Goal: Answer question/provide support: Share knowledge or assist other users

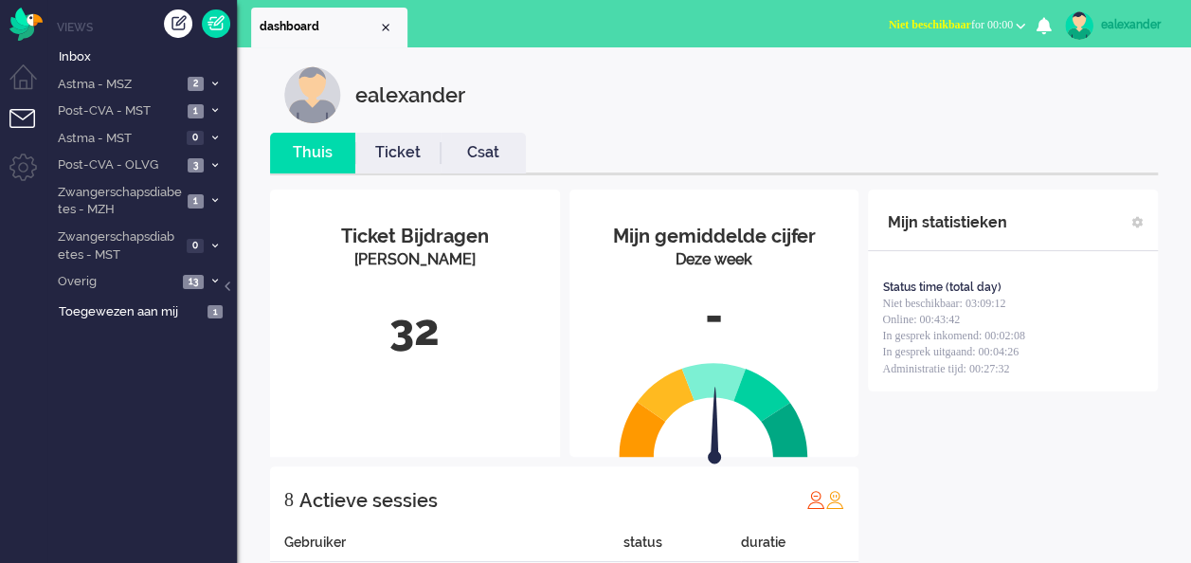
click at [959, 19] on span "Niet beschikbaar for 00:00" at bounding box center [951, 24] width 124 height 13
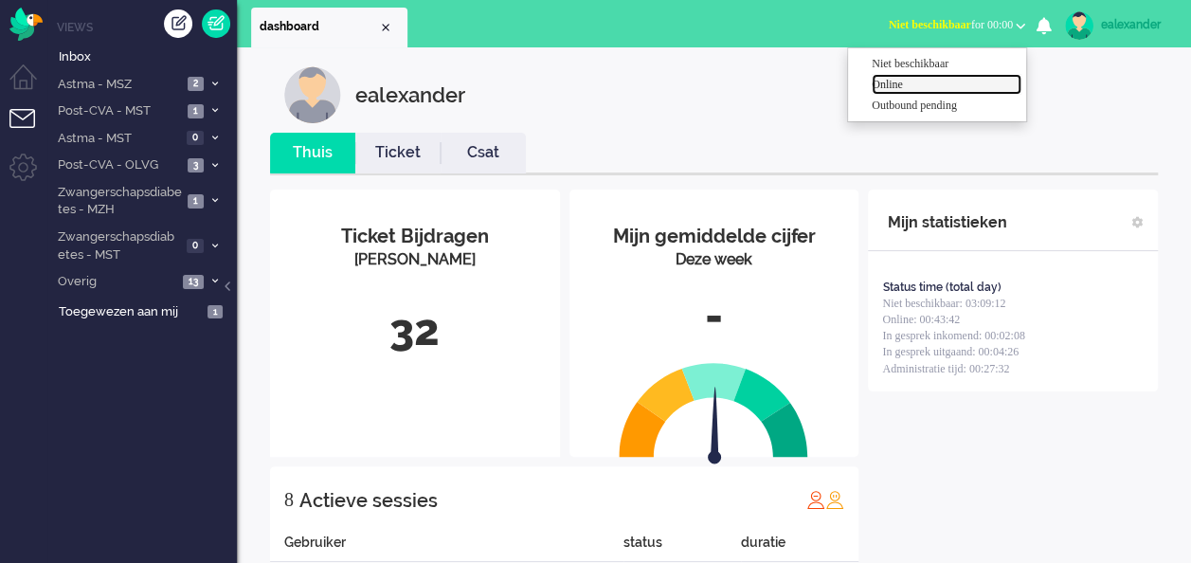
click at [926, 84] on label "Online" at bounding box center [947, 85] width 150 height 16
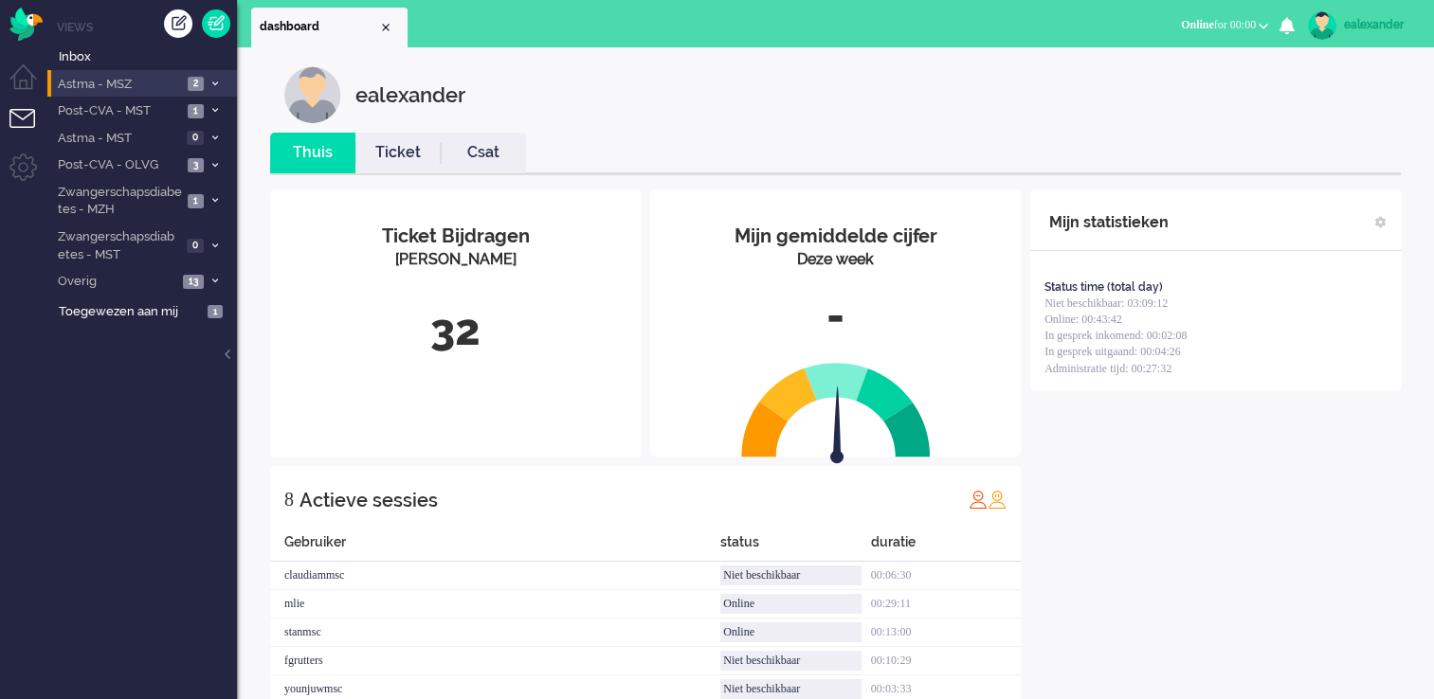
click at [219, 80] on span at bounding box center [215, 84] width 14 height 10
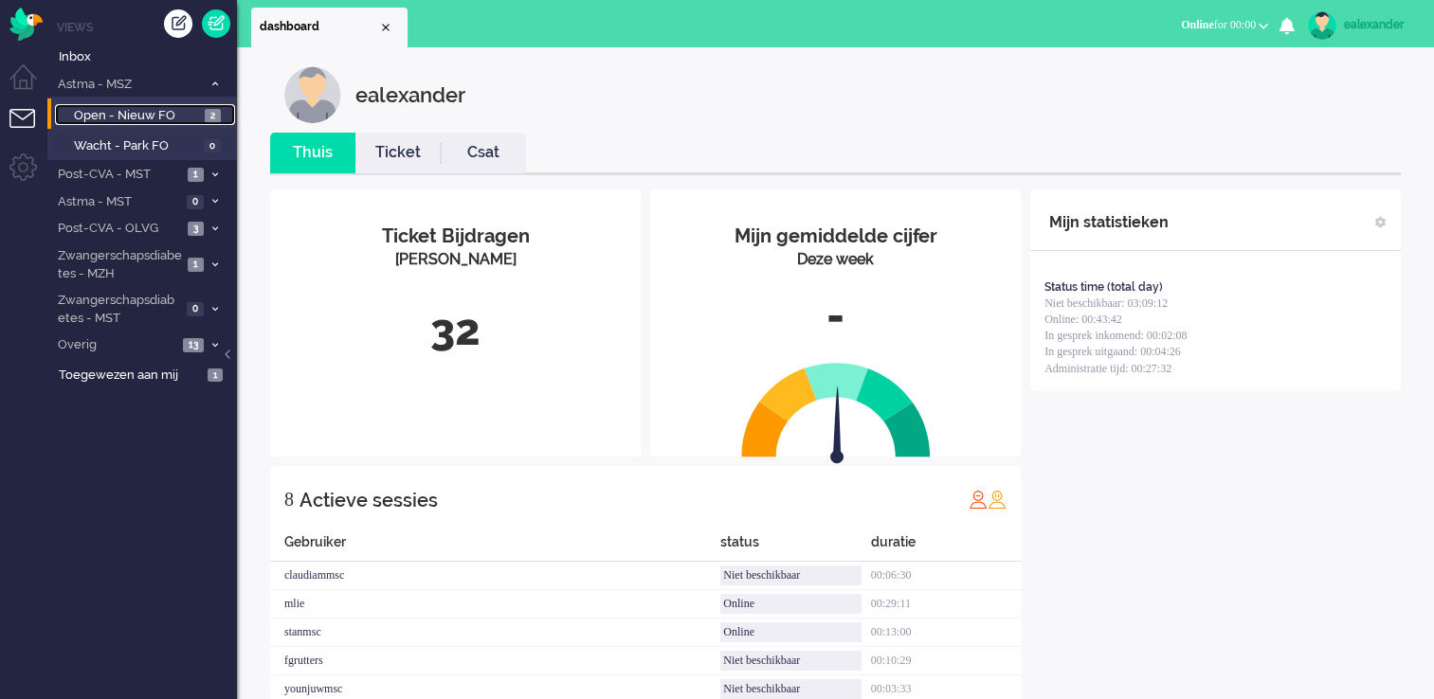
click at [212, 118] on span "2" at bounding box center [213, 116] width 16 height 14
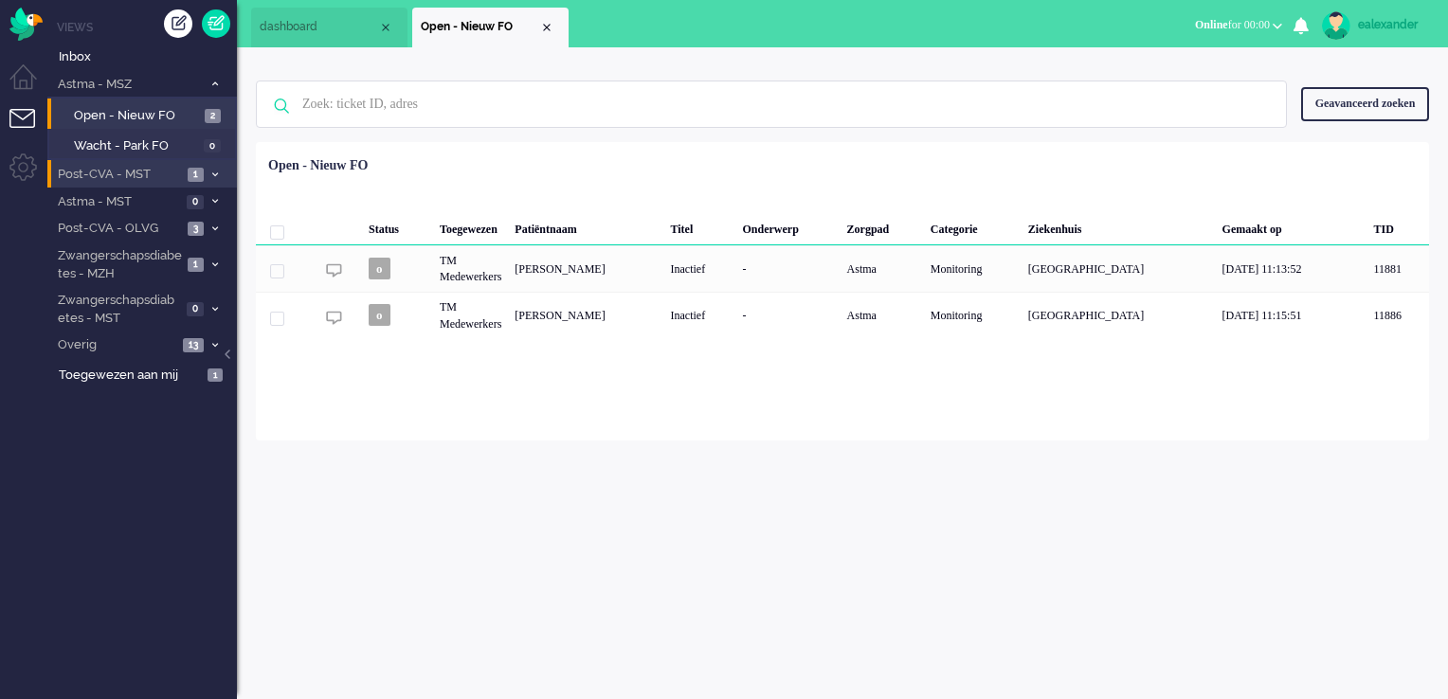
click at [215, 173] on icon at bounding box center [215, 175] width 6 height 7
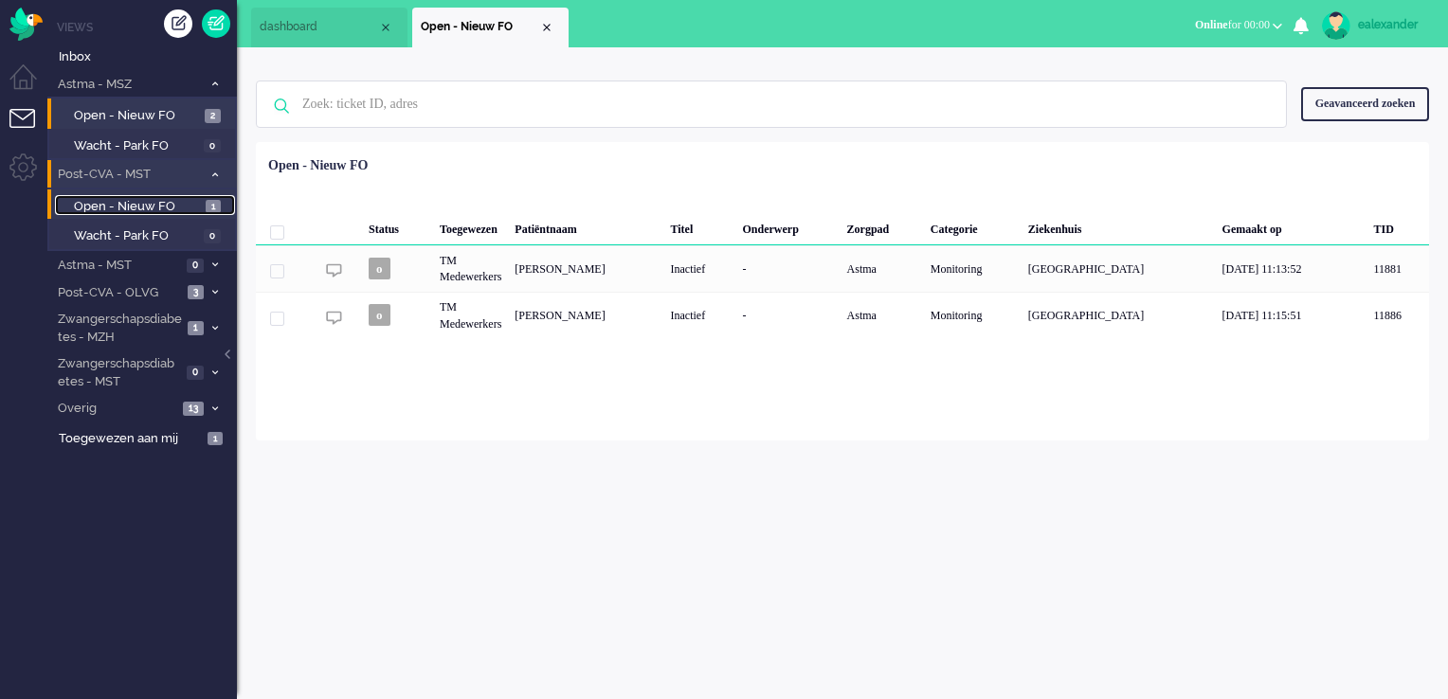
click at [215, 205] on span "1" at bounding box center [213, 207] width 15 height 14
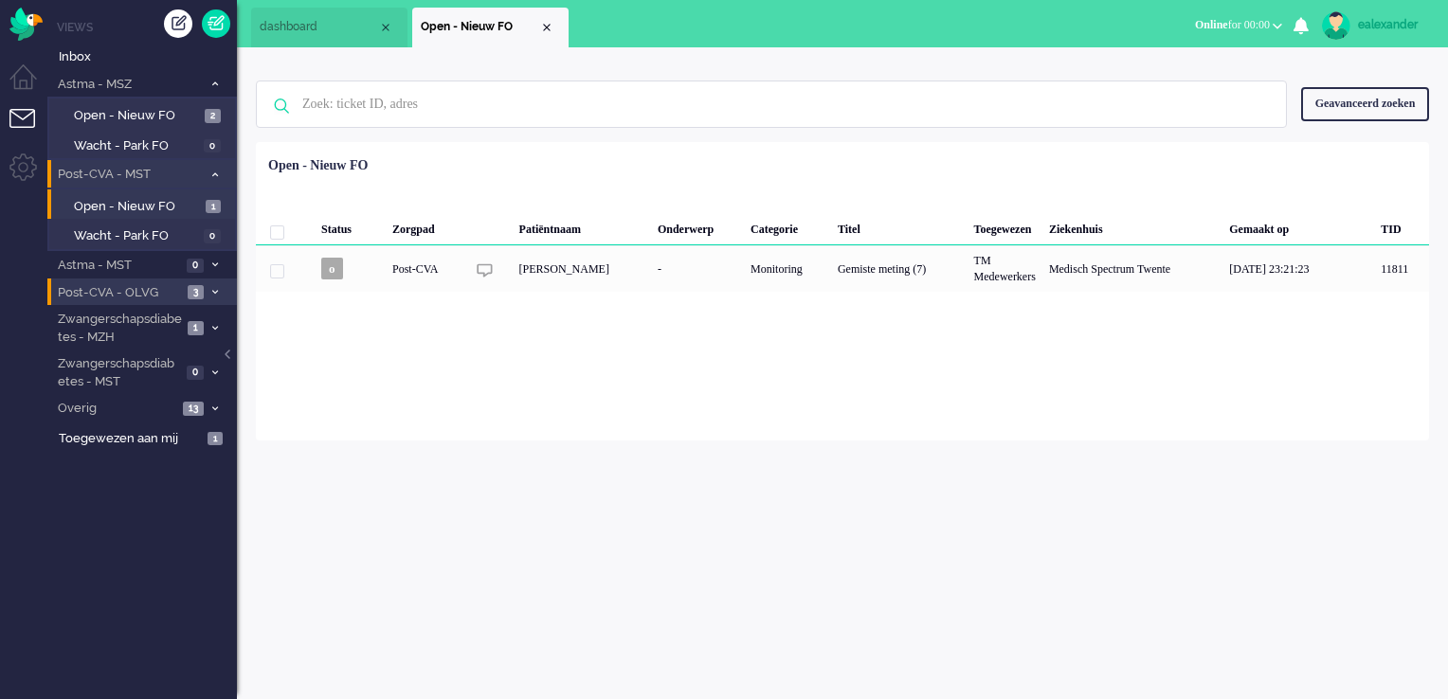
click at [209, 288] on span at bounding box center [215, 292] width 14 height 10
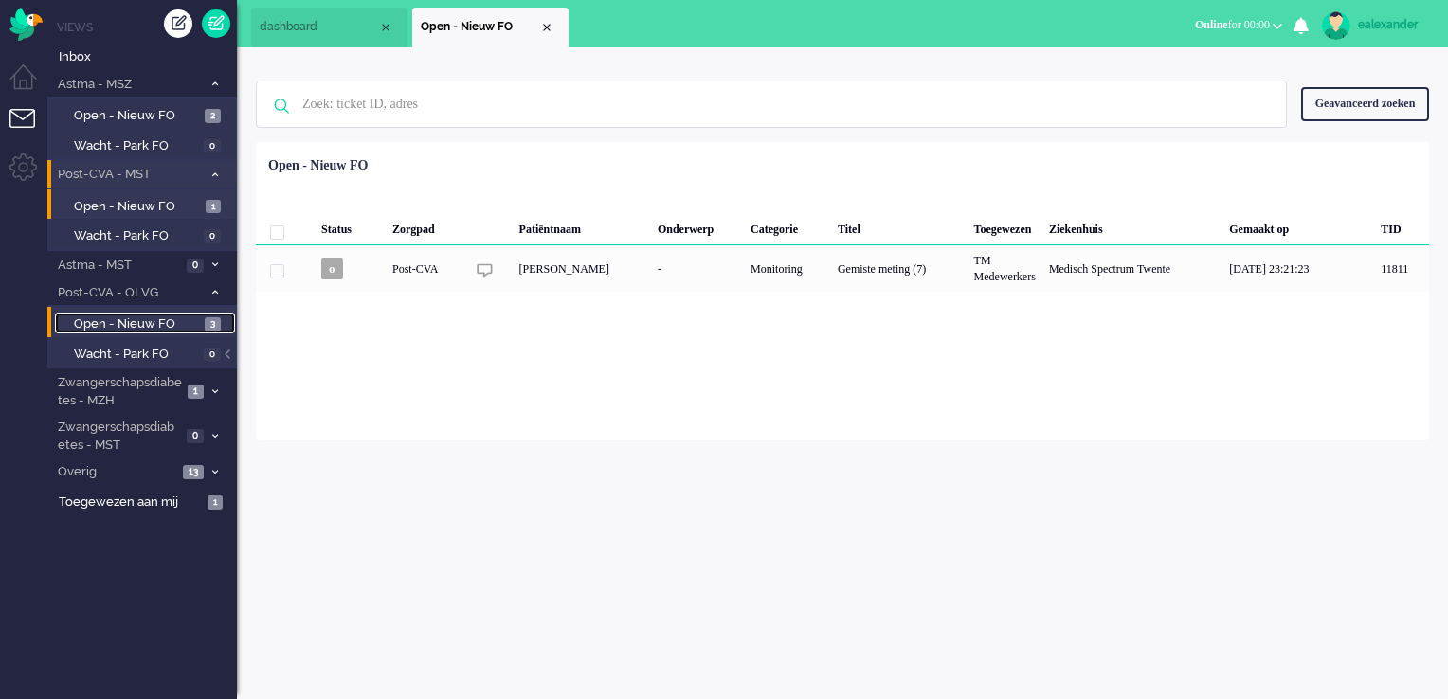
click at [218, 317] on span "3" at bounding box center [213, 324] width 16 height 14
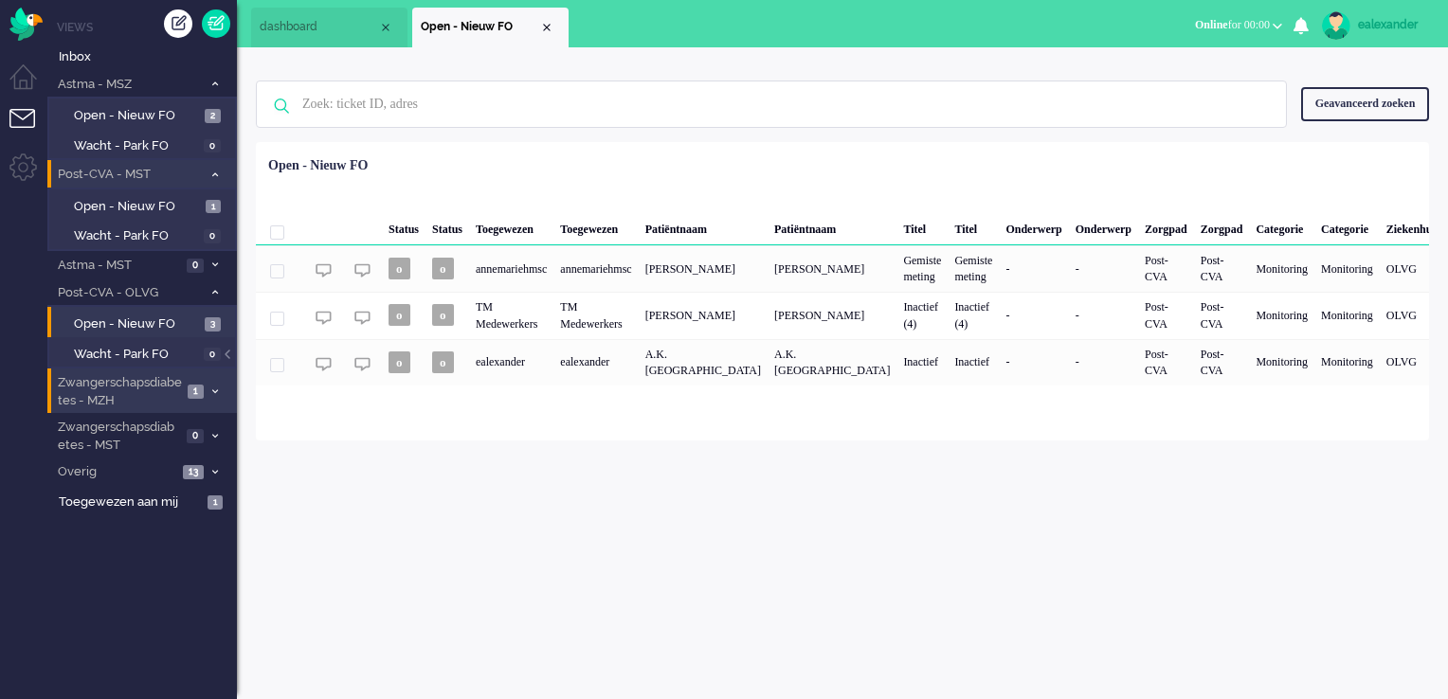
drag, startPoint x: 212, startPoint y: 384, endPoint x: 200, endPoint y: 407, distance: 26.7
click at [211, 387] on span at bounding box center [215, 392] width 14 height 10
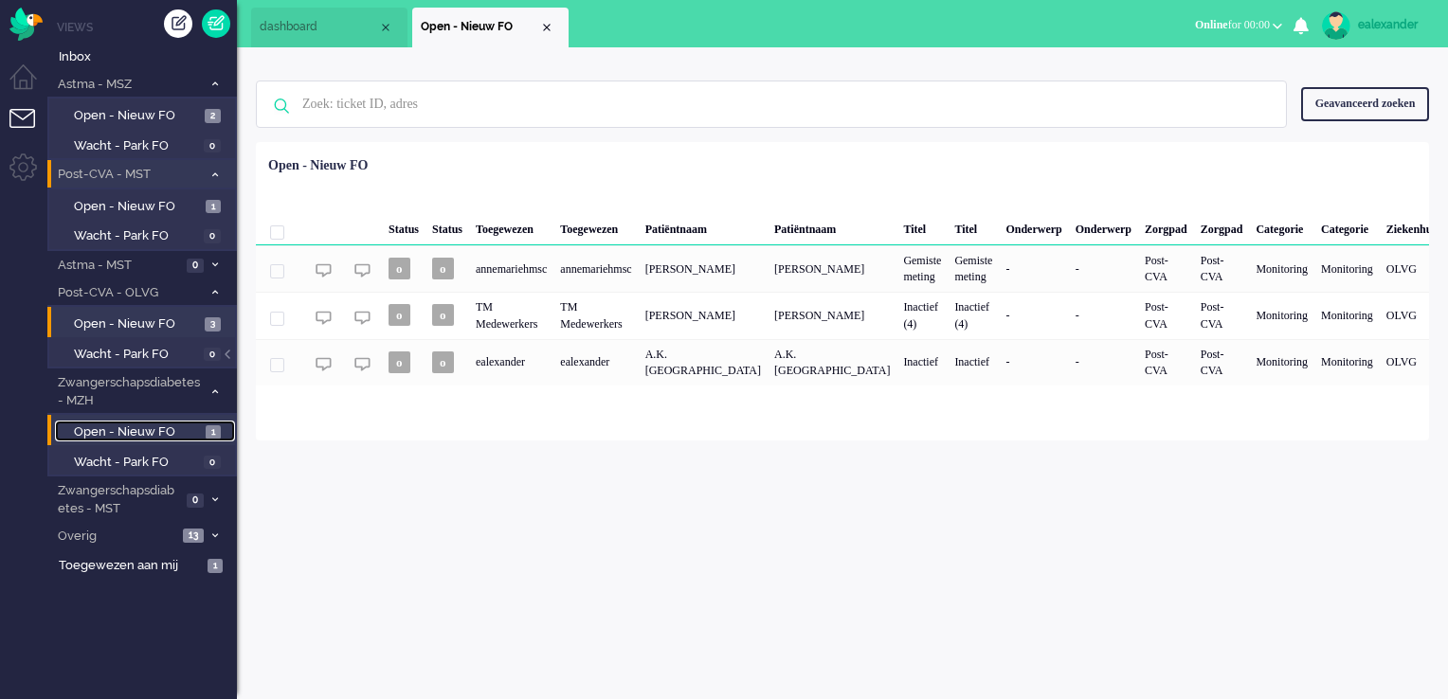
click at [206, 427] on span "1" at bounding box center [213, 432] width 15 height 14
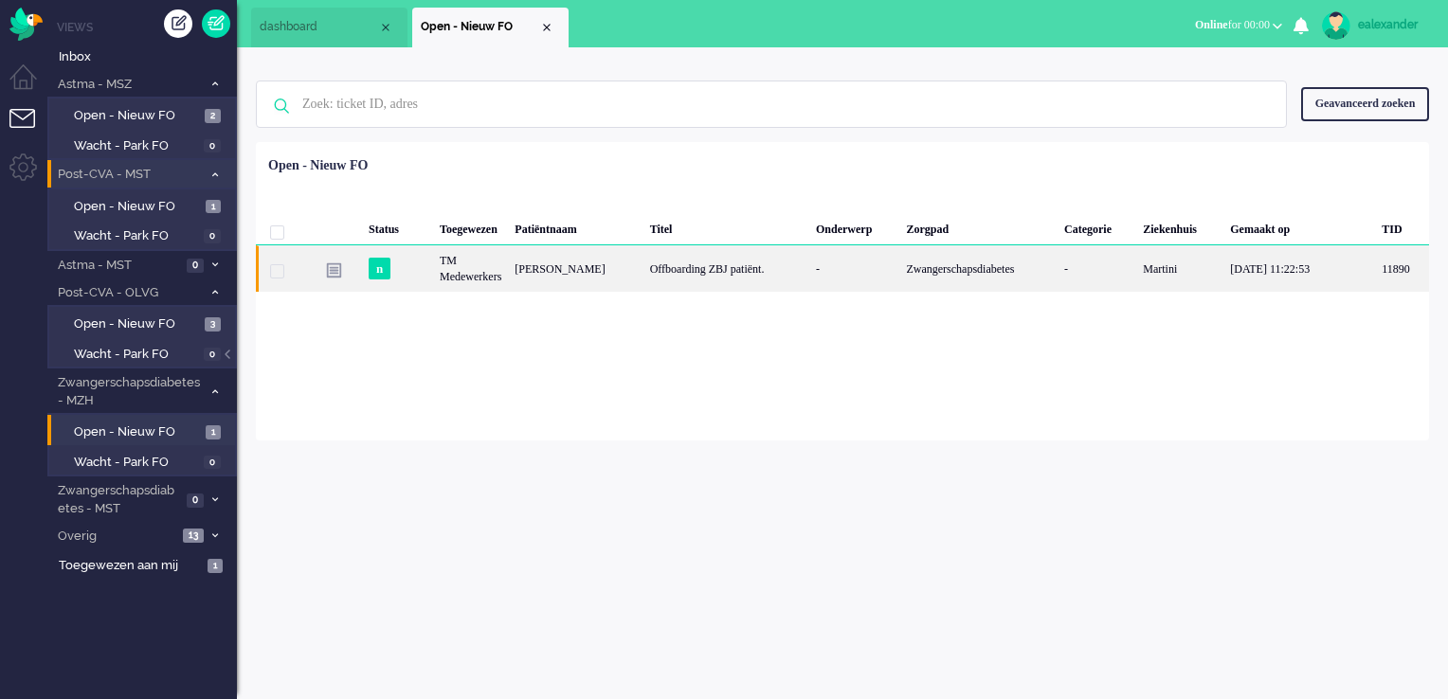
click at [918, 281] on div "Zwangerschapsdiabetes" at bounding box center [978, 268] width 158 height 46
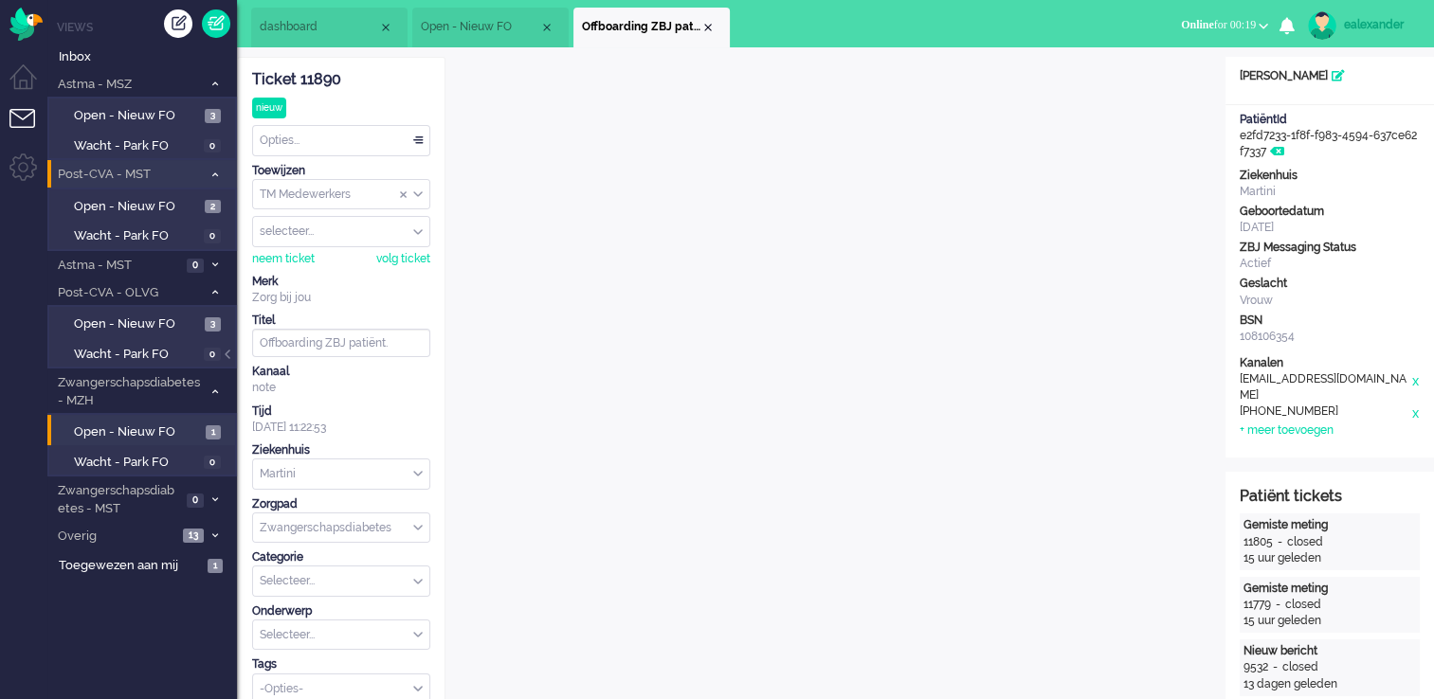
click at [1190, 25] on span "Online for 00:19" at bounding box center [1218, 24] width 75 height 13
click at [1190, 56] on label "Niet beschikbaar" at bounding box center [1189, 64] width 150 height 16
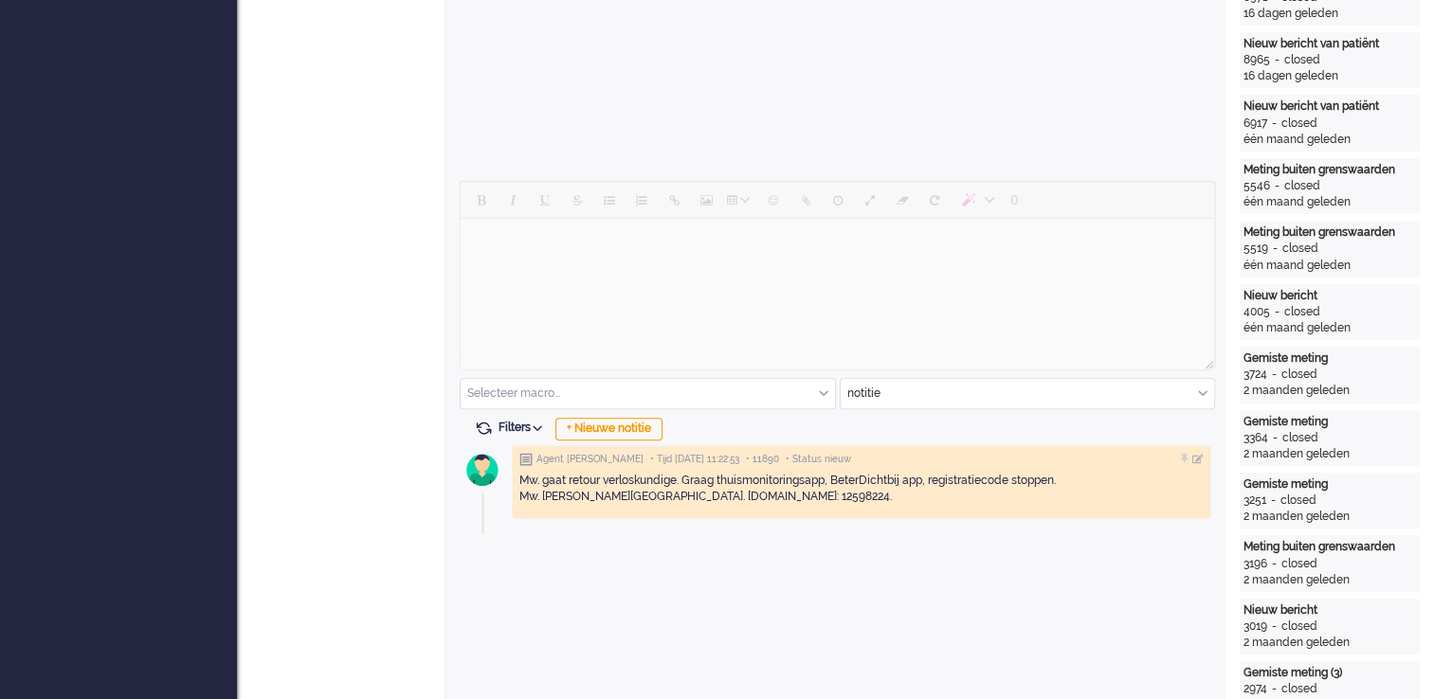
scroll to position [751, 0]
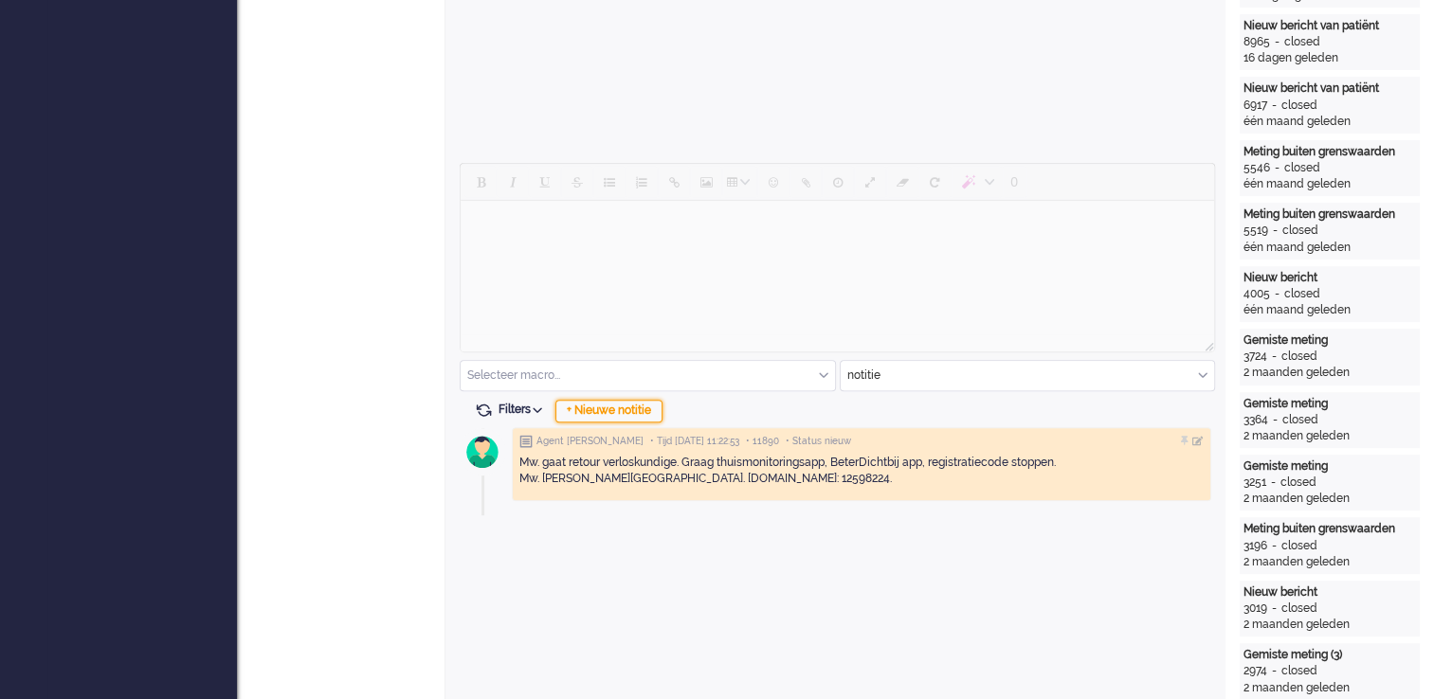
click at [628, 417] on div "+ Nieuwe notitie" at bounding box center [608, 411] width 107 height 23
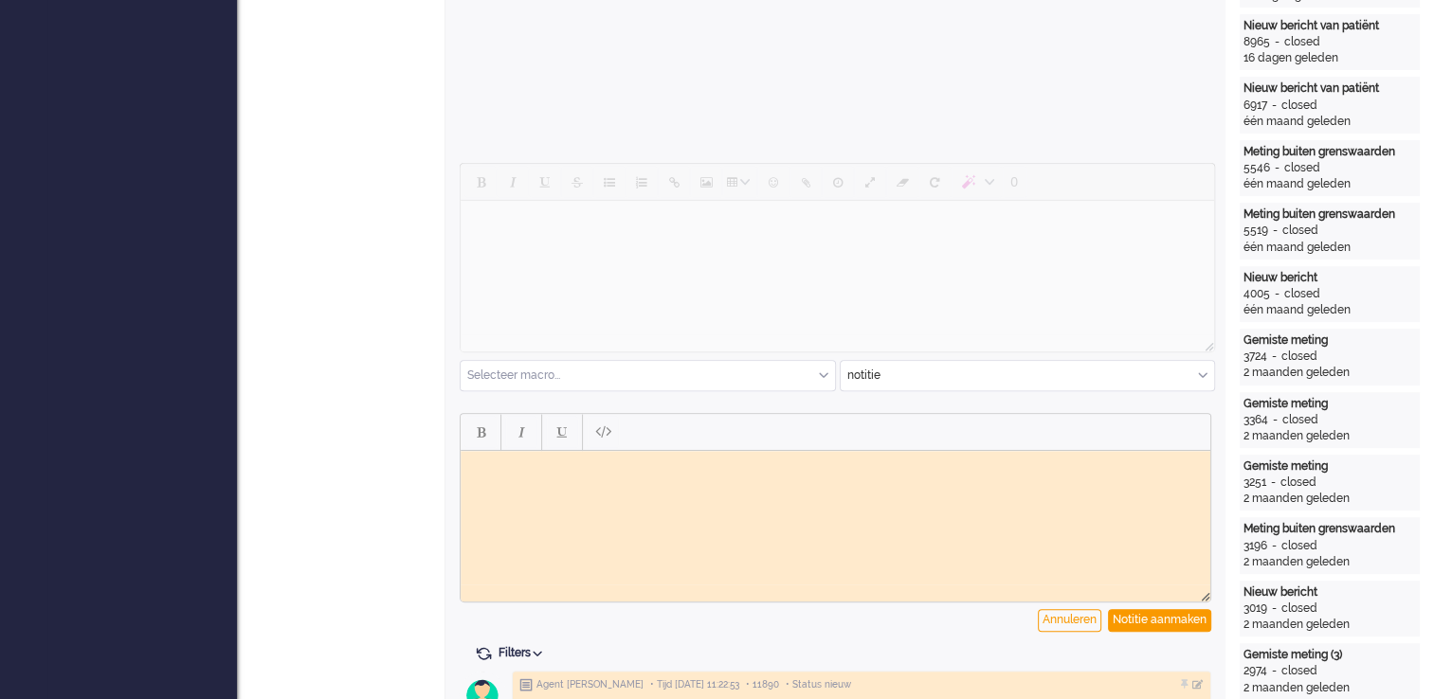
scroll to position [0, 0]
click at [559, 479] on html at bounding box center [836, 464] width 750 height 29
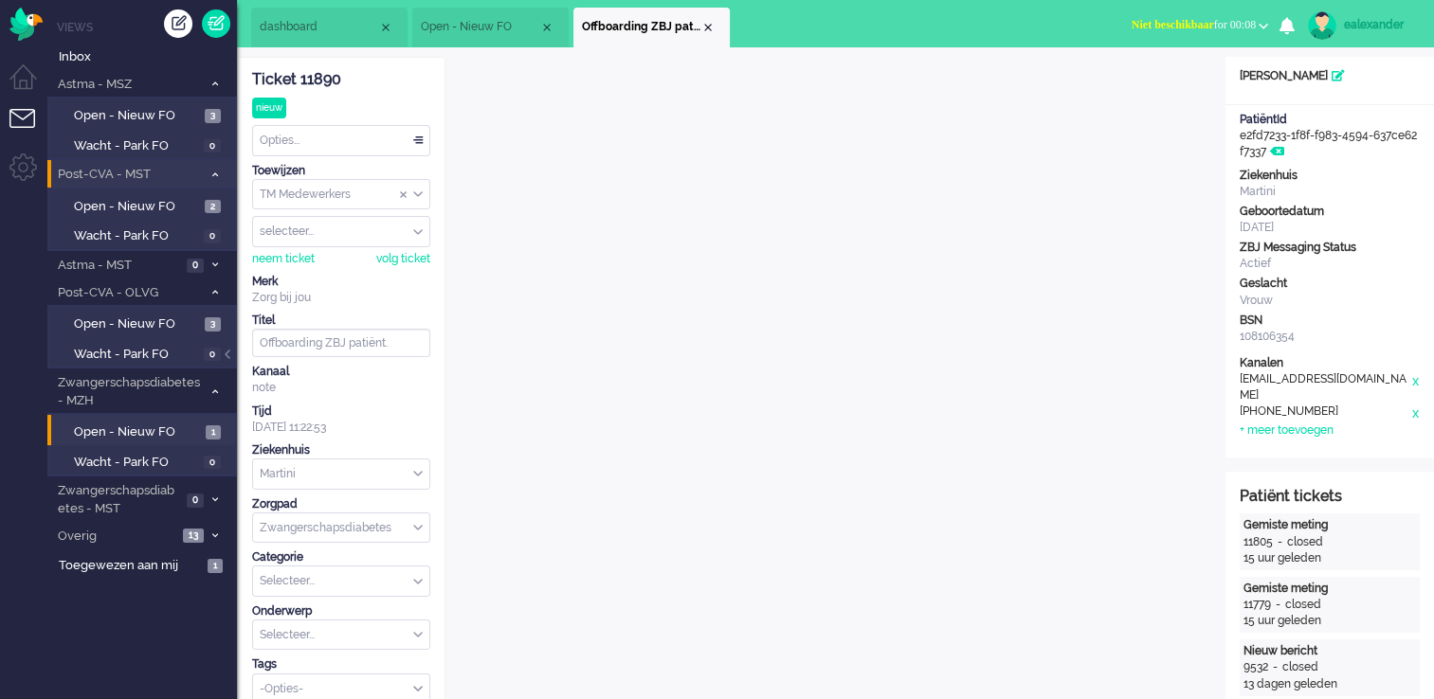
drag, startPoint x: 341, startPoint y: 81, endPoint x: 243, endPoint y: 84, distance: 98.6
copy div "Ticket 11890"
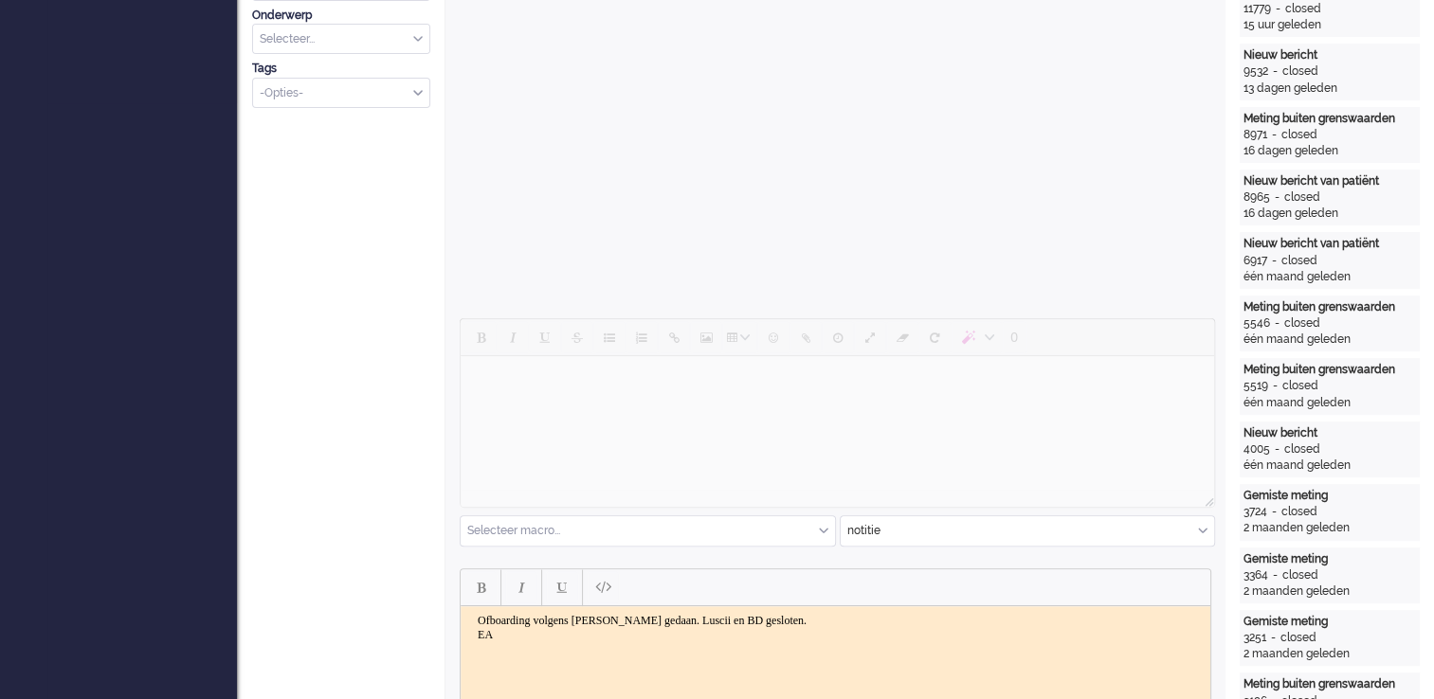
scroll to position [810, 0]
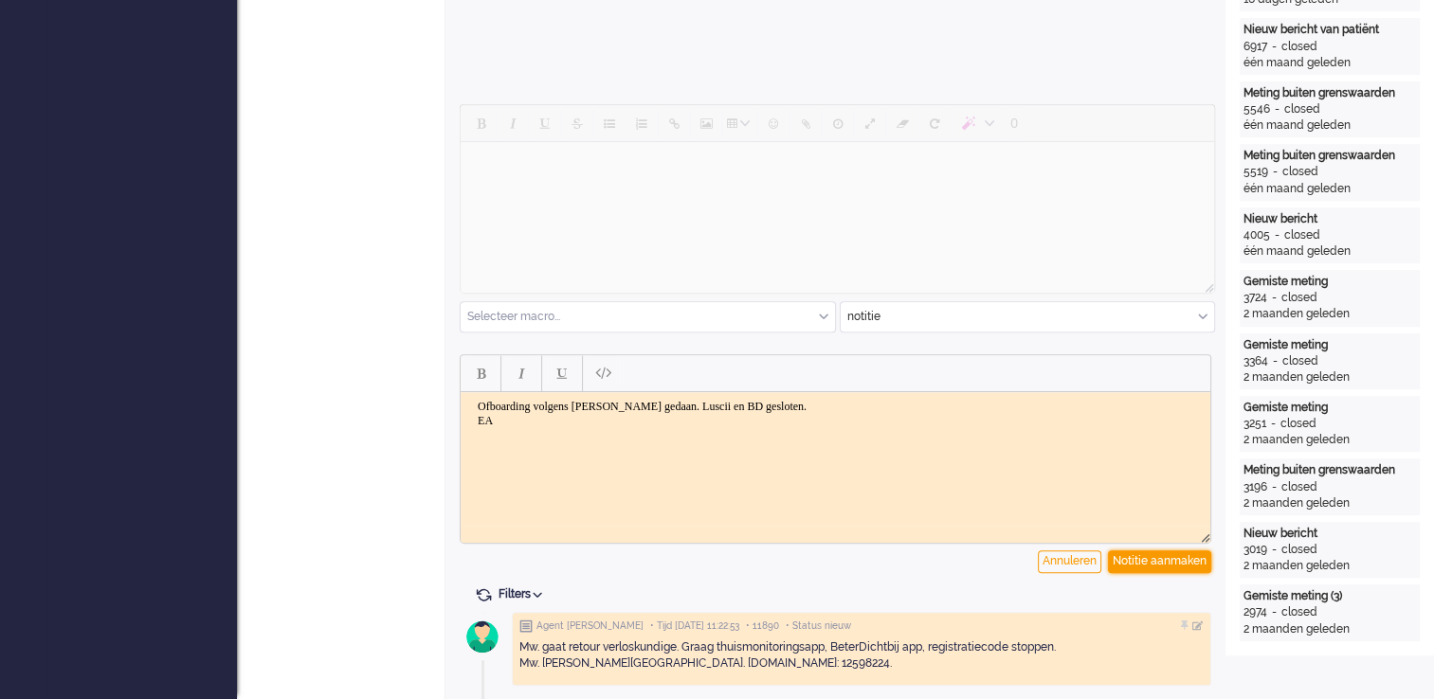
click at [1173, 562] on div "Notitie aanmaken" at bounding box center [1159, 562] width 103 height 23
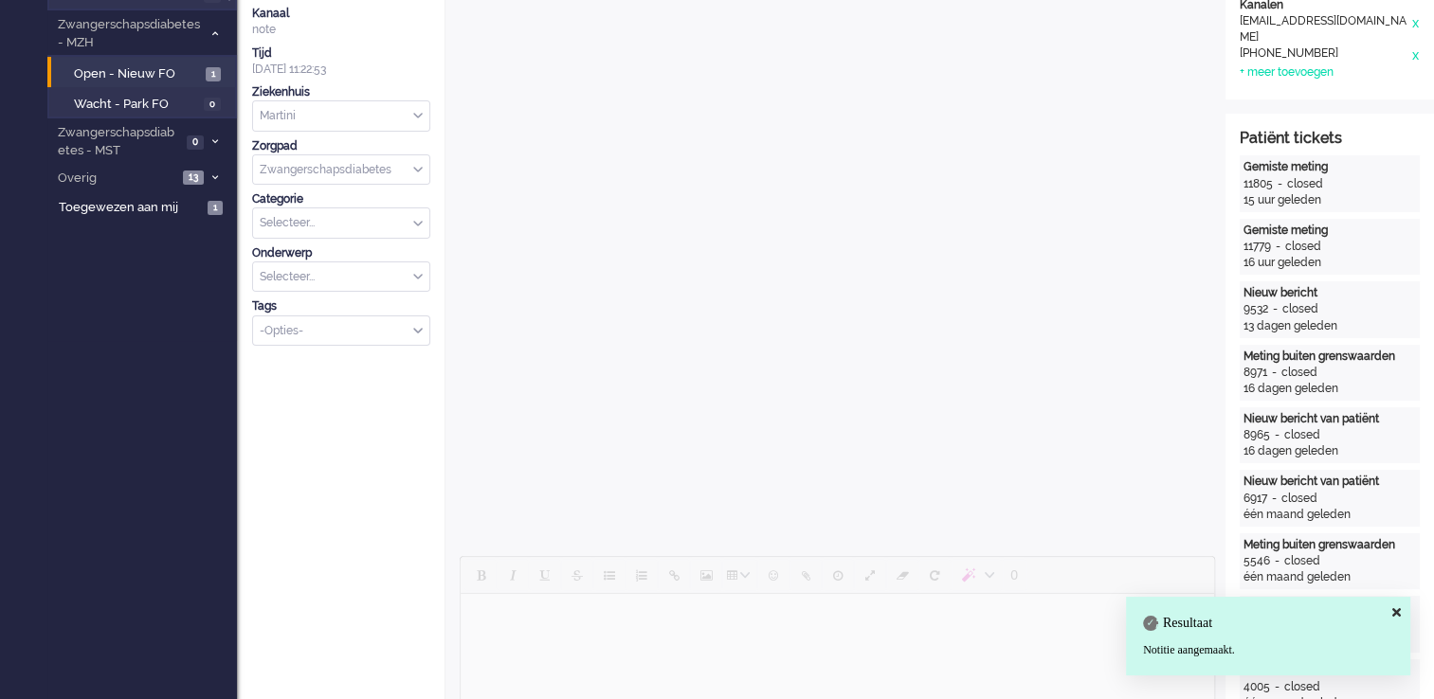
scroll to position [0, 0]
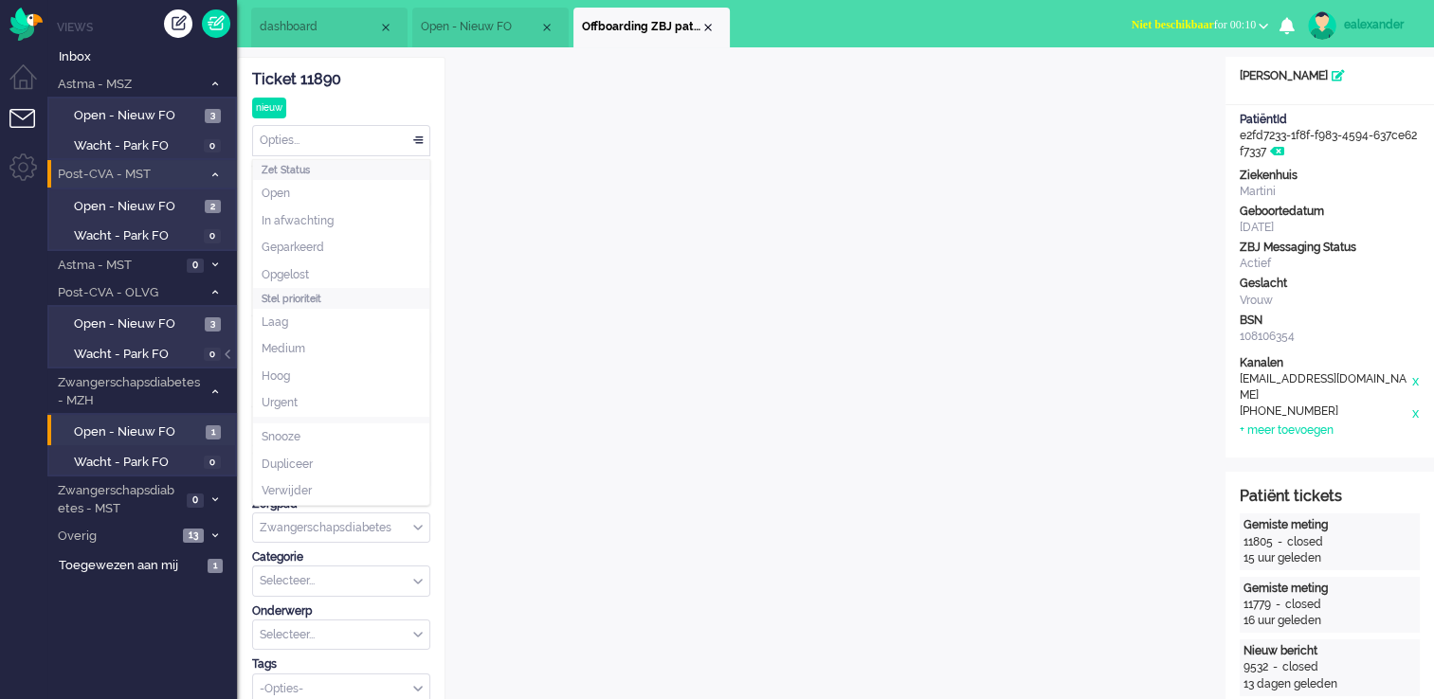
click at [390, 133] on div "Opties..." at bounding box center [341, 140] width 176 height 29
click at [343, 270] on li "Opgelost" at bounding box center [341, 275] width 176 height 27
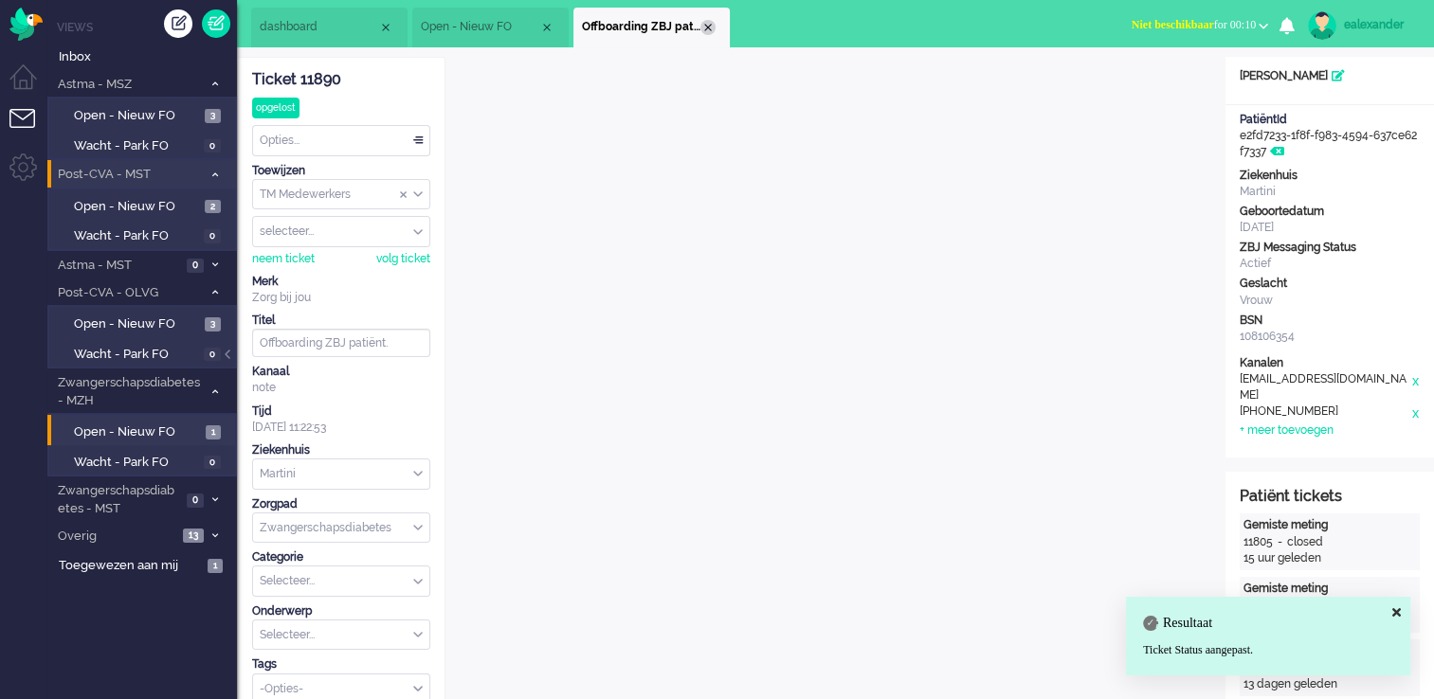
click at [702, 24] on div "Close tab" at bounding box center [707, 27] width 15 height 15
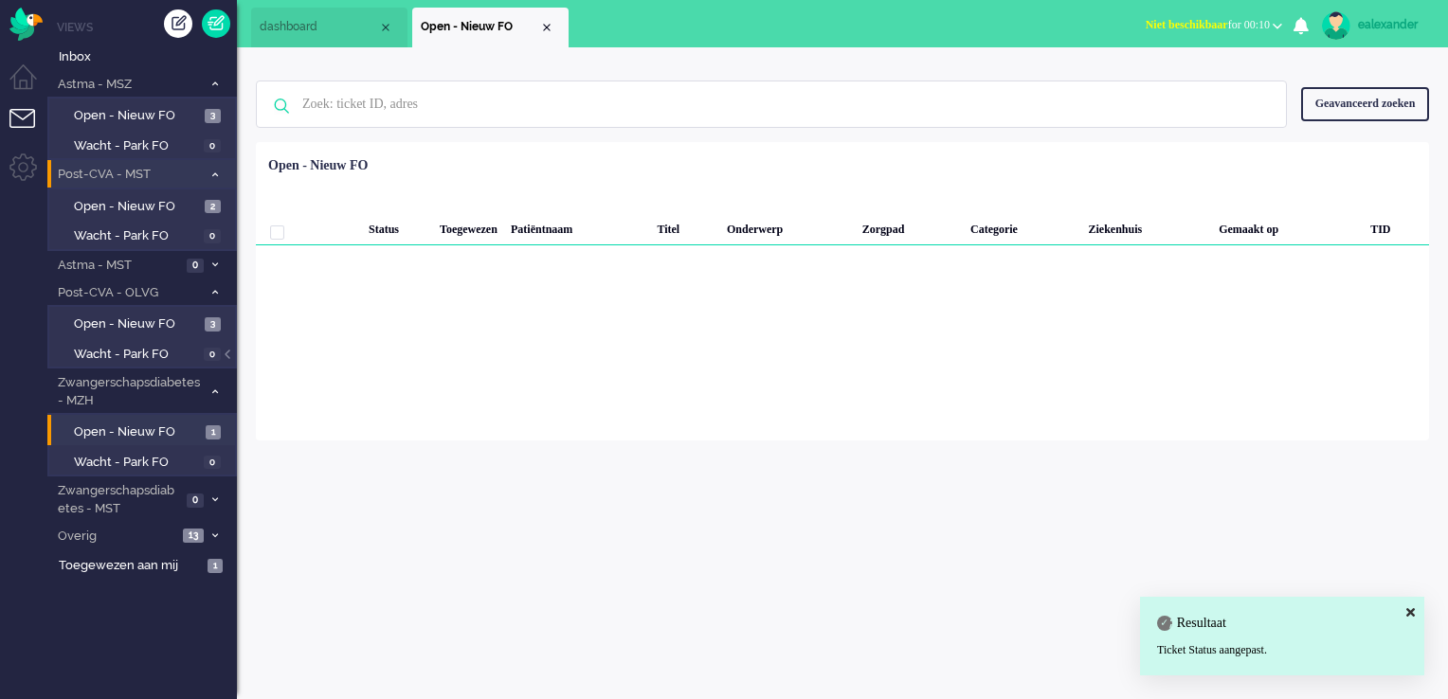
click at [550, 18] on li "Open - Nieuw FO" at bounding box center [490, 28] width 156 height 40
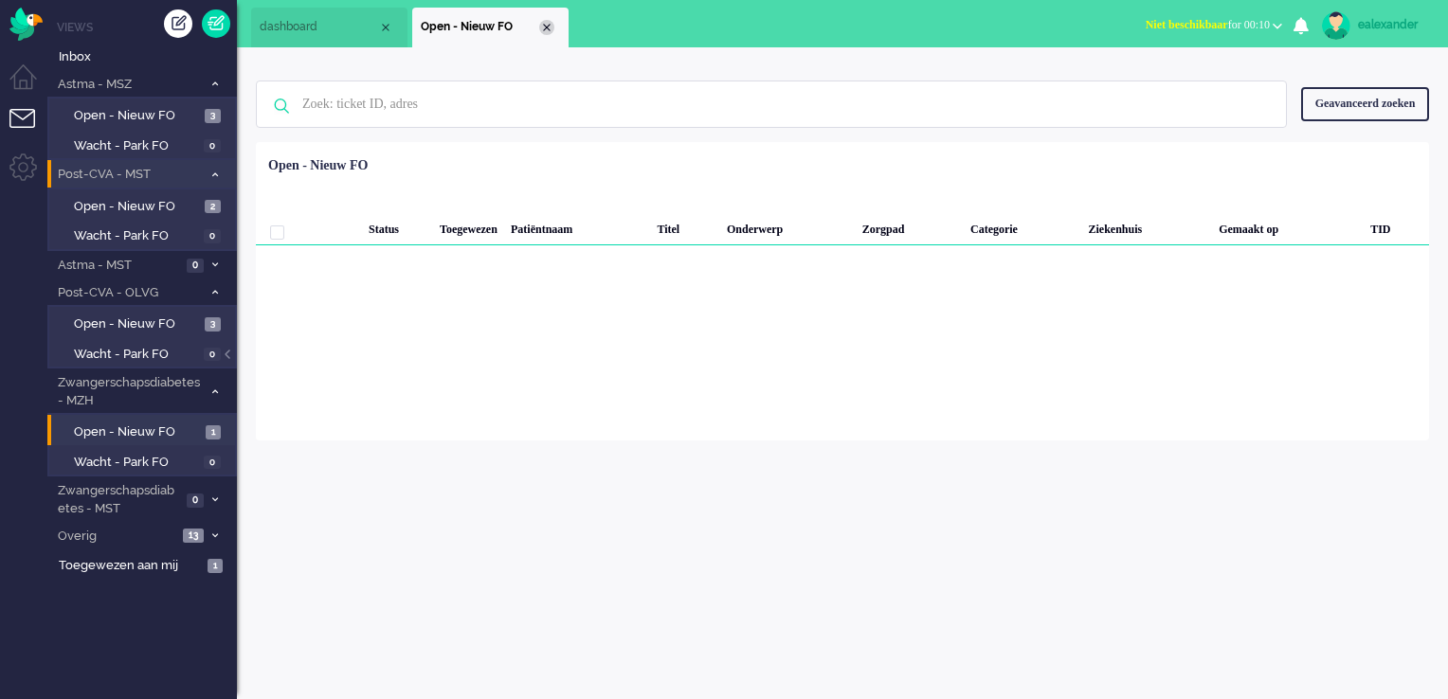
click at [548, 21] on div "Close tab" at bounding box center [546, 27] width 15 height 15
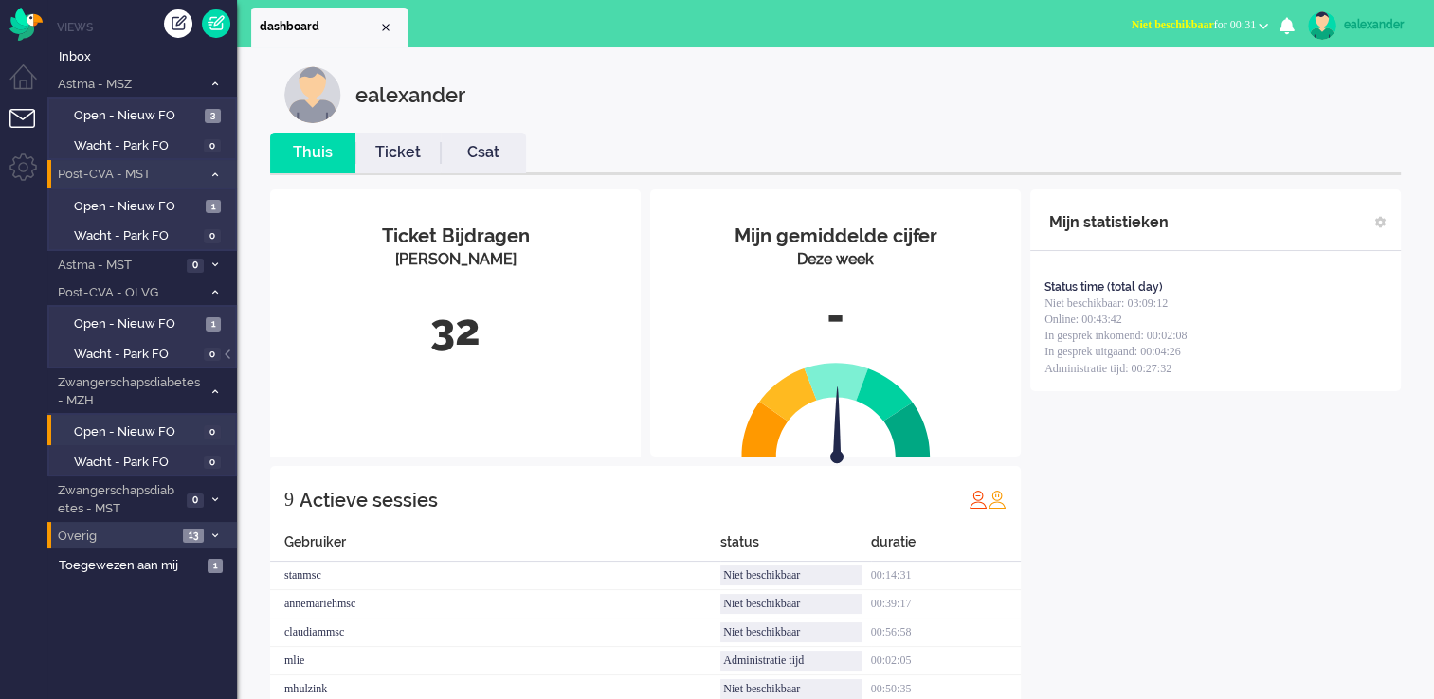
drag, startPoint x: 159, startPoint y: 527, endPoint x: 181, endPoint y: 529, distance: 21.9
click at [159, 528] on span "Overig" at bounding box center [116, 537] width 122 height 18
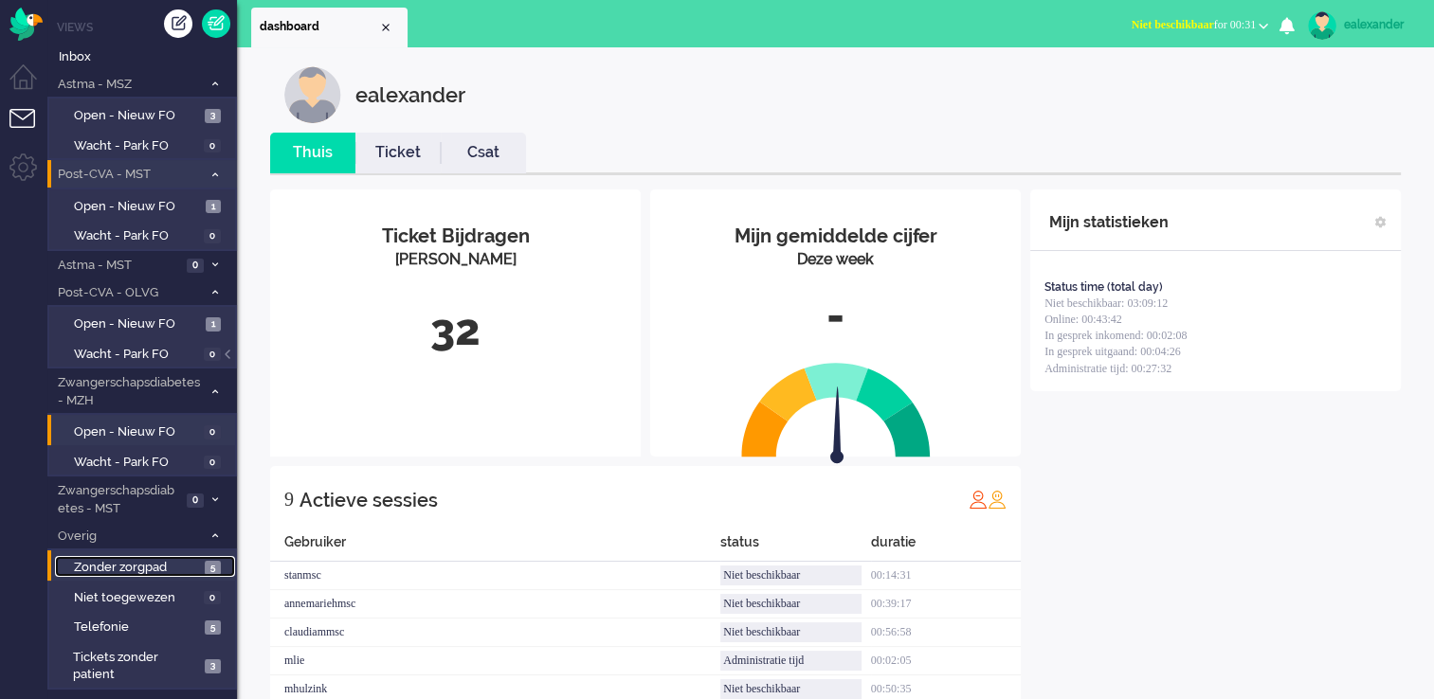
click at [214, 562] on span "5" at bounding box center [213, 568] width 16 height 14
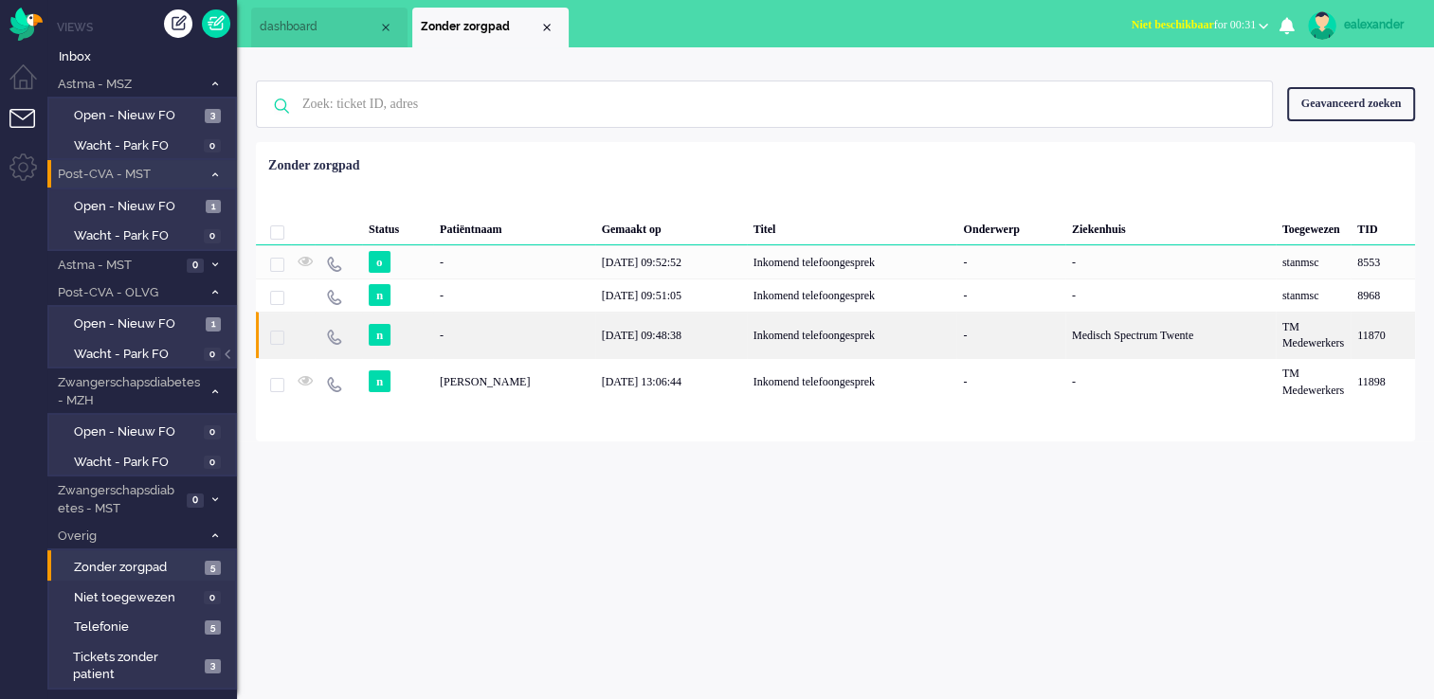
click at [696, 334] on div "17/09/2025 09:48:38" at bounding box center [671, 335] width 152 height 46
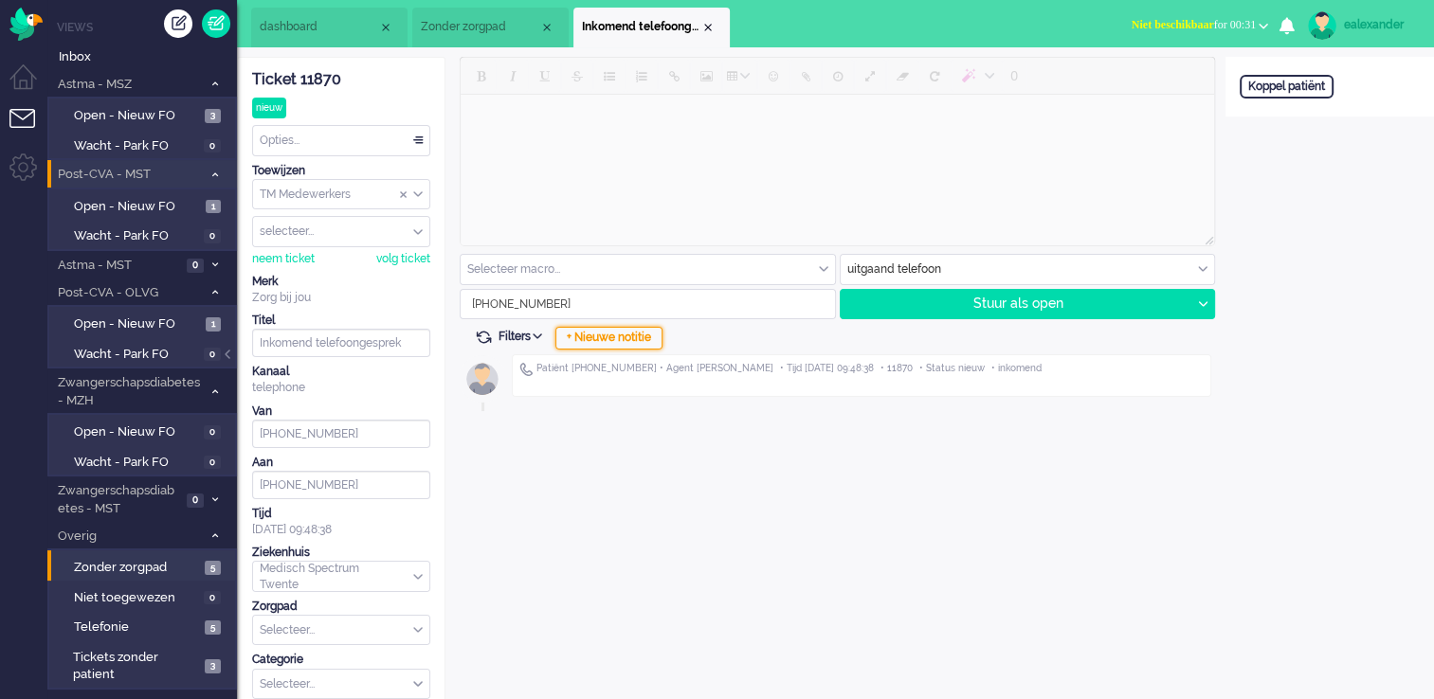
click at [634, 343] on div "+ Nieuwe notitie" at bounding box center [608, 338] width 107 height 23
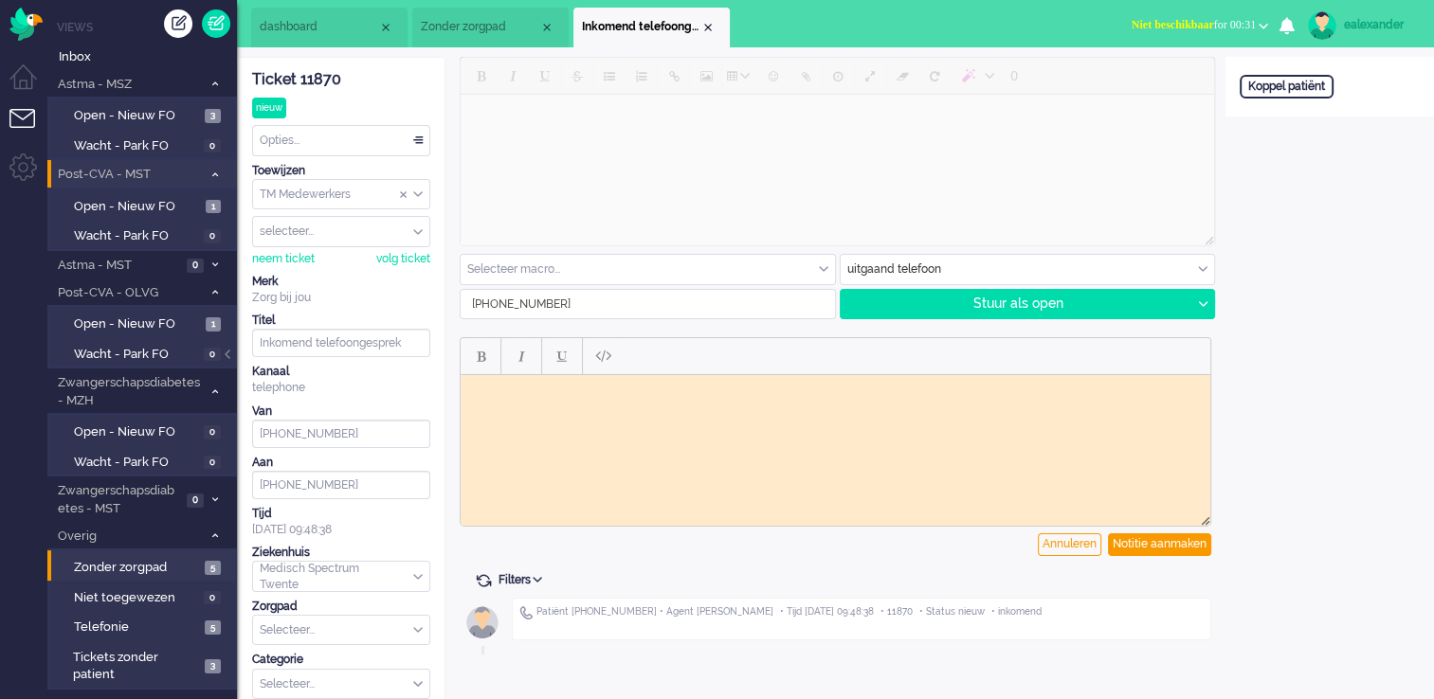
click at [582, 404] on html at bounding box center [836, 388] width 750 height 29
click at [695, 389] on body "MST patient had gebeld omdat hij nogsteeds meldingen kreeg in Luscii terwijl hi…" at bounding box center [835, 389] width 734 height 14
drag, startPoint x: 1098, startPoint y: 389, endPoint x: 949, endPoint y: 405, distance: 150.5
click at [949, 404] on html "MST patient had gebeld omdat hij nog steeds meldingen kreeg in Luscii terwijl h…" at bounding box center [836, 388] width 750 height 29
click at [1161, 382] on body "MST patient had gebeld omdat hij nog steeds meldingen kreeg in Luscii terwijl h…" at bounding box center [835, 389] width 734 height 14
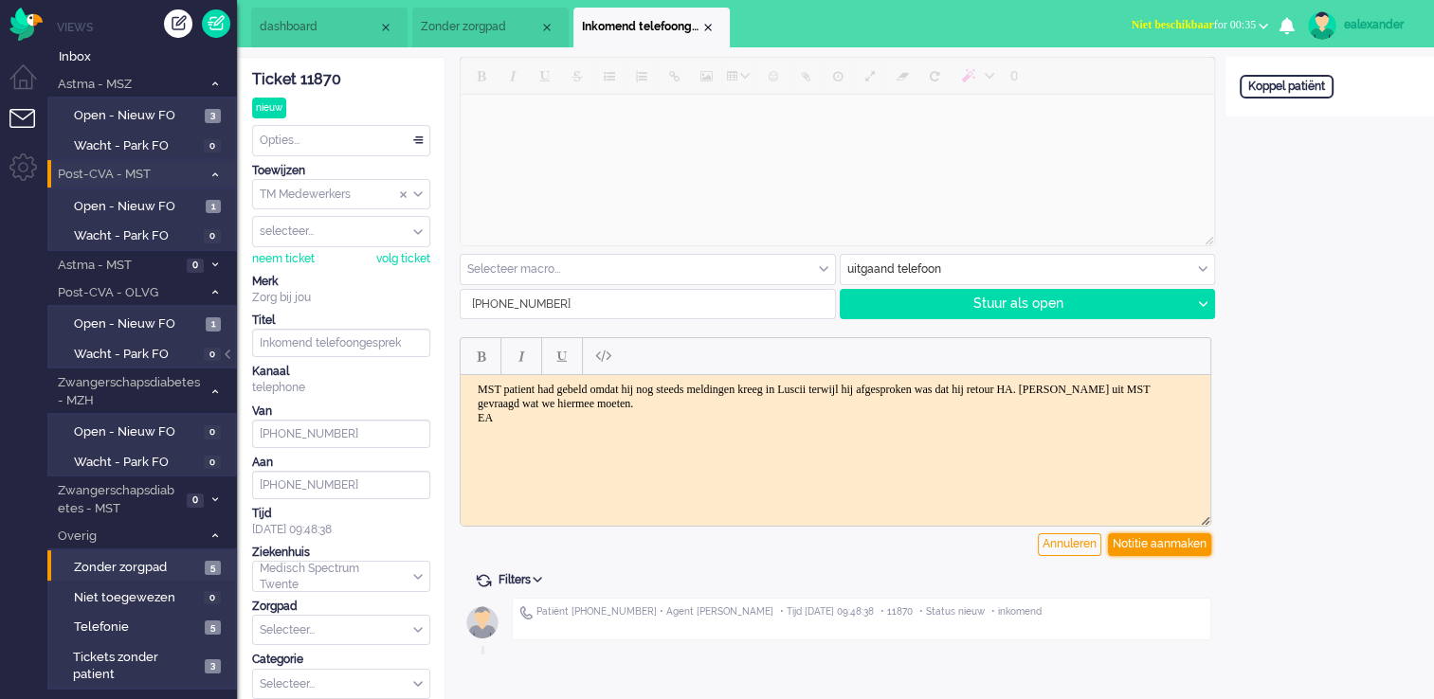
click at [1170, 546] on div "Notitie aanmaken" at bounding box center [1159, 544] width 103 height 23
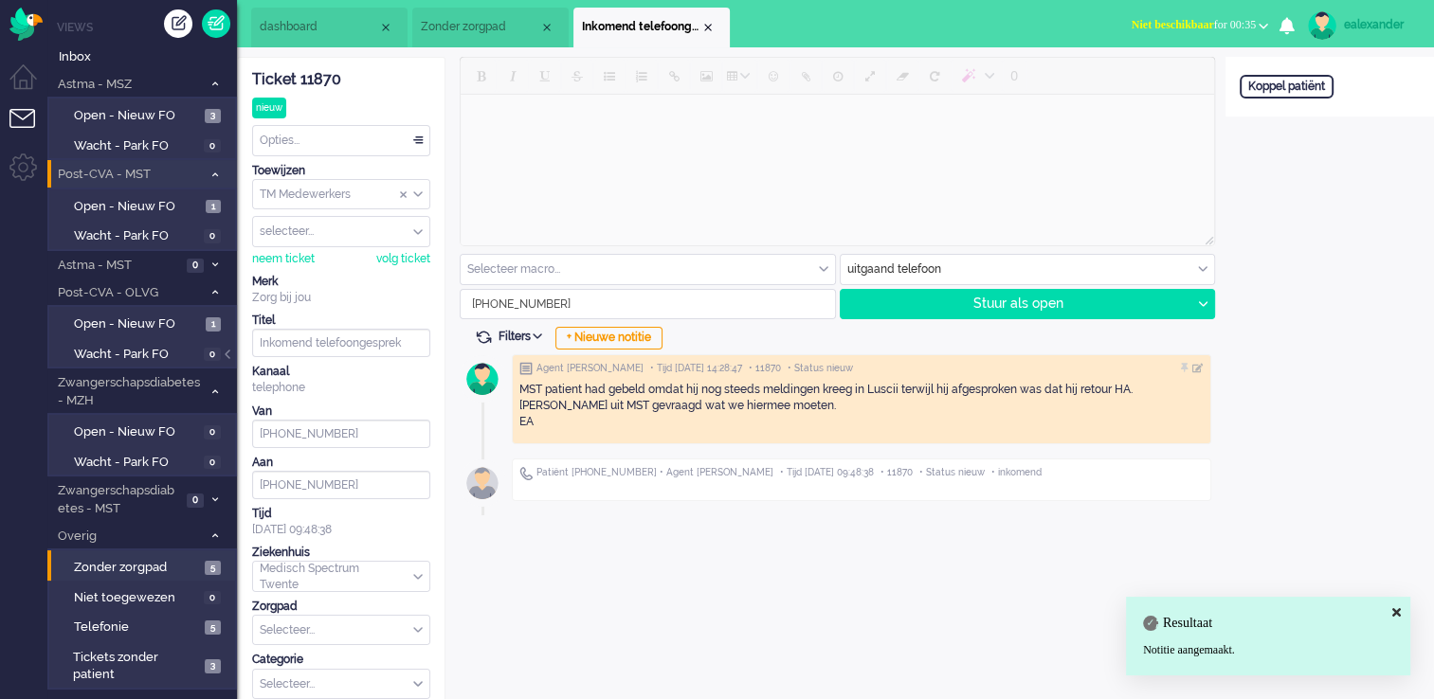
click at [418, 138] on div "Opties..." at bounding box center [341, 140] width 176 height 29
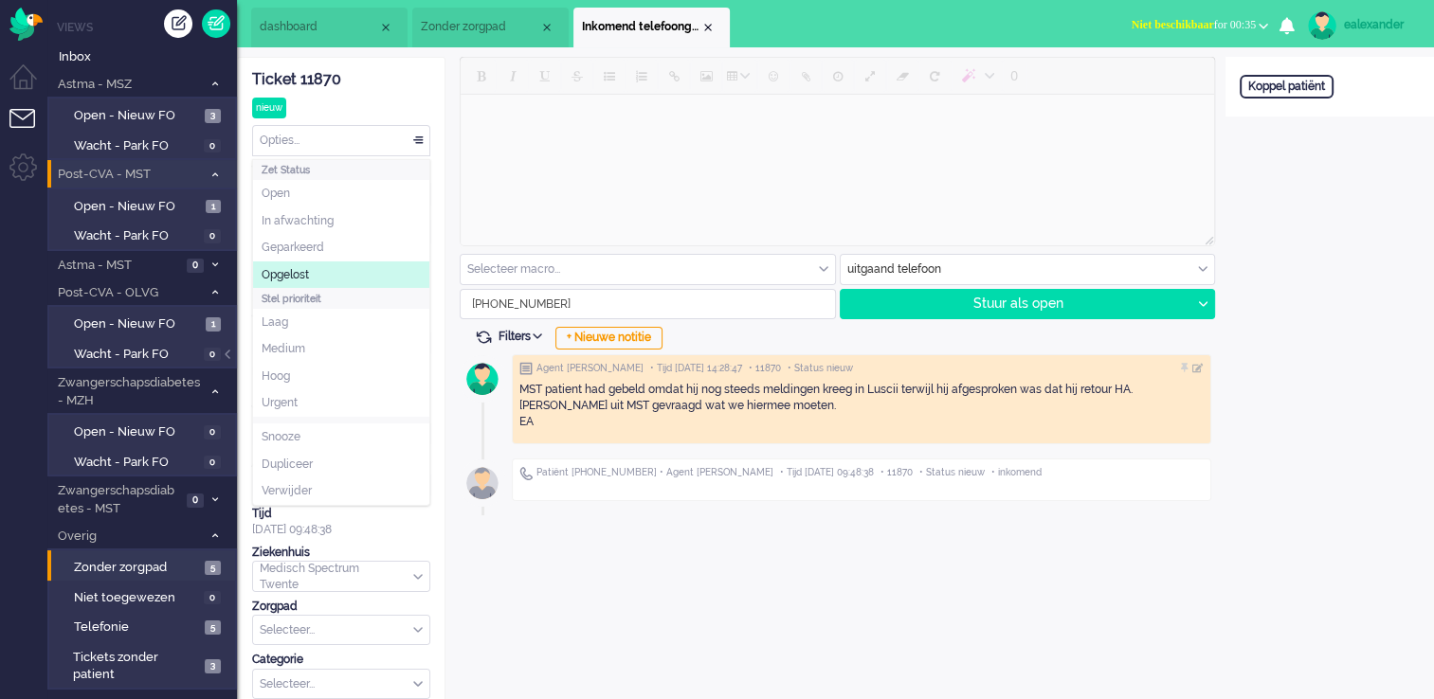
click at [326, 268] on li "Opgelost" at bounding box center [341, 275] width 176 height 27
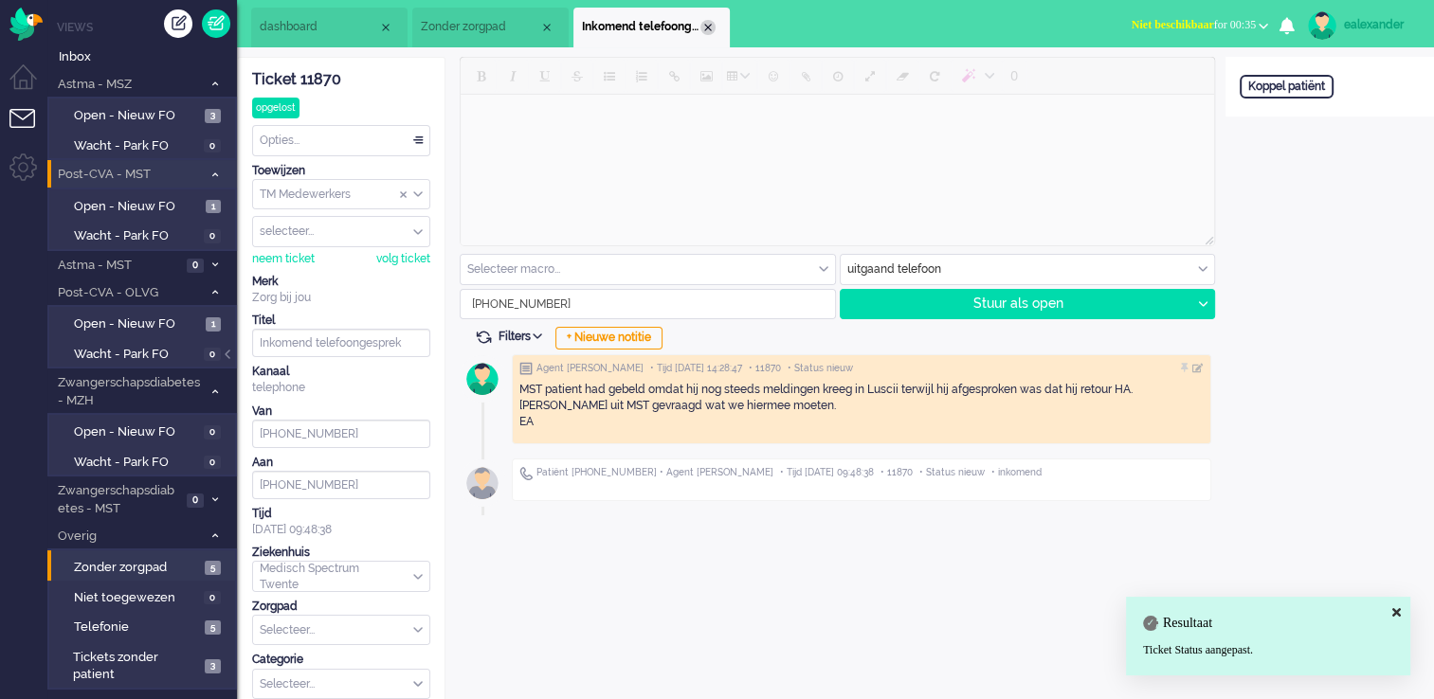
click at [710, 30] on div "Close tab" at bounding box center [707, 27] width 15 height 15
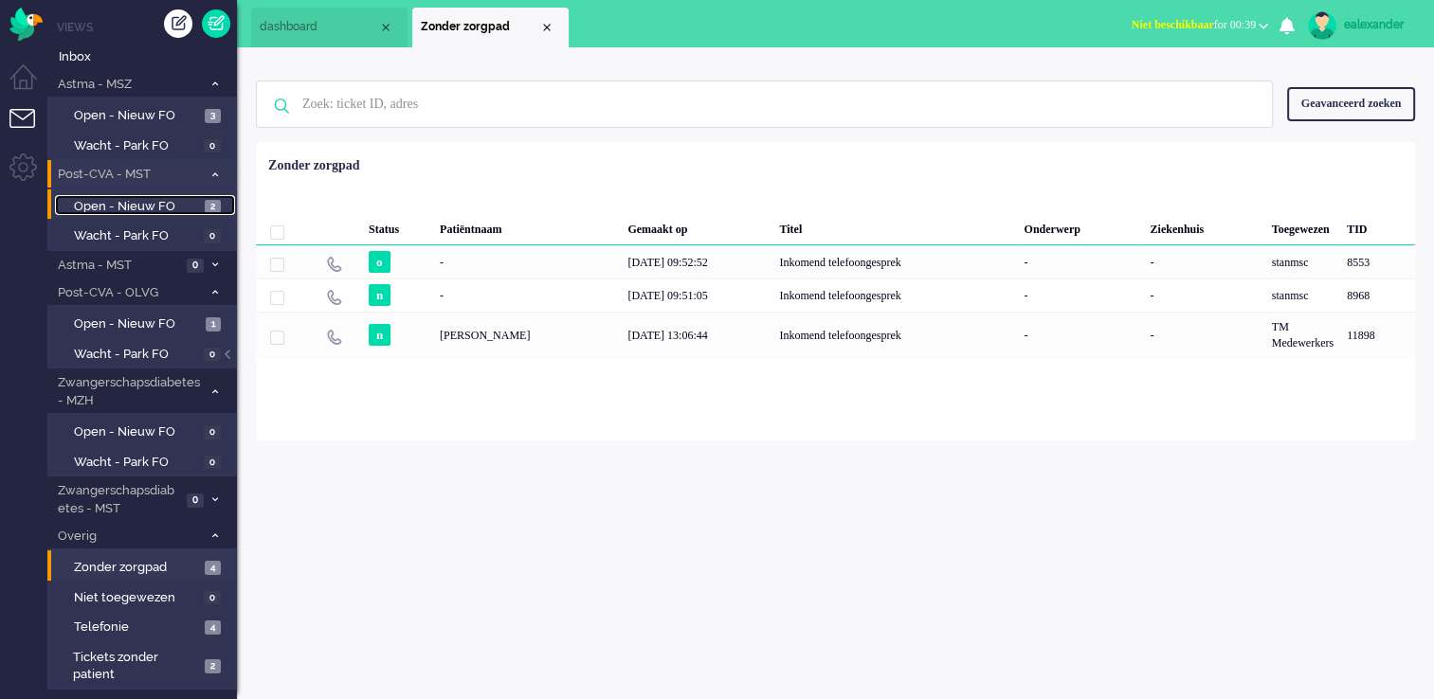
click at [155, 198] on span "Open - Nieuw FO" at bounding box center [137, 207] width 126 height 18
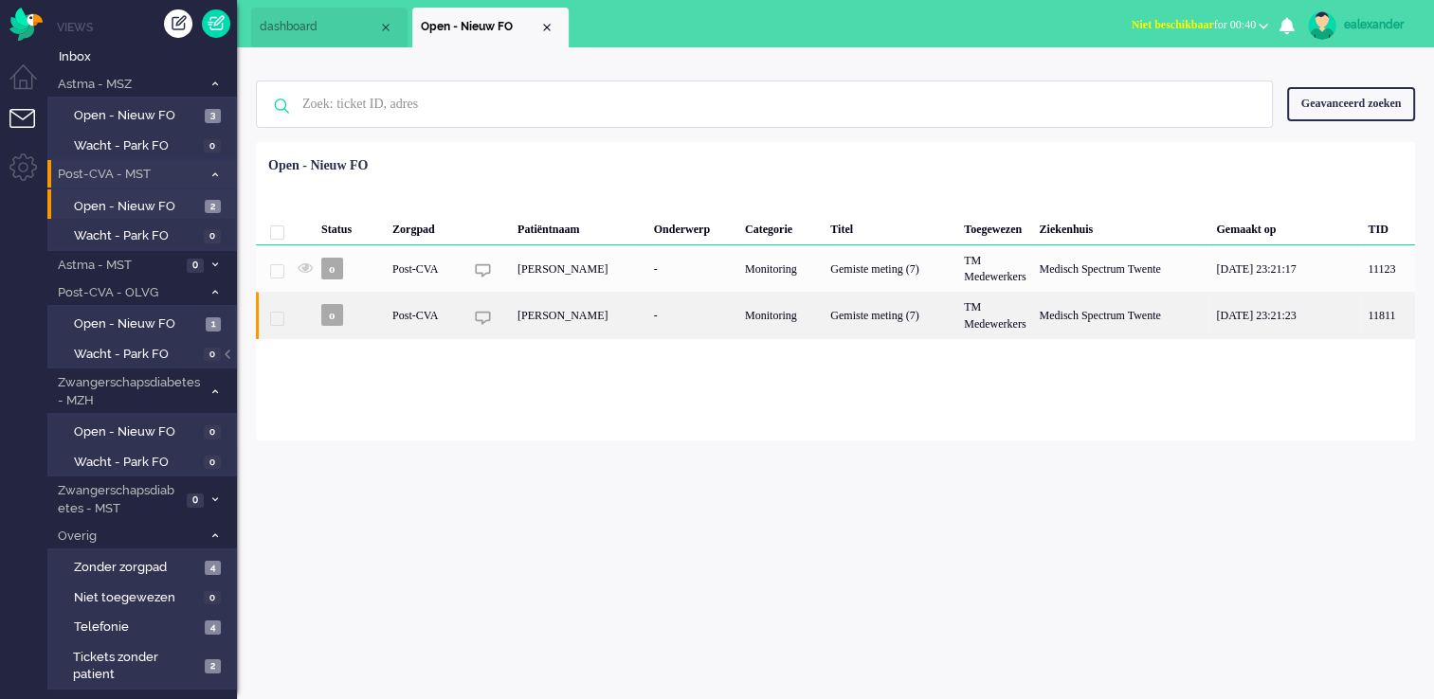
click at [647, 332] on div "[PERSON_NAME]" at bounding box center [579, 315] width 136 height 46
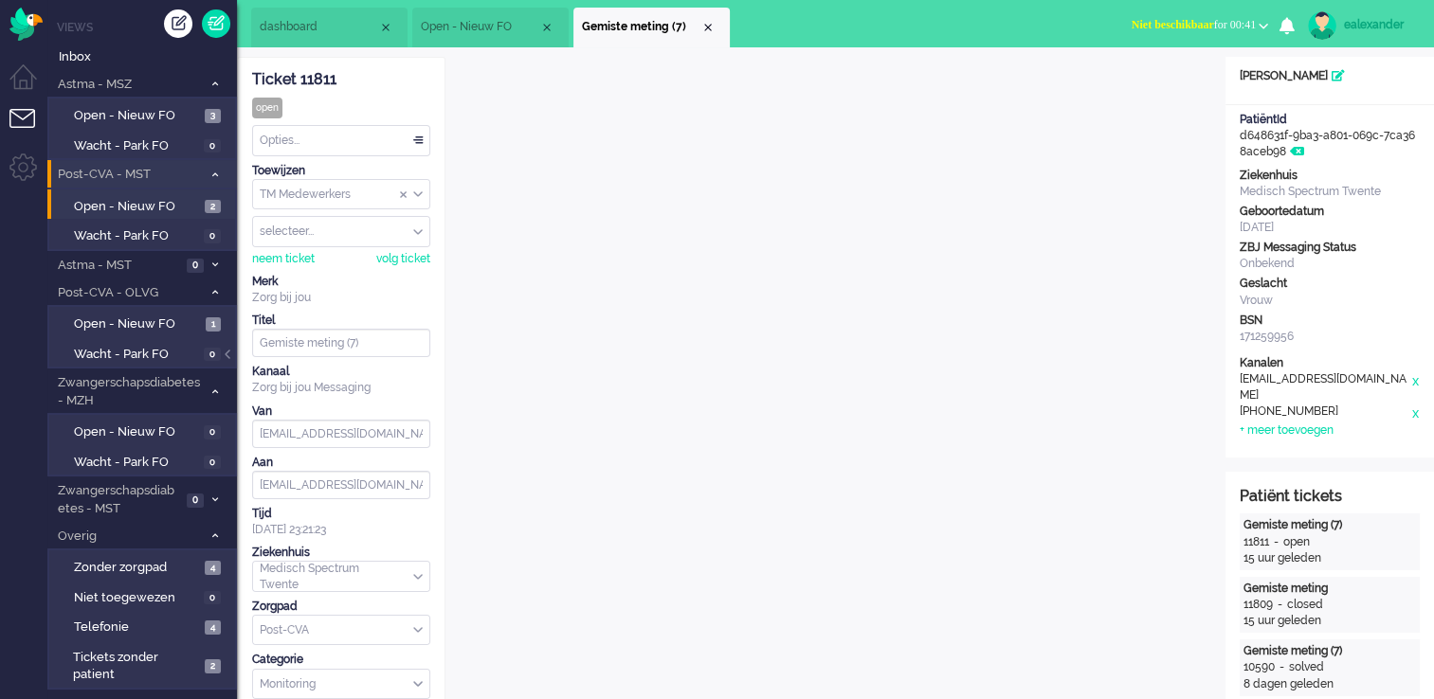
click at [447, 16] on li "Open - Nieuw FO" at bounding box center [490, 28] width 156 height 40
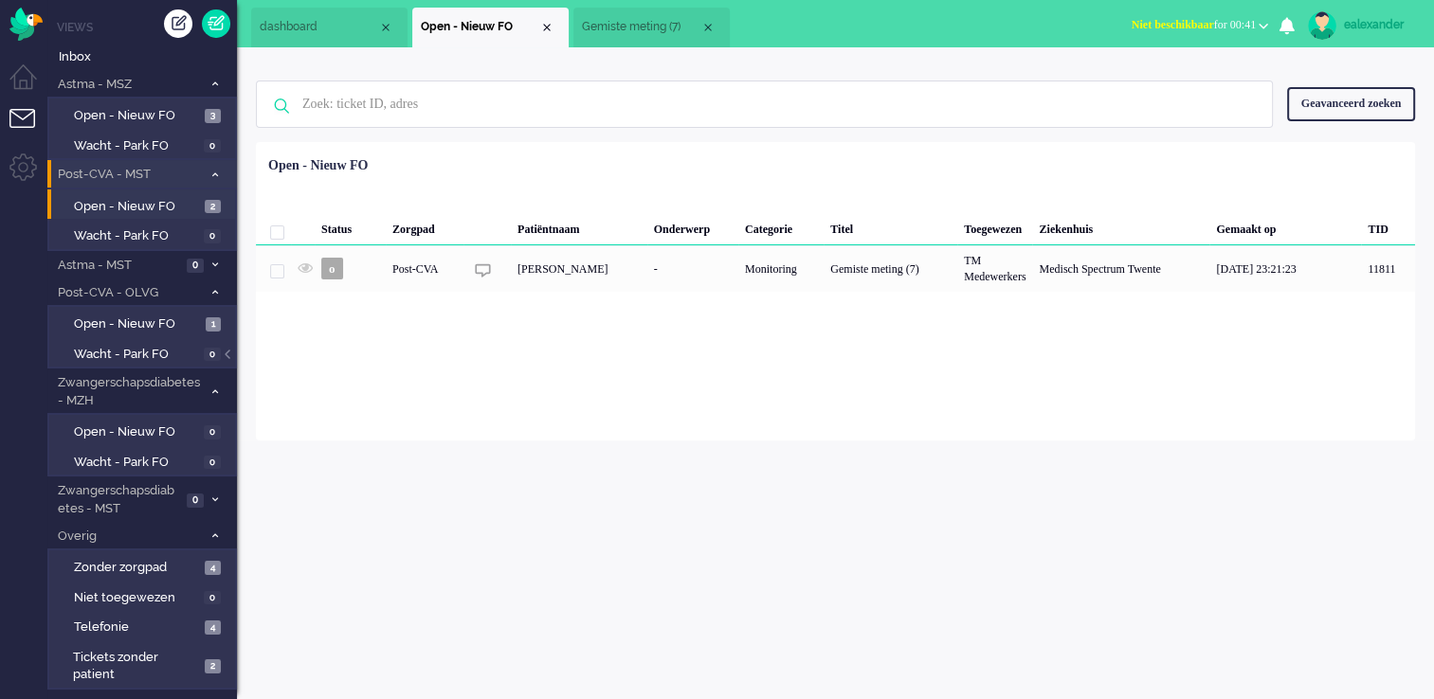
click at [664, 14] on li "Gemiste meting (7)" at bounding box center [651, 28] width 156 height 40
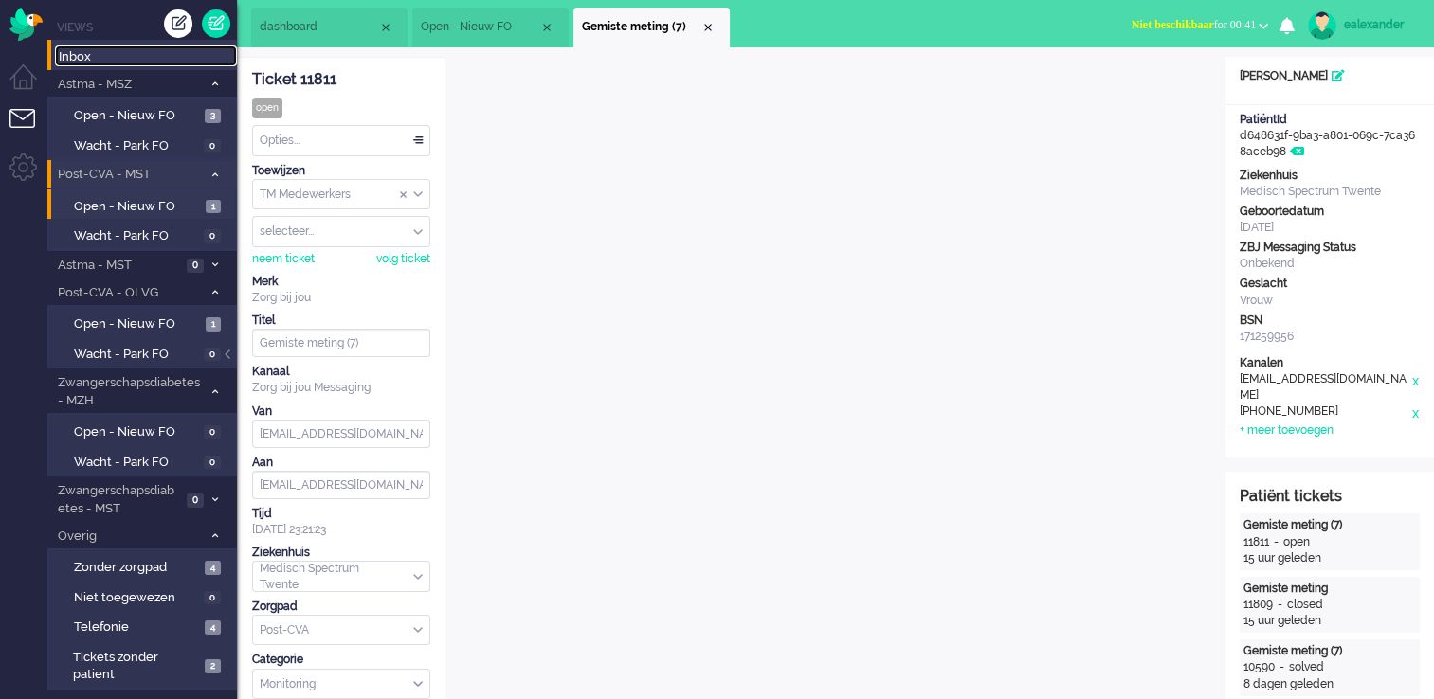
click at [148, 58] on span "Inbox" at bounding box center [148, 57] width 178 height 18
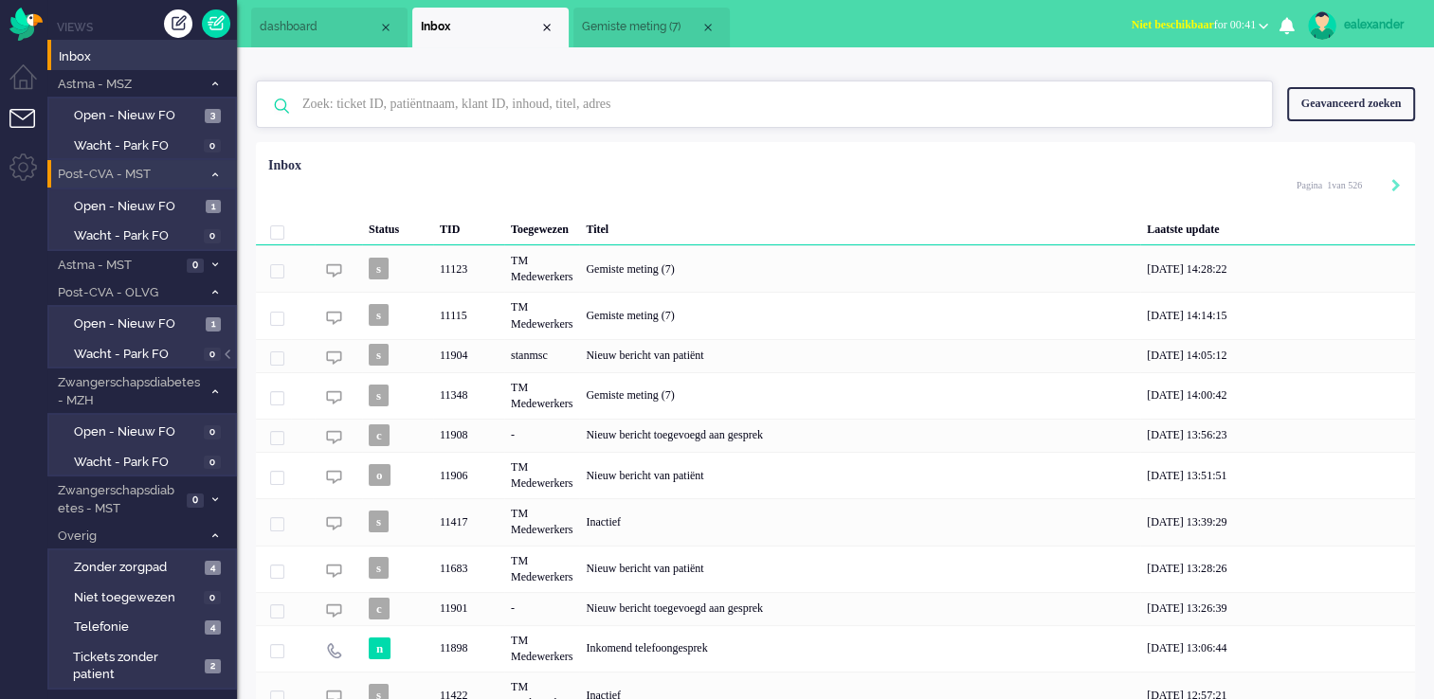
click at [577, 102] on input "text" at bounding box center [767, 103] width 958 height 45
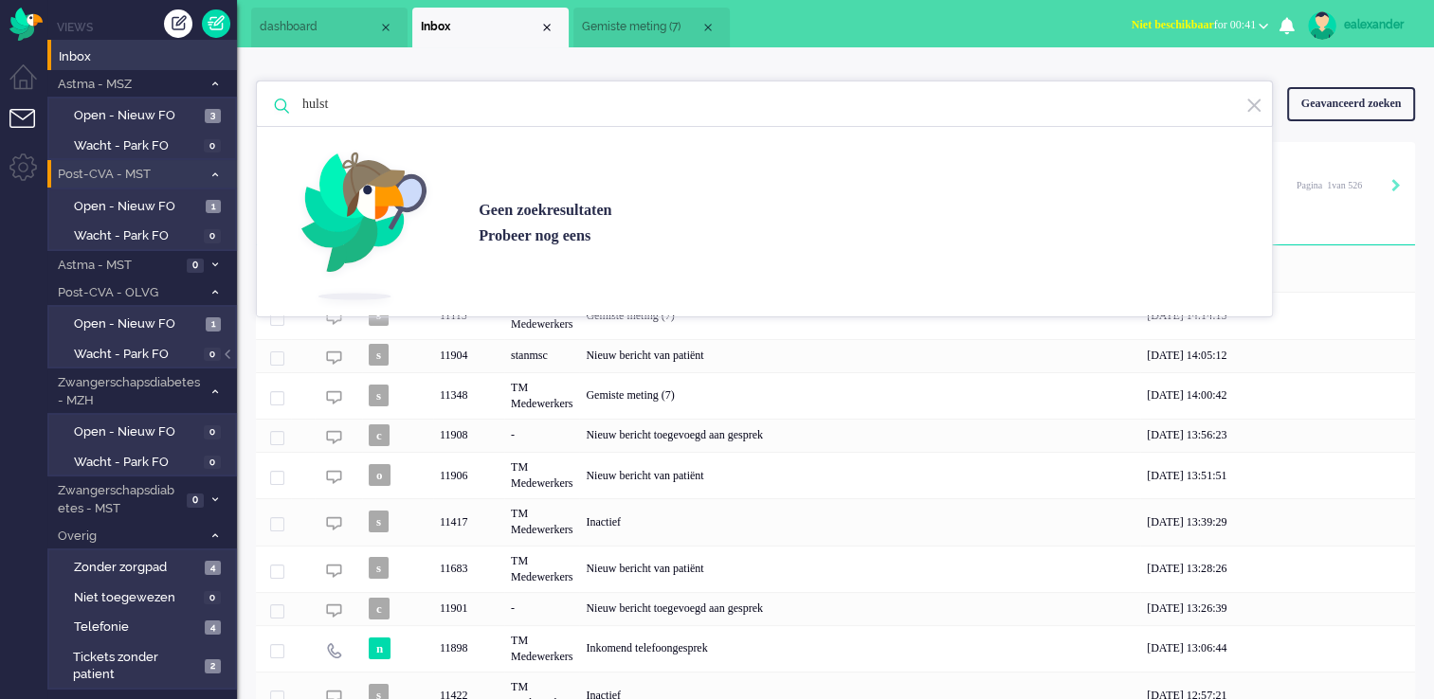
type input "hulst"
click at [1190, 109] on div "Geavanceerd zoeken" at bounding box center [1351, 103] width 128 height 33
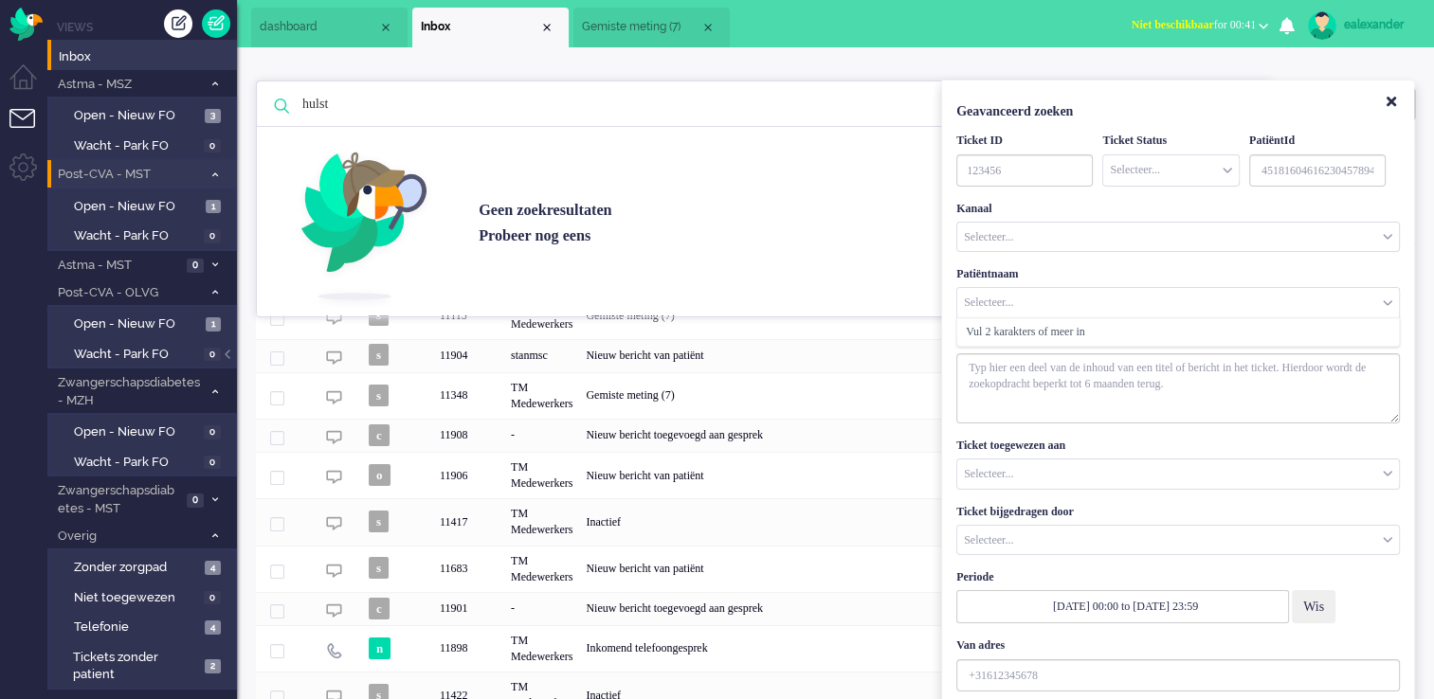
click at [1041, 301] on input "Customer Name" at bounding box center [1178, 302] width 442 height 29
type input "h"
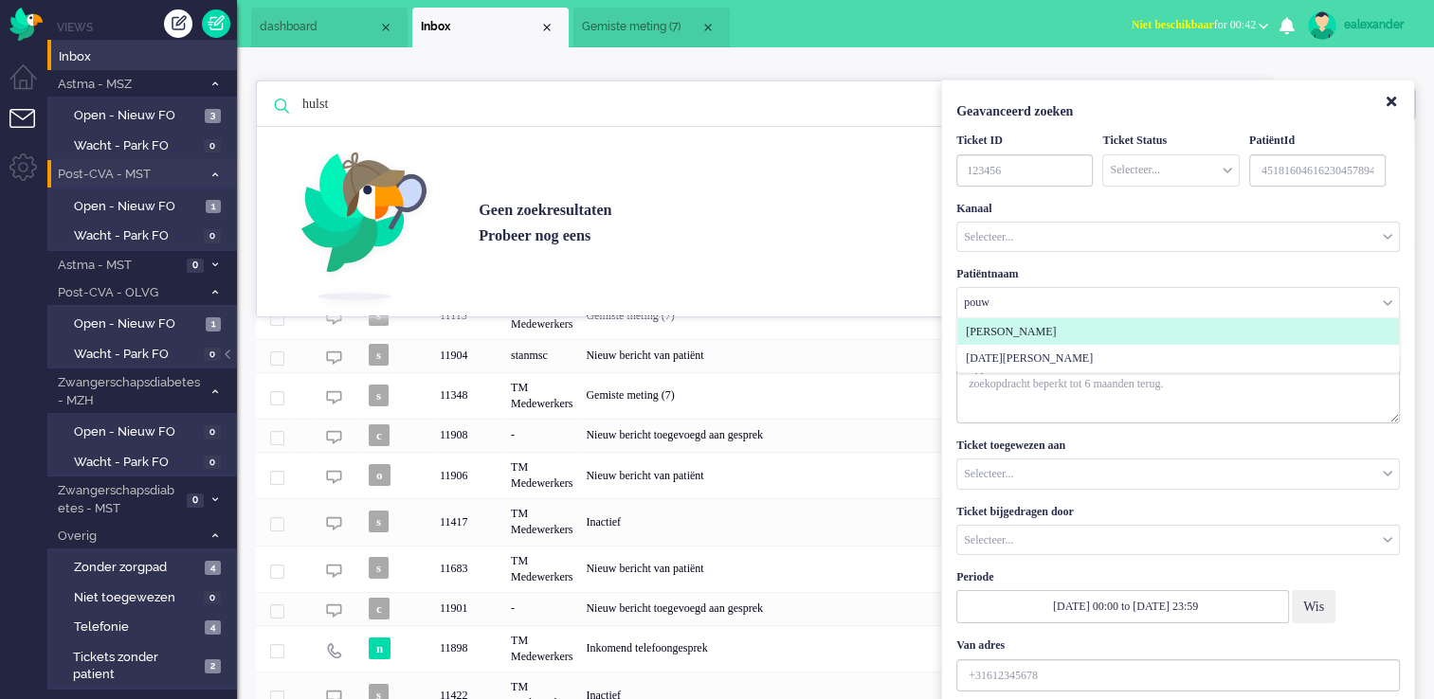
type input "pouw"
click at [1047, 334] on span "[PERSON_NAME]" at bounding box center [1011, 332] width 90 height 16
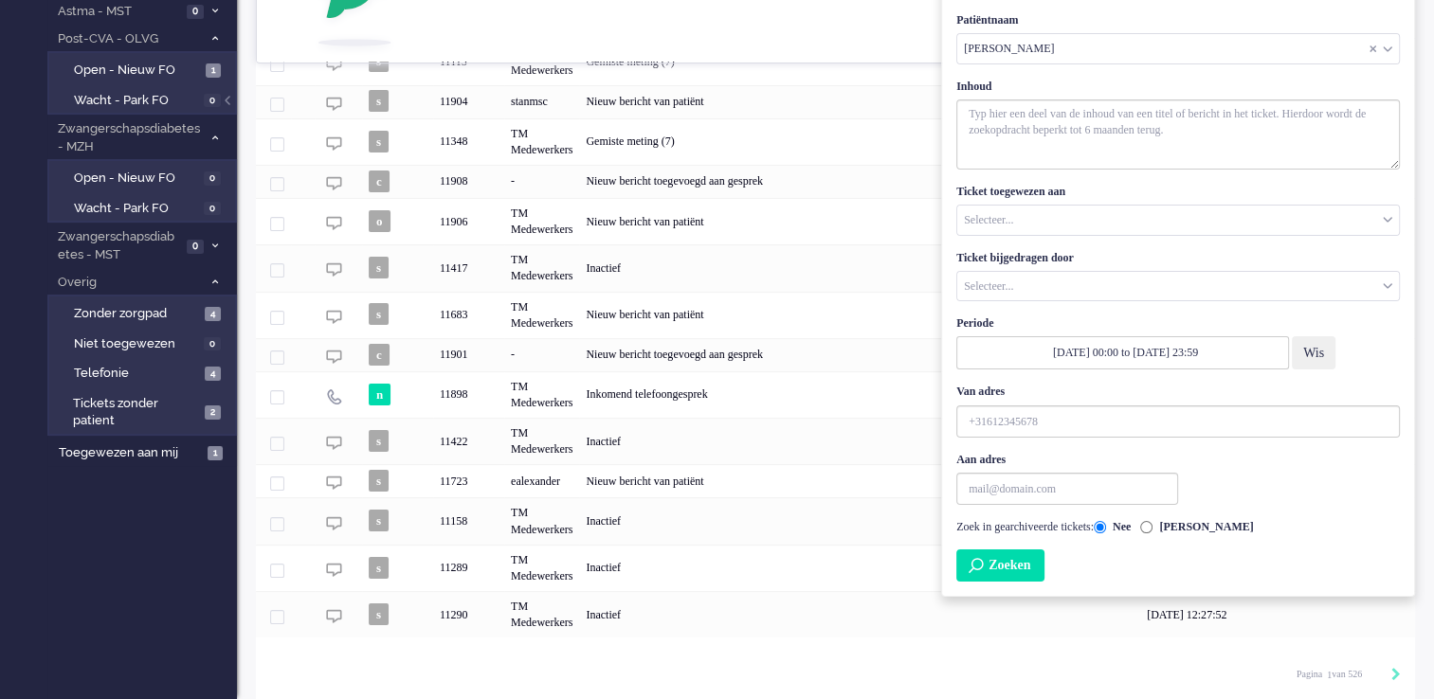
click at [1014, 562] on button "Zoeken" at bounding box center [1000, 566] width 88 height 32
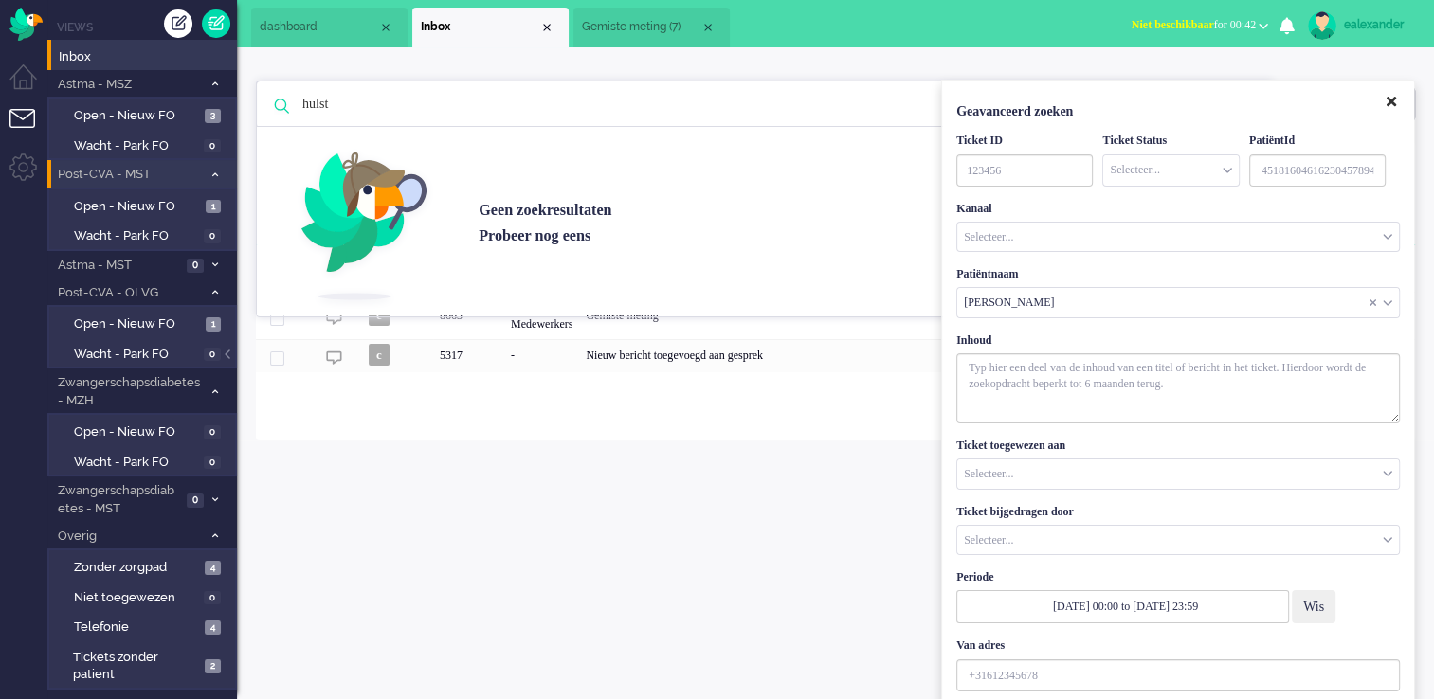
click at [1190, 109] on icon "Close" at bounding box center [1390, 102] width 9 height 14
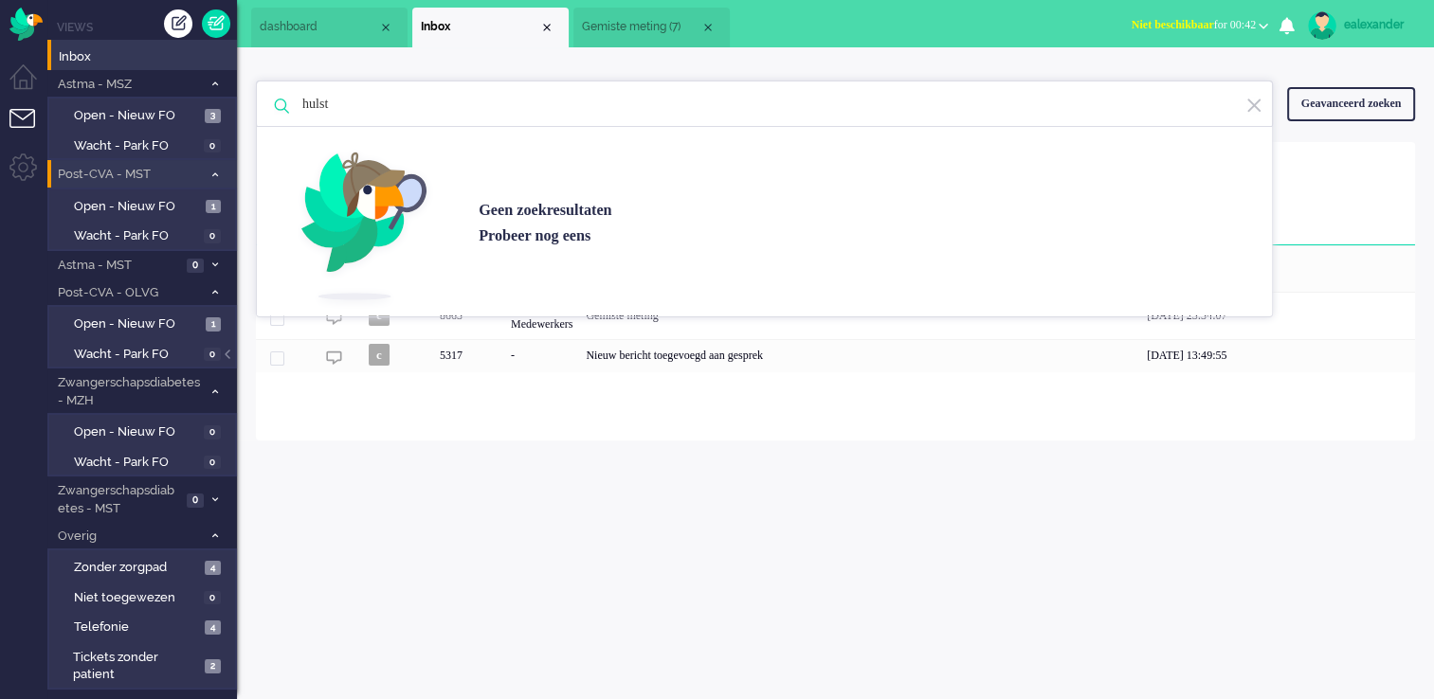
click at [1190, 108] on div "Geen zoekresultaten Probeer nog eens" at bounding box center [764, 199] width 1017 height 237
click at [1190, 109] on img at bounding box center [1253, 106] width 17 height 18
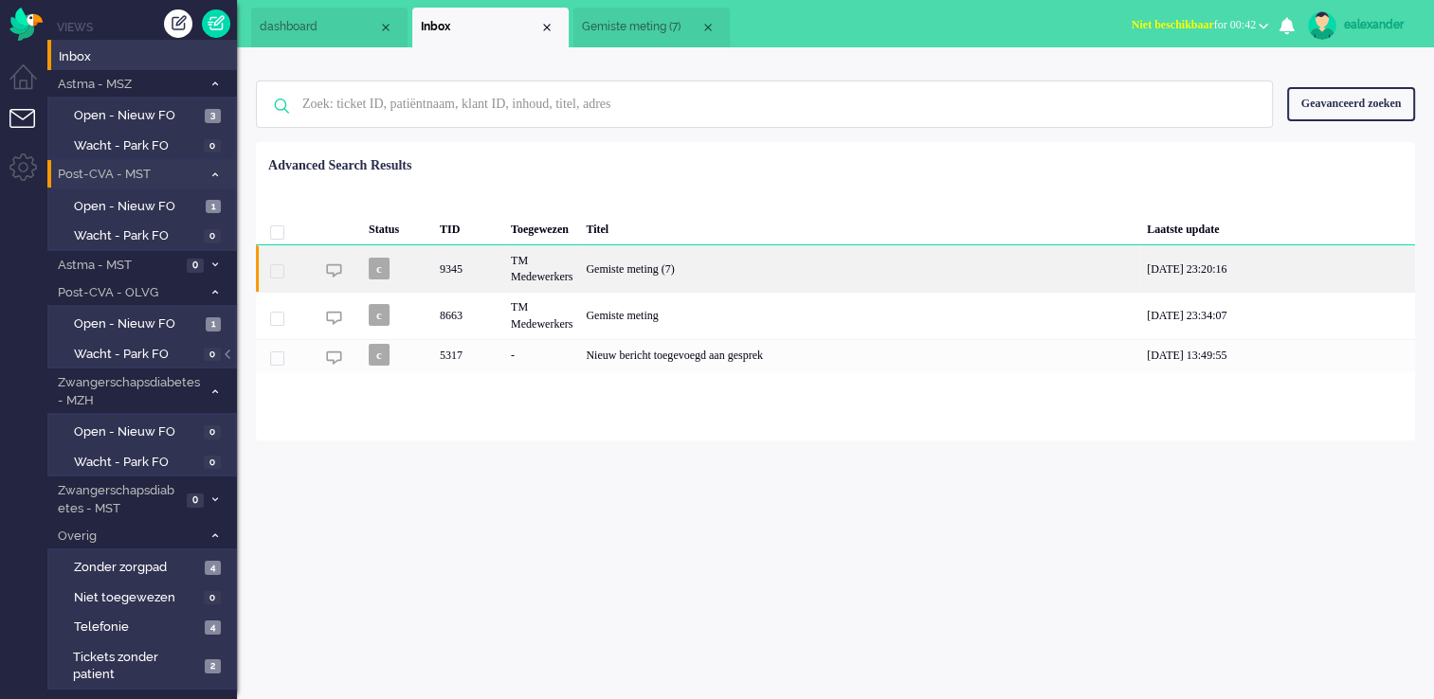
click at [754, 266] on div "Gemiste meting (7)" at bounding box center [859, 268] width 561 height 46
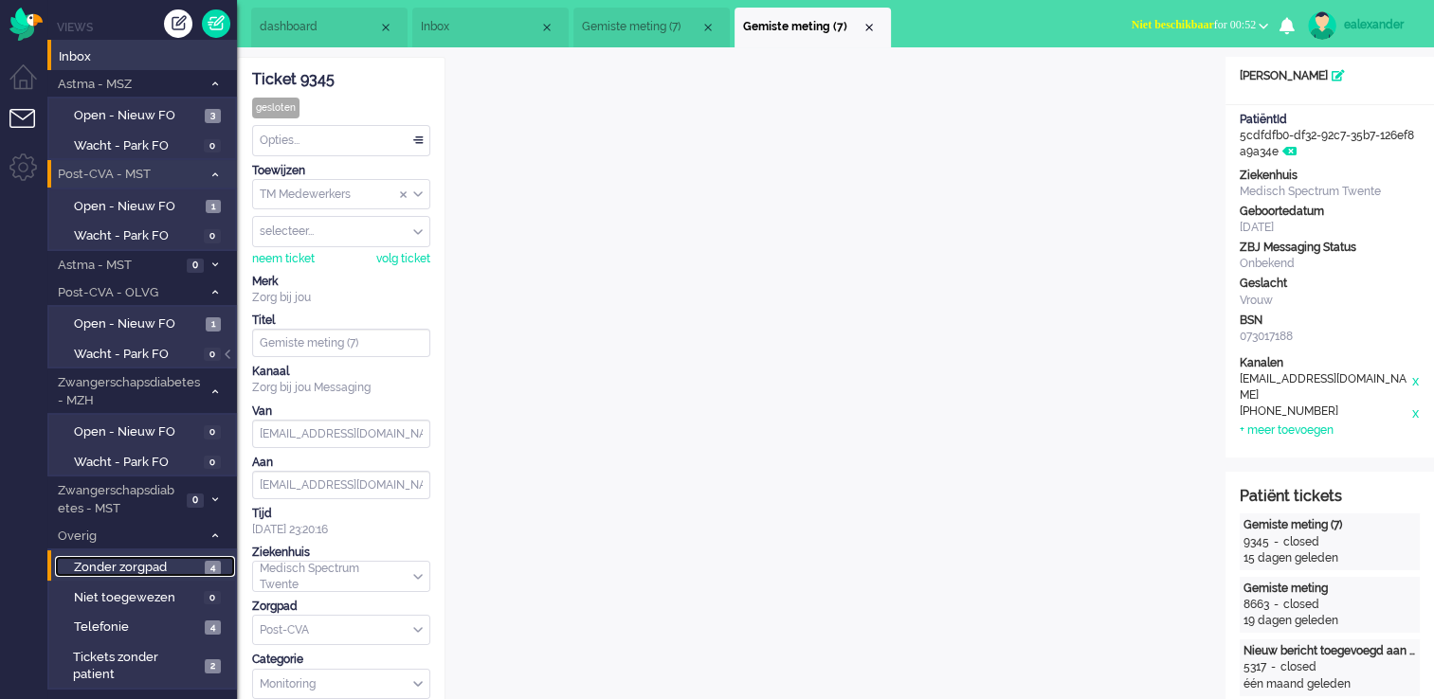
click at [177, 562] on span "Zonder zorgpad" at bounding box center [137, 568] width 126 height 18
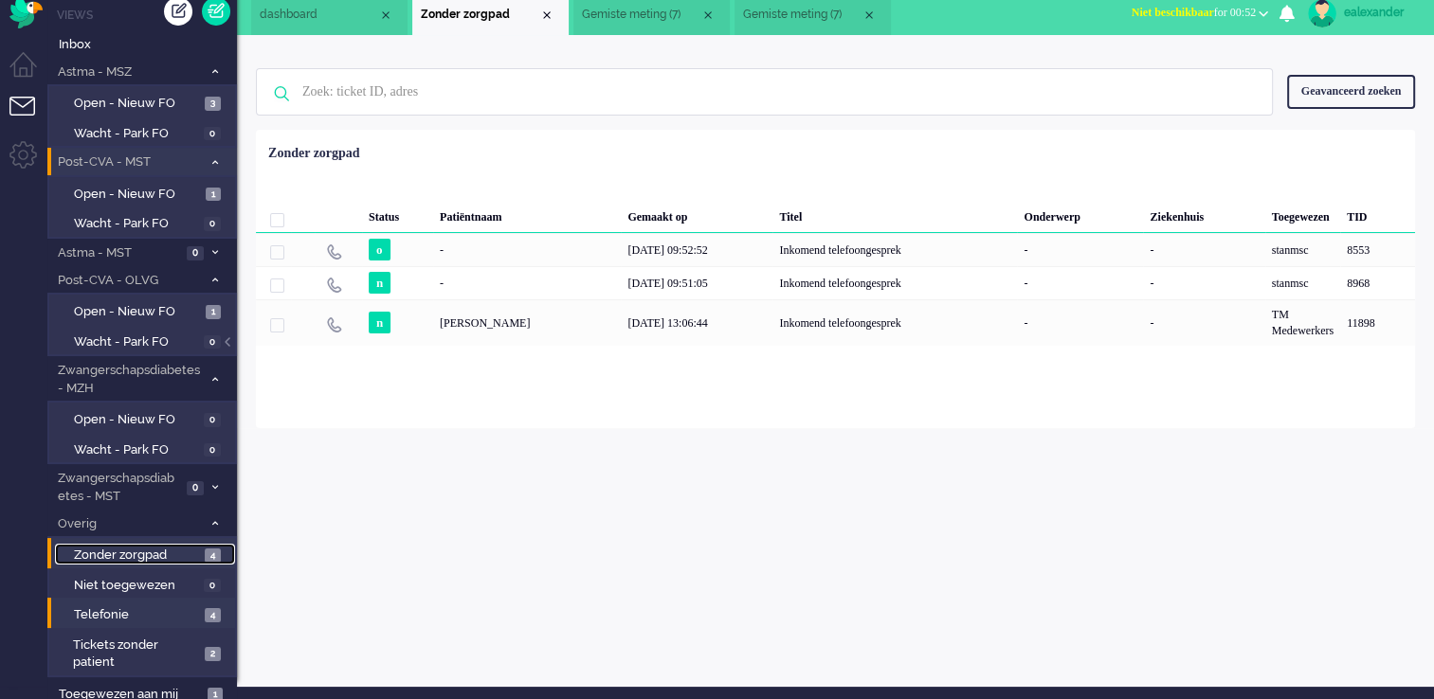
scroll to position [15, 0]
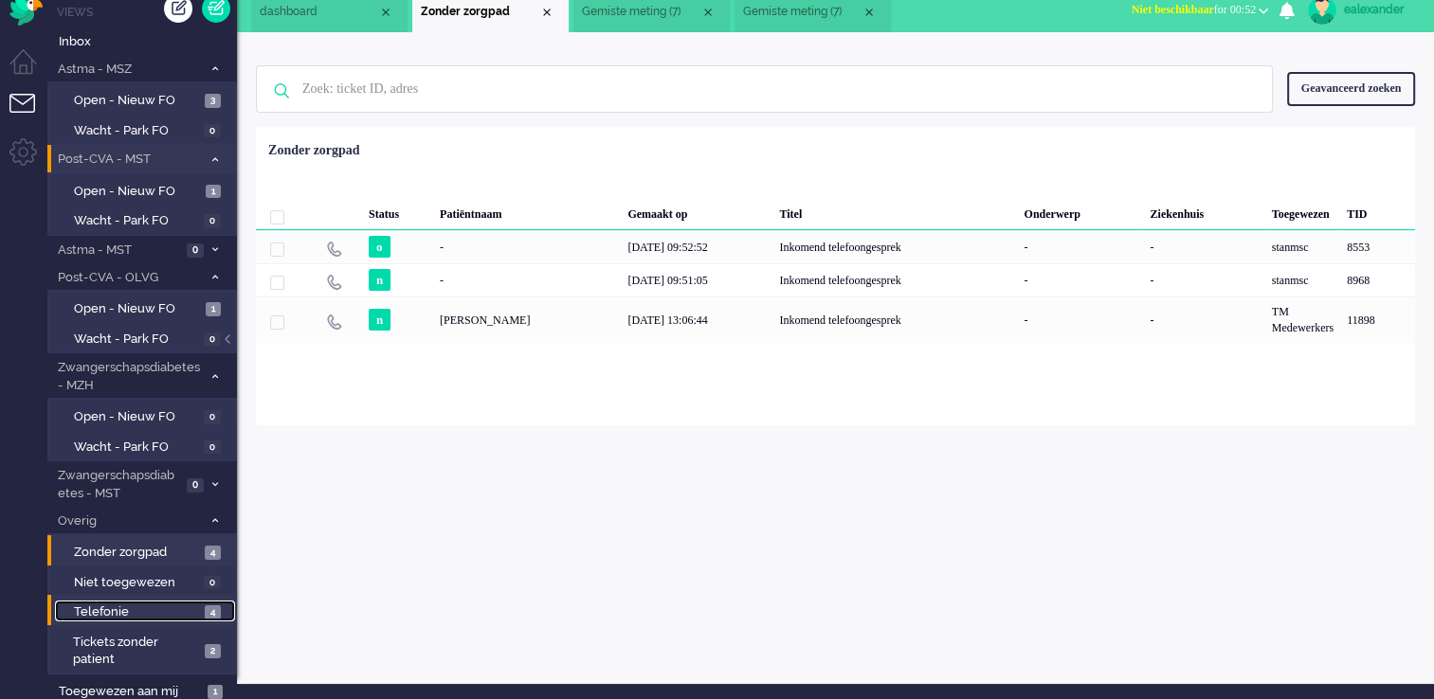
click at [153, 562] on span "Telefonie" at bounding box center [137, 613] width 126 height 18
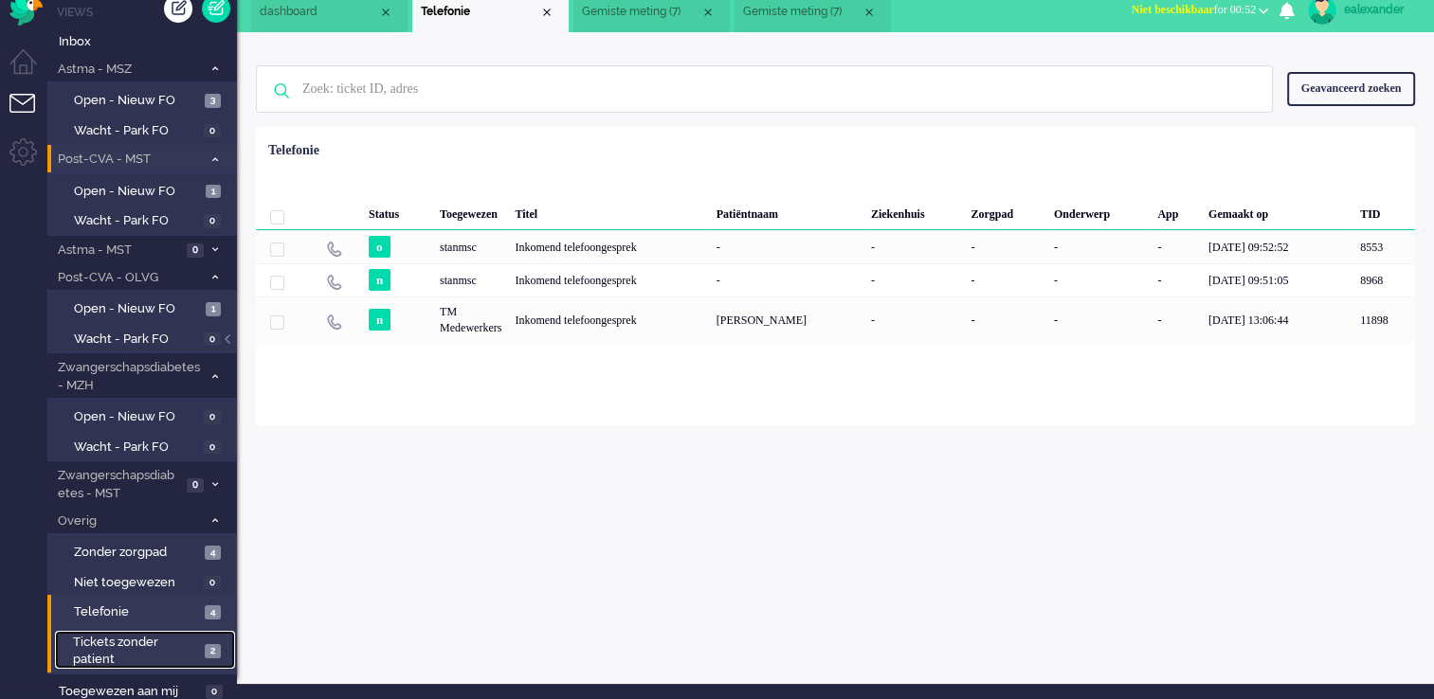
click at [151, 562] on span "Tickets zonder patient" at bounding box center [136, 651] width 126 height 35
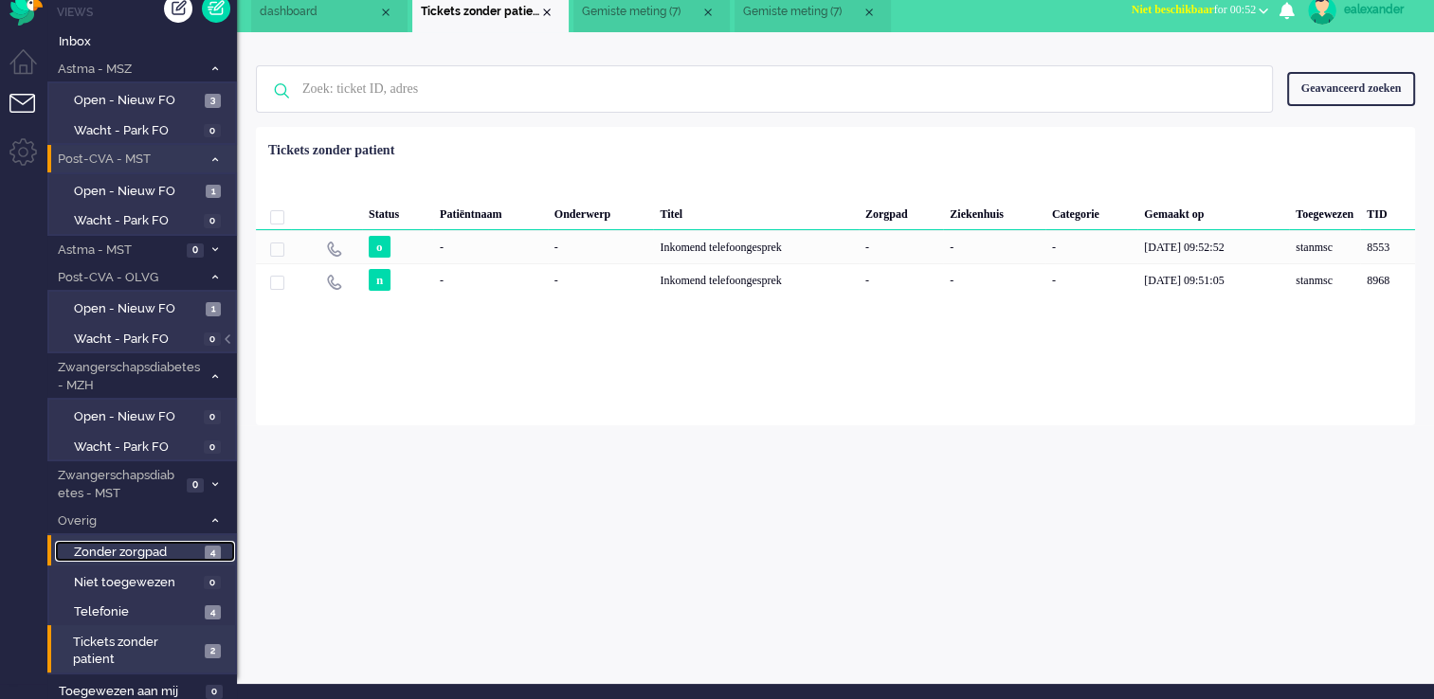
click at [172, 546] on span "Zonder zorgpad" at bounding box center [137, 553] width 126 height 18
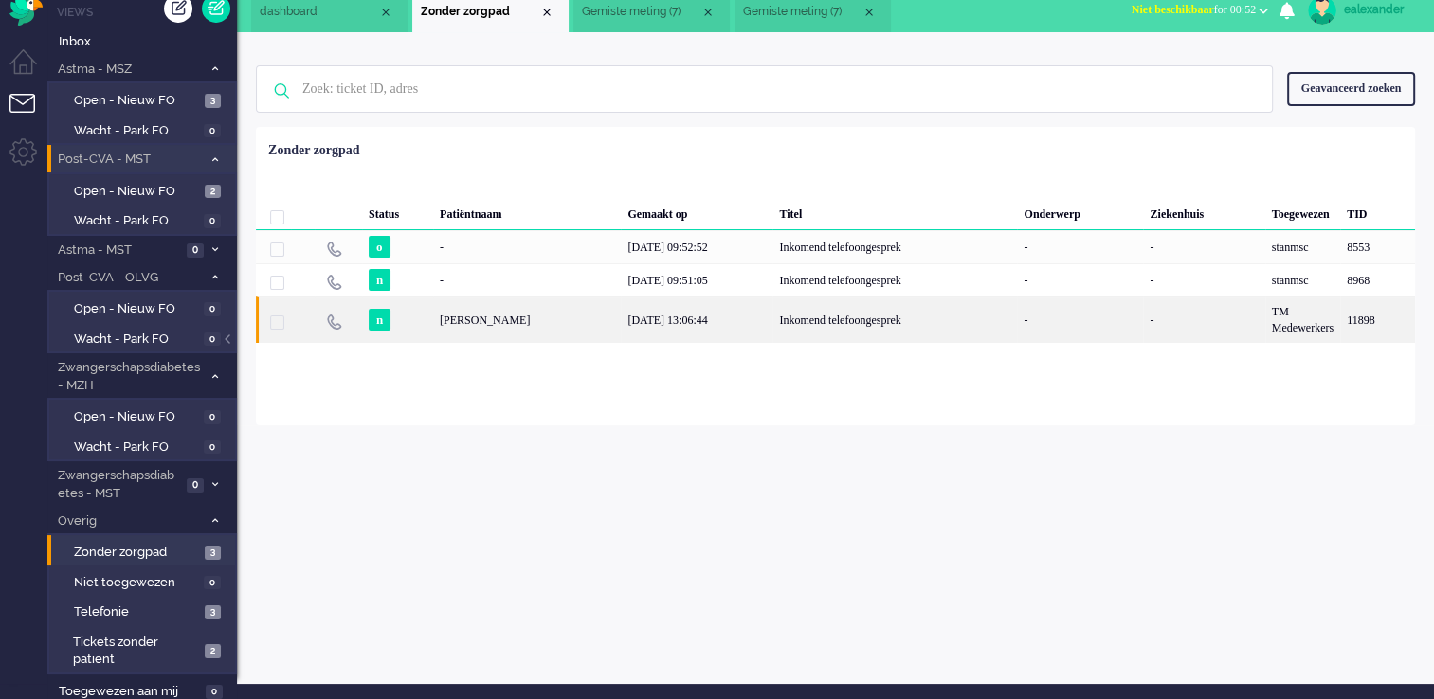
click at [772, 320] on div "Inkomend telefoongesprek" at bounding box center [894, 320] width 244 height 46
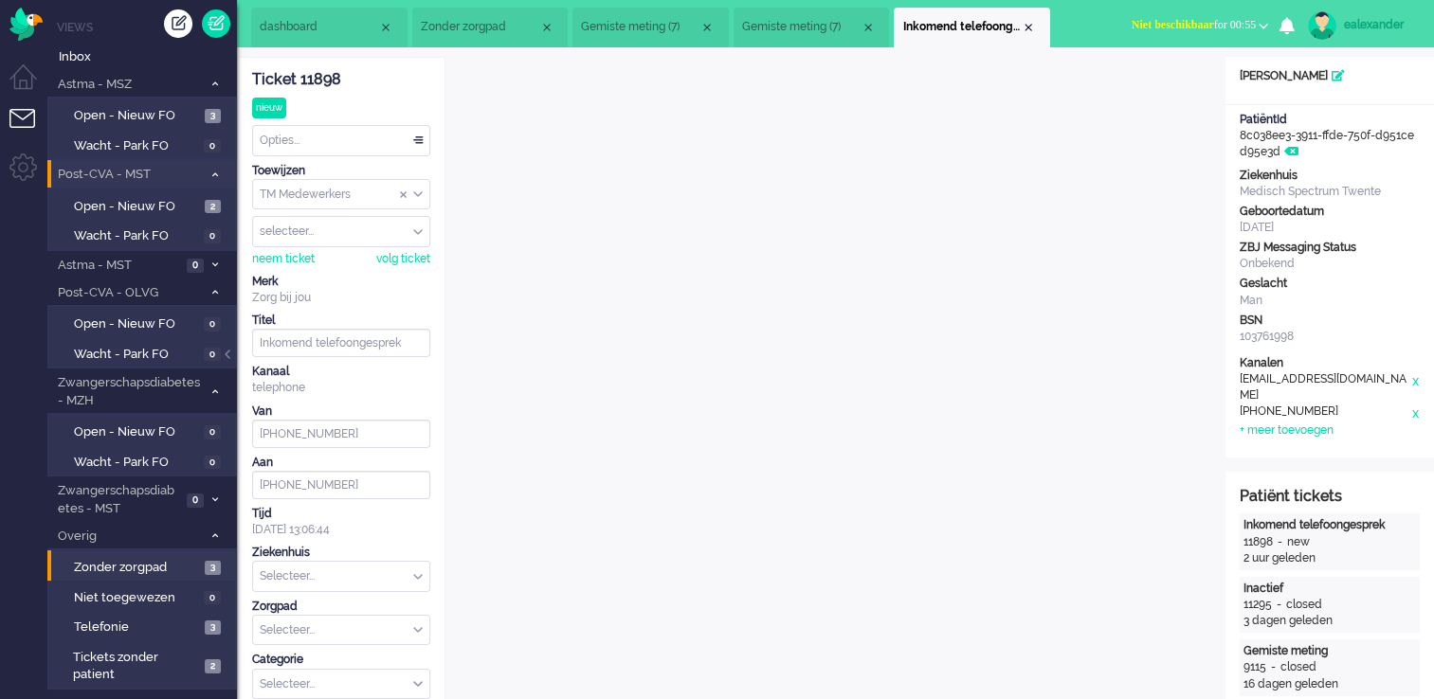
click at [1190, 27] on span "Niet beschikbaar for 00:55" at bounding box center [1193, 24] width 124 height 13
click at [1160, 81] on label "Online" at bounding box center [1189, 85] width 150 height 16
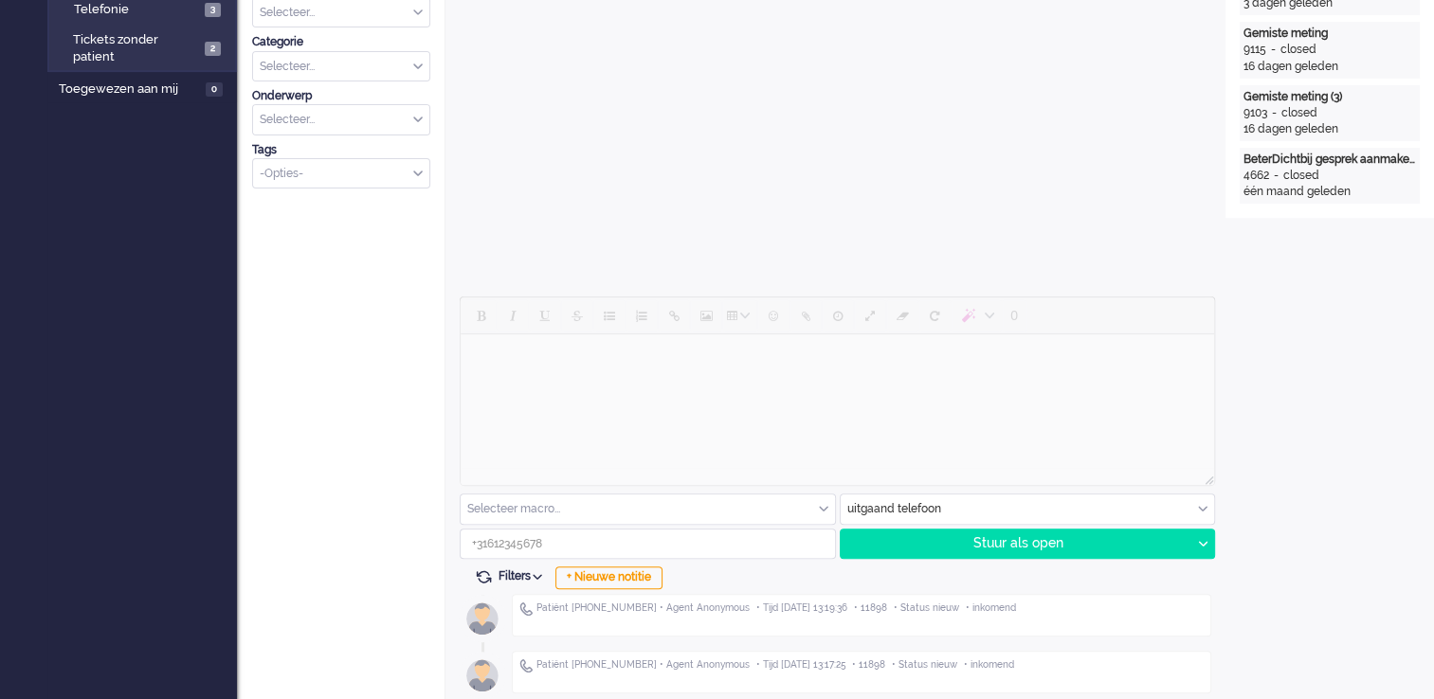
scroll to position [663, 0]
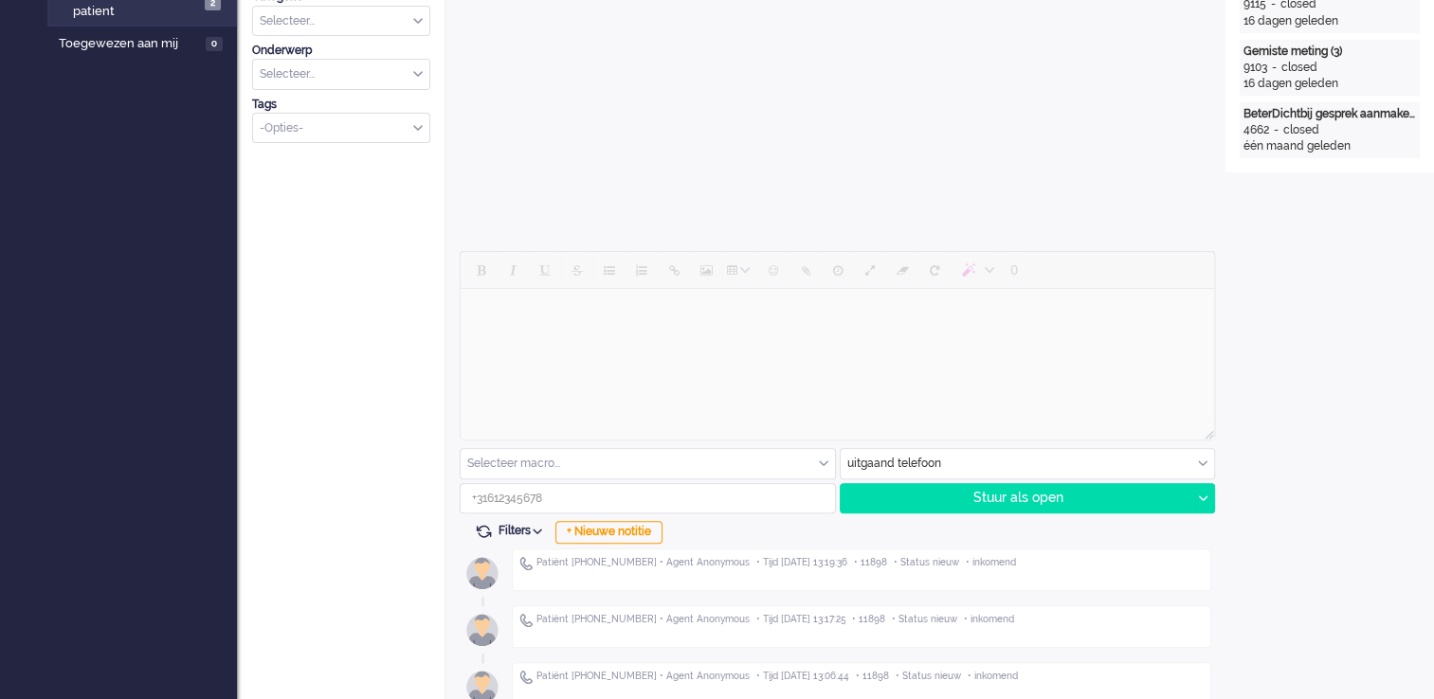
click at [1190, 463] on input "text" at bounding box center [1028, 463] width 374 height 29
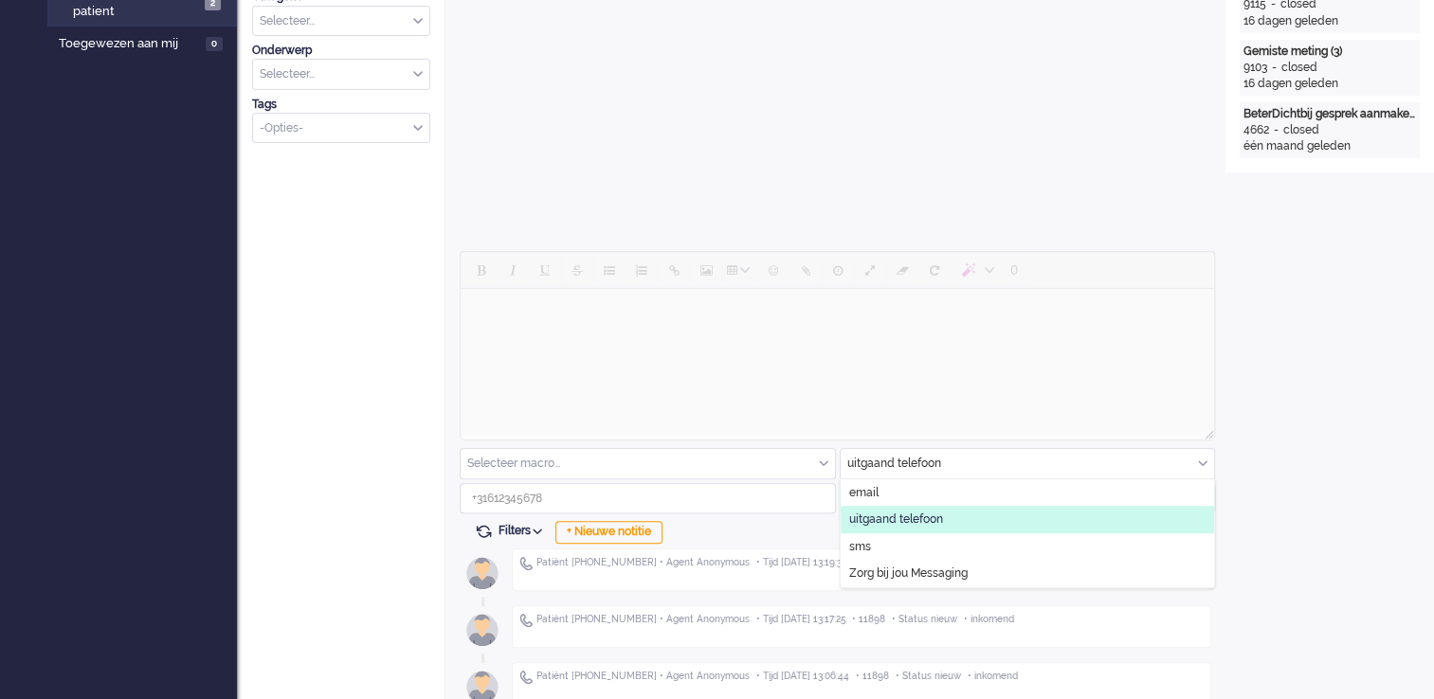
click at [1012, 523] on li "uitgaand telefoon" at bounding box center [1028, 519] width 374 height 27
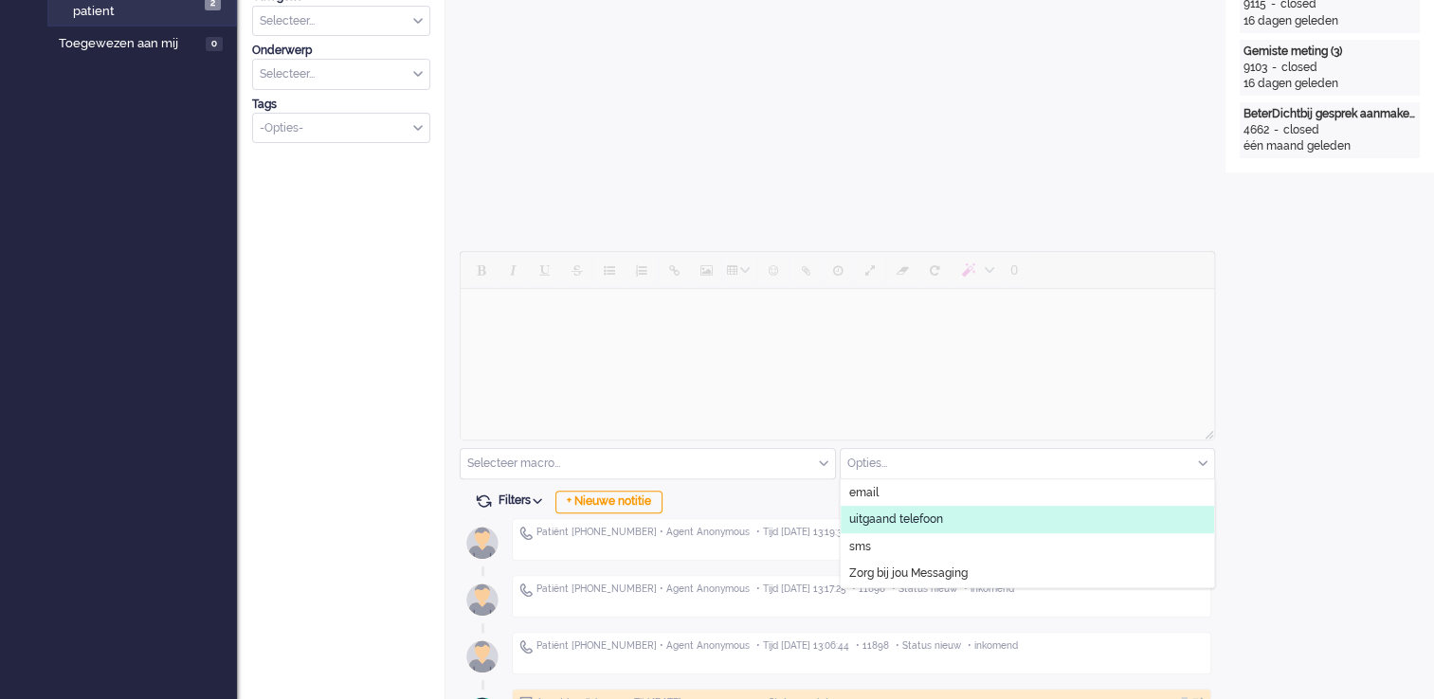
click at [1051, 517] on li "uitgaand telefoon" at bounding box center [1028, 519] width 374 height 27
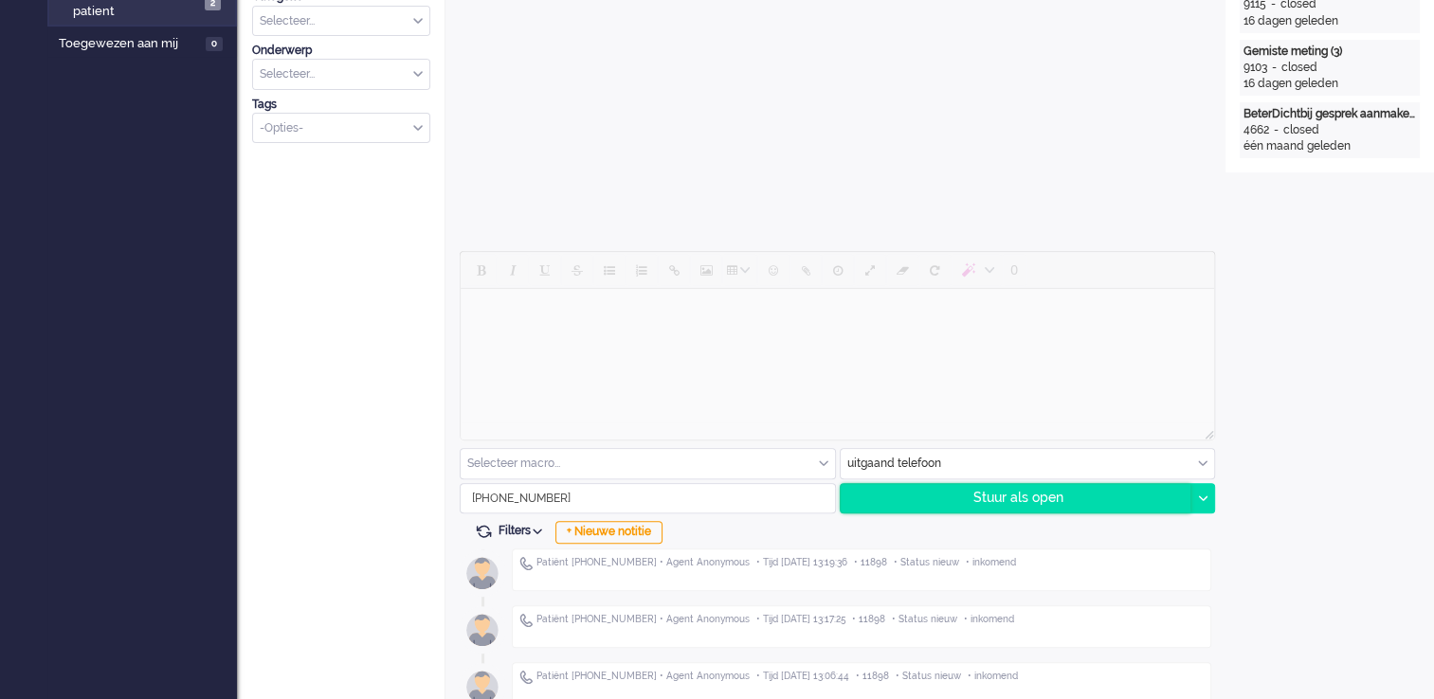
click at [1046, 497] on div "Stuur als open" at bounding box center [1016, 498] width 351 height 28
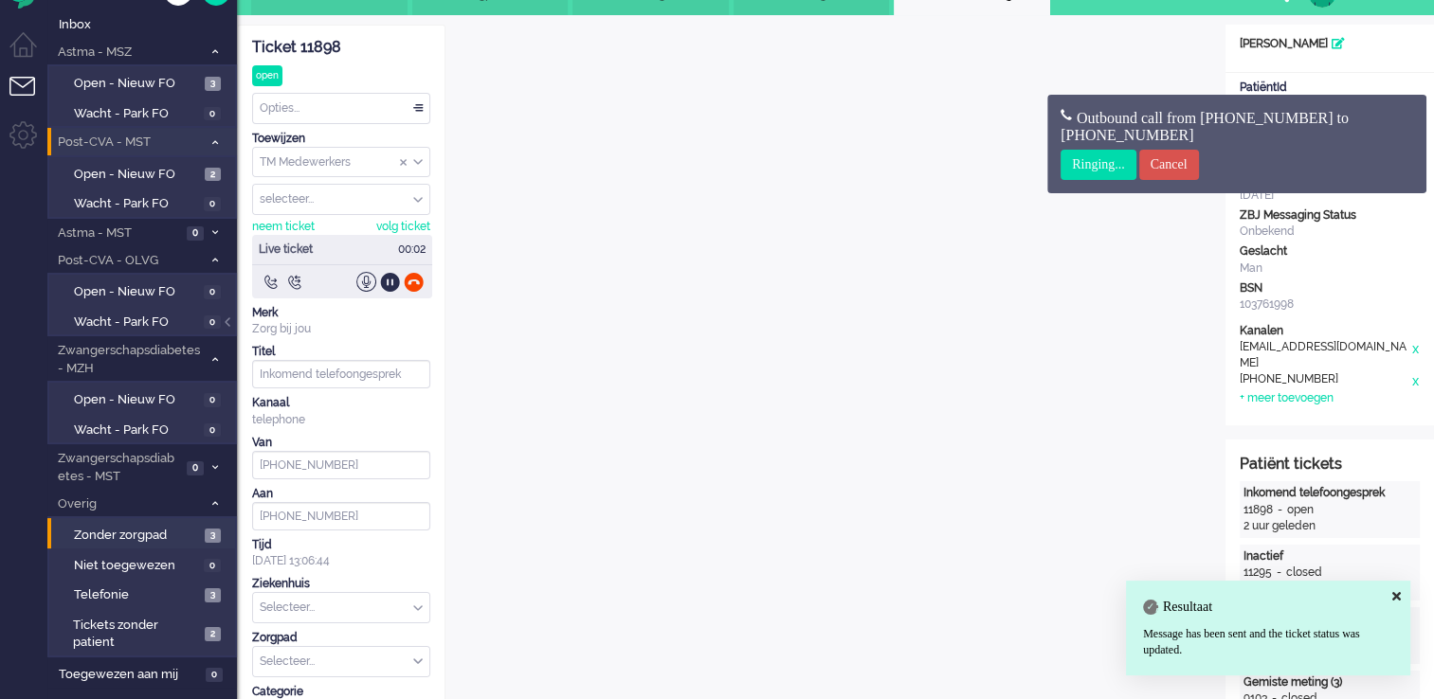
scroll to position [0, 0]
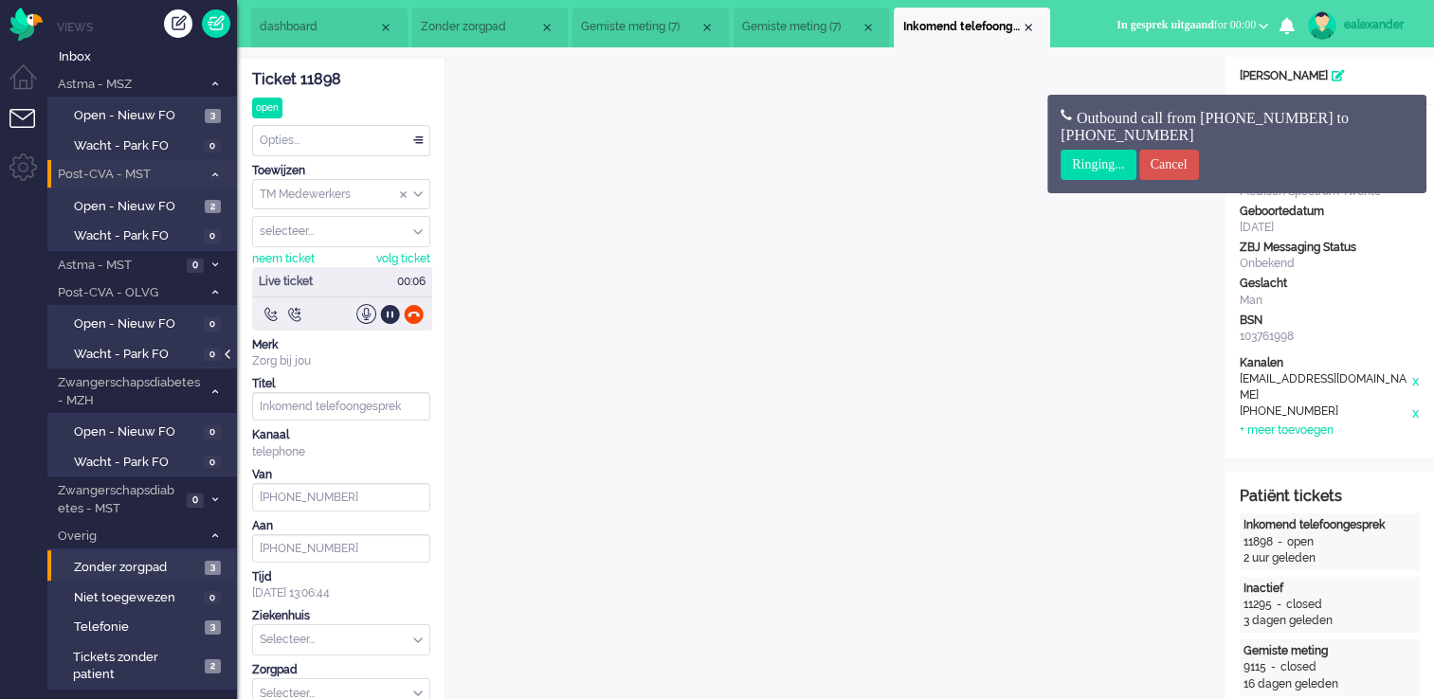
click at [227, 355] on div at bounding box center [229, 364] width 9 height 28
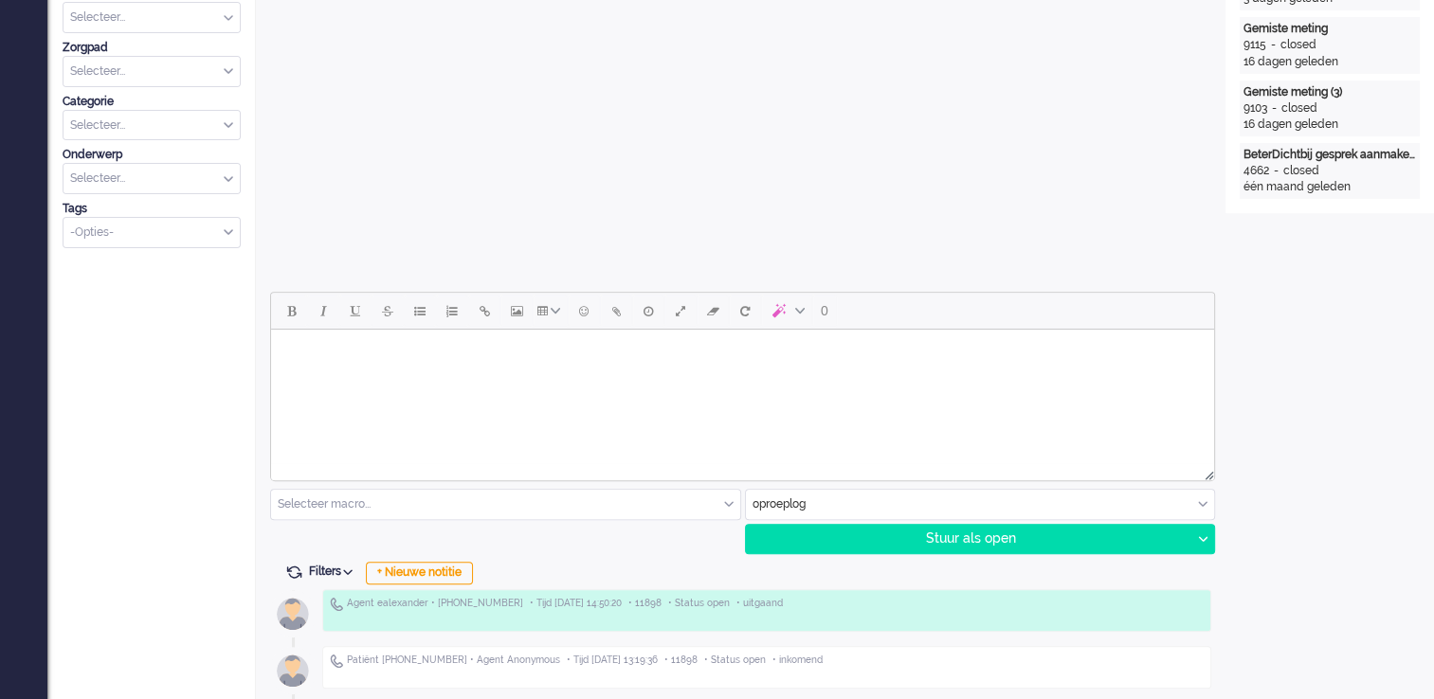
scroll to position [758, 0]
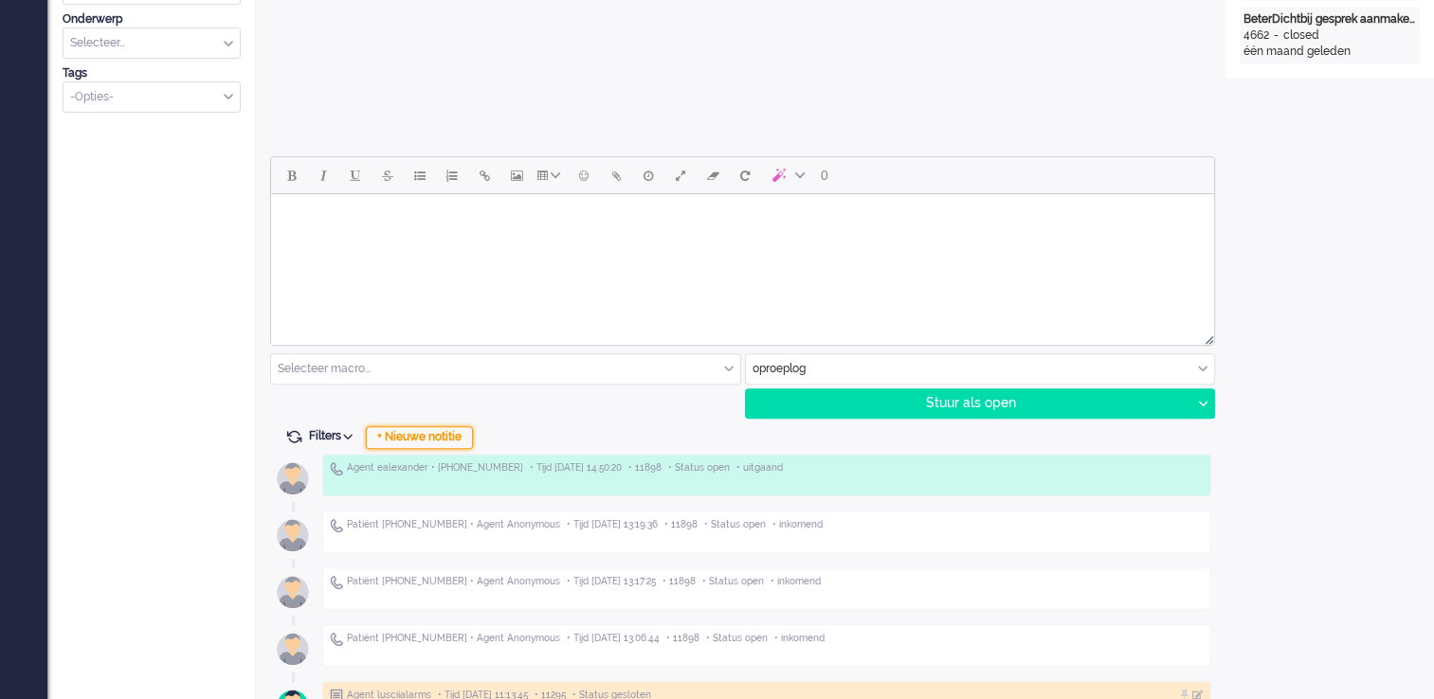
click at [445, 436] on div "+ Nieuwe notitie" at bounding box center [419, 437] width 107 height 23
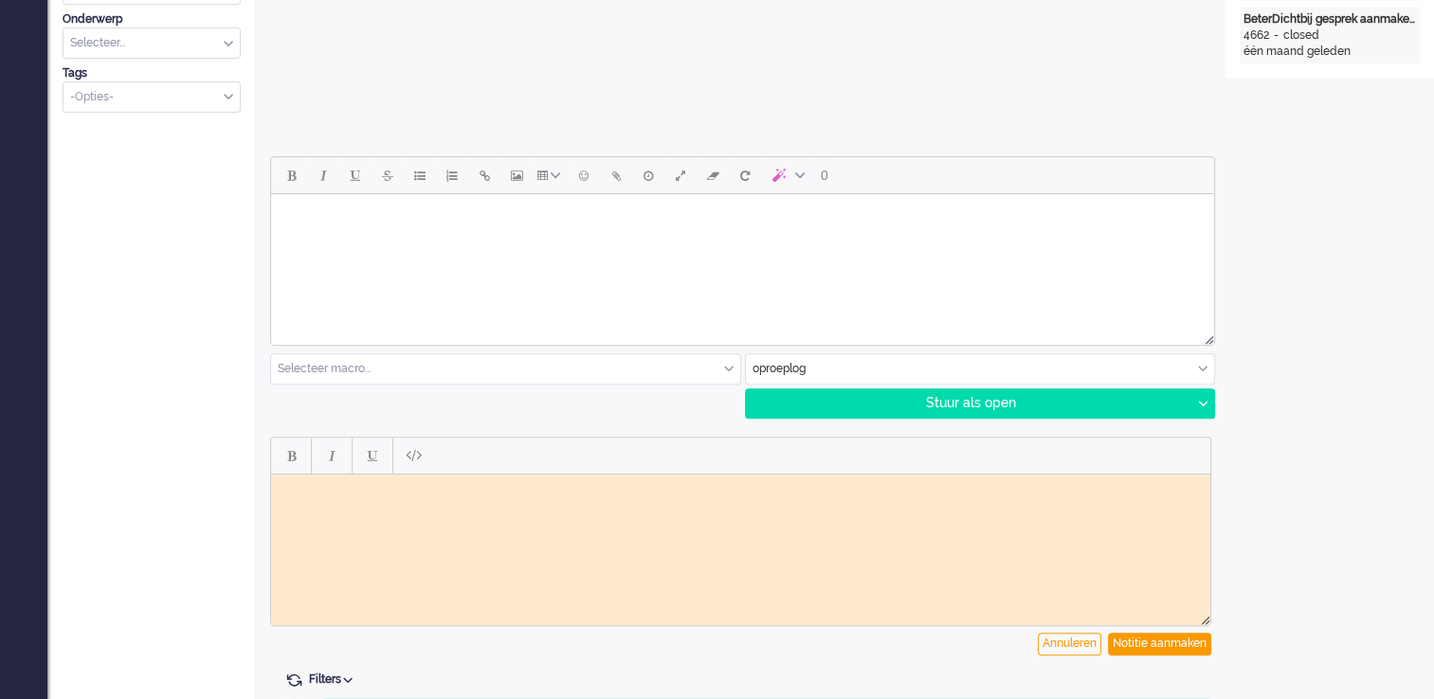
scroll to position [0, 0]
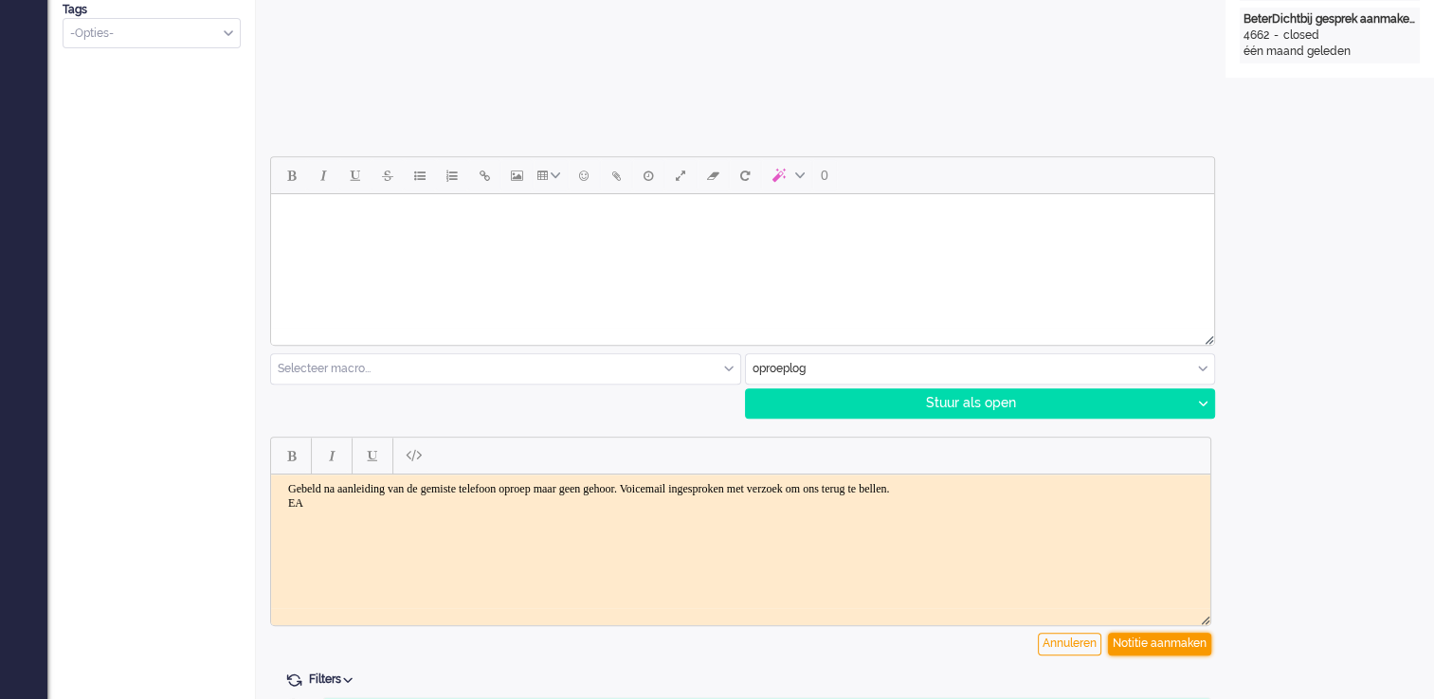
click at [1188, 562] on div "Notitie aanmaken" at bounding box center [1159, 644] width 103 height 23
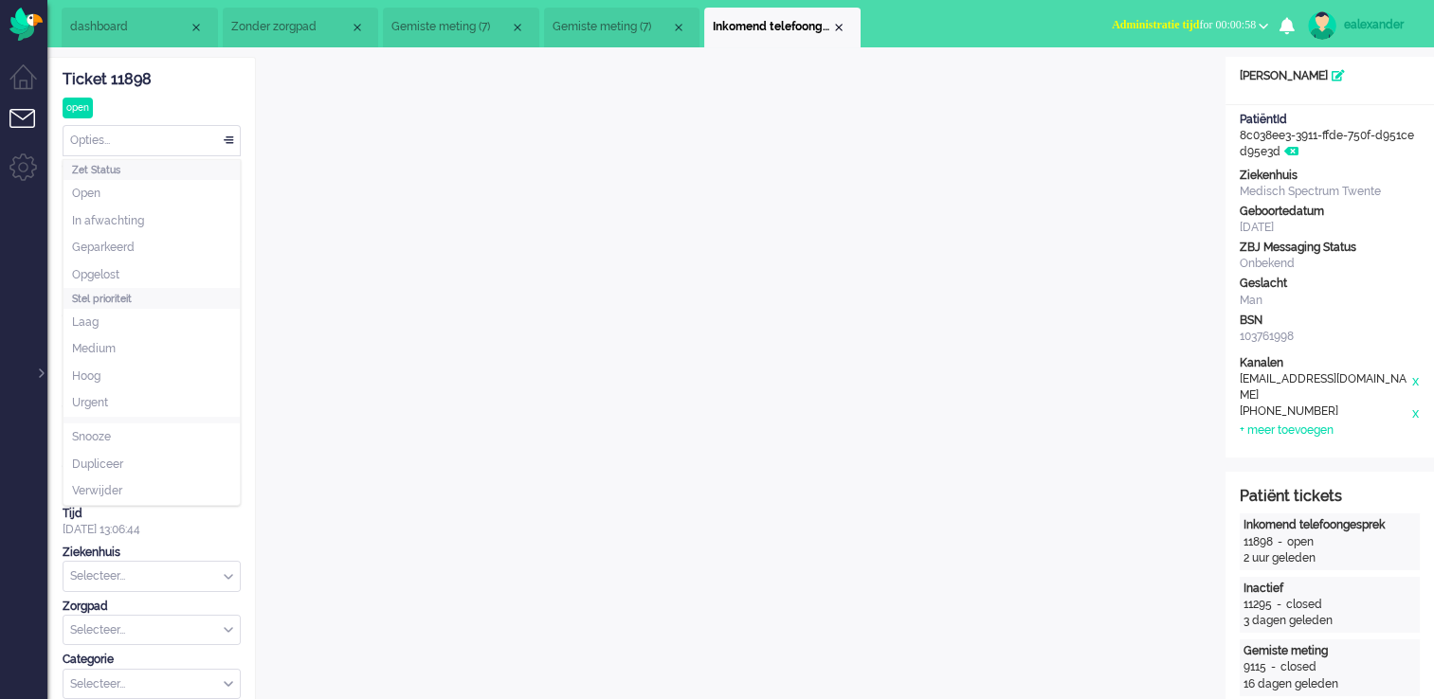
click at [230, 147] on div "Opties..." at bounding box center [151, 140] width 176 height 29
click at [194, 279] on li "Opgelost" at bounding box center [151, 275] width 176 height 27
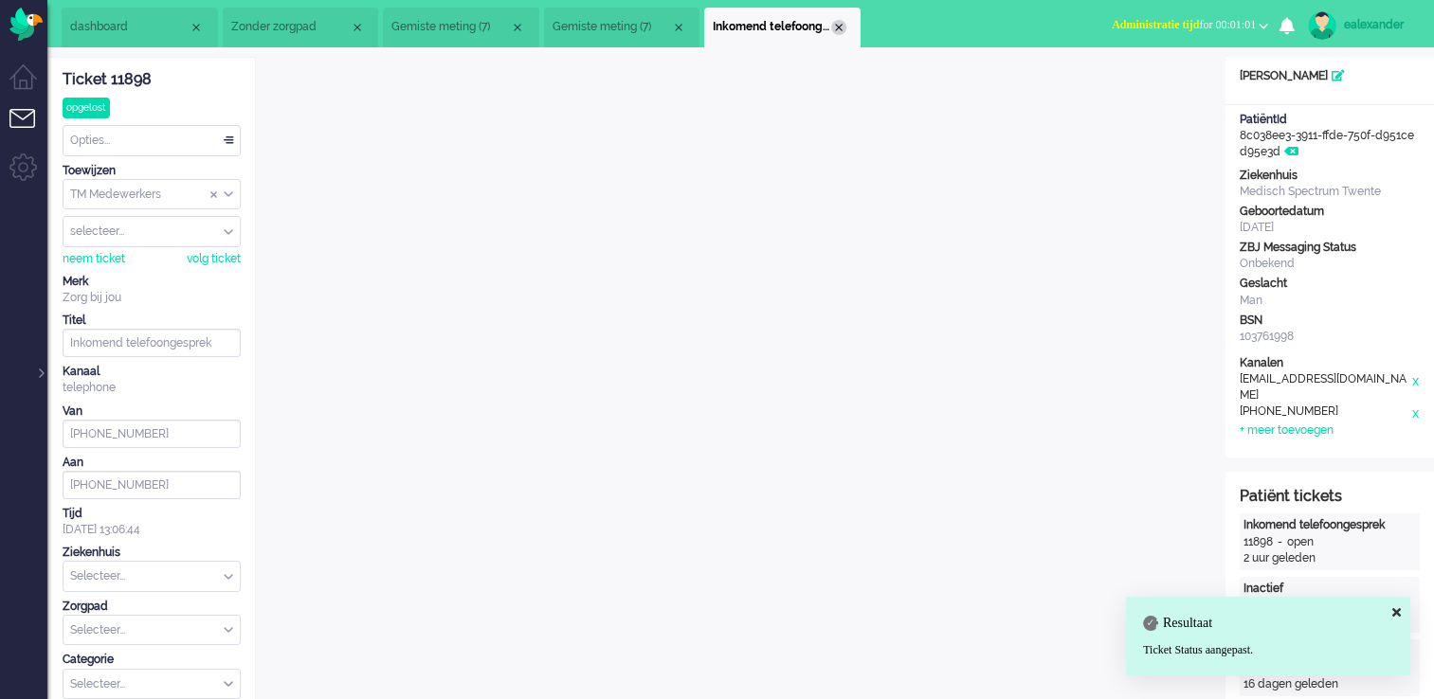
click at [842, 28] on div "Close tab" at bounding box center [838, 27] width 15 height 15
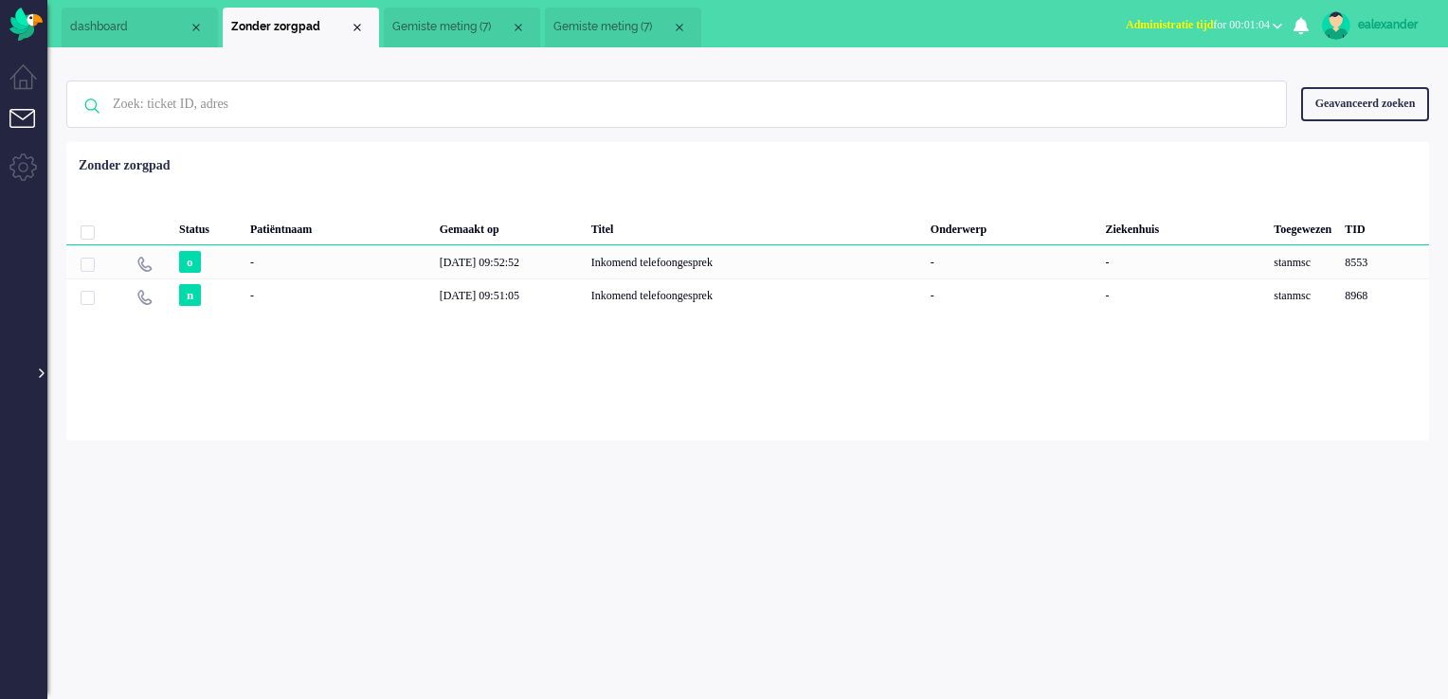
click at [37, 374] on div at bounding box center [39, 364] width 9 height 28
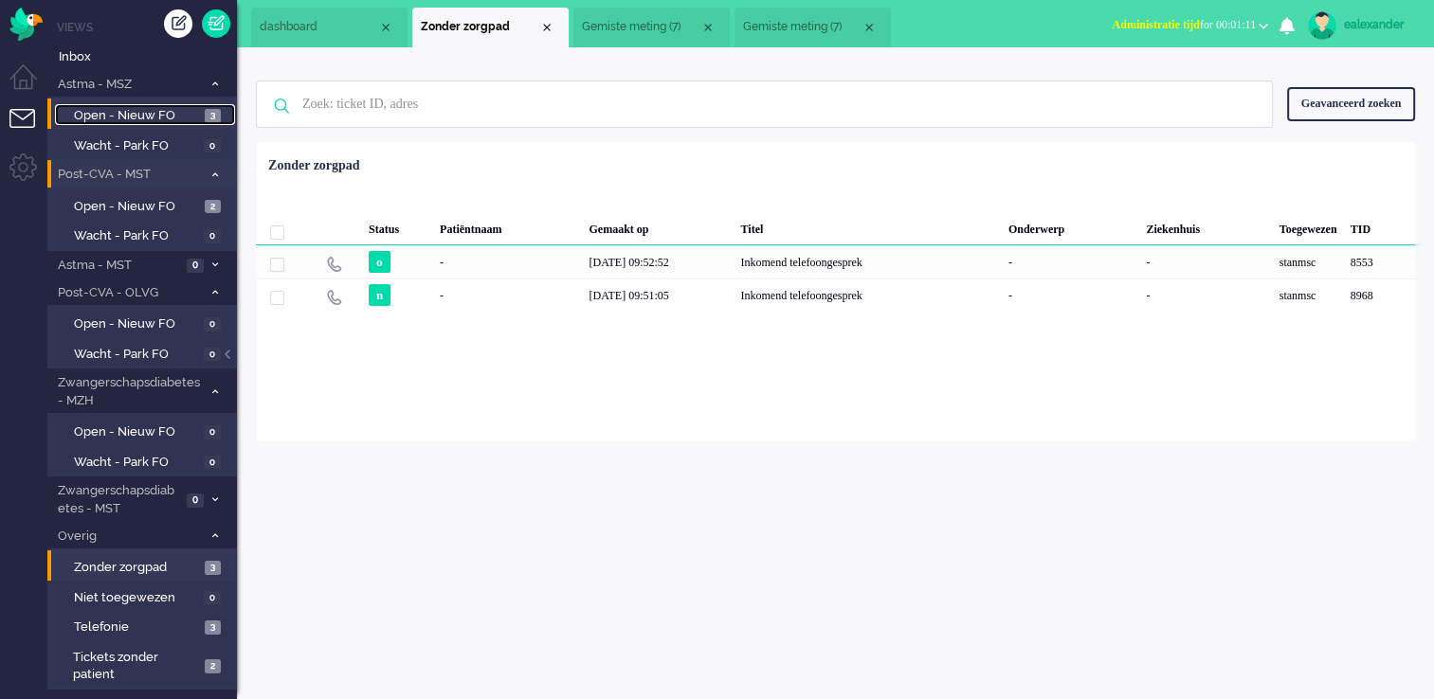
click at [177, 115] on span "Open - Nieuw FO" at bounding box center [137, 116] width 126 height 18
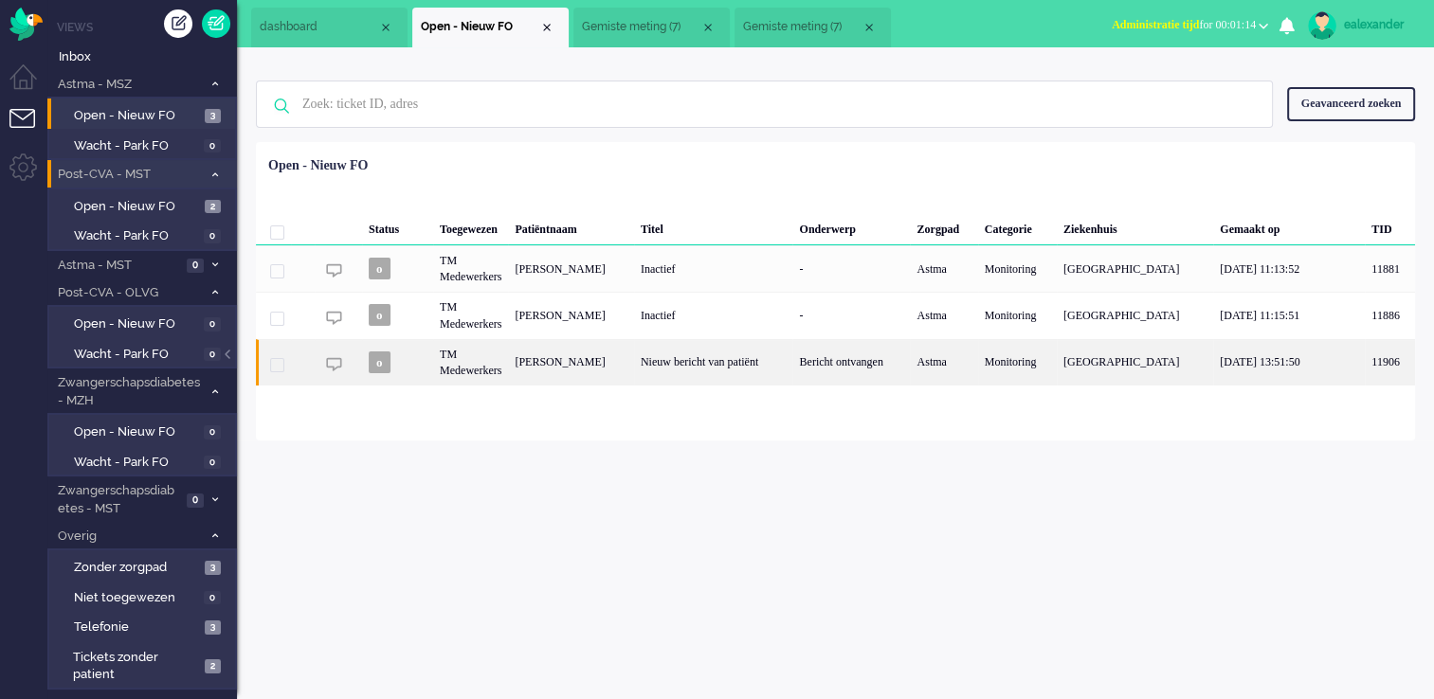
click at [910, 355] on div "Bericht ontvangen" at bounding box center [851, 362] width 118 height 46
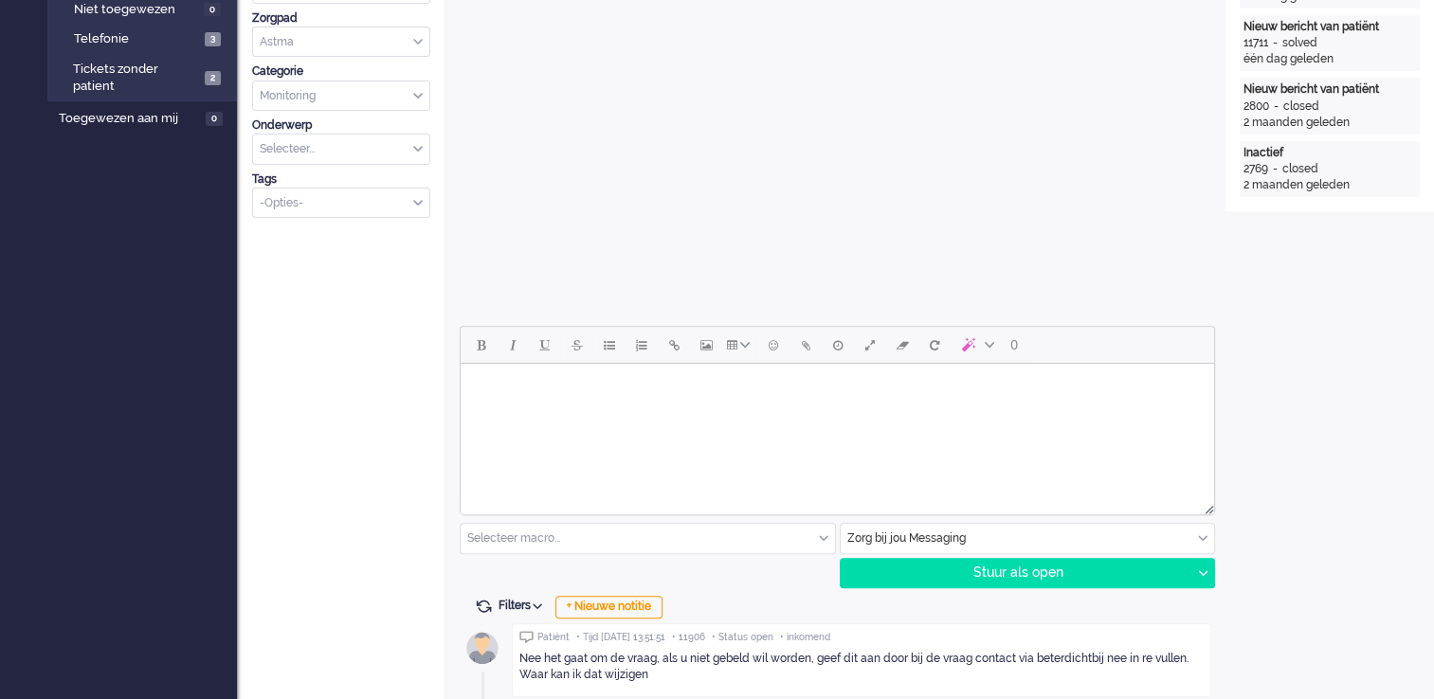
scroll to position [683, 0]
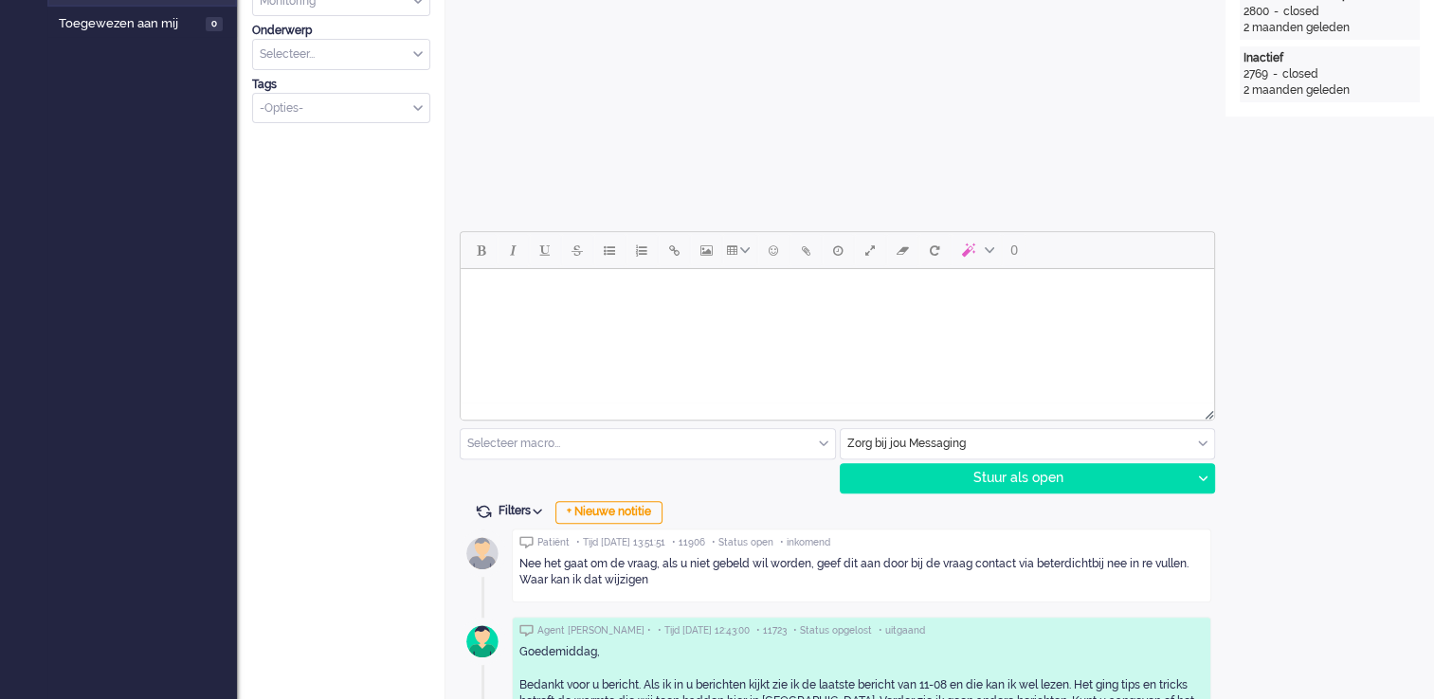
click at [620, 297] on body "Rich Text Area. Press ALT-0 for help." at bounding box center [837, 293] width 738 height 33
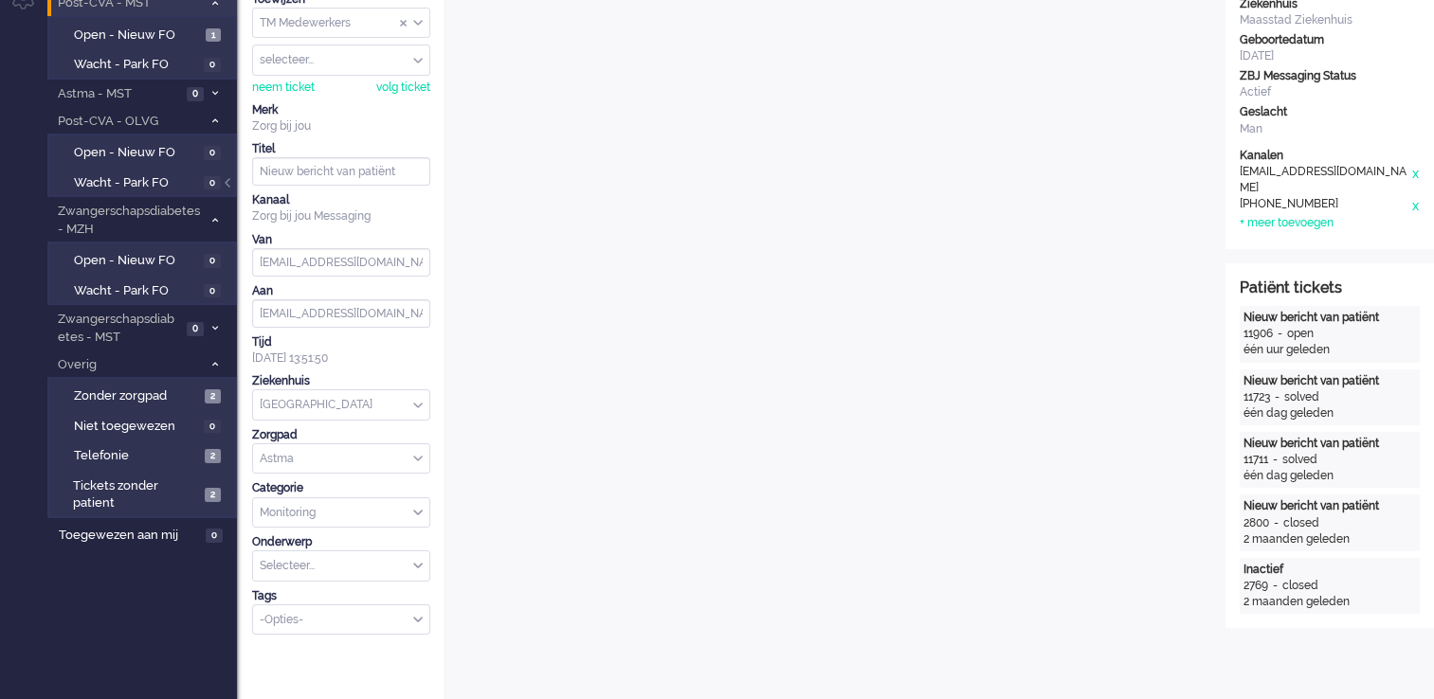
scroll to position [0, 0]
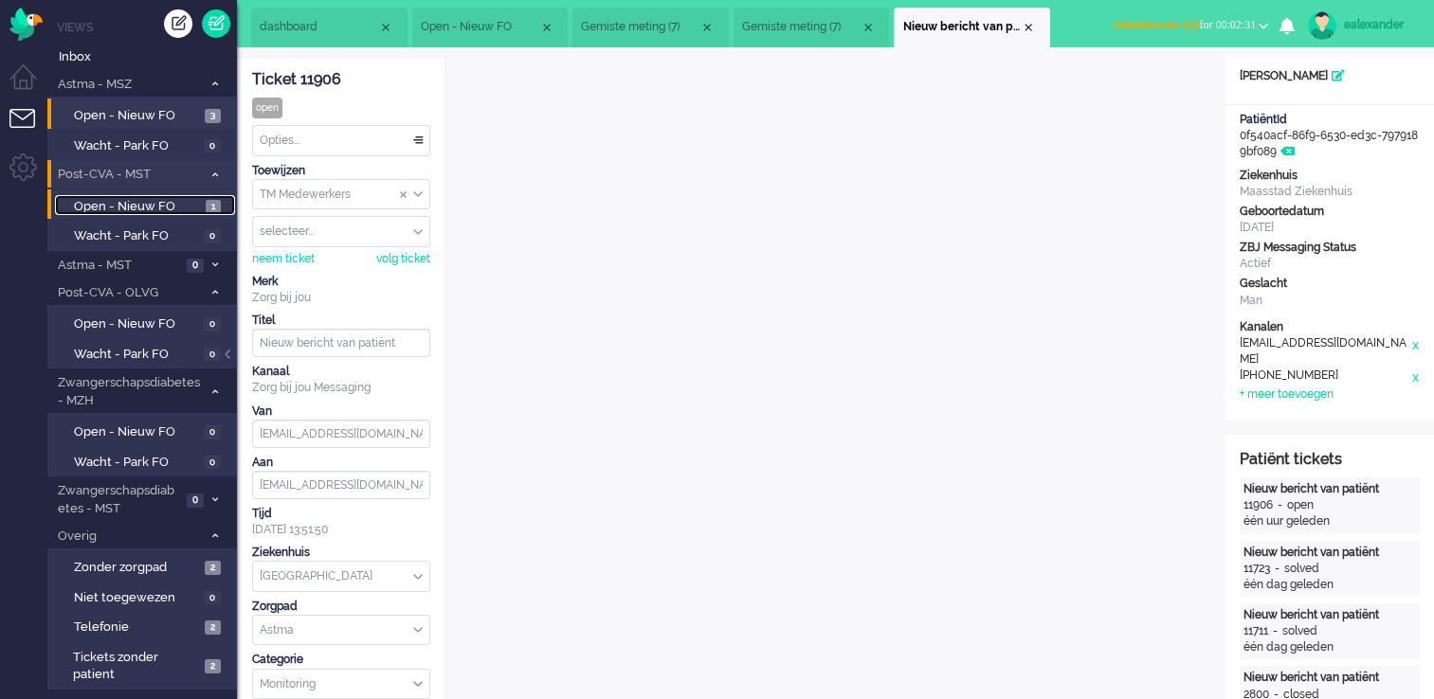
click at [110, 198] on span "Open - Nieuw FO" at bounding box center [137, 207] width 127 height 18
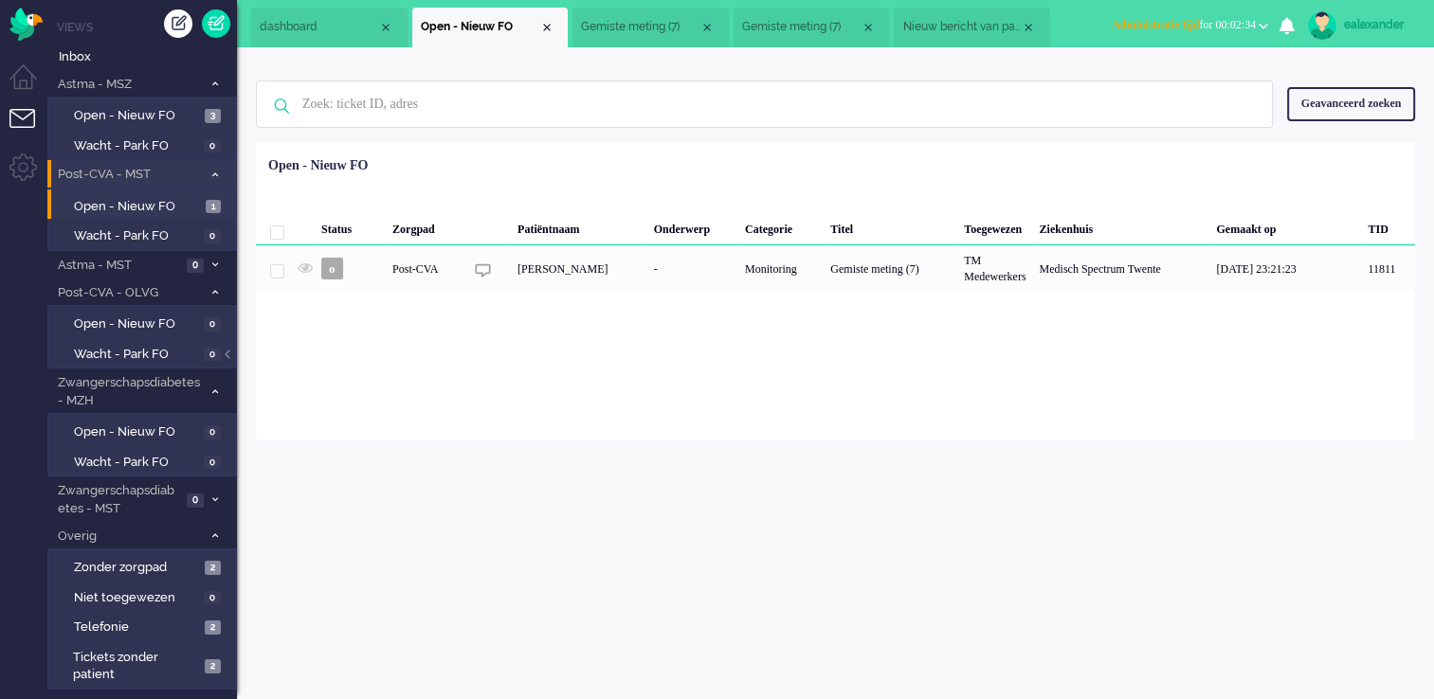
click at [1190, 30] on span "Administratie tijd for 00:02:34" at bounding box center [1184, 24] width 144 height 13
click at [1190, 78] on label "Online" at bounding box center [1189, 85] width 150 height 16
click at [630, 25] on span "Gemiste meting (7)" at bounding box center [640, 27] width 118 height 16
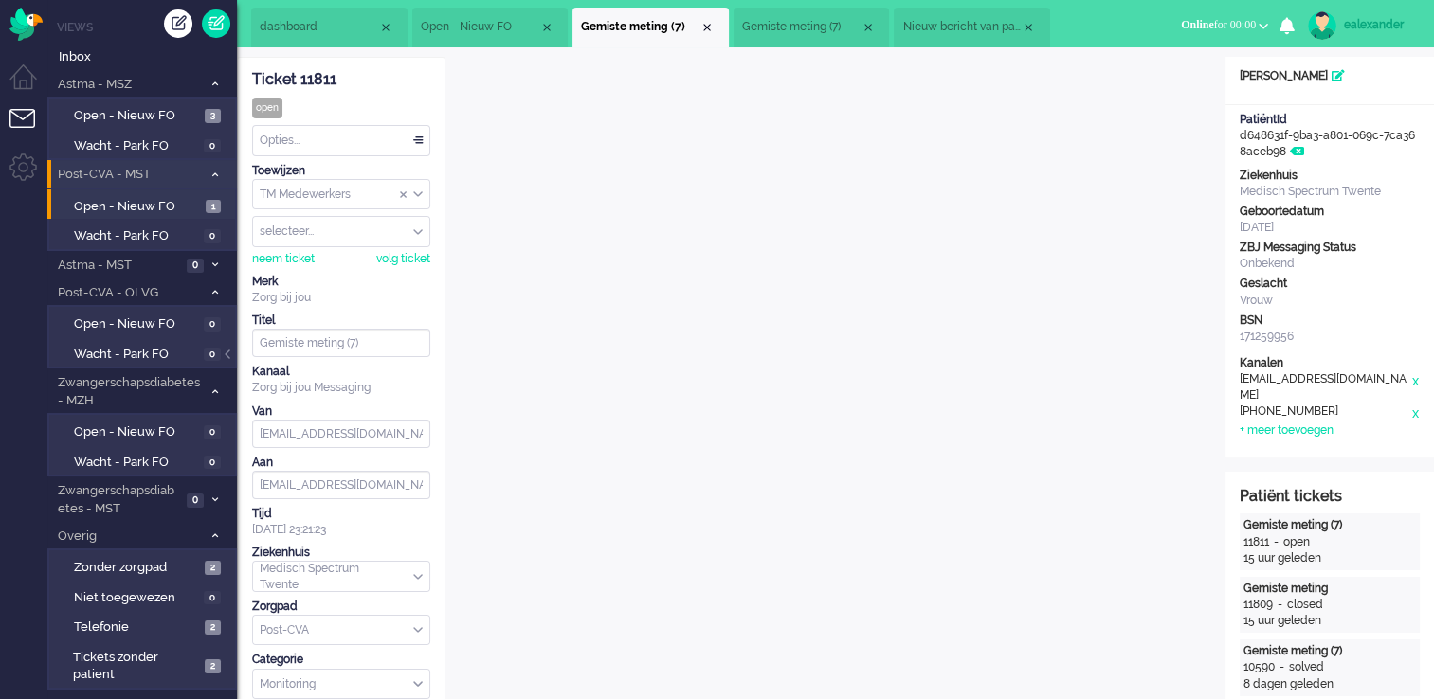
click at [807, 18] on li "Gemiste meting (7)" at bounding box center [811, 28] width 156 height 40
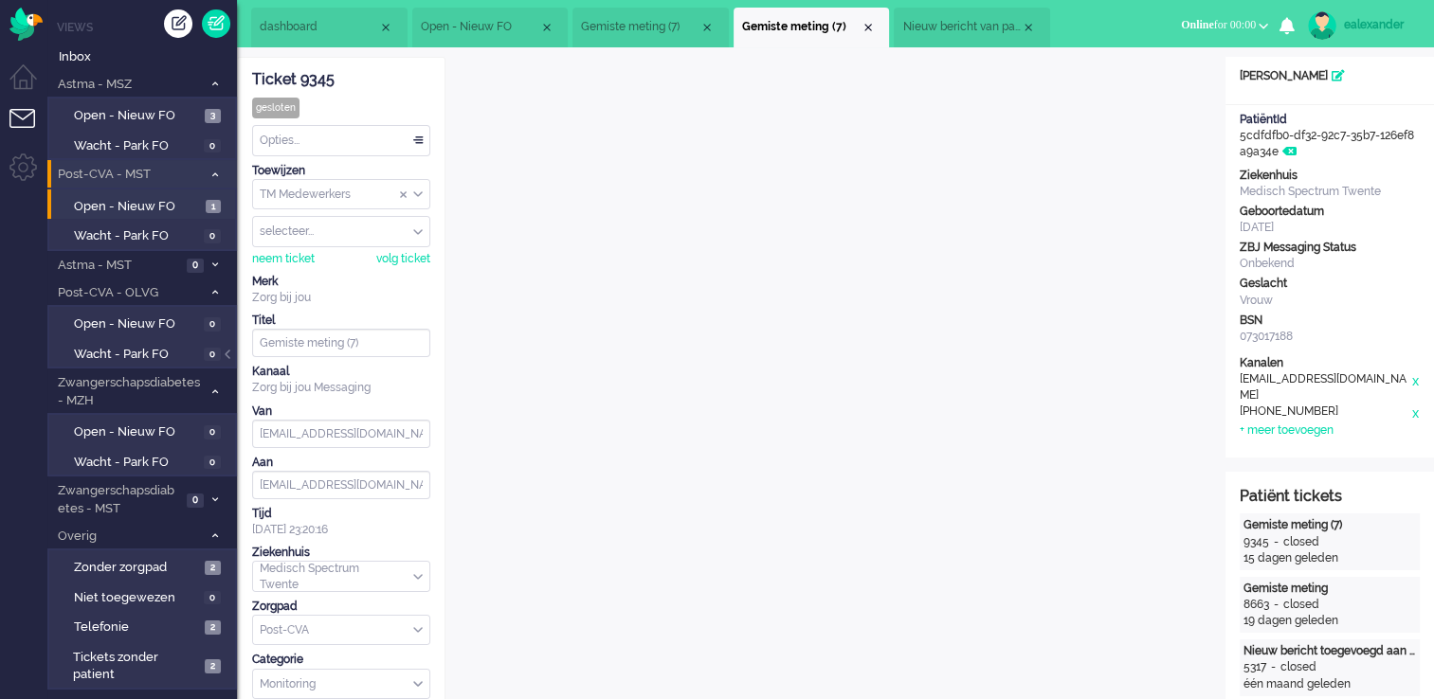
click at [970, 18] on li "Nieuw bericht van patiënt" at bounding box center [972, 28] width 156 height 40
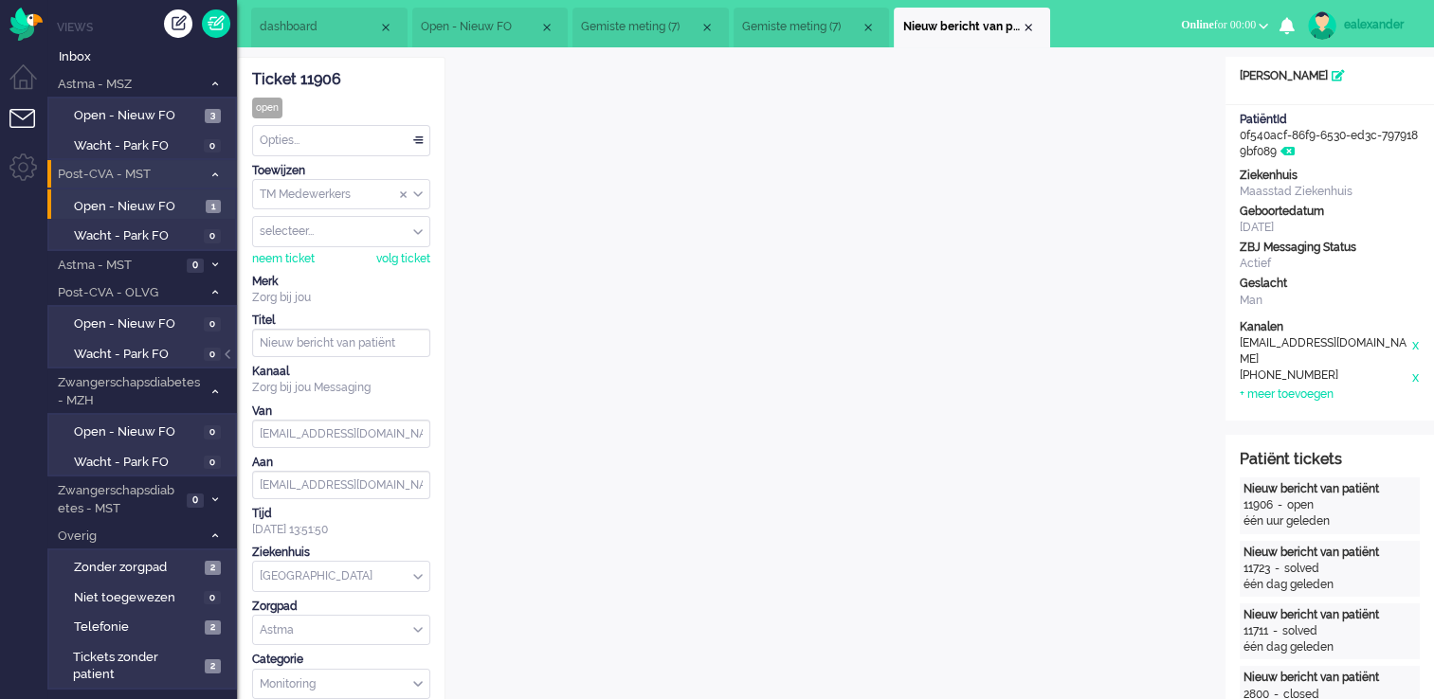
click at [1022, 23] on li "Nieuw bericht van patiënt" at bounding box center [972, 28] width 156 height 40
click at [1027, 25] on div "Close tab" at bounding box center [1028, 27] width 15 height 15
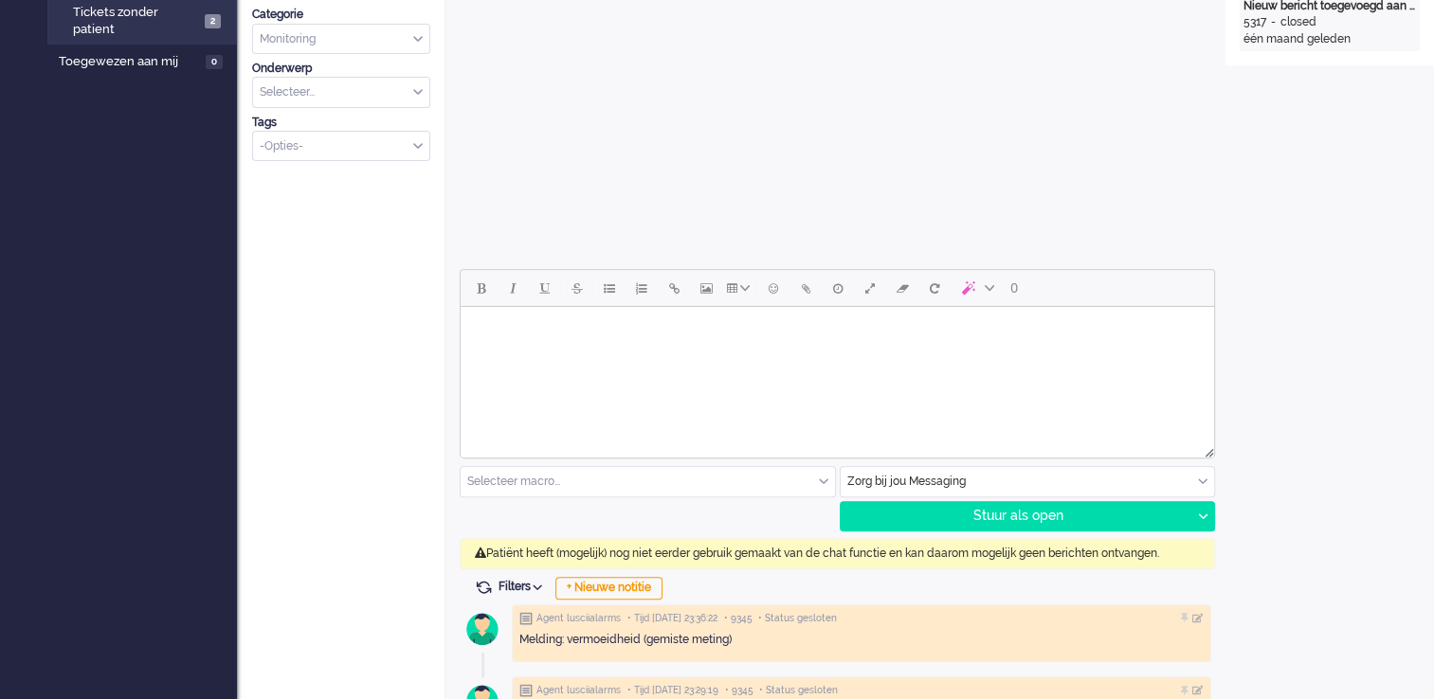
scroll to position [758, 0]
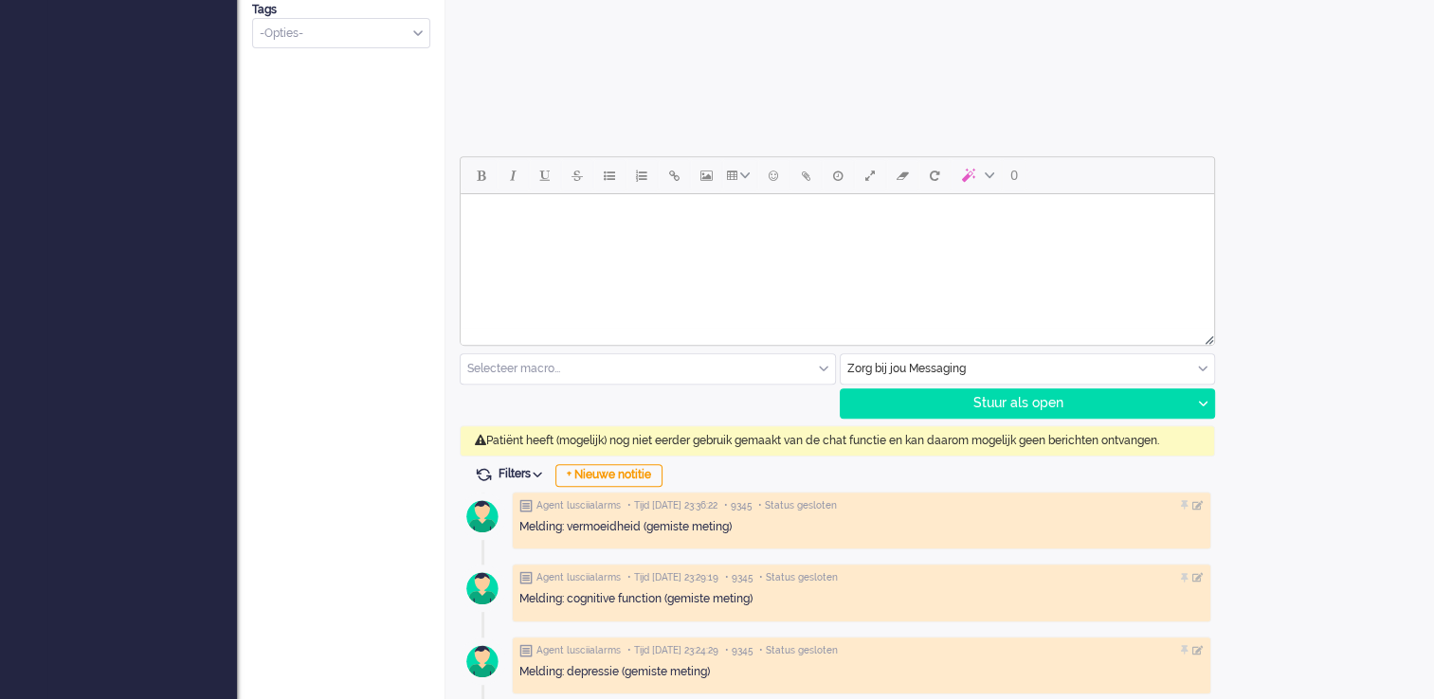
click at [1190, 369] on div "Zorg bij jou Messaging" at bounding box center [1028, 368] width 374 height 29
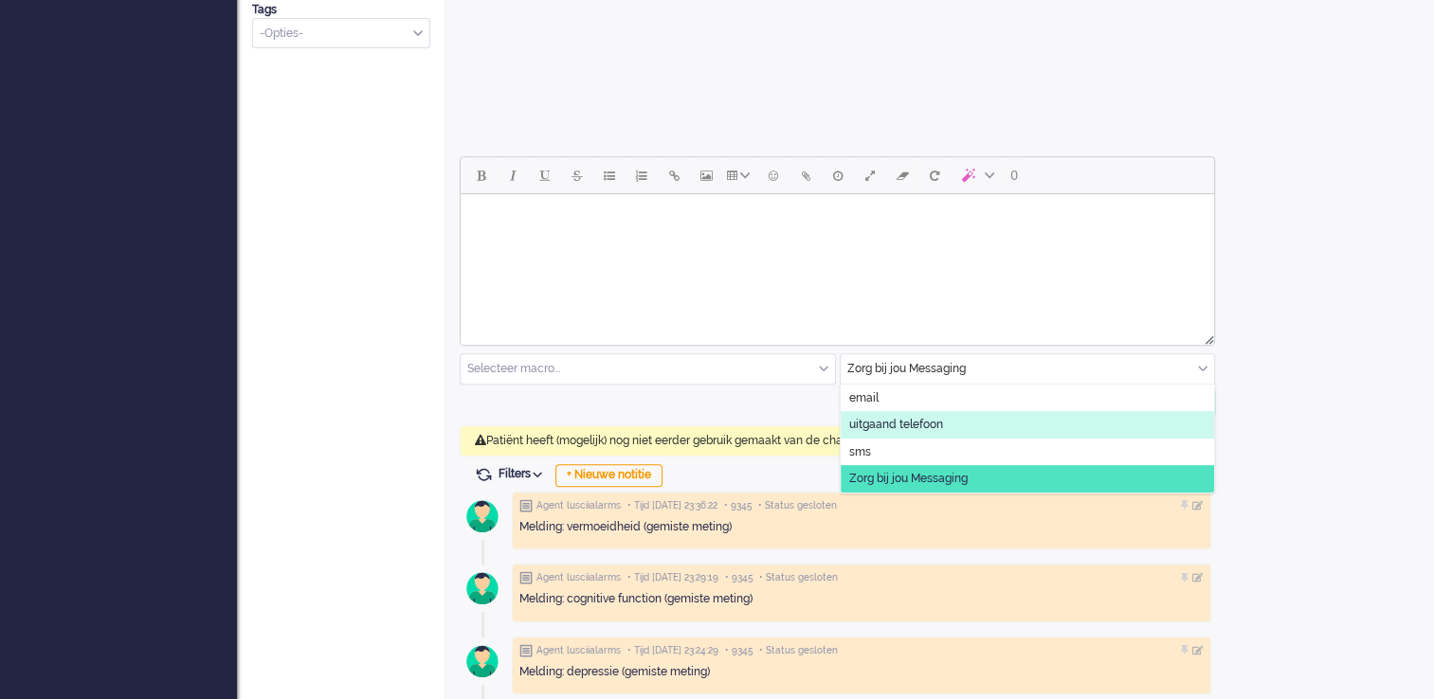
click at [1022, 429] on li "uitgaand telefoon" at bounding box center [1028, 424] width 374 height 27
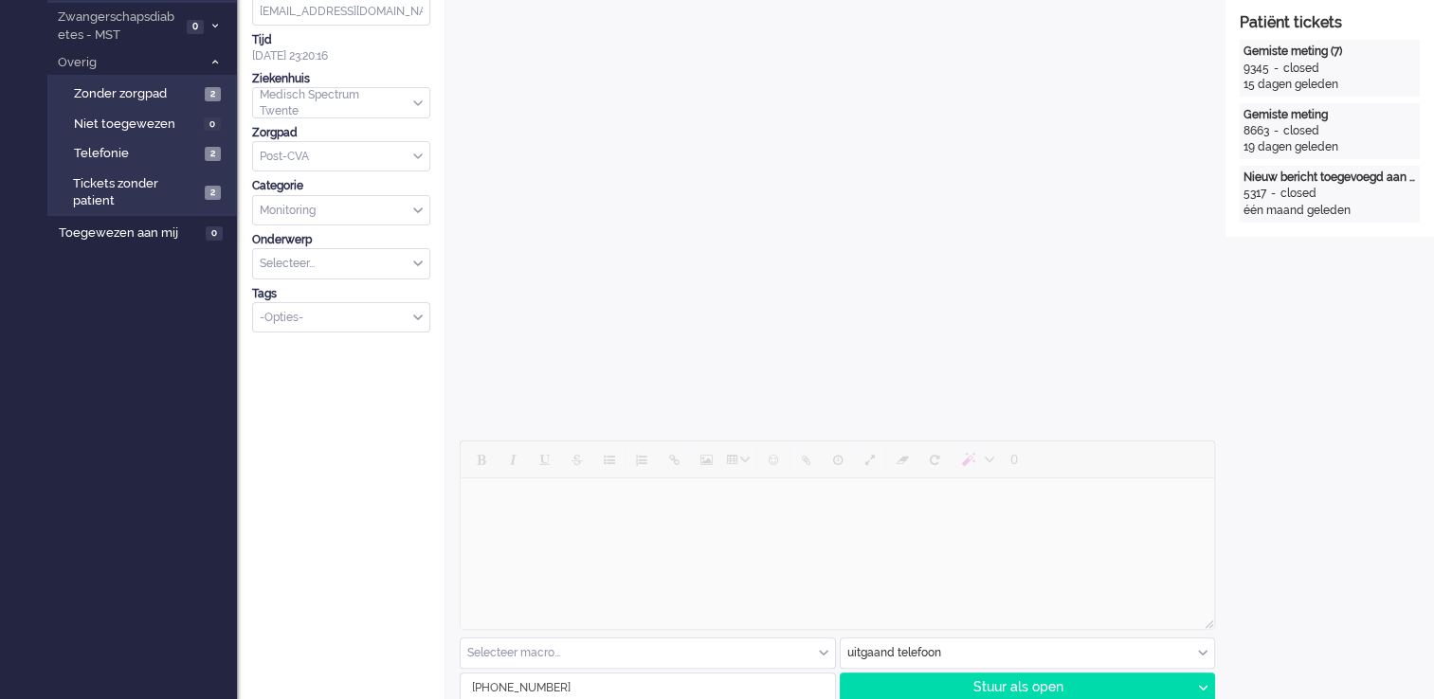
scroll to position [663, 0]
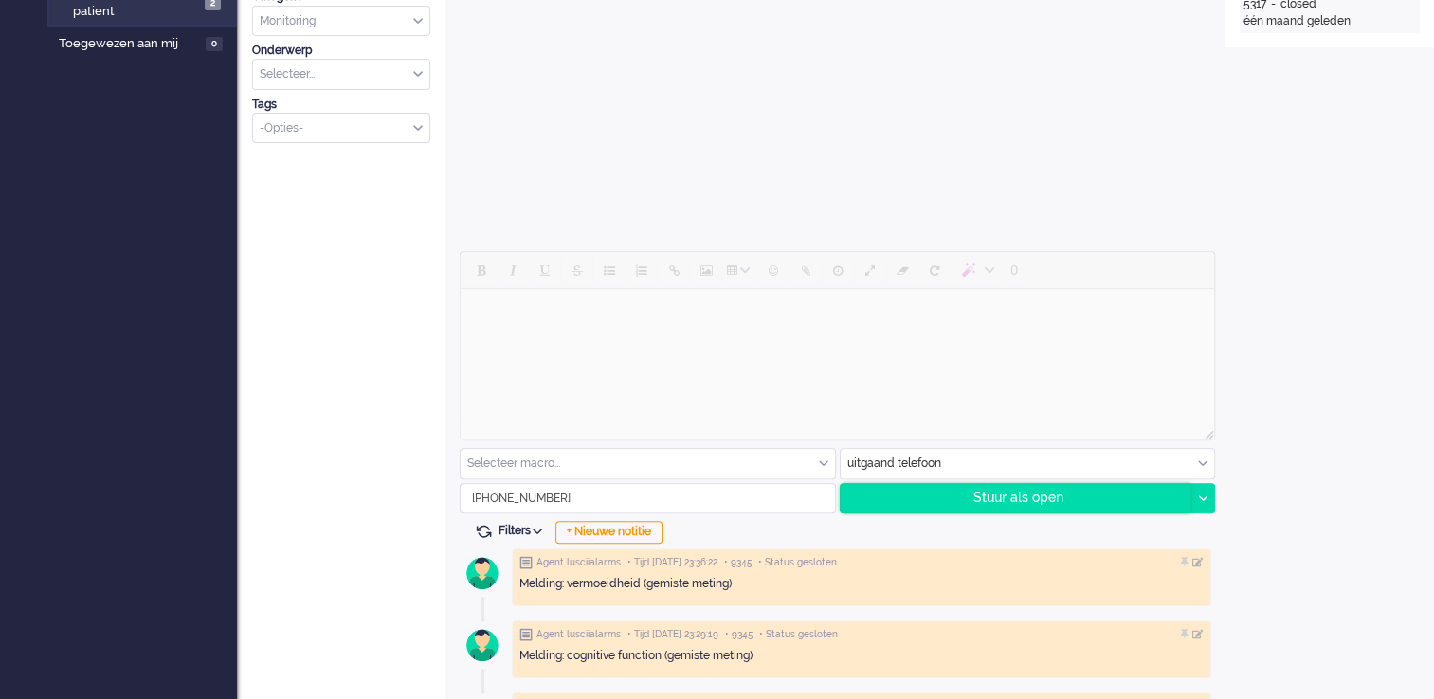
click at [963, 491] on div "Stuur als open" at bounding box center [1016, 498] width 351 height 28
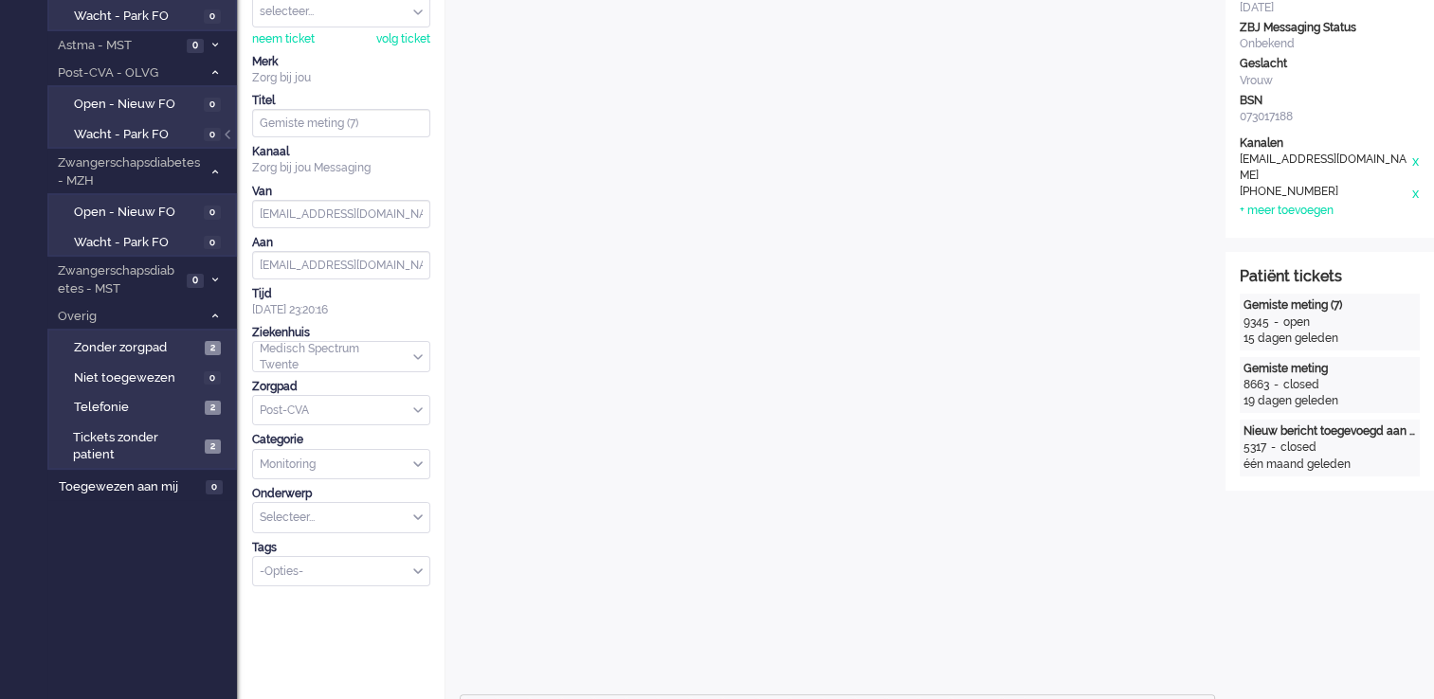
scroll to position [0, 0]
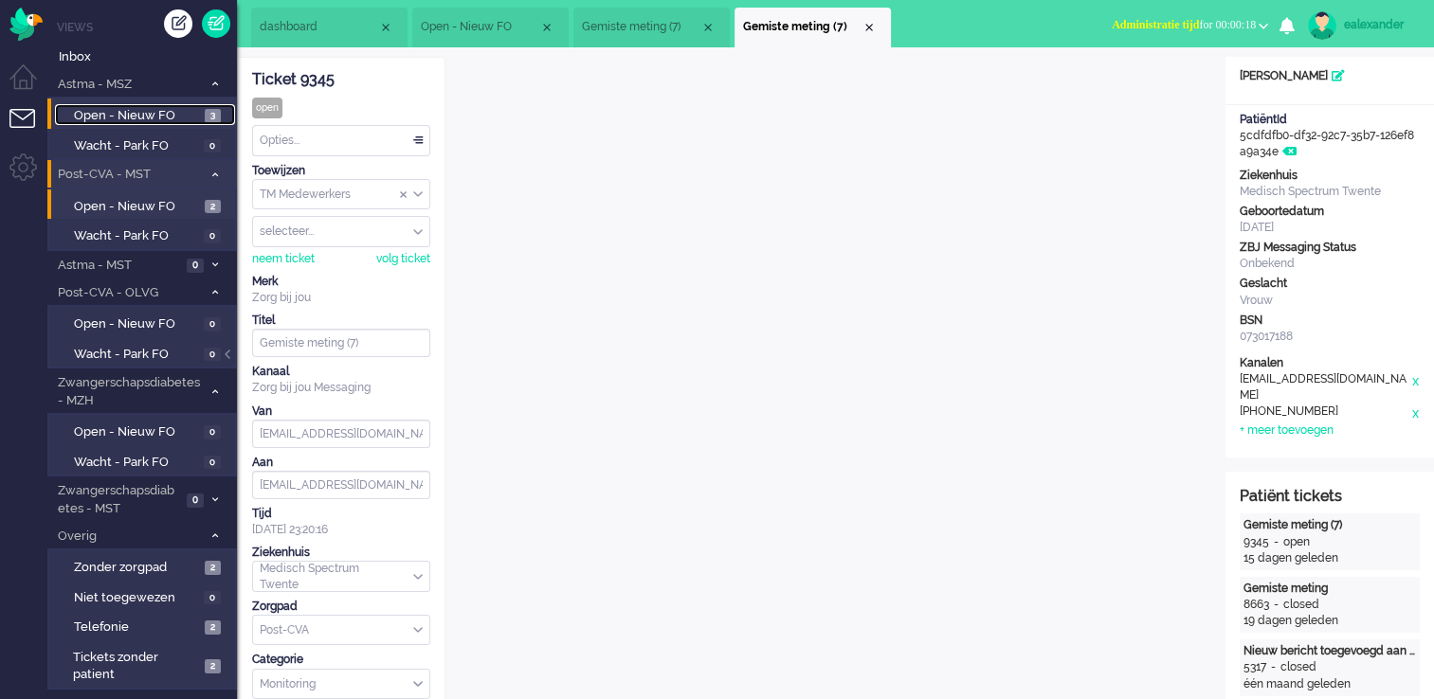
click at [133, 108] on span "Open - Nieuw FO" at bounding box center [137, 116] width 126 height 18
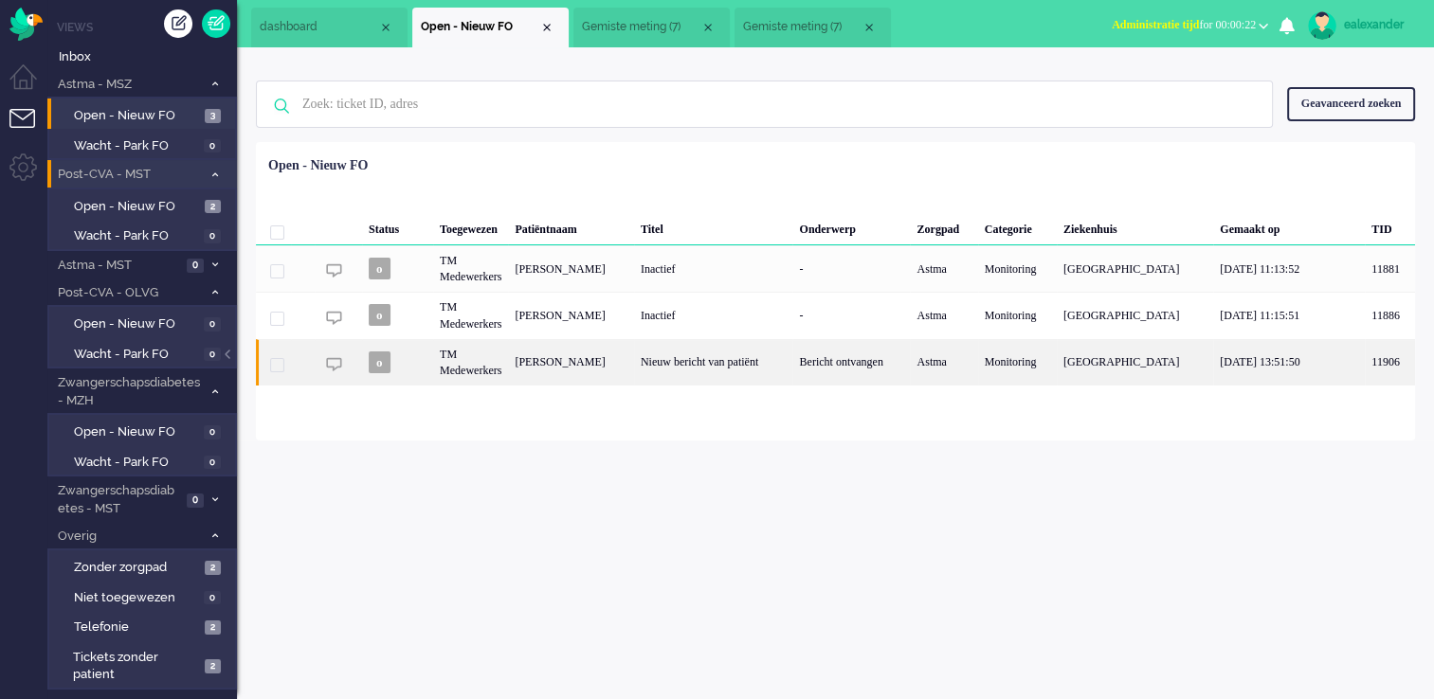
click at [781, 362] on div "Nieuw bericht van patiënt" at bounding box center [713, 362] width 159 height 46
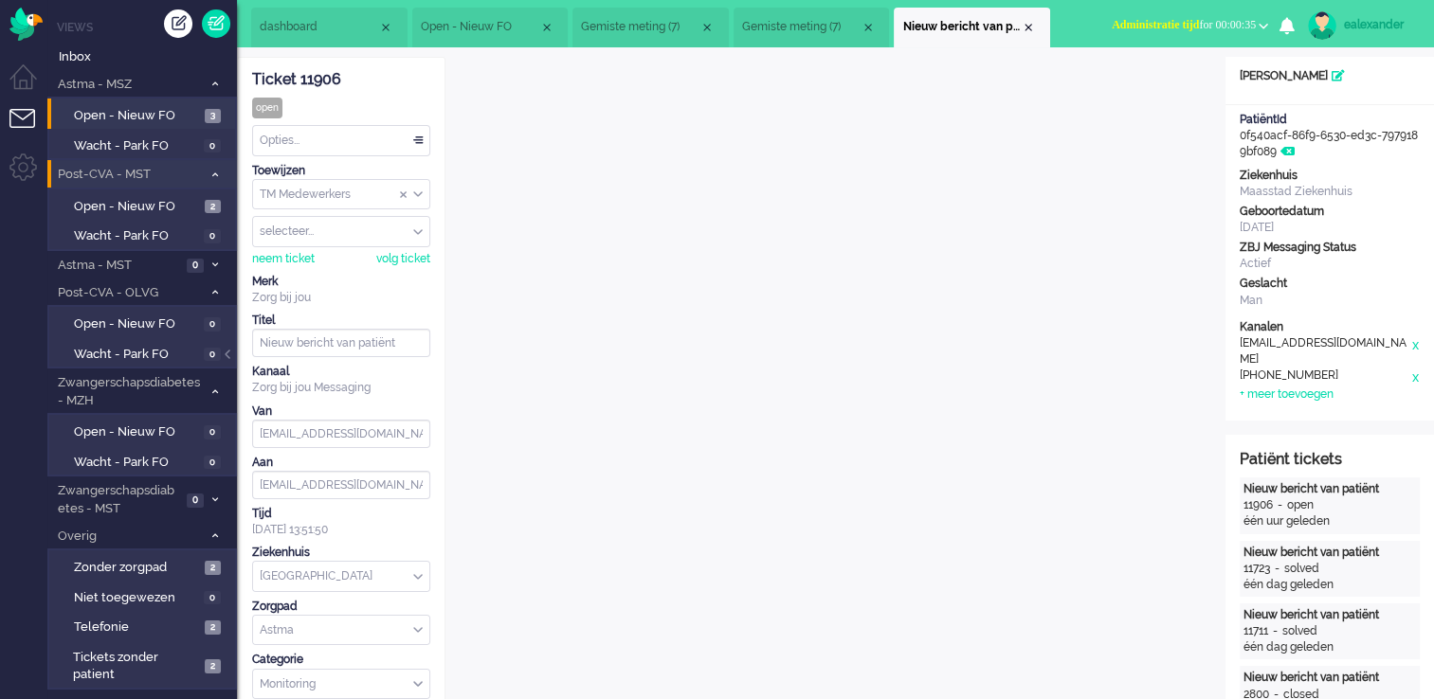
drag, startPoint x: 230, startPoint y: 354, endPoint x: 254, endPoint y: 354, distance: 23.7
click at [230, 354] on div at bounding box center [229, 364] width 9 height 28
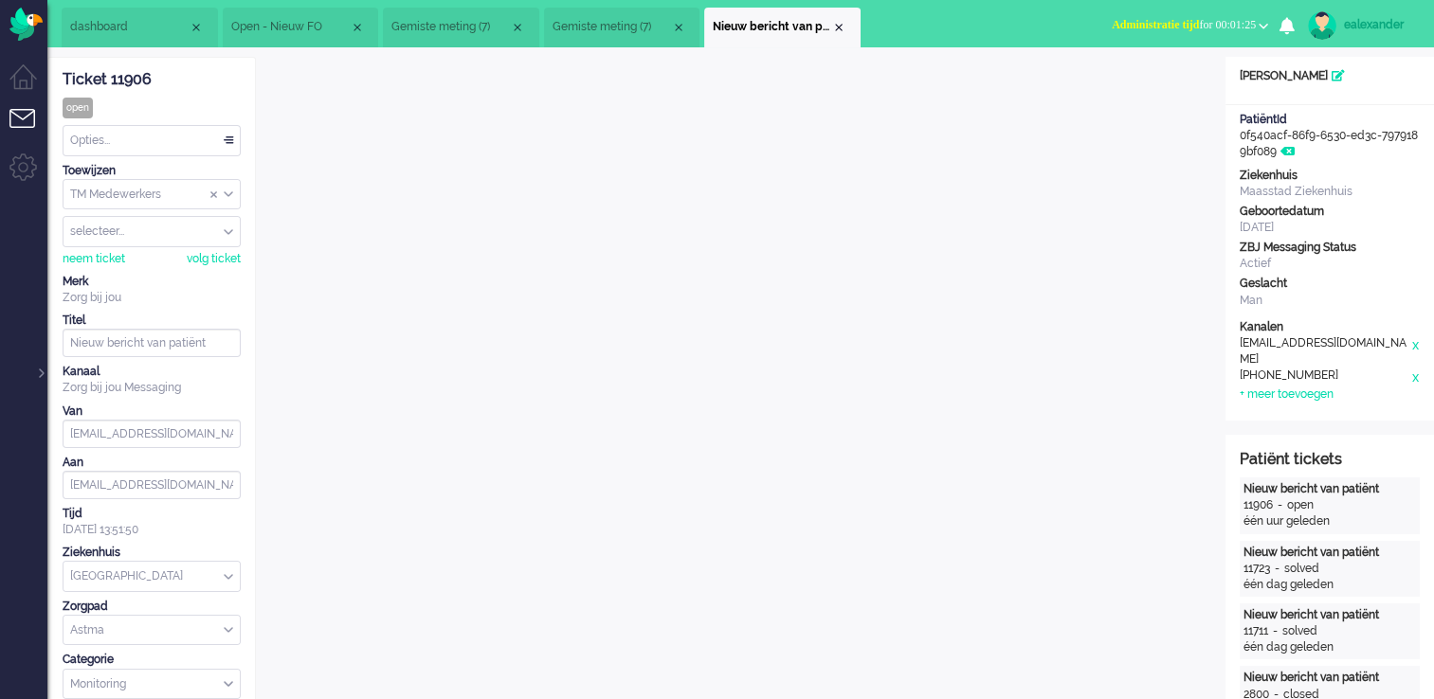
click at [607, 46] on li "Gemiste meting (7)" at bounding box center [622, 28] width 156 height 40
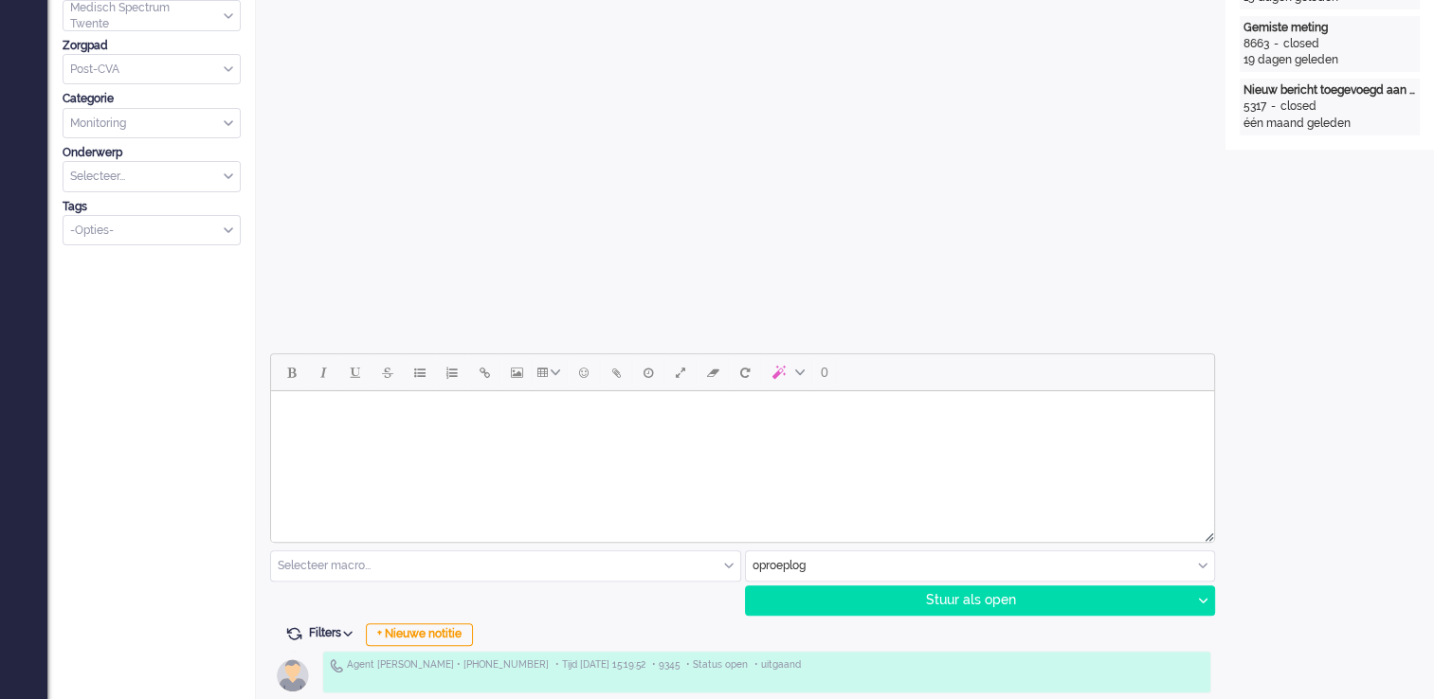
scroll to position [758, 0]
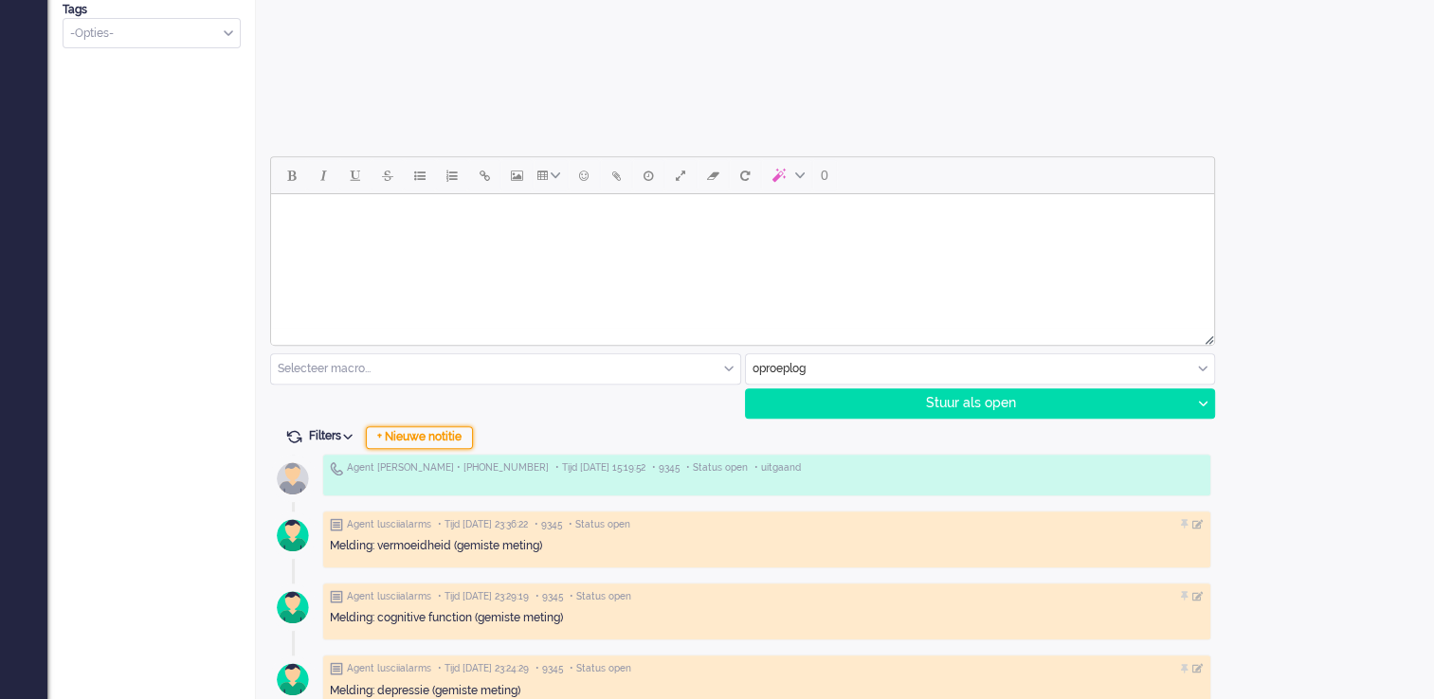
click at [425, 440] on div "+ Nieuwe notitie" at bounding box center [419, 437] width 107 height 23
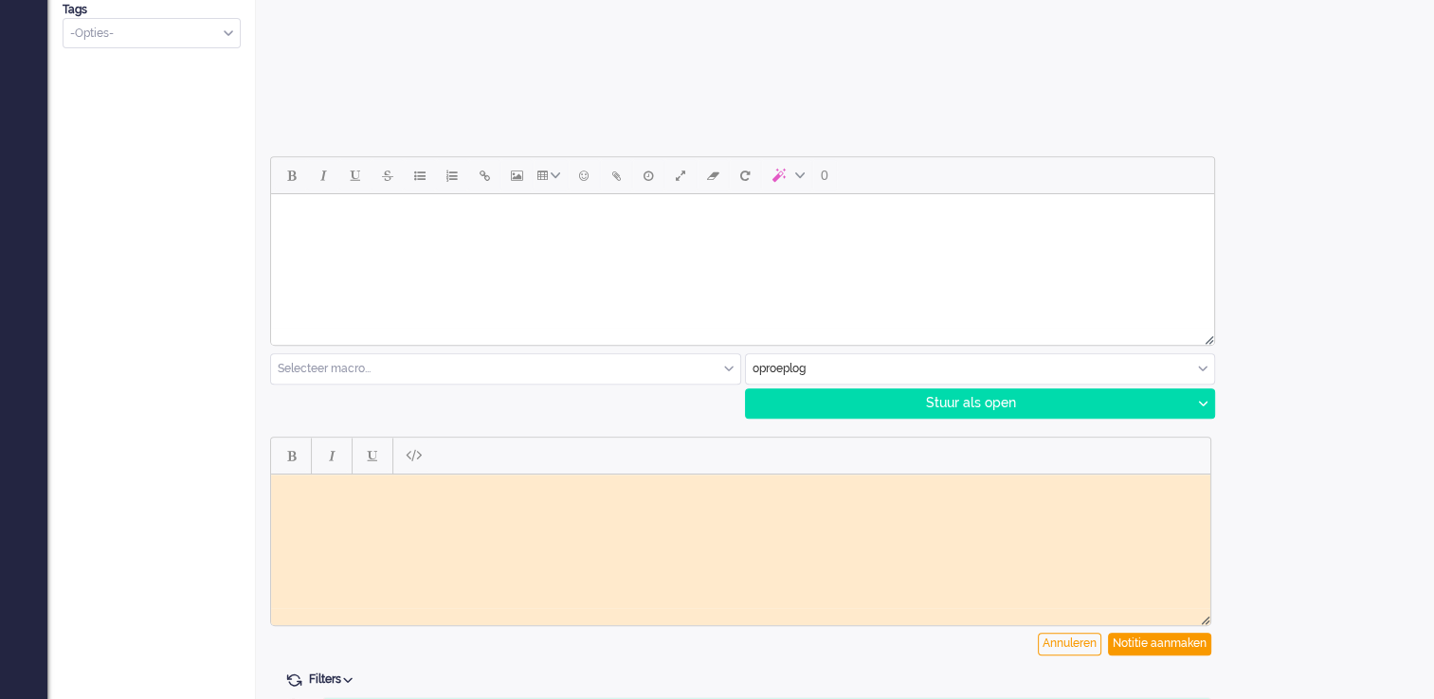
scroll to position [0, 0]
click at [515, 500] on html at bounding box center [740, 488] width 939 height 29
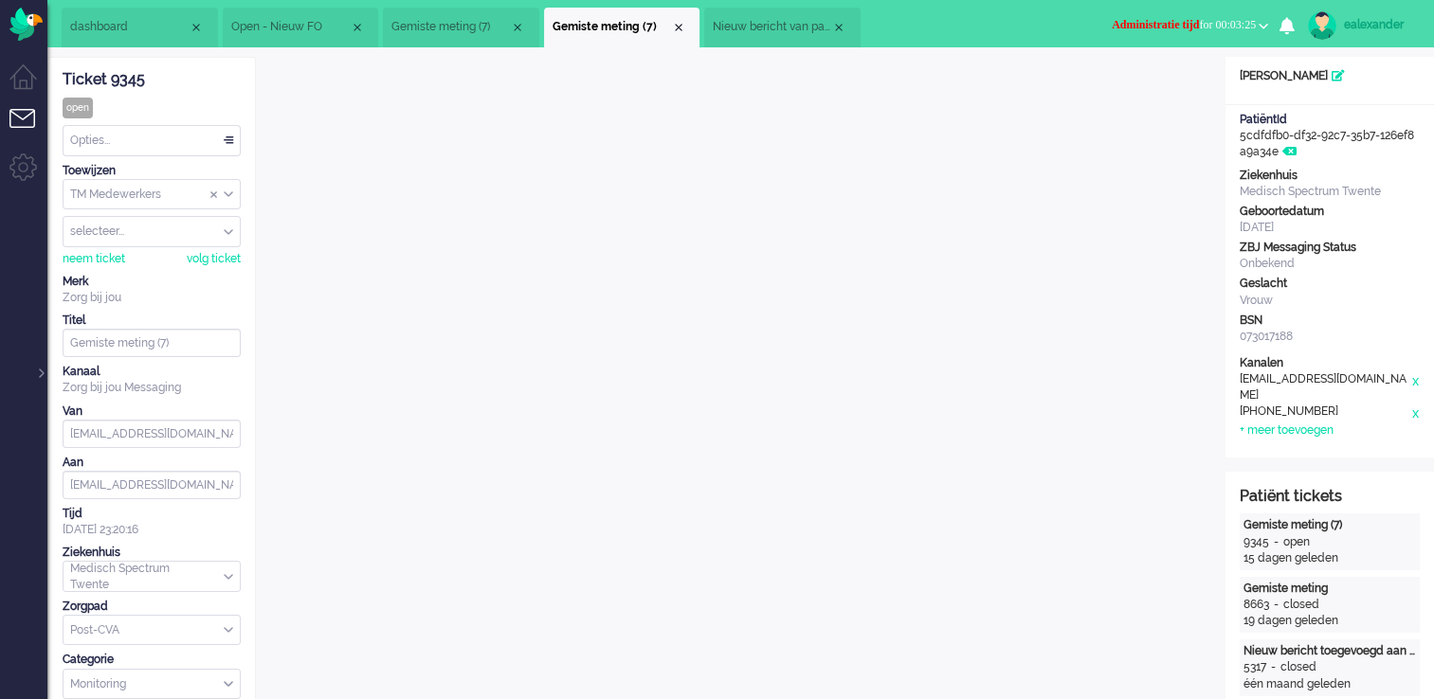
click at [41, 371] on div at bounding box center [39, 364] width 9 height 28
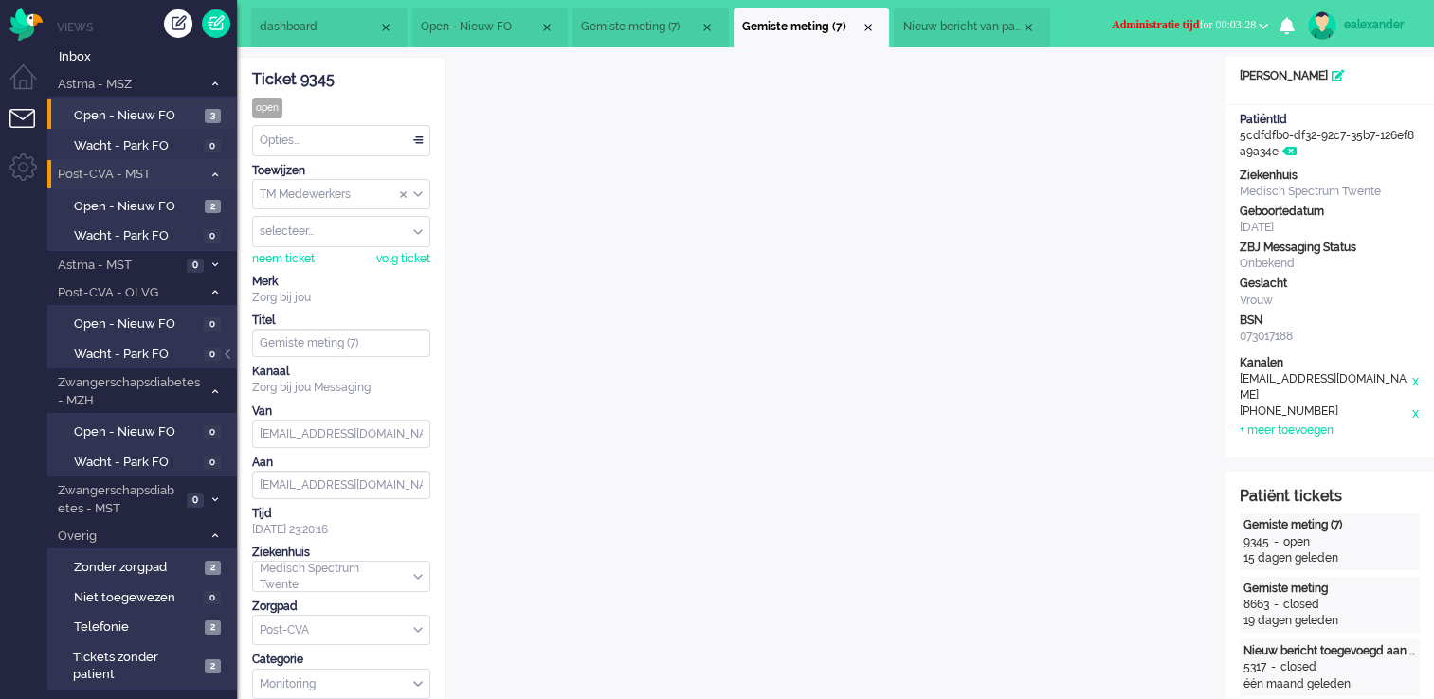
click at [963, 27] on span "Nieuw bericht van patiënt" at bounding box center [961, 27] width 118 height 16
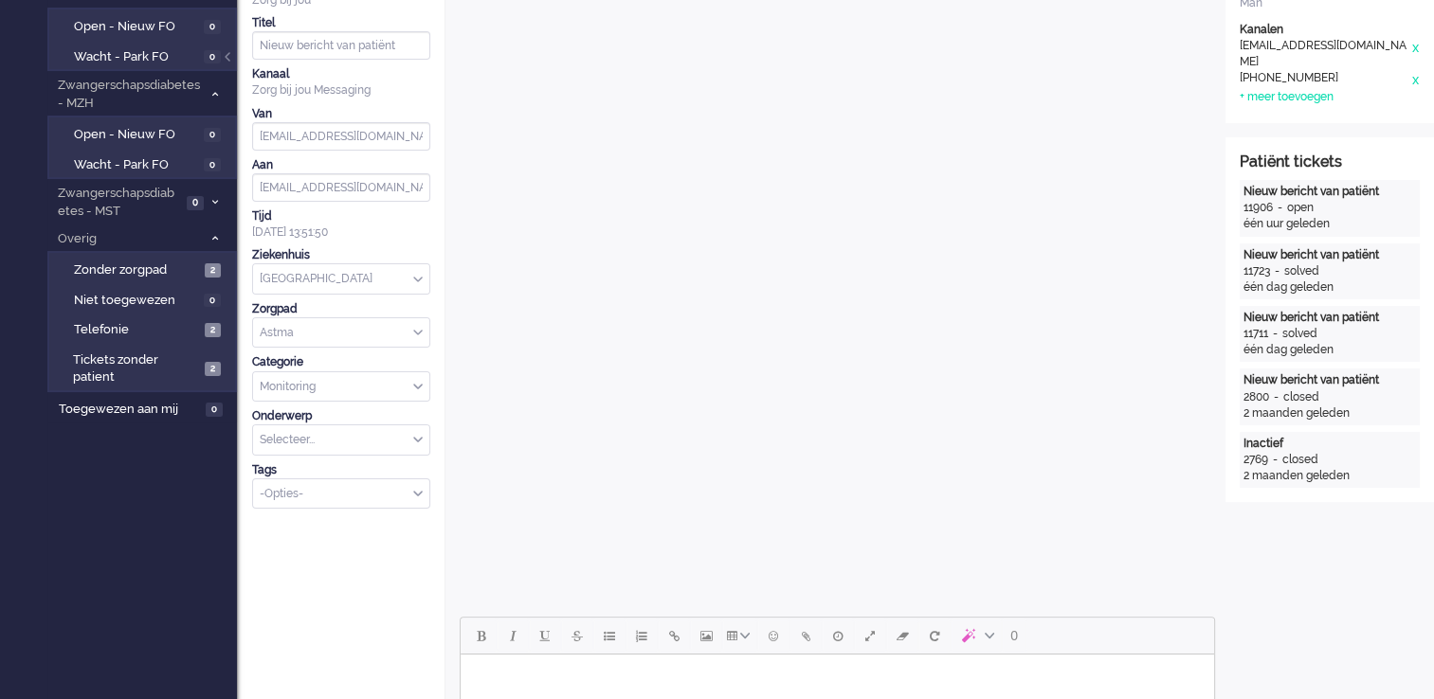
scroll to position [190, 0]
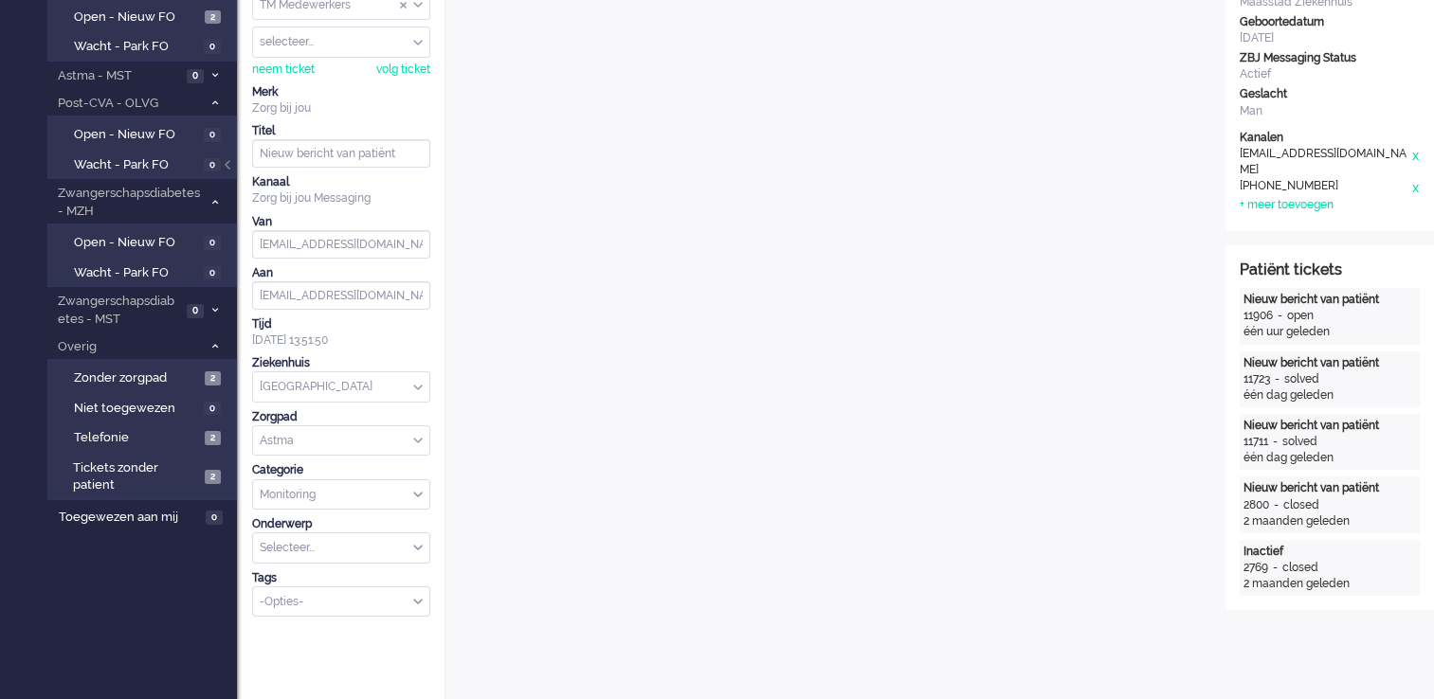
click at [226, 161] on div at bounding box center [229, 174] width 9 height 28
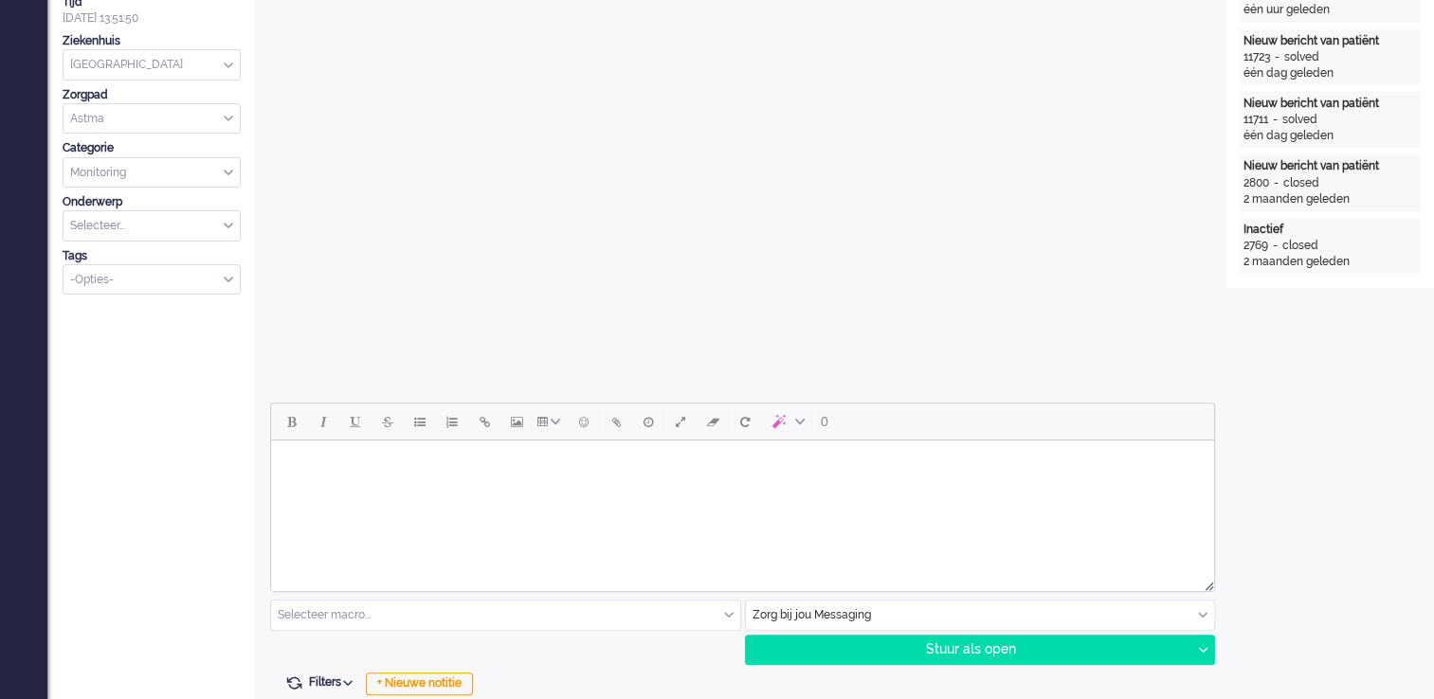
scroll to position [474, 0]
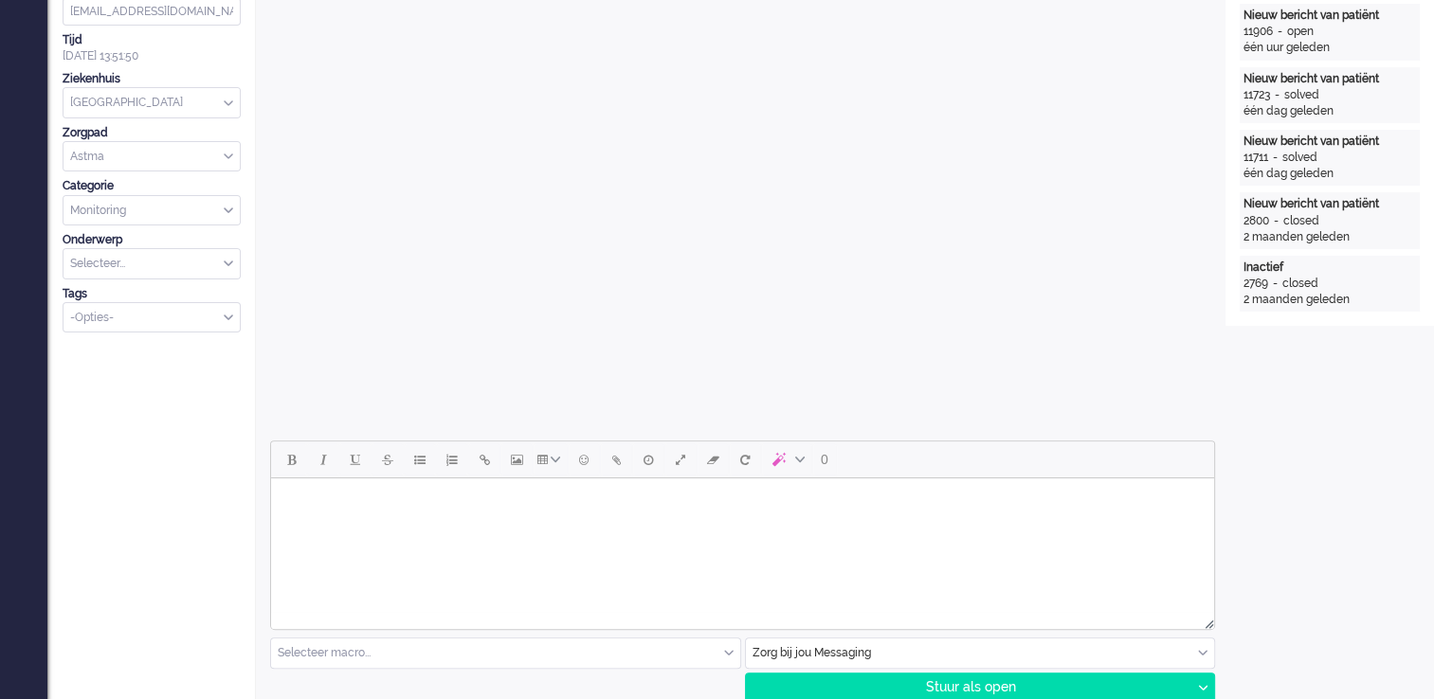
click at [423, 527] on html at bounding box center [742, 503] width 943 height 48
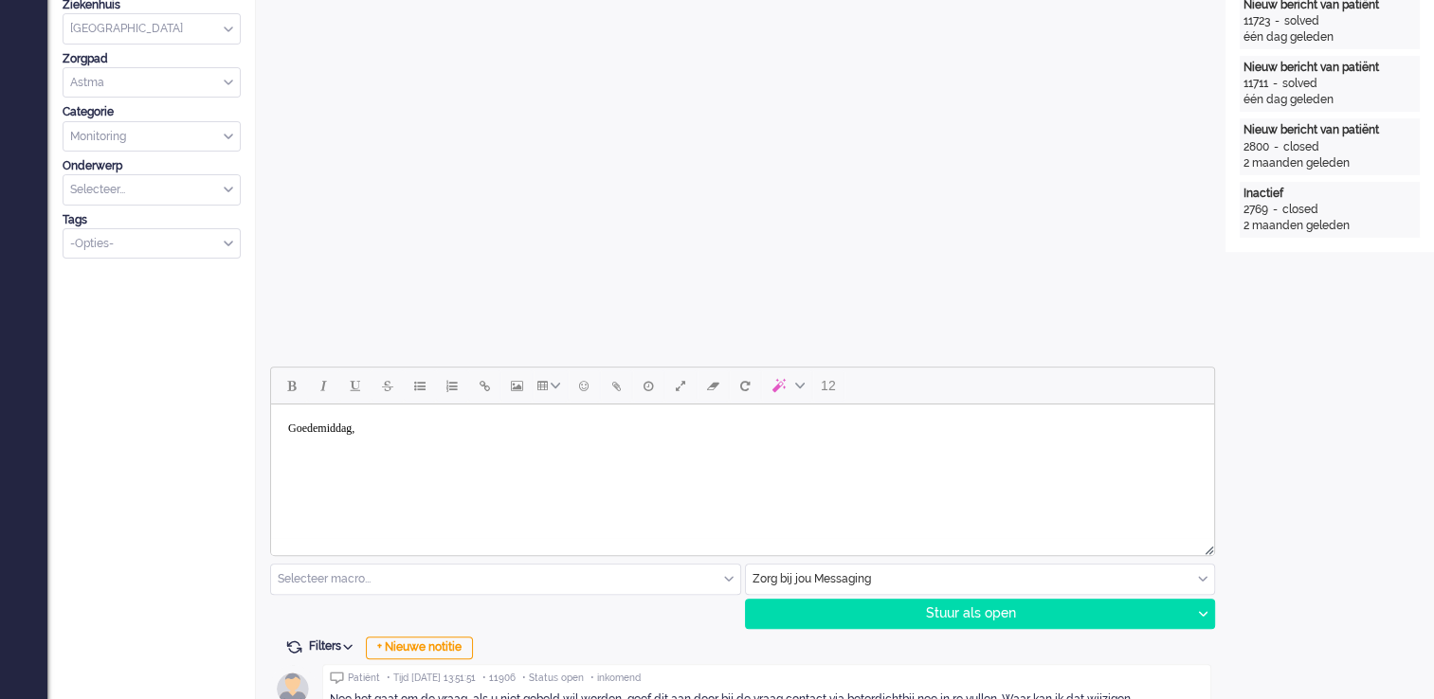
scroll to position [663, 0]
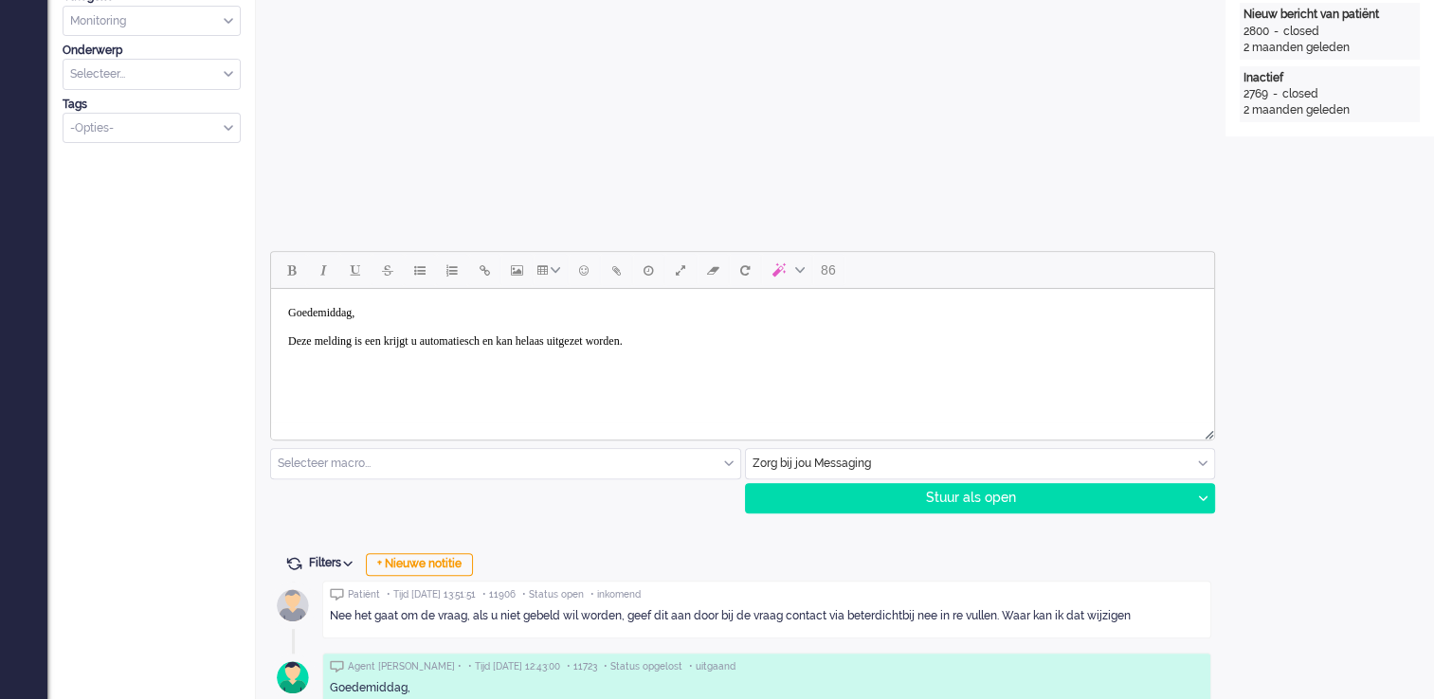
click at [502, 343] on body "Goedemiddag, Deze melding is een krijgt u automatiesch en kan helaas uitgezet w…" at bounding box center [743, 328] width 928 height 62
click at [766, 327] on body "Goedemiddag, Deze melding is een krijgt u automatisch en kan helaas uitgezet wo…" at bounding box center [743, 328] width 928 height 62
click at [725, 345] on body "Goedemiddag, Deze melding is een krijgt u automatisch en kan helaas uitgezet wo…" at bounding box center [743, 328] width 928 height 62
click at [826, 342] on body "Goedemiddag, Deze melding is een krijgt u automatisch en kan helaas uitgezet wo…" at bounding box center [743, 328] width 928 height 62
click at [930, 340] on body "Goedemiddag, Deze melding is een krijgt u automatisch en kan helaas uitgezet wo…" at bounding box center [743, 328] width 928 height 62
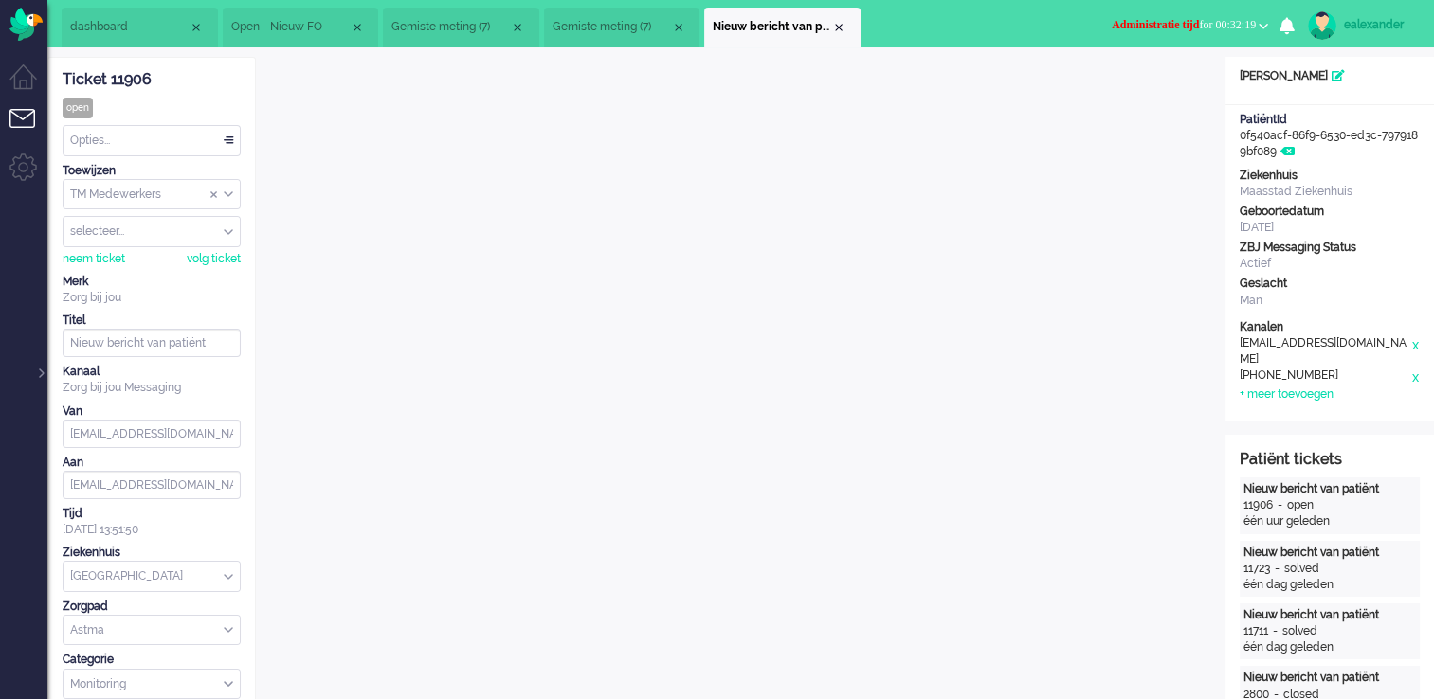
scroll to position [0, 0]
click at [38, 373] on div at bounding box center [39, 364] width 9 height 28
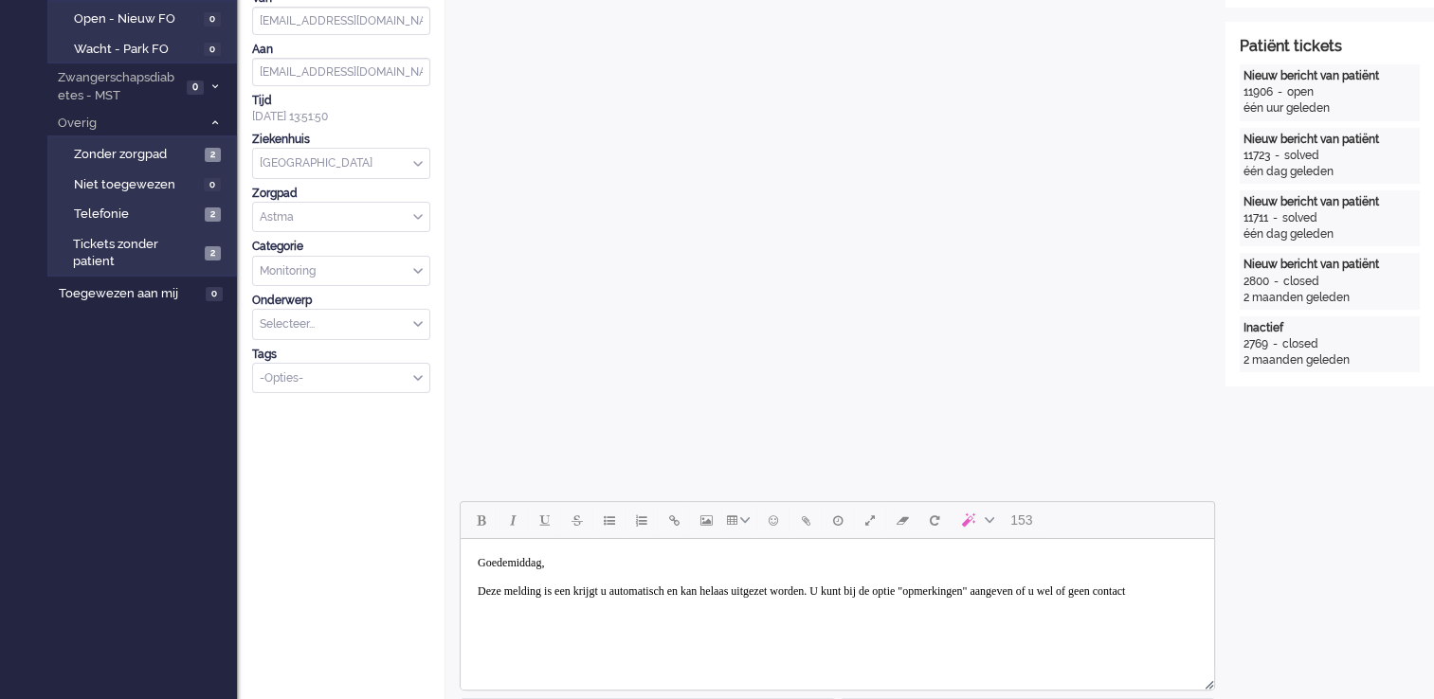
scroll to position [663, 0]
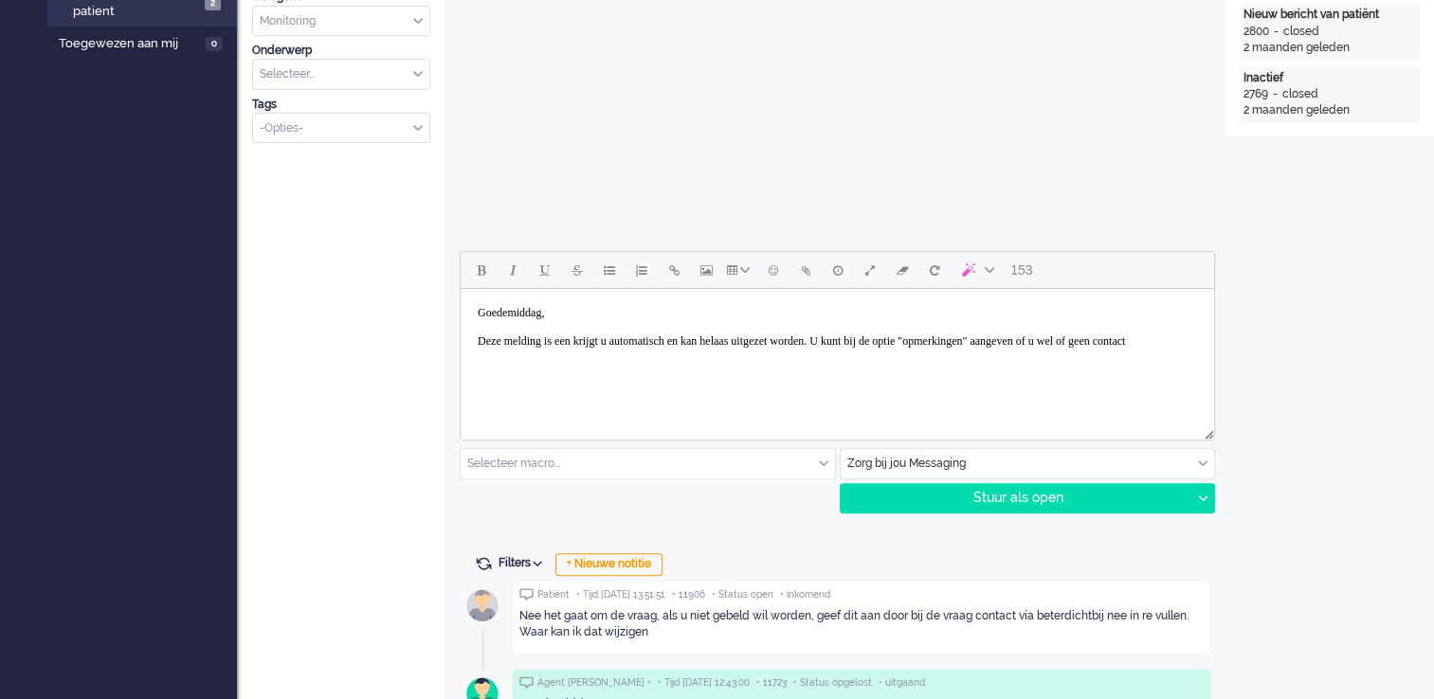
click at [634, 354] on body "Goedemiddag, Deze melding is een krijgt u automatisch en kan helaas uitgezet wo…" at bounding box center [837, 328] width 738 height 62
click at [710, 341] on body "Goedemiddag, Deze melding is een krijgt u automatisch en kan helaas uitgezet wo…" at bounding box center [837, 328] width 738 height 62
click at [729, 358] on body "Goedemiddag, Deze melding is een krijgt u automatische melding en kan helaas ui…" at bounding box center [837, 328] width 738 height 62
drag, startPoint x: 792, startPoint y: 353, endPoint x: 704, endPoint y: 357, distance: 88.2
click at [704, 357] on body "Goedemiddag, Deze melding is een krijgt u automatische melding en kan helaas ui…" at bounding box center [837, 335] width 738 height 76
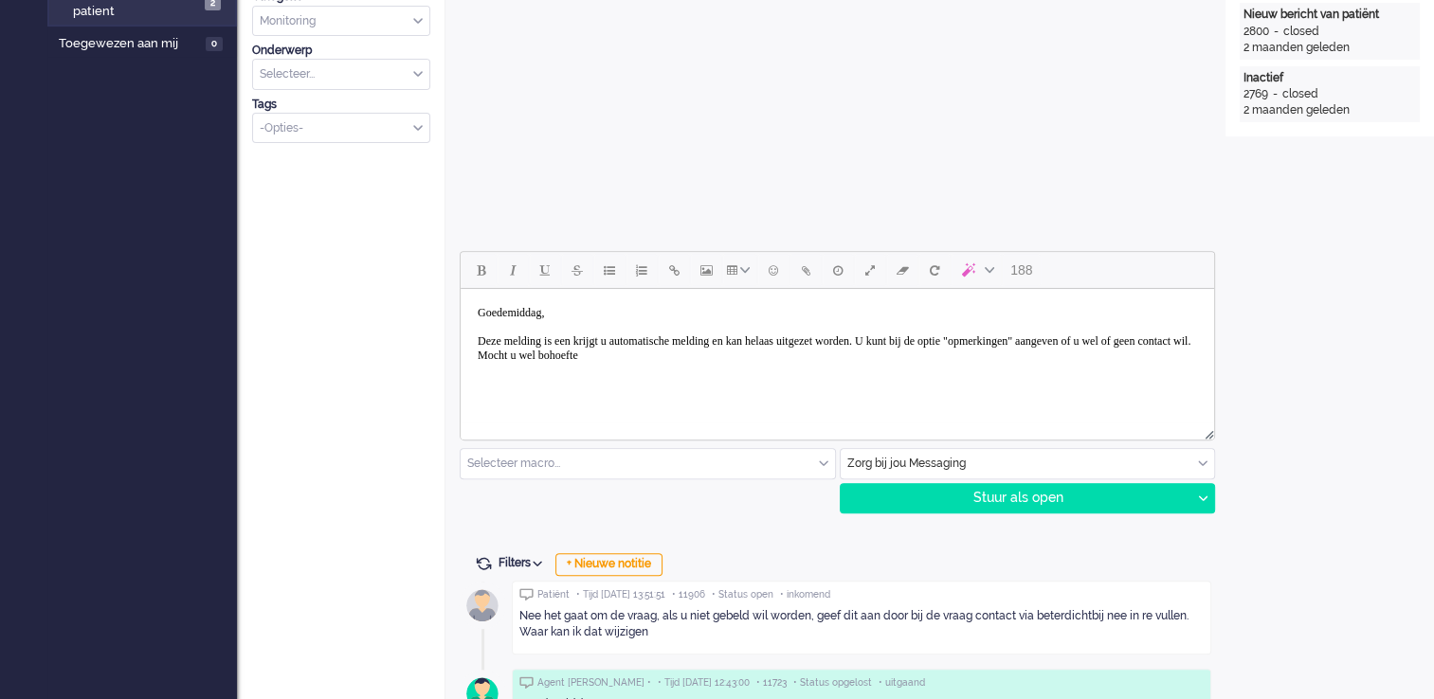
click at [780, 353] on body "Goedemiddag, Deze melding is een krijgt u automatische melding en kan helaas ui…" at bounding box center [837, 335] width 738 height 76
click at [846, 354] on body "Goedemiddag, Deze melding is een krijgt u automatische melding en kan helaas ui…" at bounding box center [837, 335] width 738 height 76
click at [1040, 357] on body "Goedemiddag, Deze melding is een krijgt u automatische melding en kan helaas ui…" at bounding box center [837, 335] width 738 height 76
click at [584, 370] on body "Goedemiddag, Deze melding is een krijgt u automatische melding en kan helaas ui…" at bounding box center [837, 335] width 738 height 76
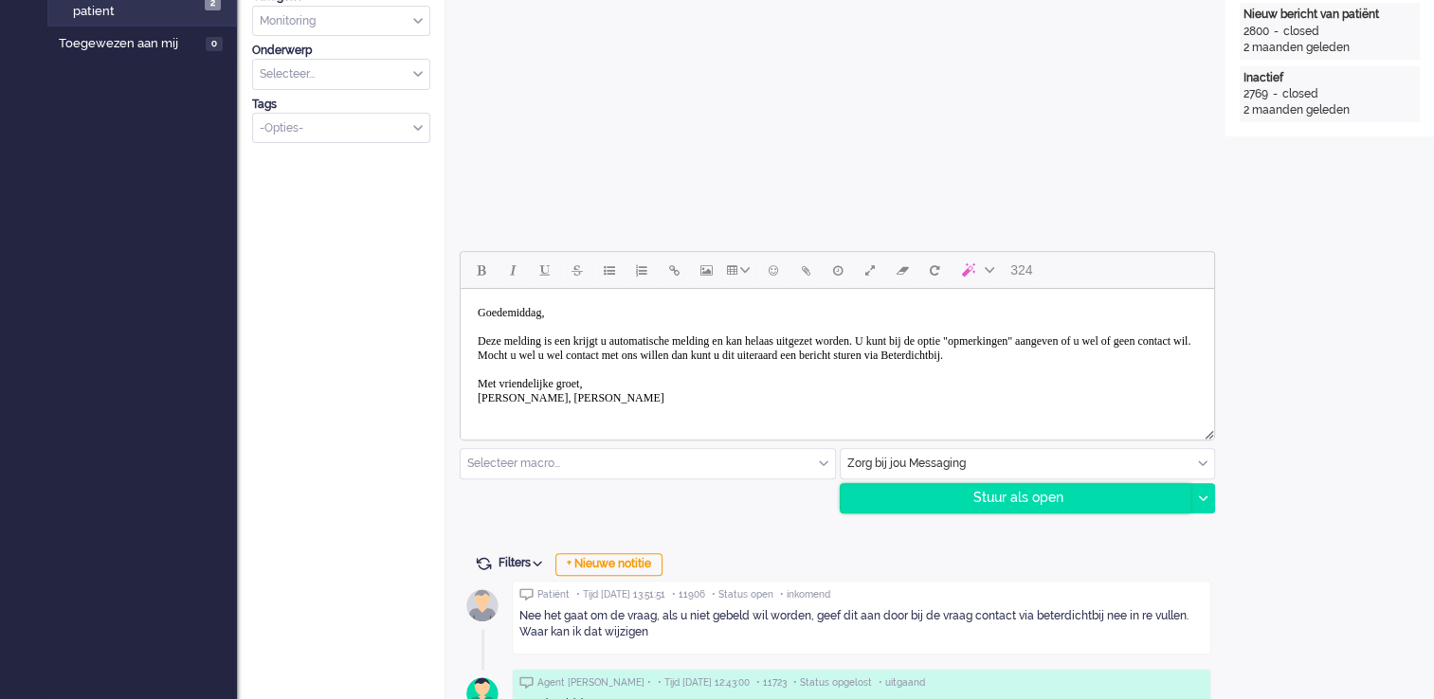
click at [1064, 497] on div "Stuur als open" at bounding box center [1016, 498] width 351 height 28
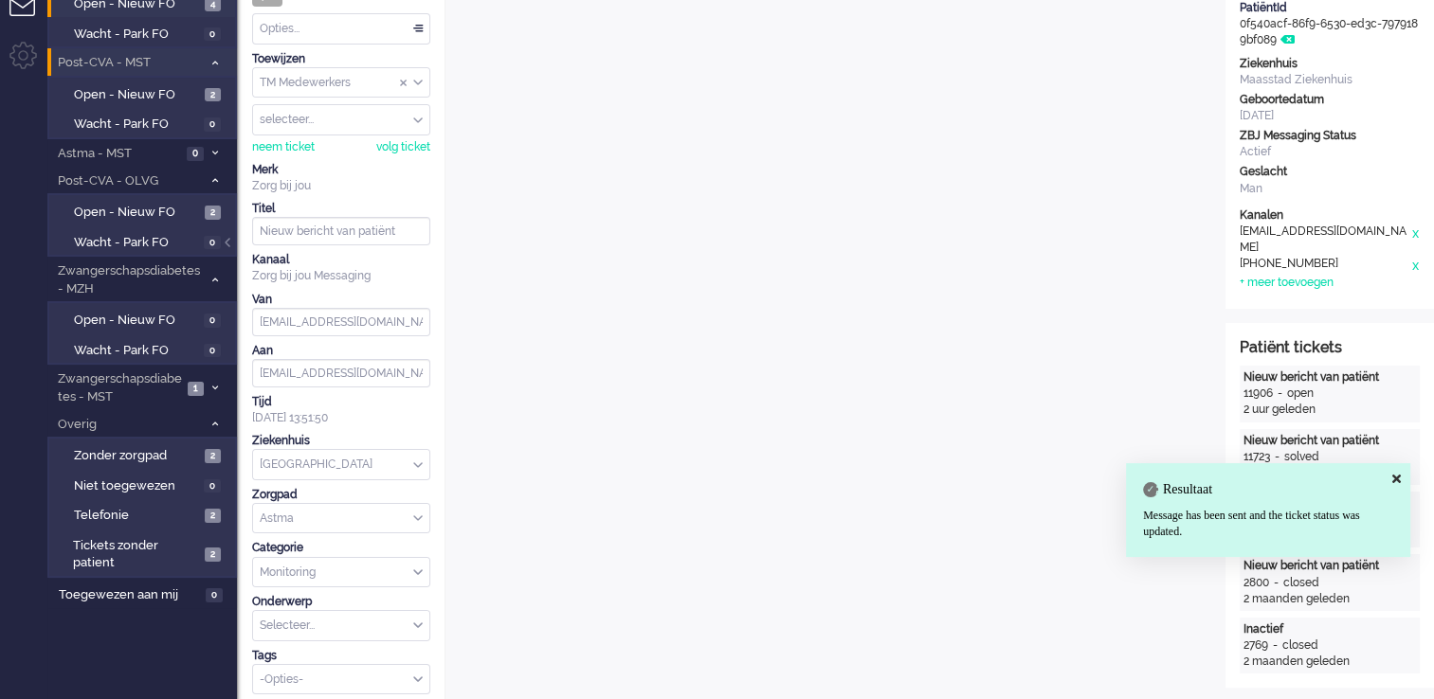
scroll to position [0, 0]
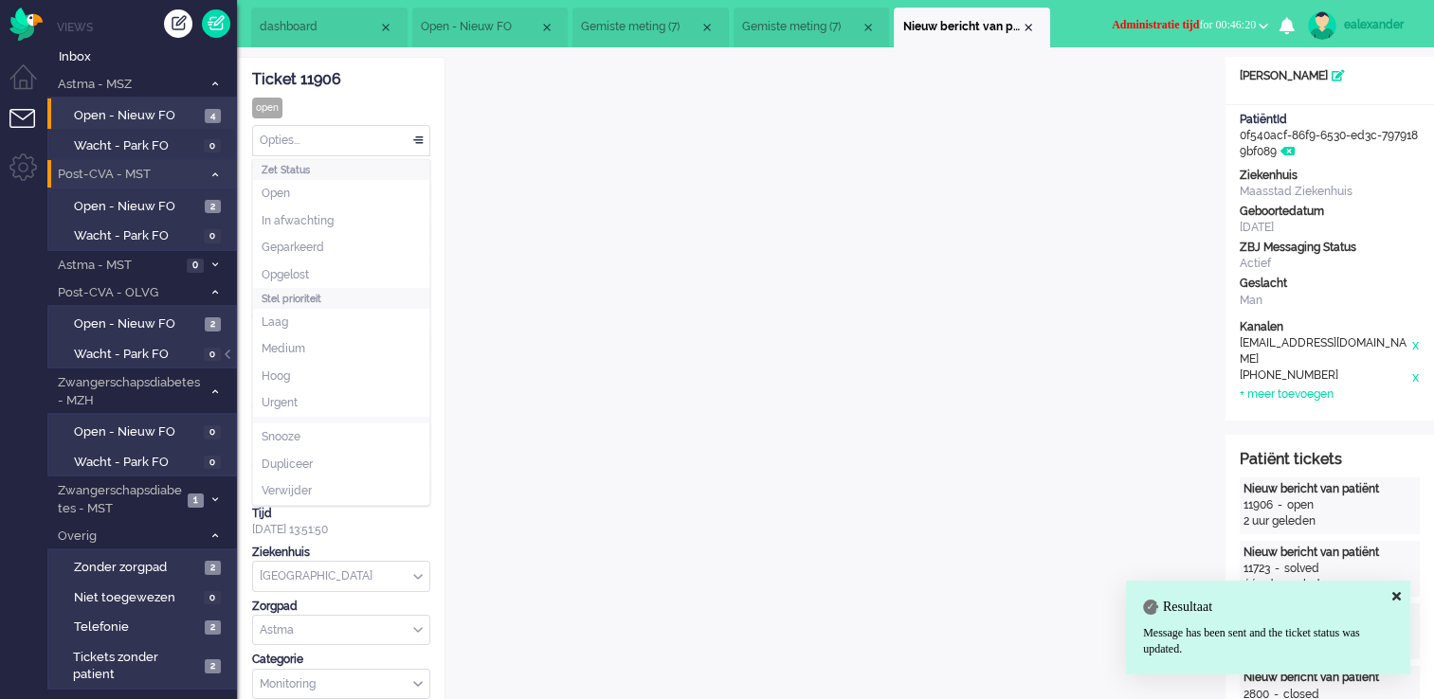
click at [416, 138] on div "Opties..." at bounding box center [341, 140] width 176 height 29
click at [339, 273] on li "Opgelost" at bounding box center [341, 275] width 176 height 27
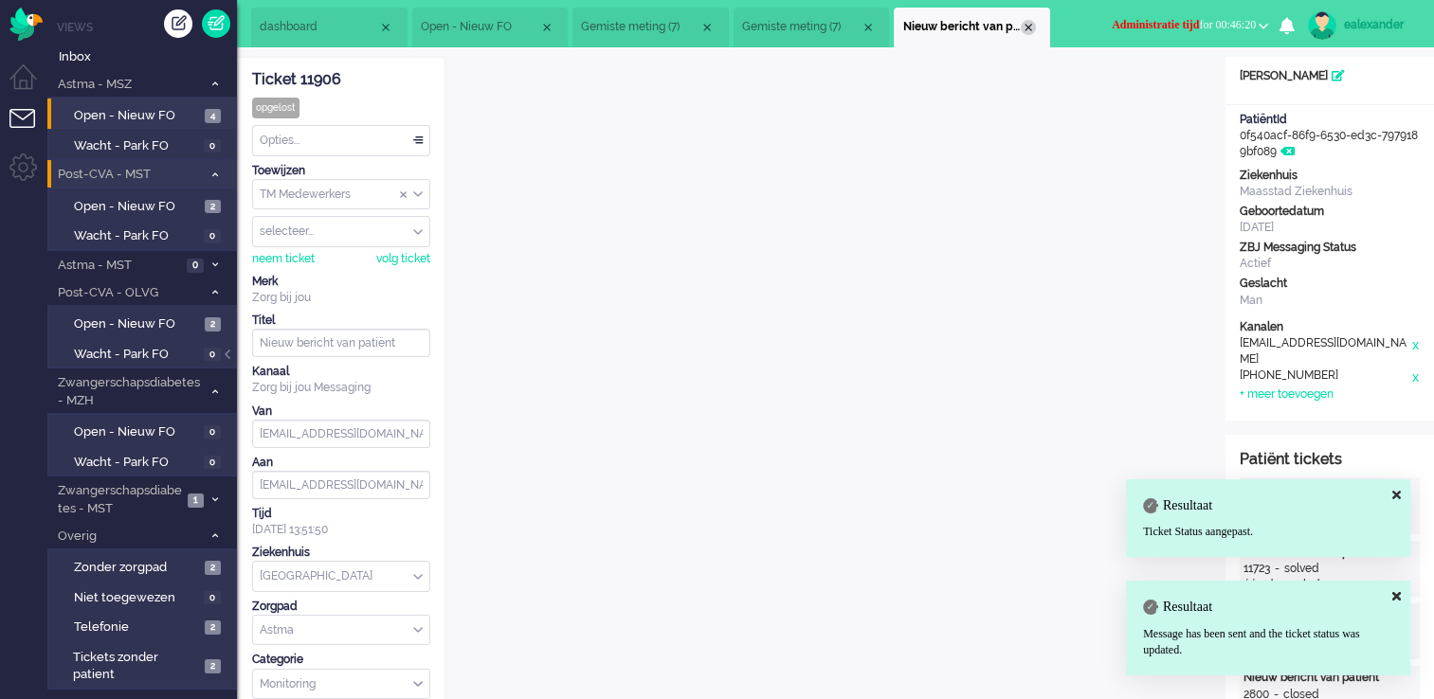
click at [1035, 23] on div "Close tab" at bounding box center [1028, 27] width 15 height 15
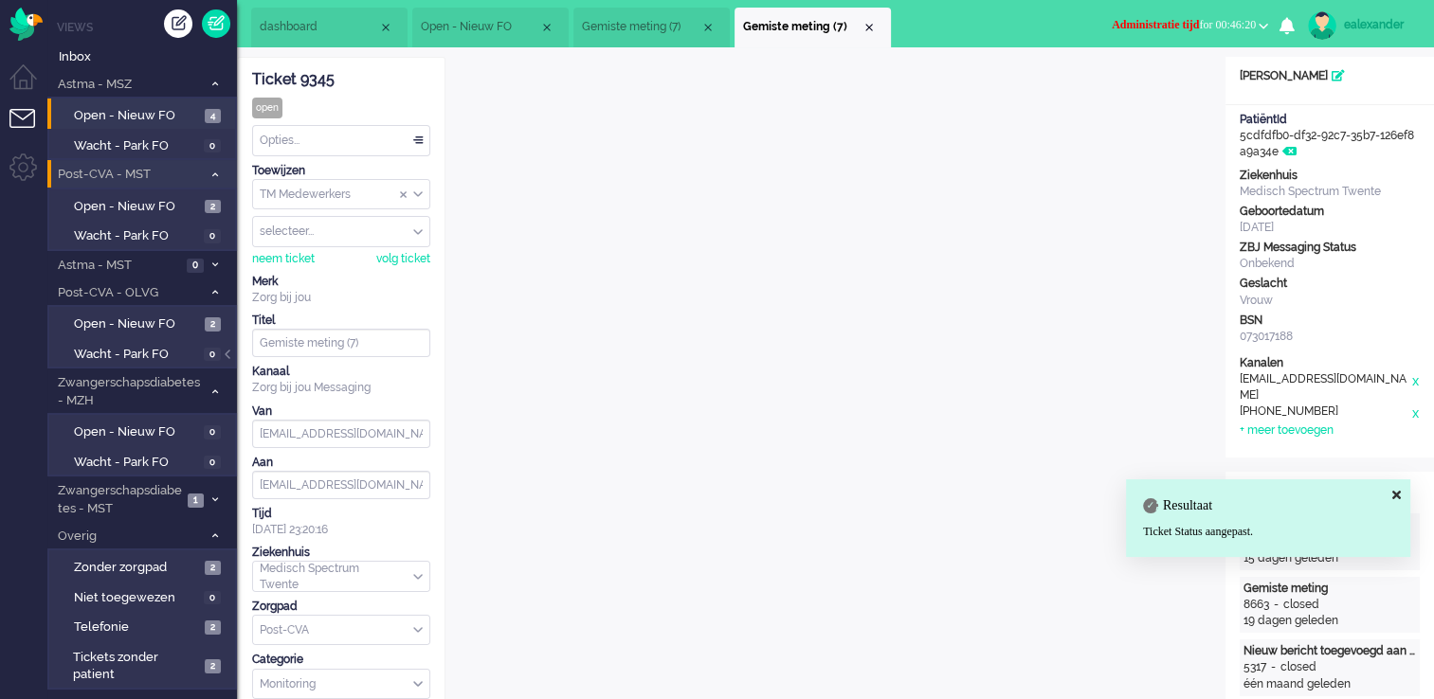
click at [1148, 16] on button "Administratie tijd for 00:46:20" at bounding box center [1189, 24] width 179 height 27
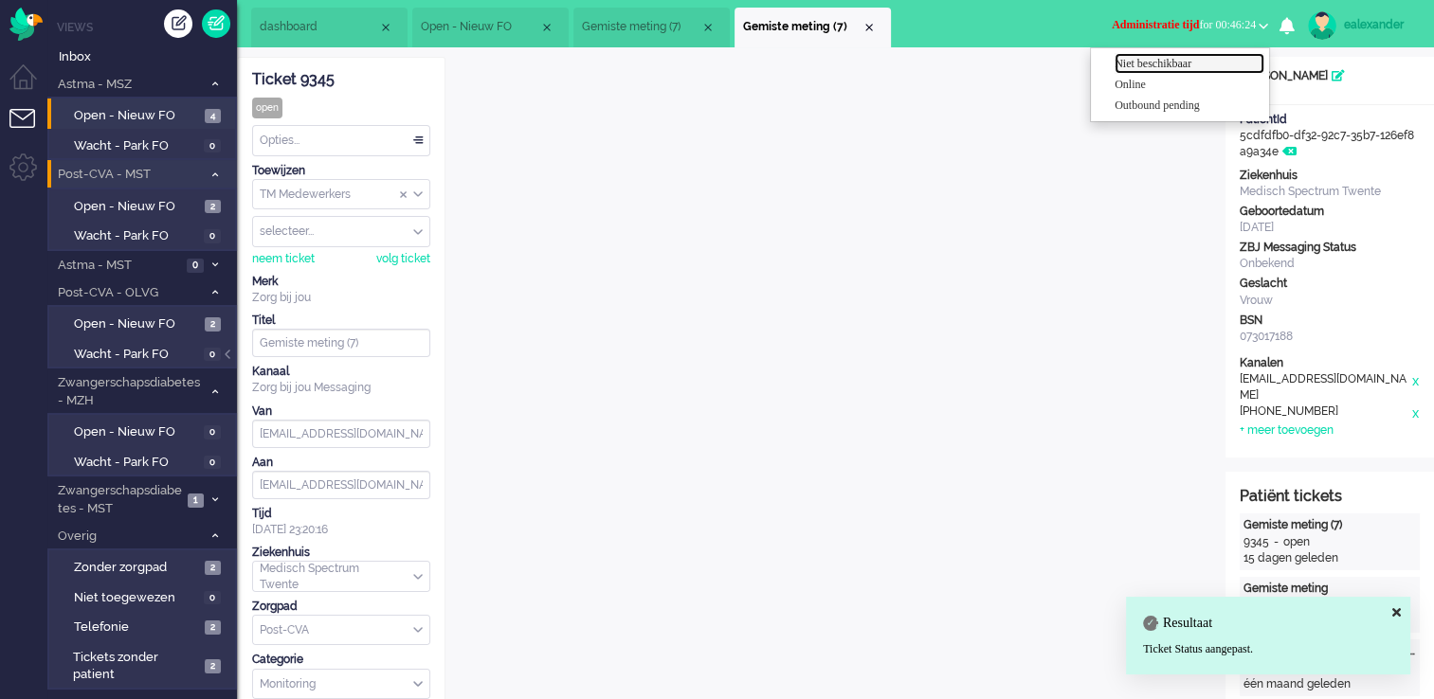
click at [1157, 61] on label "Niet beschikbaar" at bounding box center [1189, 64] width 150 height 16
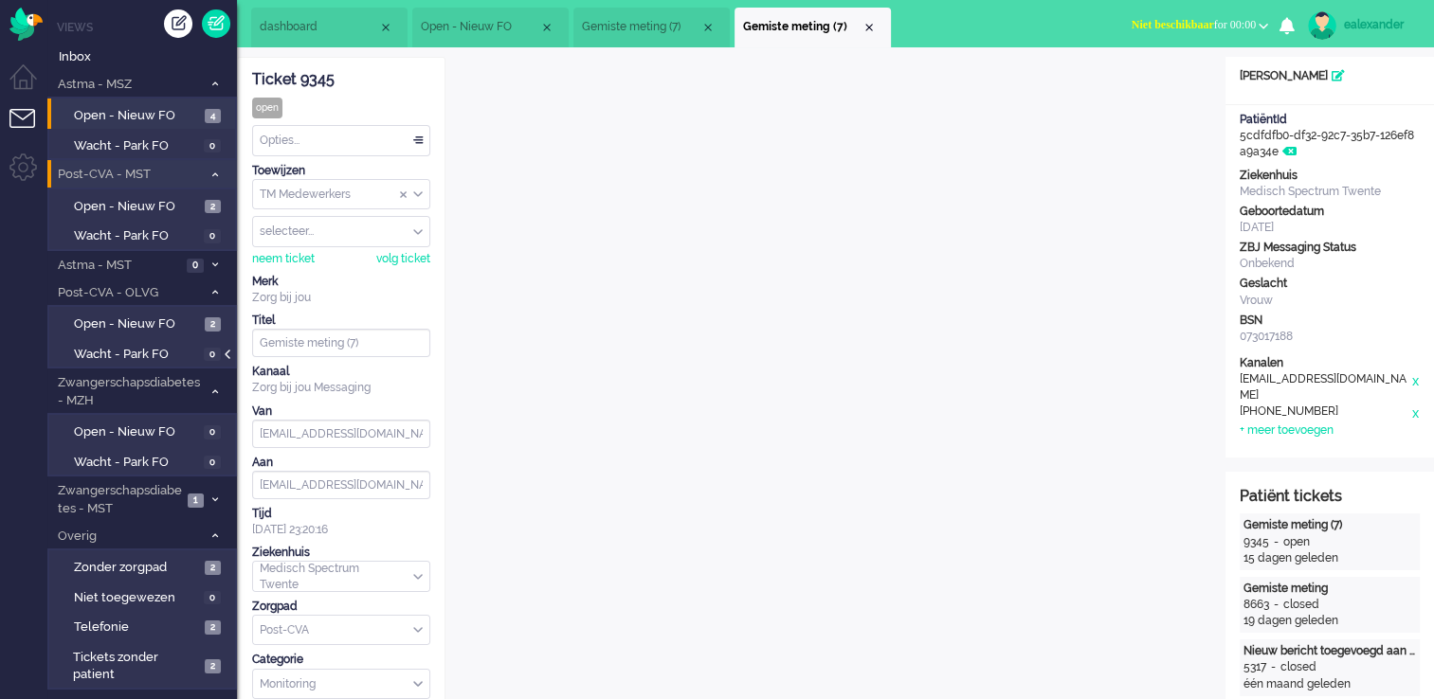
click at [232, 361] on div at bounding box center [229, 364] width 9 height 28
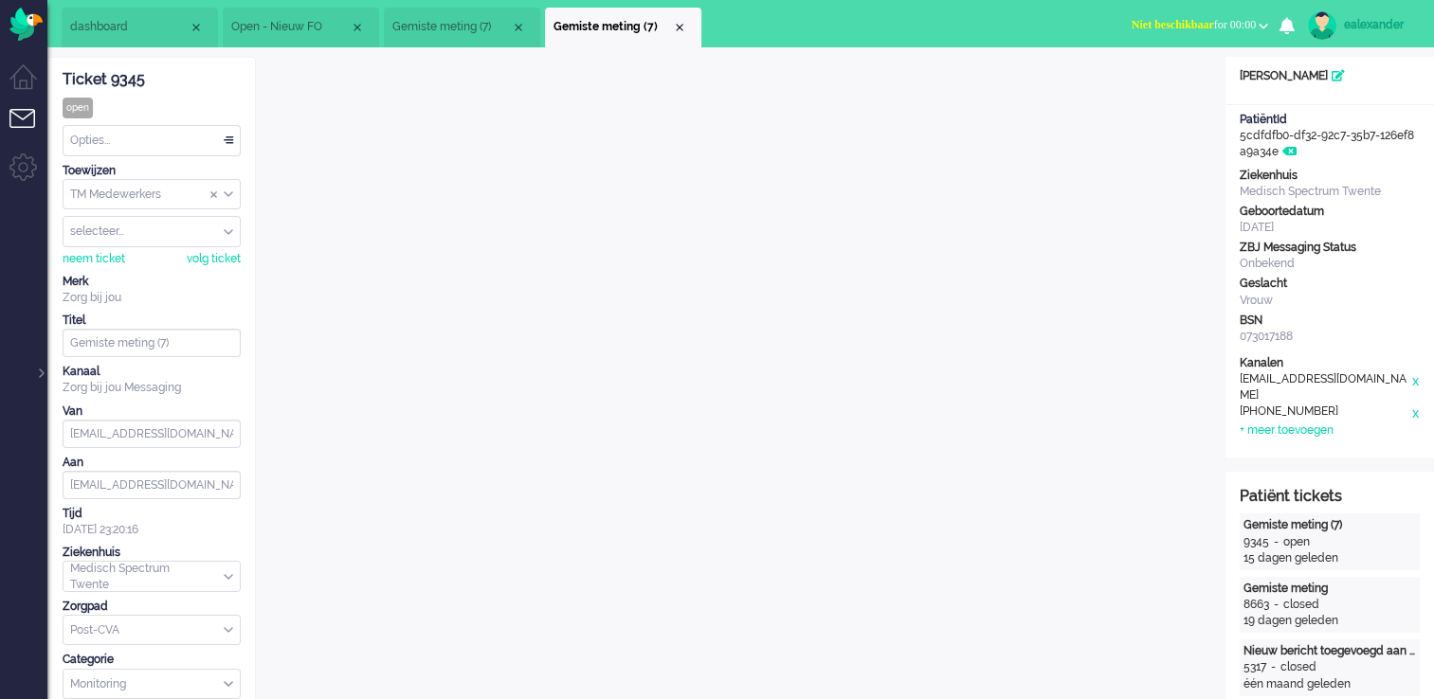
click at [219, 142] on div "Opties..." at bounding box center [151, 140] width 176 height 29
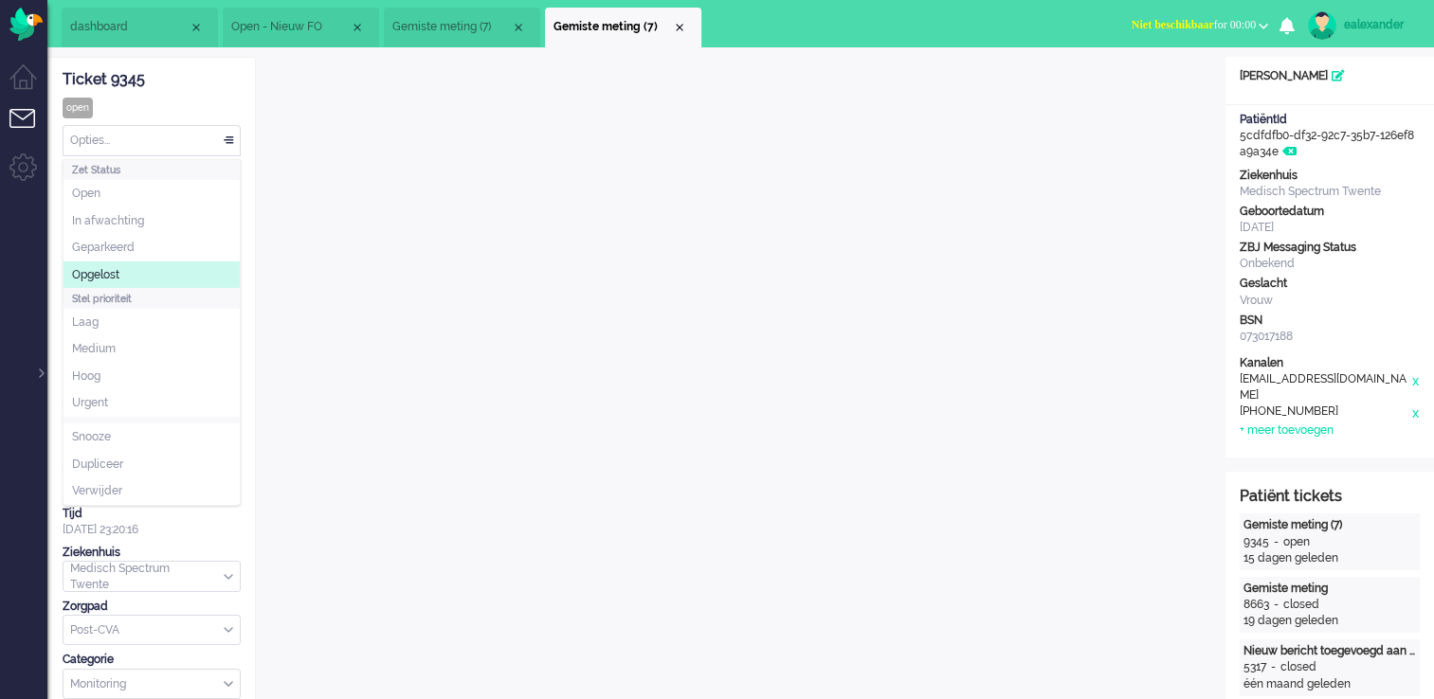
click at [140, 274] on li "Opgelost" at bounding box center [151, 275] width 176 height 27
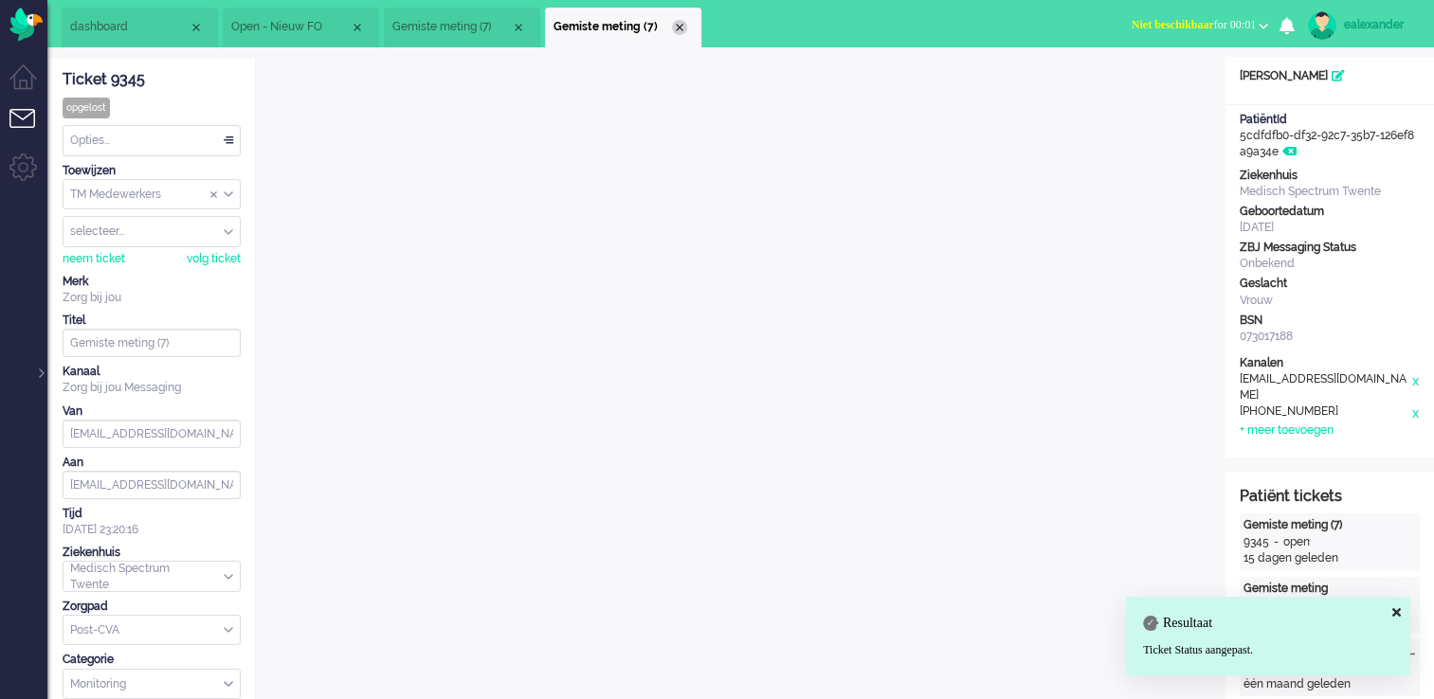
click at [677, 26] on div "Close tab" at bounding box center [679, 27] width 15 height 15
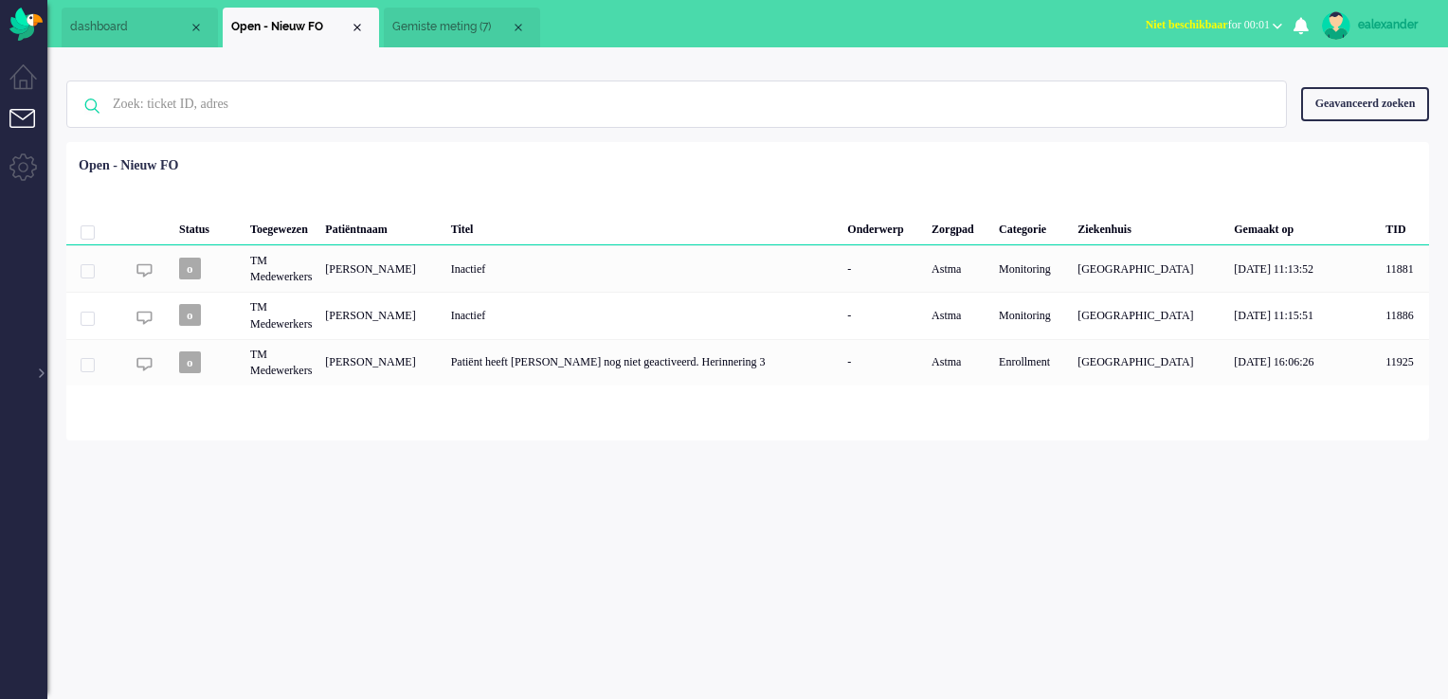
click at [421, 17] on li "Gemiste meting (7)" at bounding box center [462, 28] width 156 height 40
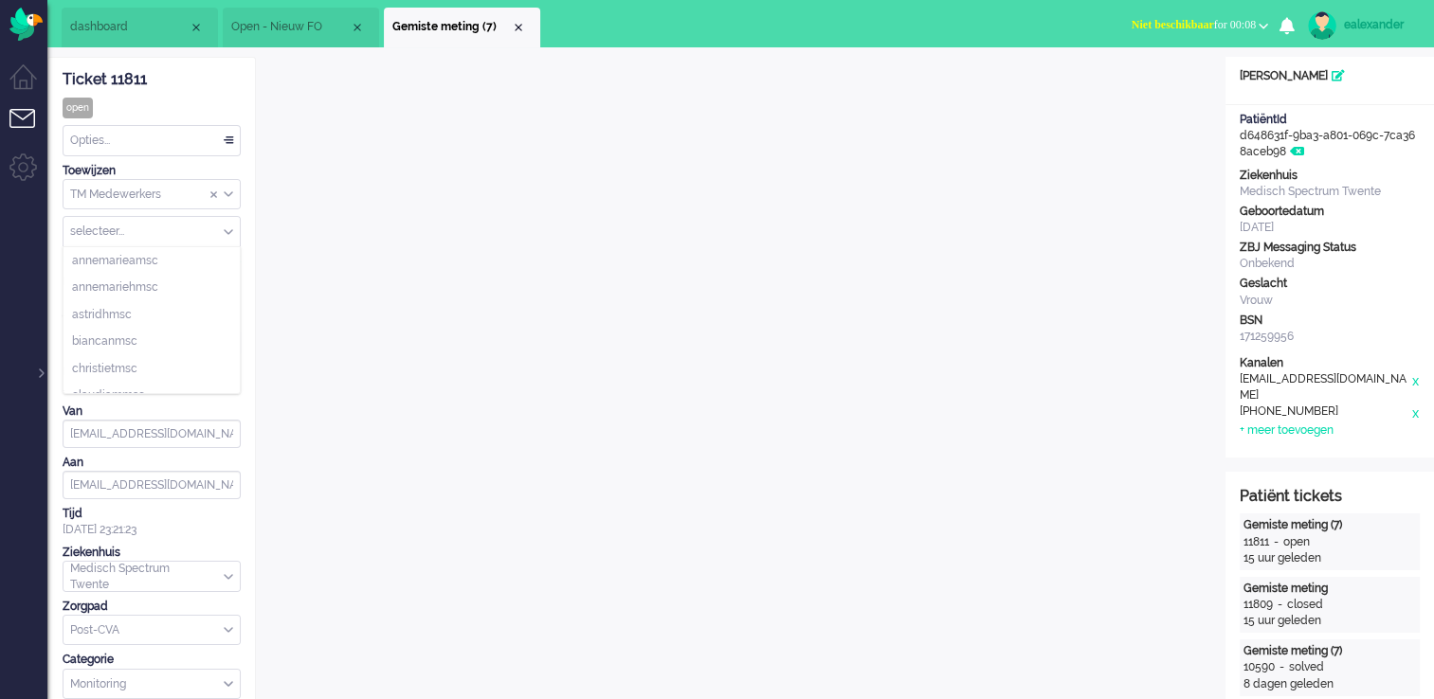
click at [230, 233] on div "selecteer..." at bounding box center [151, 231] width 176 height 29
type input "ea"
click at [143, 286] on li "ealexander" at bounding box center [151, 287] width 176 height 27
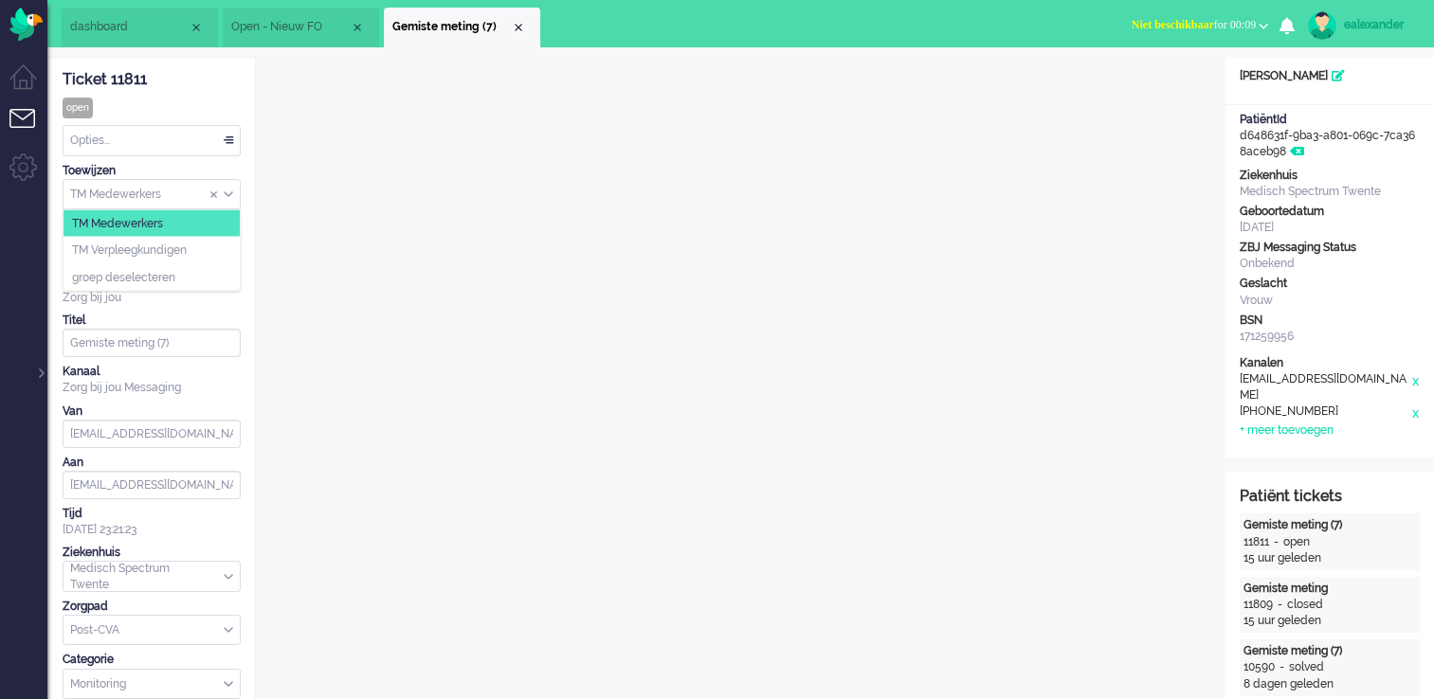
click at [231, 191] on div "TM Medewerkers" at bounding box center [151, 194] width 176 height 29
click at [237, 141] on div "Opties..." at bounding box center [151, 140] width 176 height 29
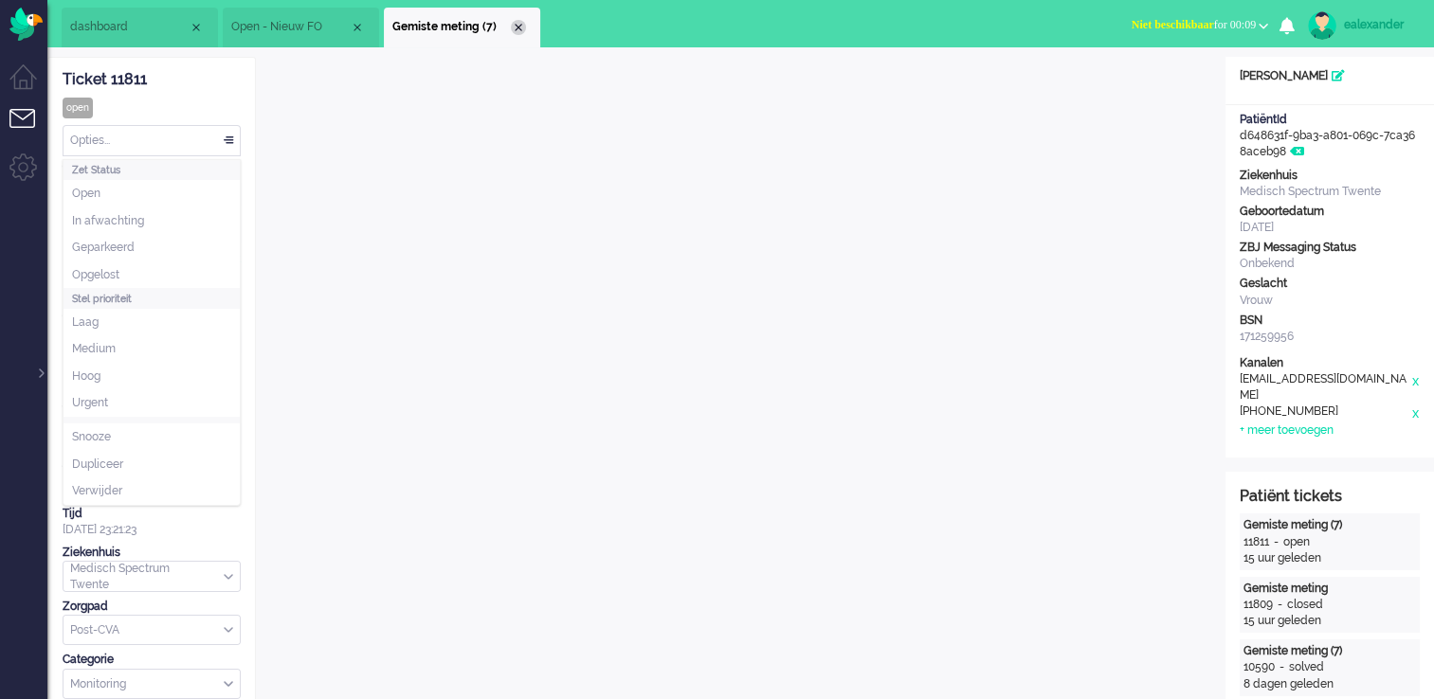
click at [520, 27] on div "Close tab" at bounding box center [518, 27] width 15 height 15
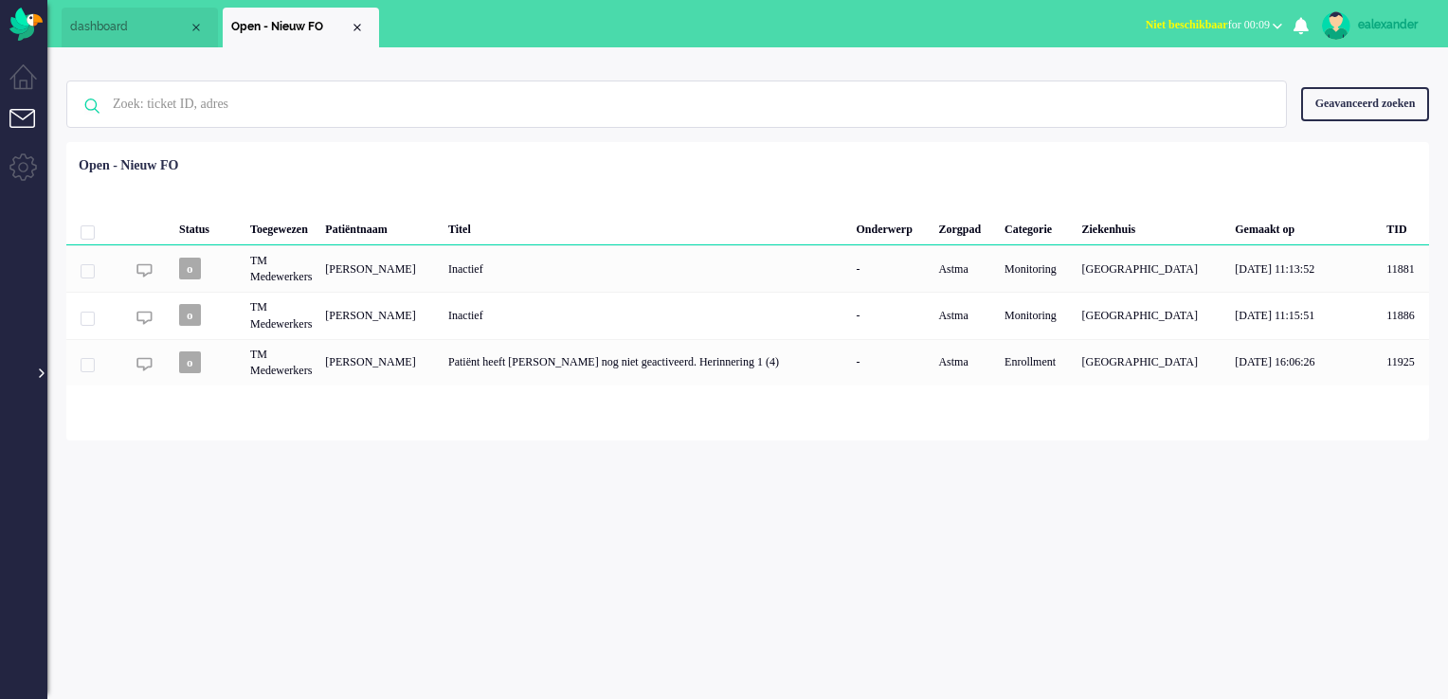
click at [39, 376] on div at bounding box center [39, 364] width 9 height 28
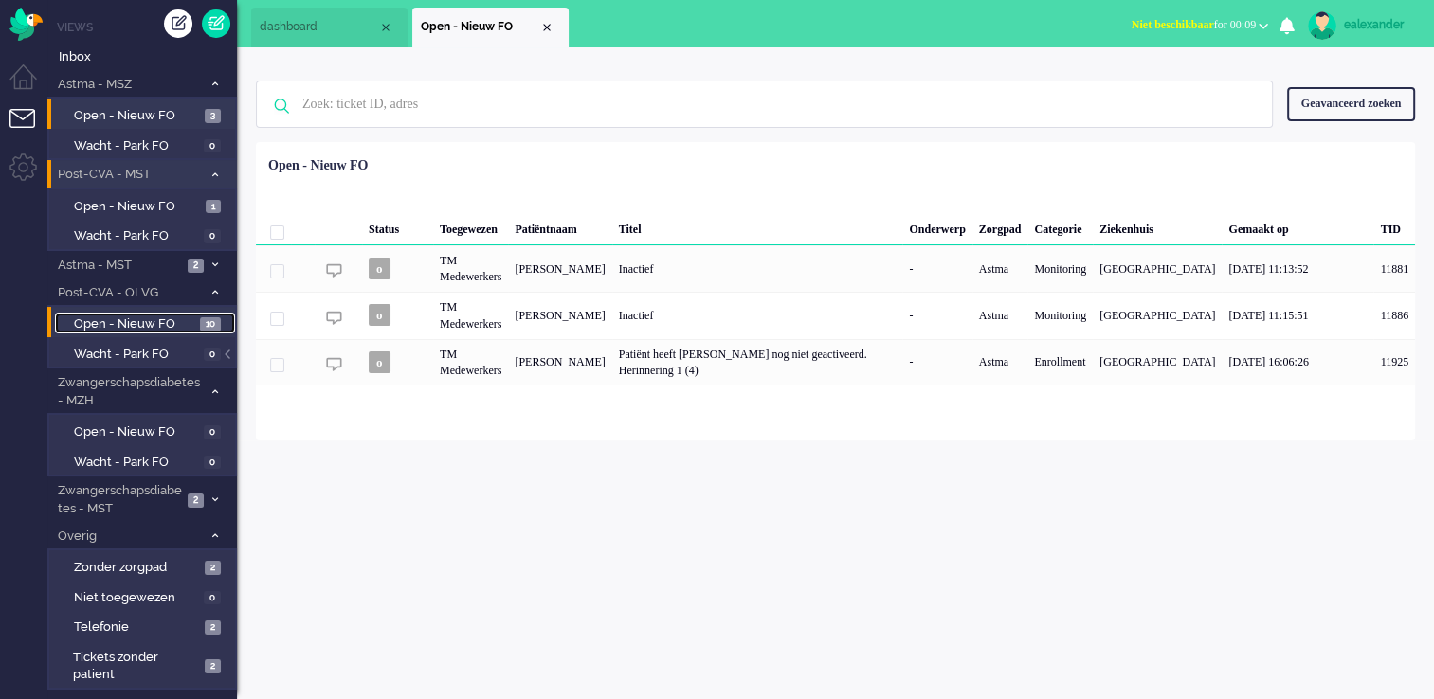
click at [184, 320] on span "Open - Nieuw FO" at bounding box center [134, 325] width 121 height 18
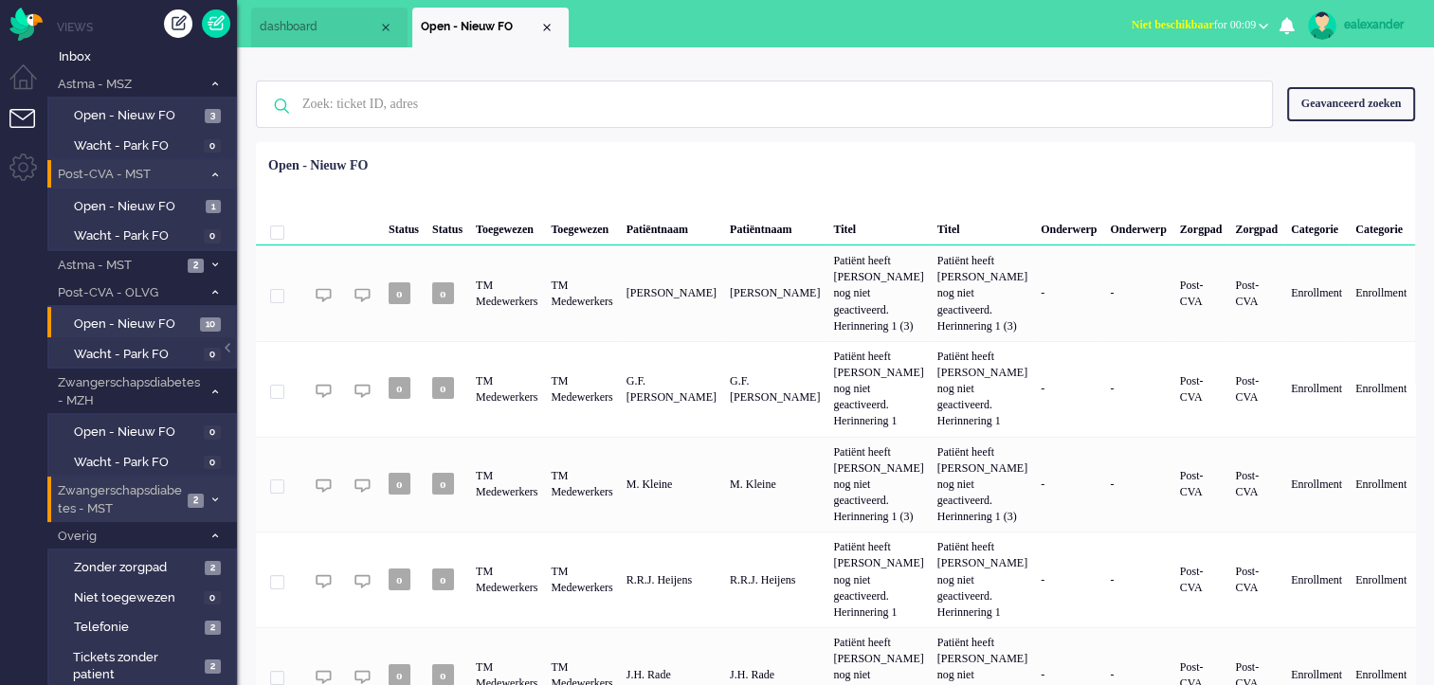
click at [168, 495] on span "Zwangerschapsdiabetes - MST" at bounding box center [118, 499] width 127 height 35
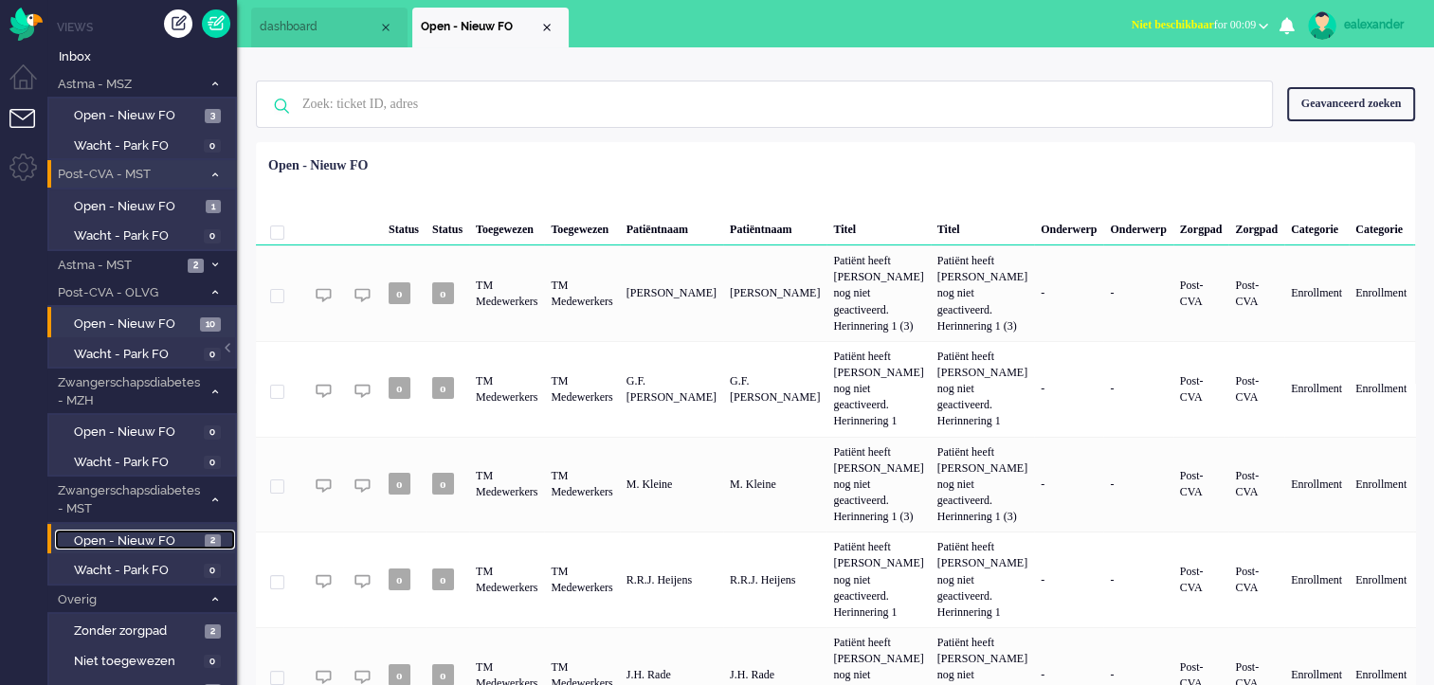
click at [194, 530] on link "Open - Nieuw FO 2" at bounding box center [145, 540] width 180 height 21
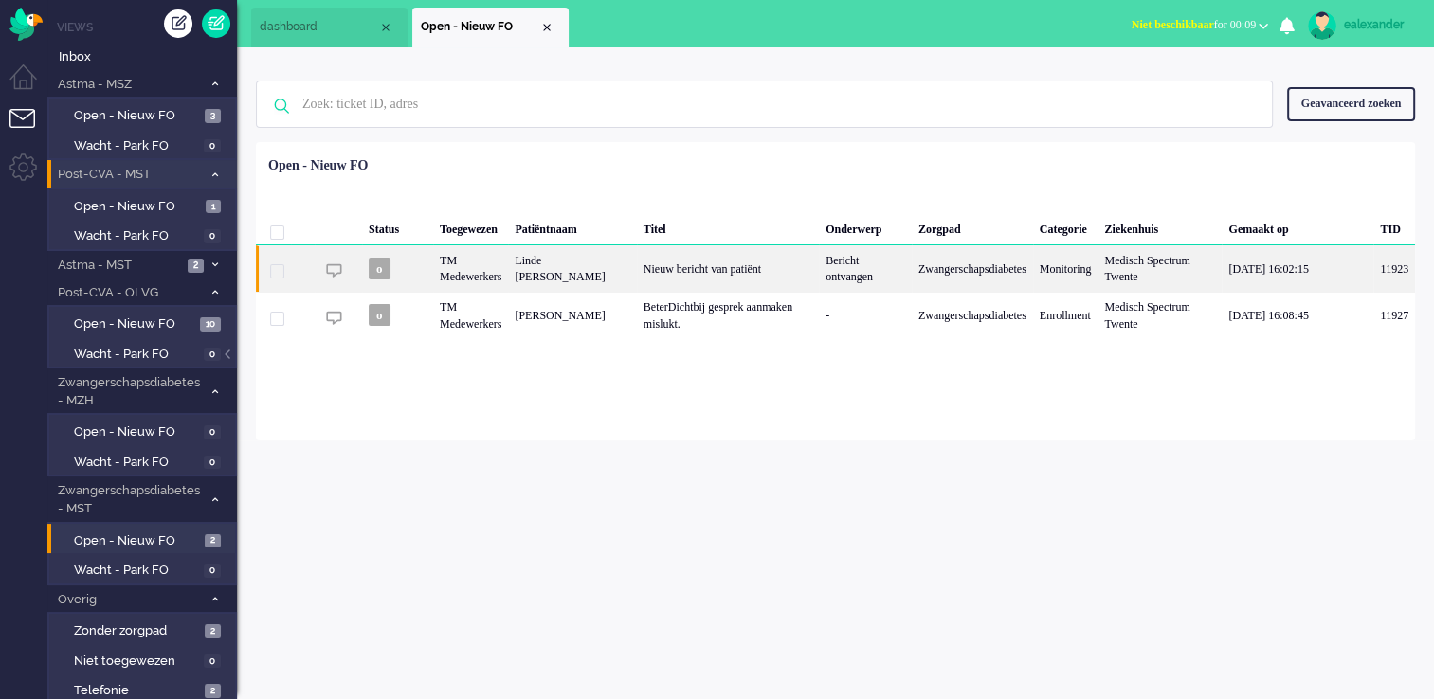
click at [844, 292] on div "Bericht ontvangen" at bounding box center [865, 268] width 93 height 46
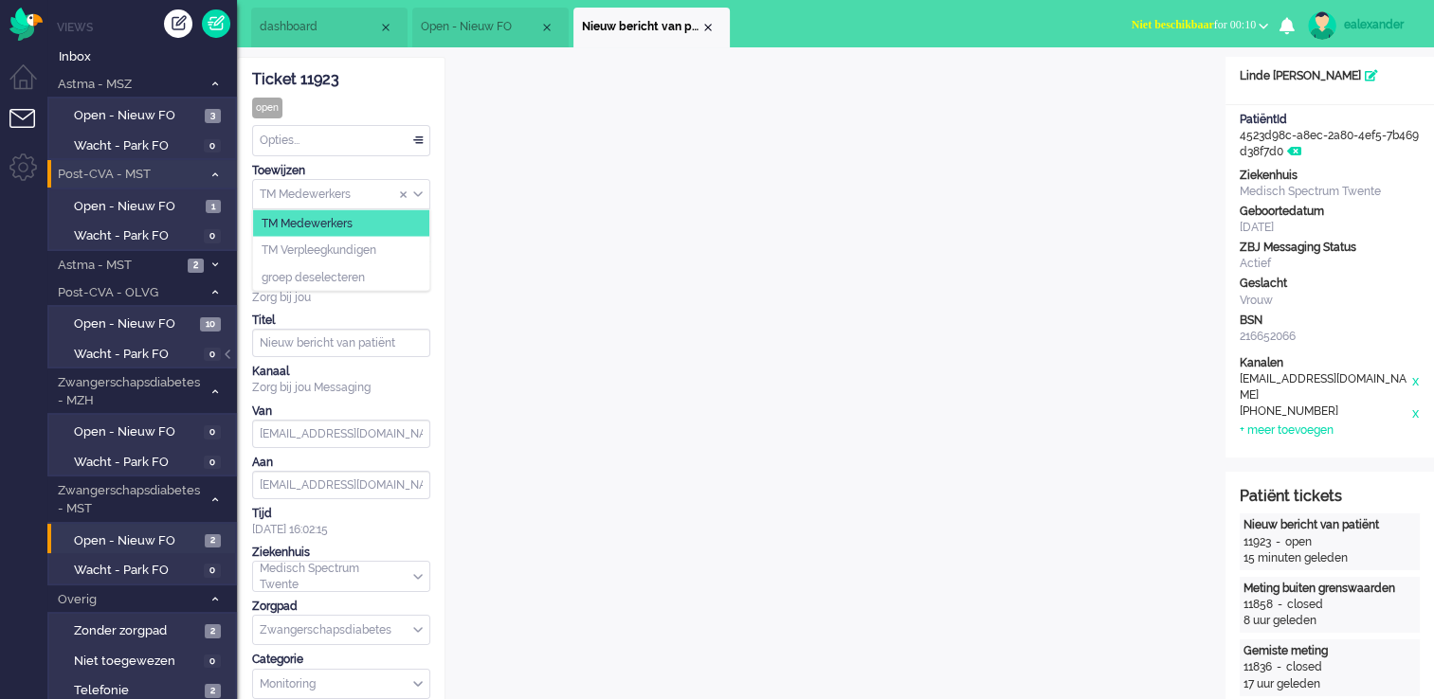
click at [418, 196] on div "TM Medewerkers" at bounding box center [341, 194] width 176 height 29
click at [410, 252] on li "TM Verpleegkundigen" at bounding box center [341, 250] width 176 height 27
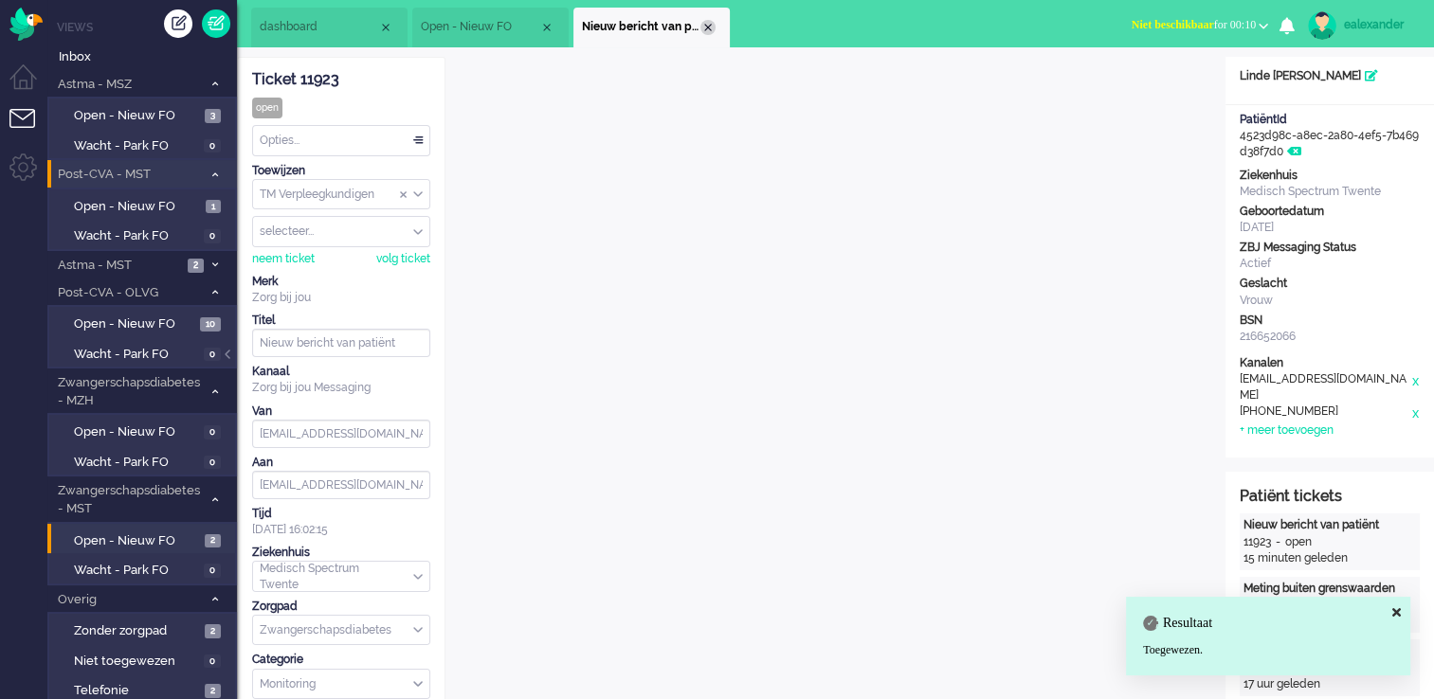
click at [704, 24] on div "Close tab" at bounding box center [707, 27] width 15 height 15
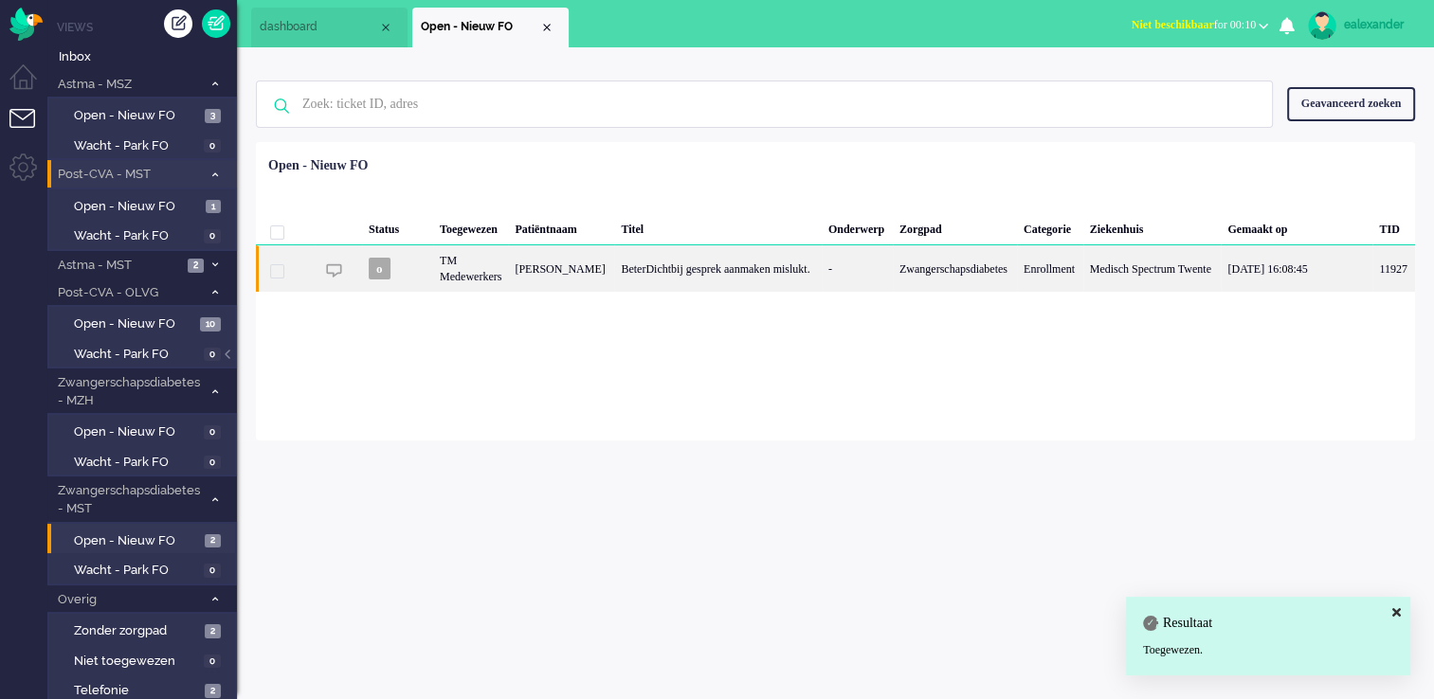
click at [709, 354] on div "Loading... Status Toegewezen Patiëntnaam Titel Onderwerp Zorgpad Categorie Ziek…" at bounding box center [835, 291] width 1159 height 298
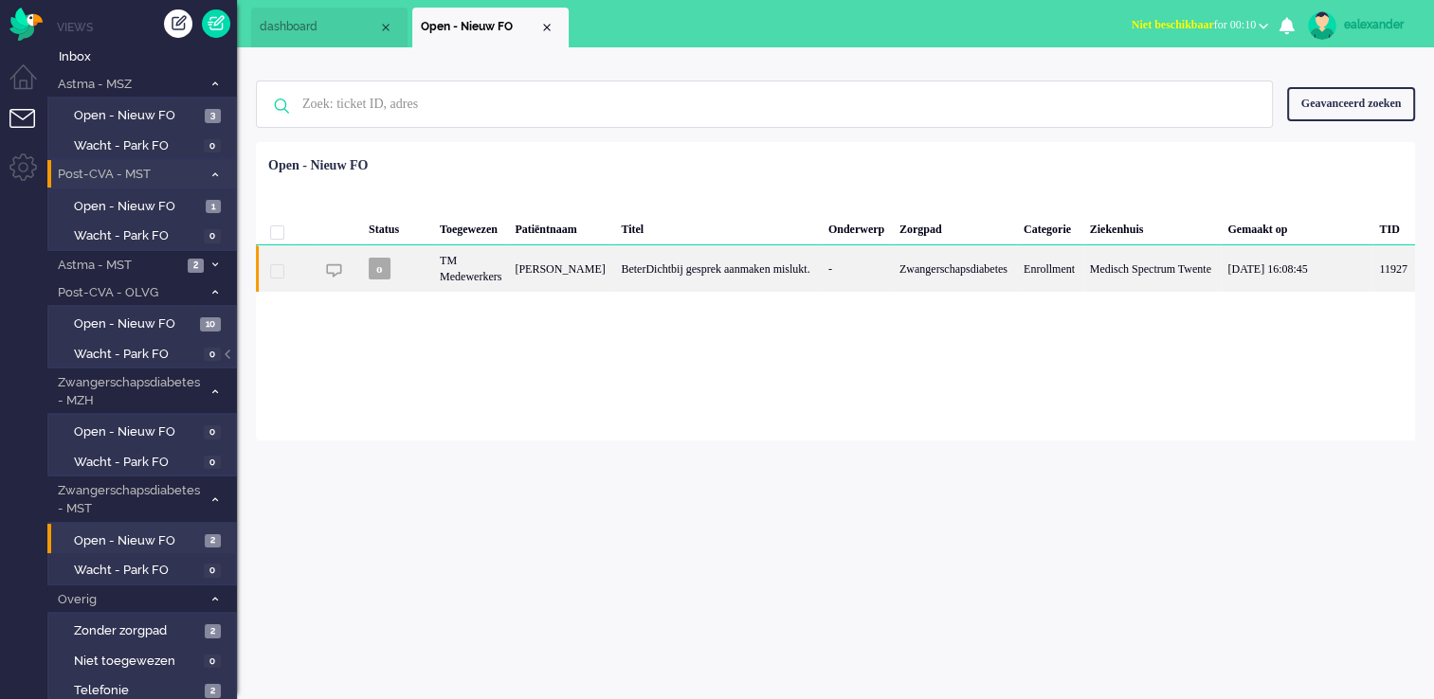
click at [921, 273] on div "Zwangerschapsdiabetes" at bounding box center [955, 268] width 124 height 46
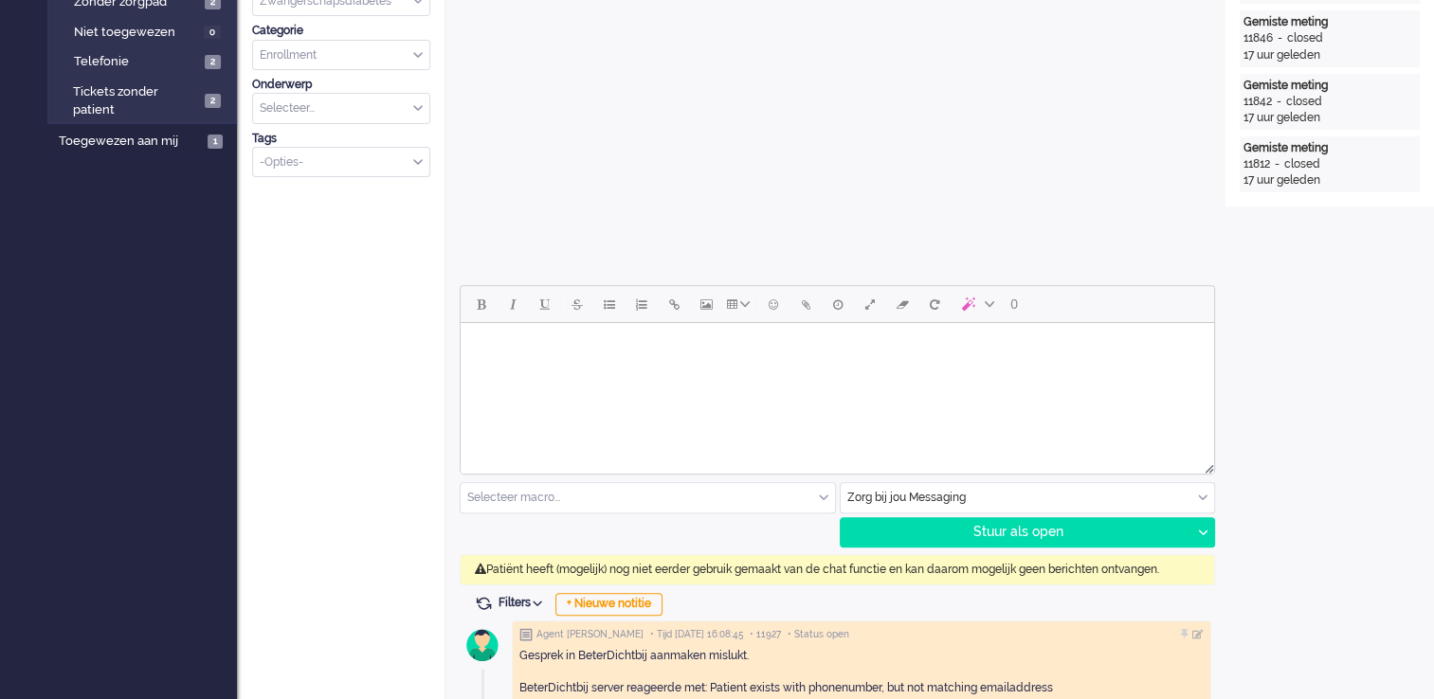
scroll to position [853, 0]
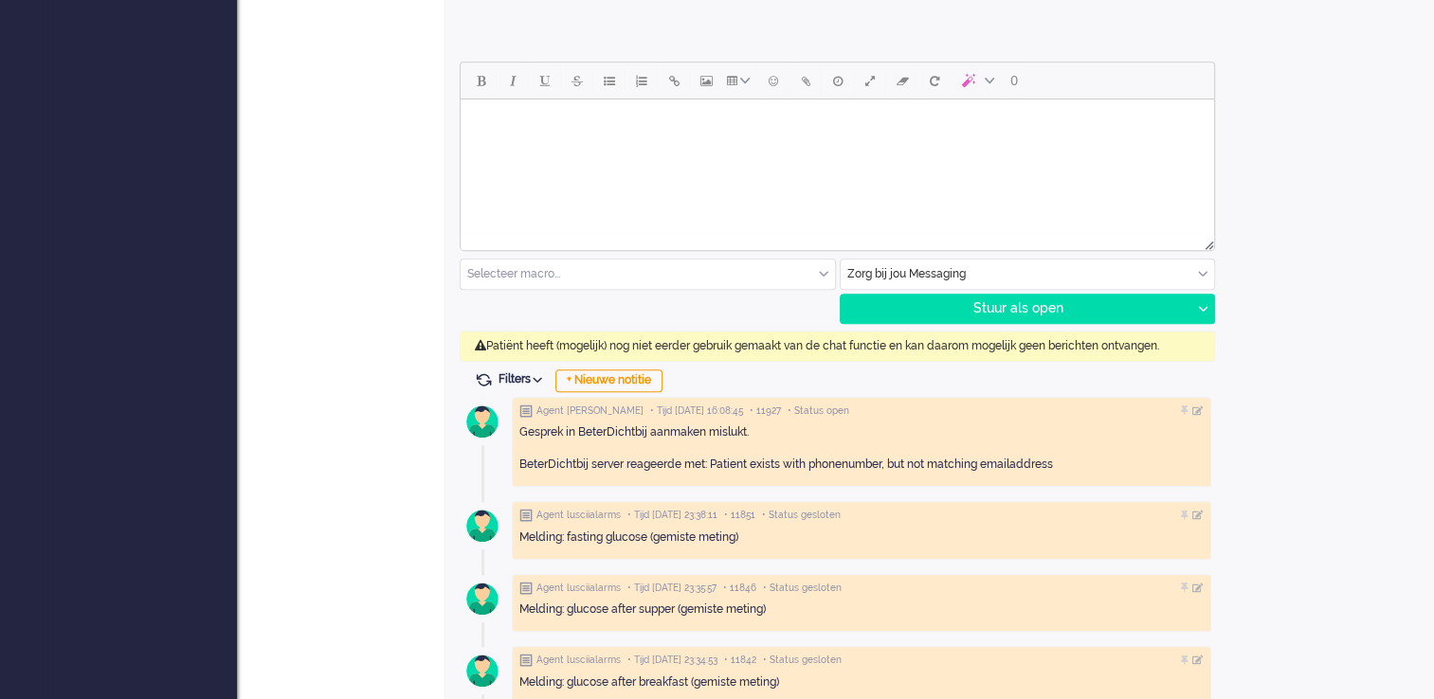
click at [1190, 273] on div "Zorg bij jou Messaging" at bounding box center [1028, 274] width 374 height 29
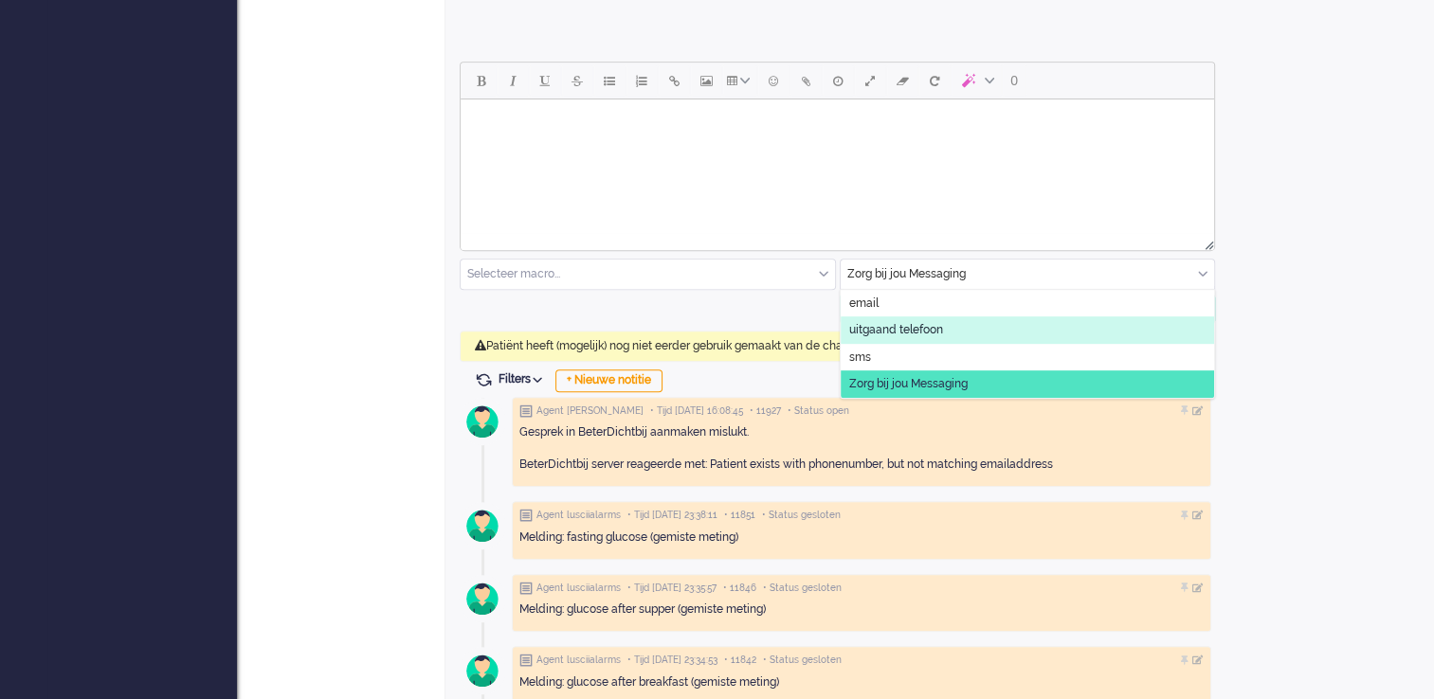
click at [956, 330] on li "uitgaand telefoon" at bounding box center [1028, 329] width 374 height 27
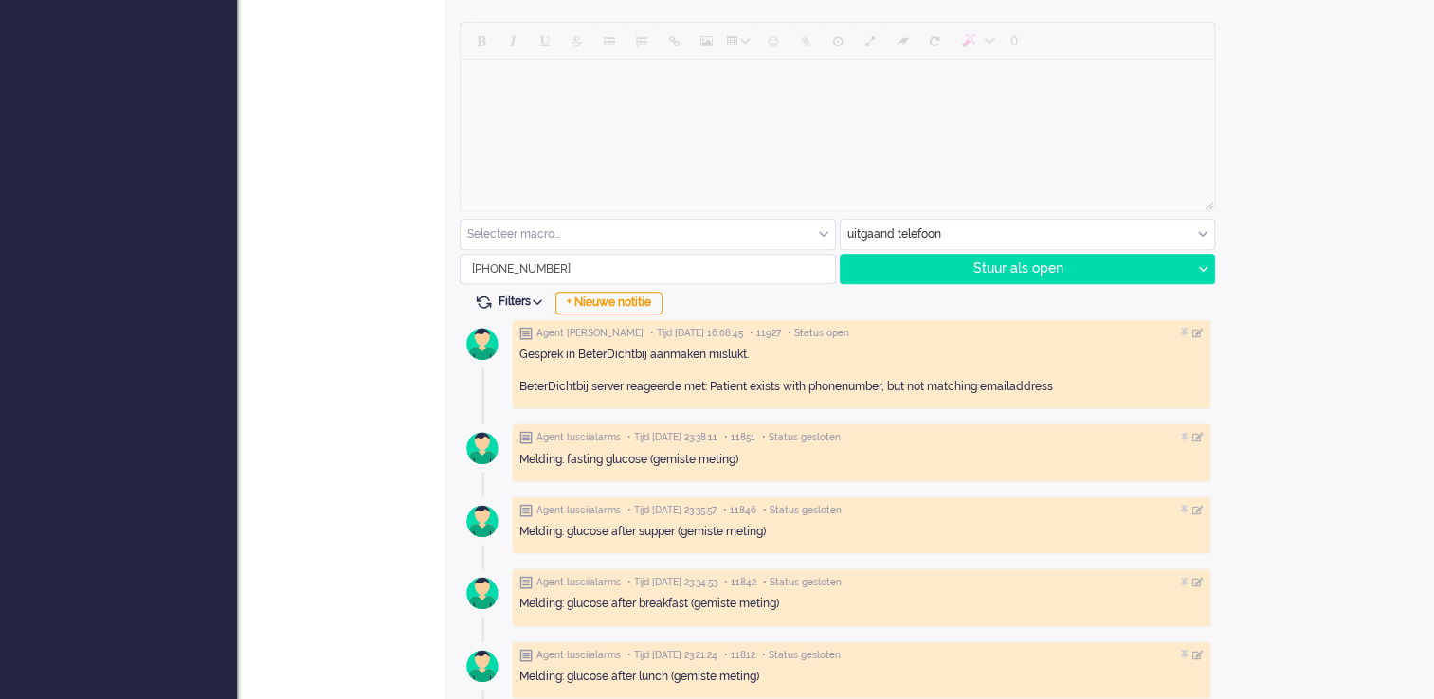
scroll to position [904, 0]
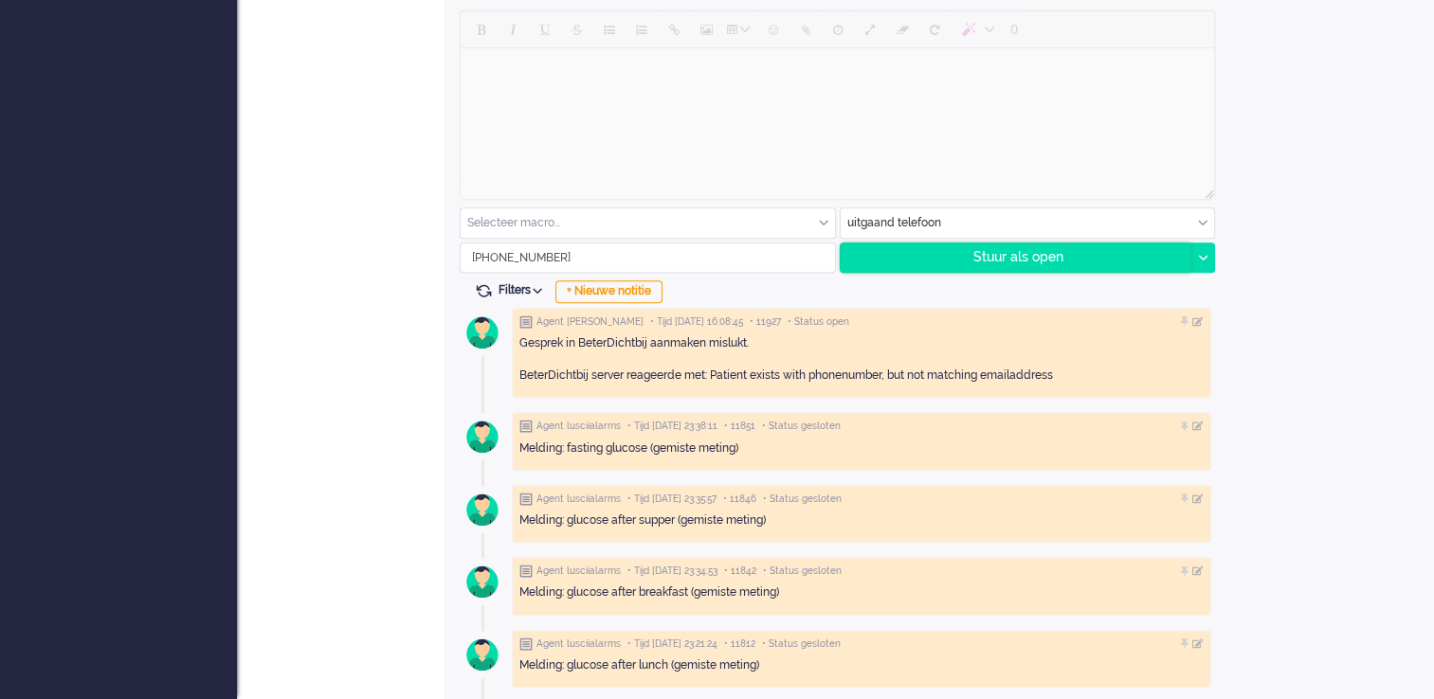
click at [997, 252] on div "Stuur als open" at bounding box center [1016, 258] width 351 height 28
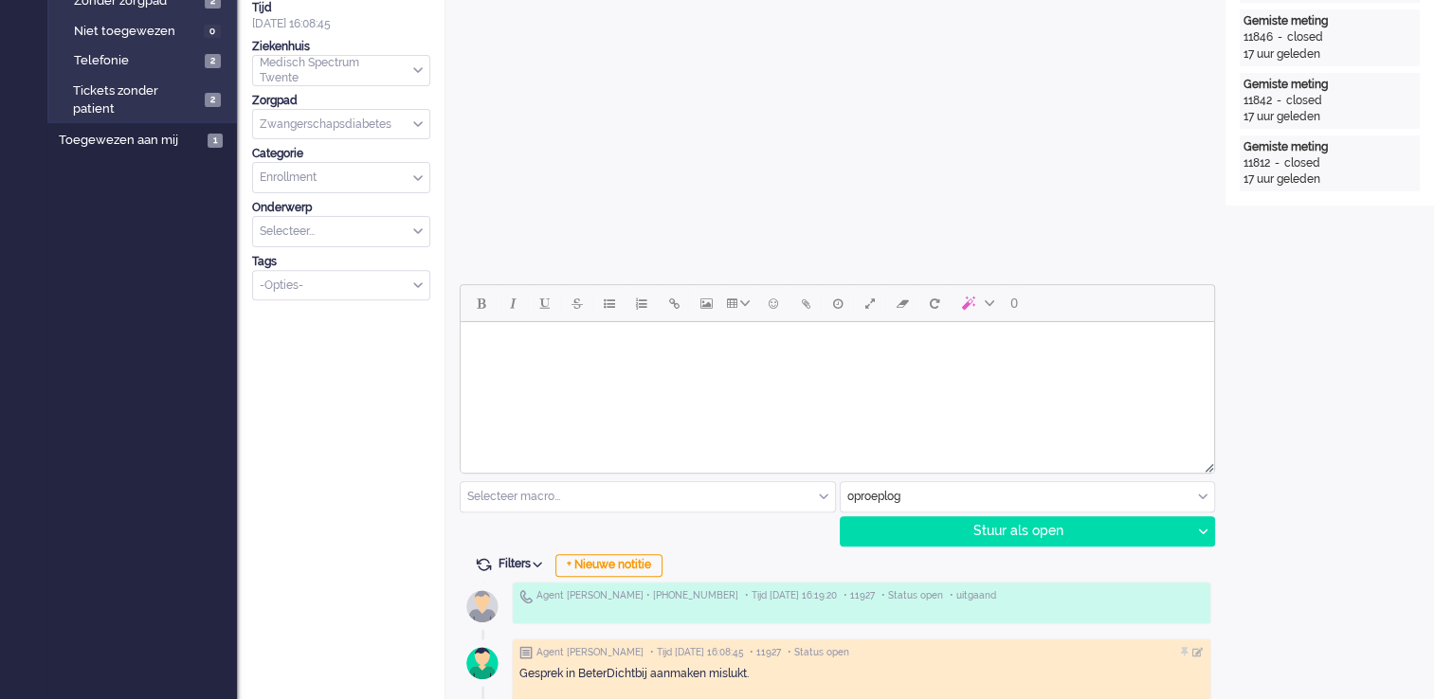
scroll to position [663, 0]
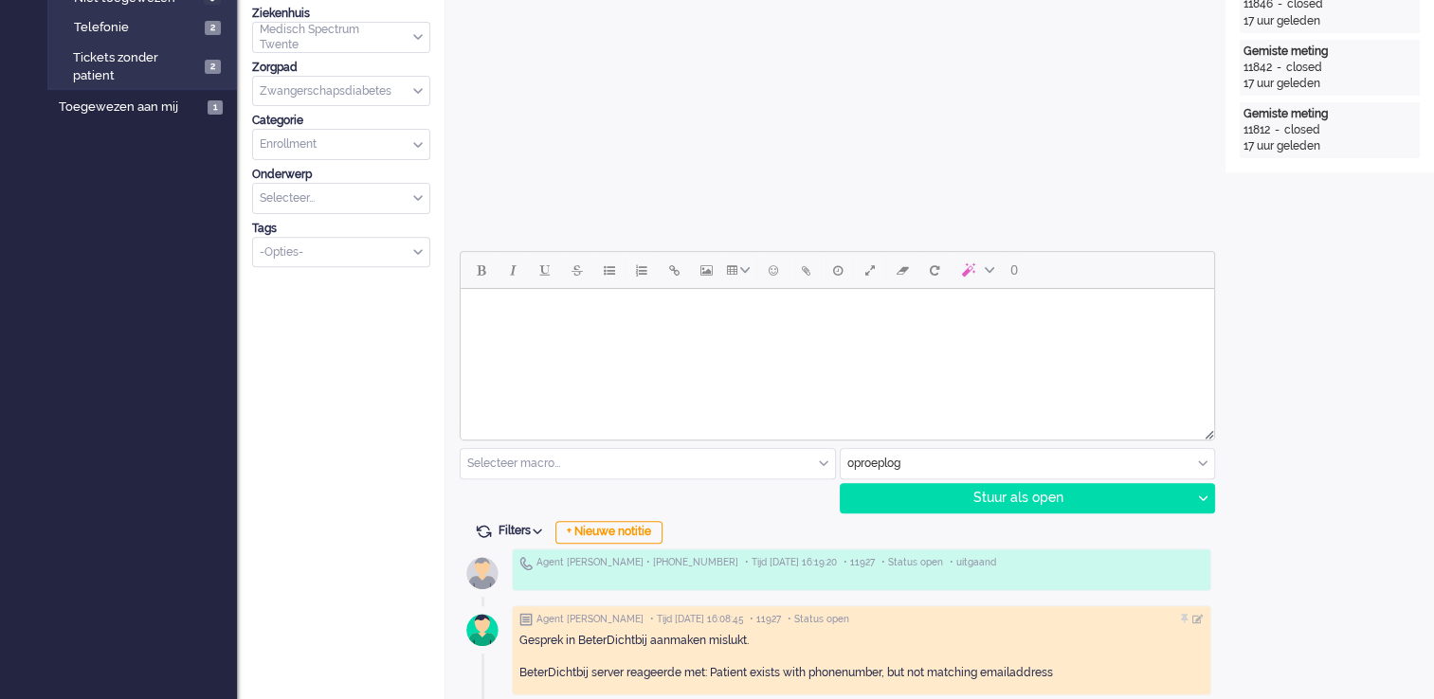
click at [846, 337] on html at bounding box center [837, 313] width 753 height 48
click at [1190, 464] on div "oproeplog" at bounding box center [1028, 463] width 374 height 29
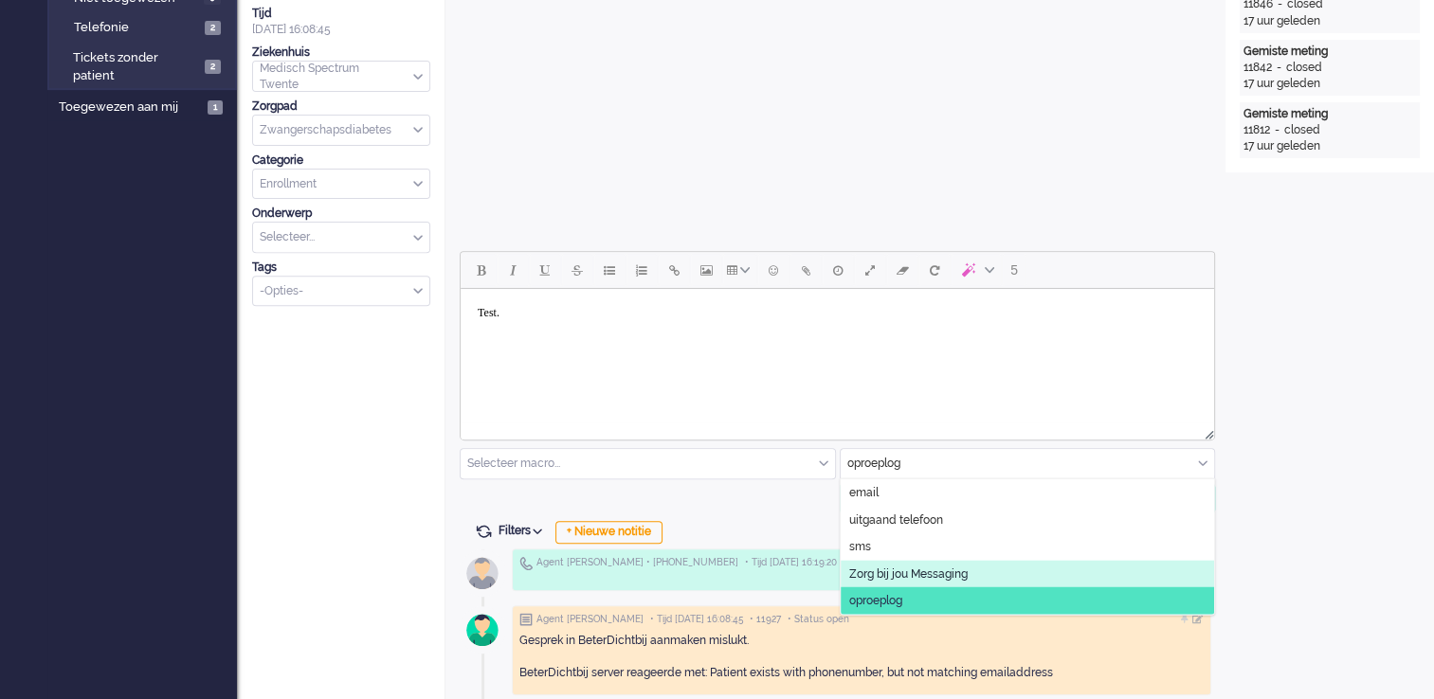
click at [1023, 562] on li "Zorg bij jou Messaging" at bounding box center [1028, 573] width 374 height 27
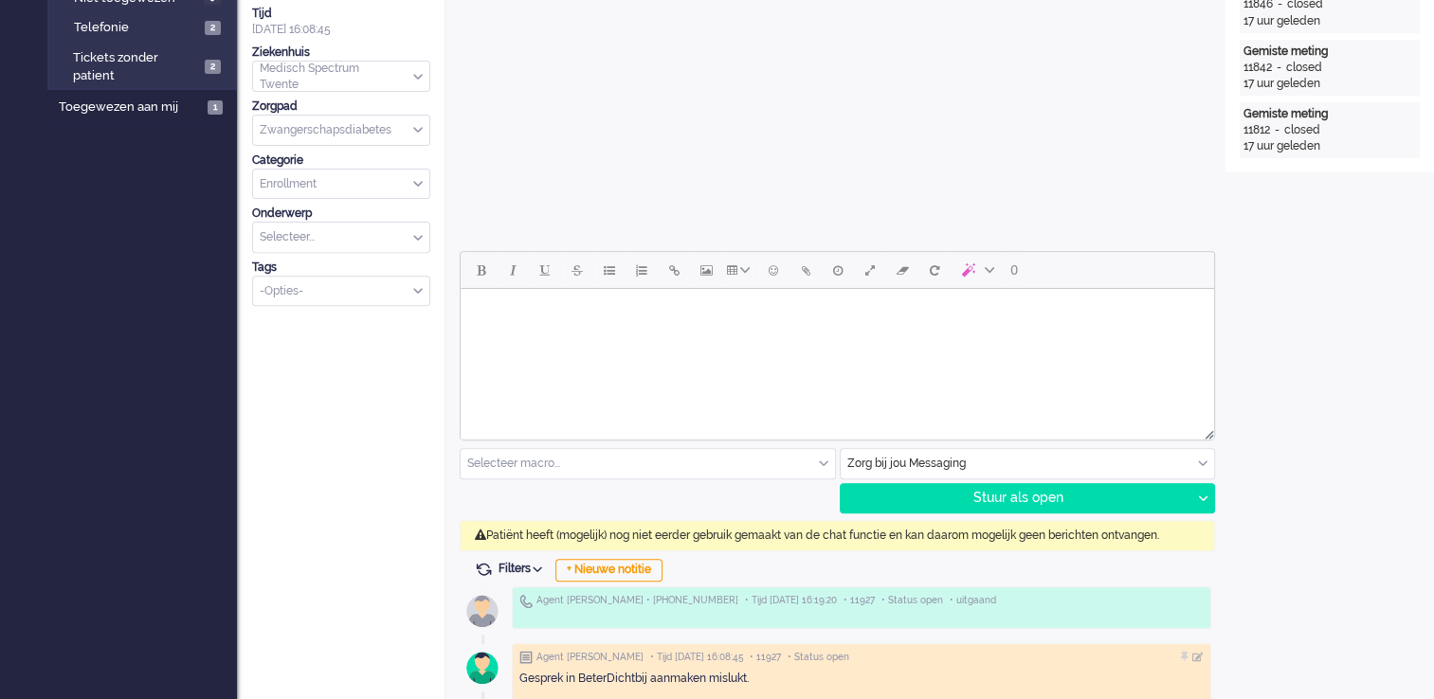
drag, startPoint x: 494, startPoint y: 331, endPoint x: 520, endPoint y: 334, distance: 26.8
click at [505, 334] on html at bounding box center [837, 313] width 753 height 48
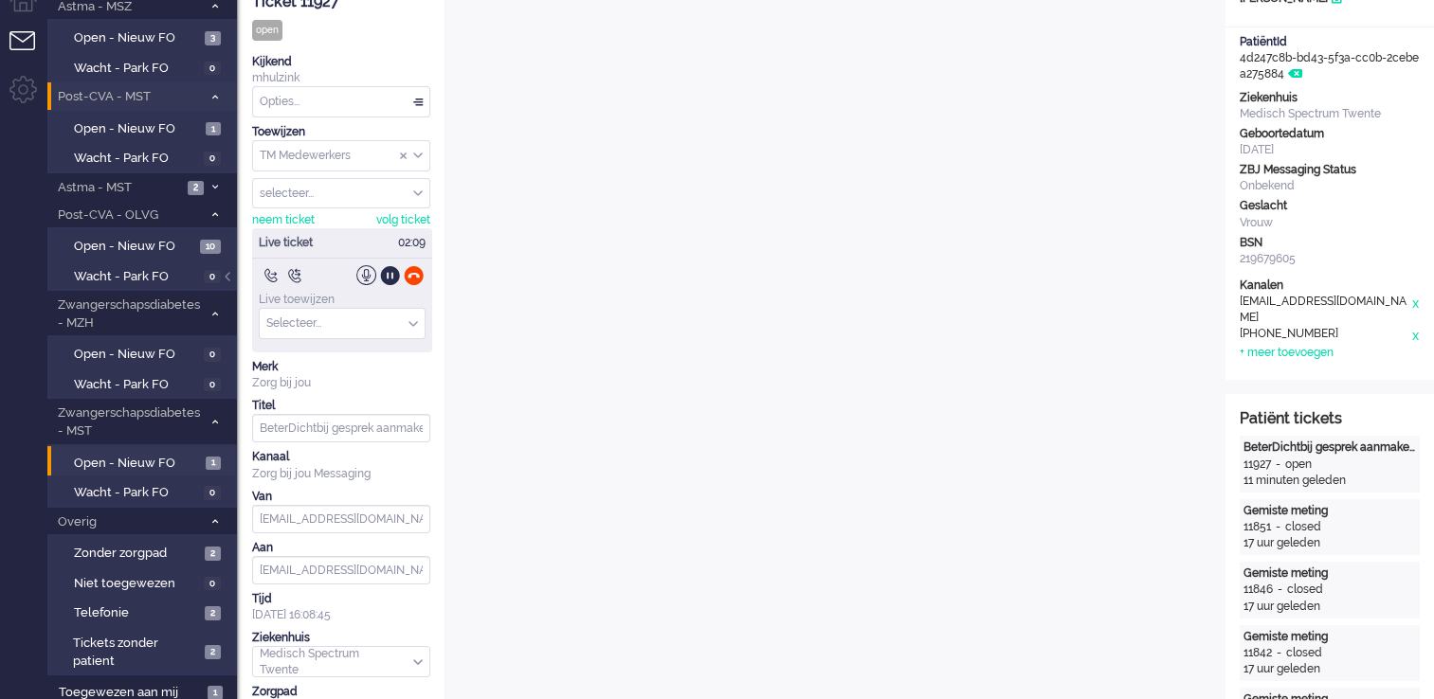
scroll to position [0, 0]
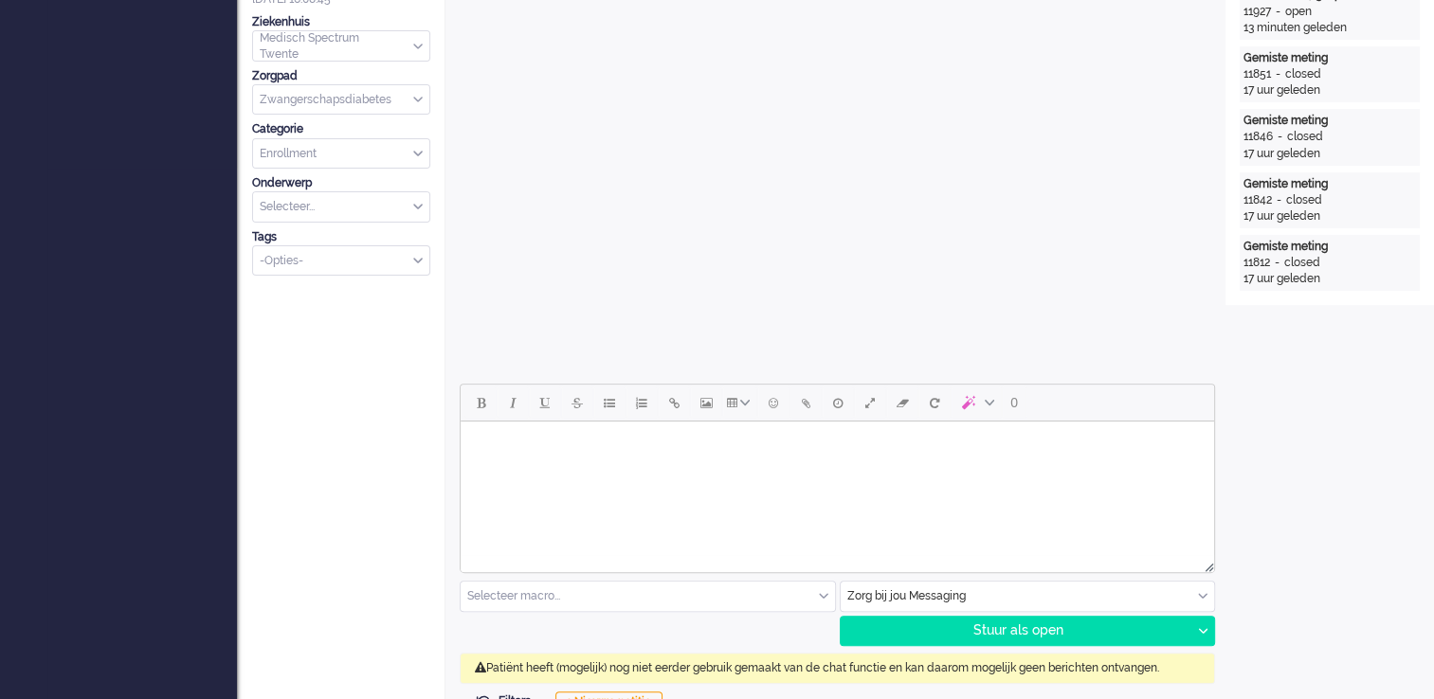
scroll to position [625, 0]
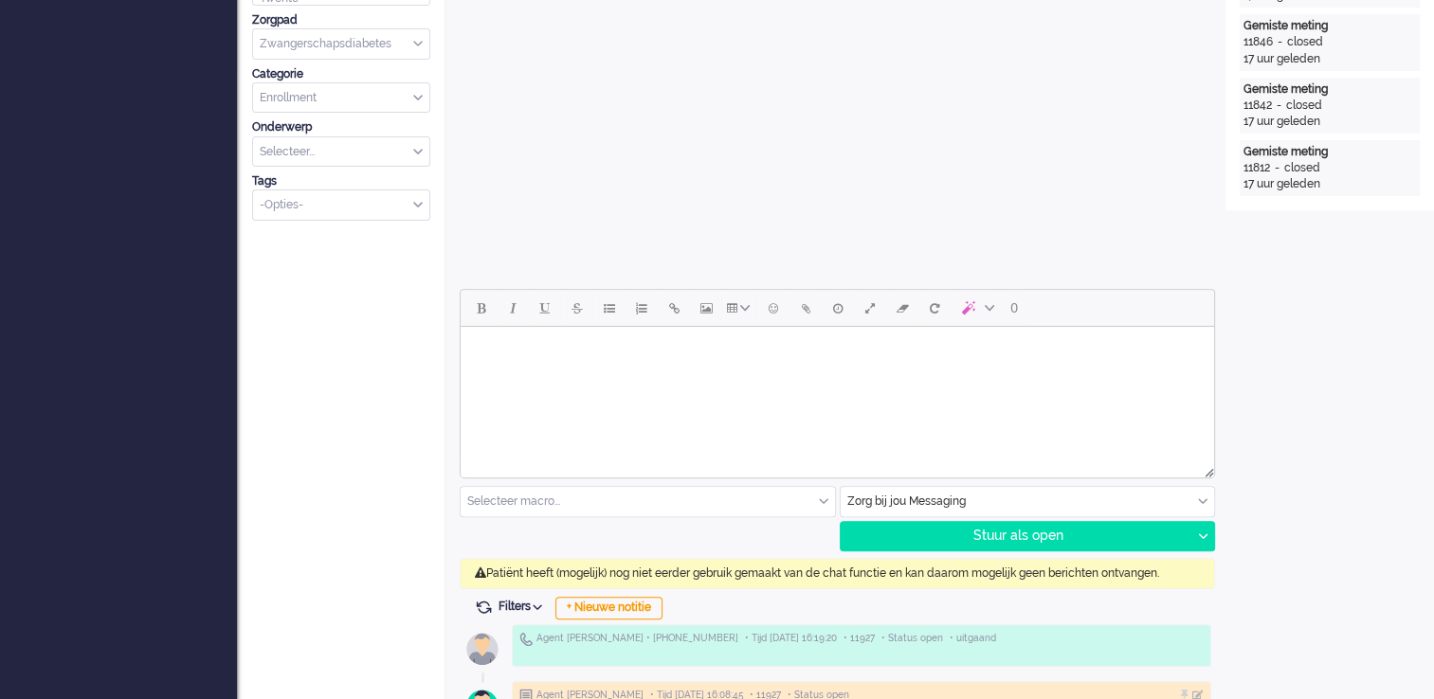
click at [879, 375] on html at bounding box center [837, 351] width 753 height 48
click at [1026, 534] on div "Stuur als open" at bounding box center [1016, 536] width 351 height 28
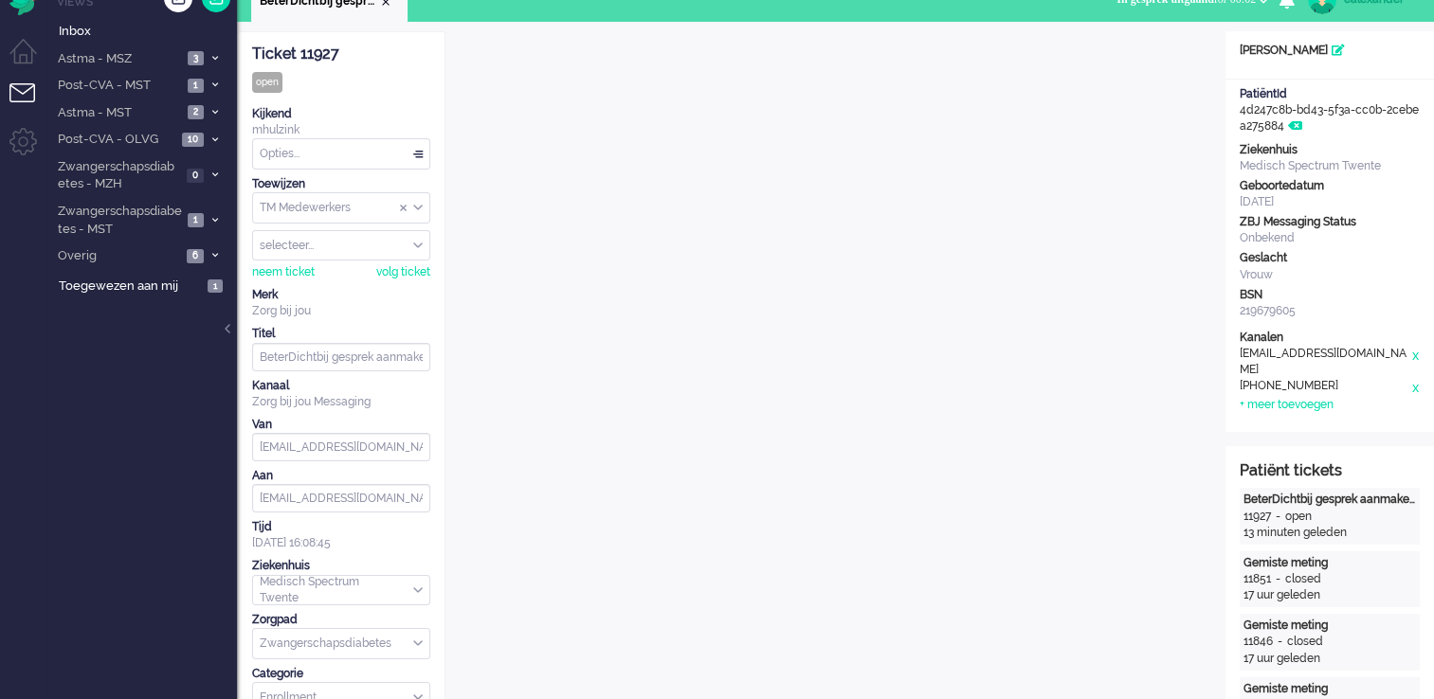
scroll to position [0, 0]
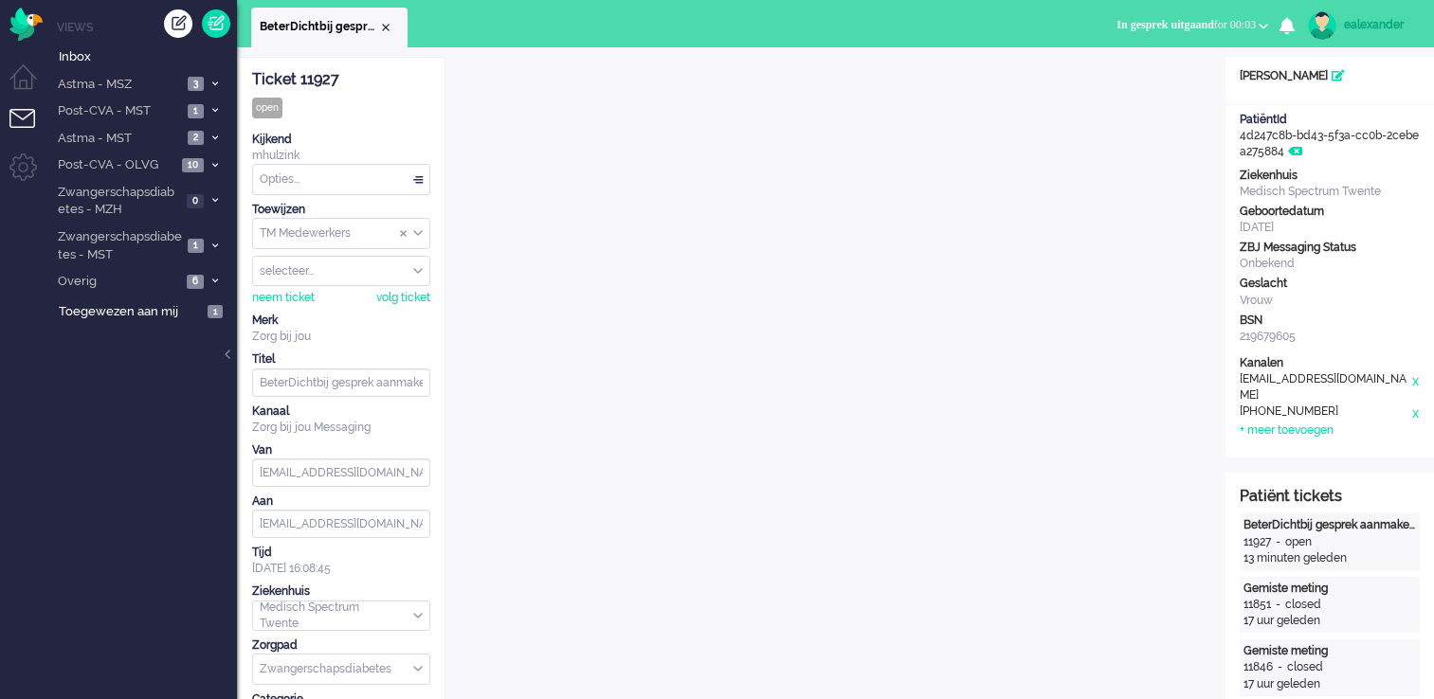
click at [772, 37] on ul "BeterDichtbij gesprek aanmaken mislukt." at bounding box center [650, 23] width 799 height 47
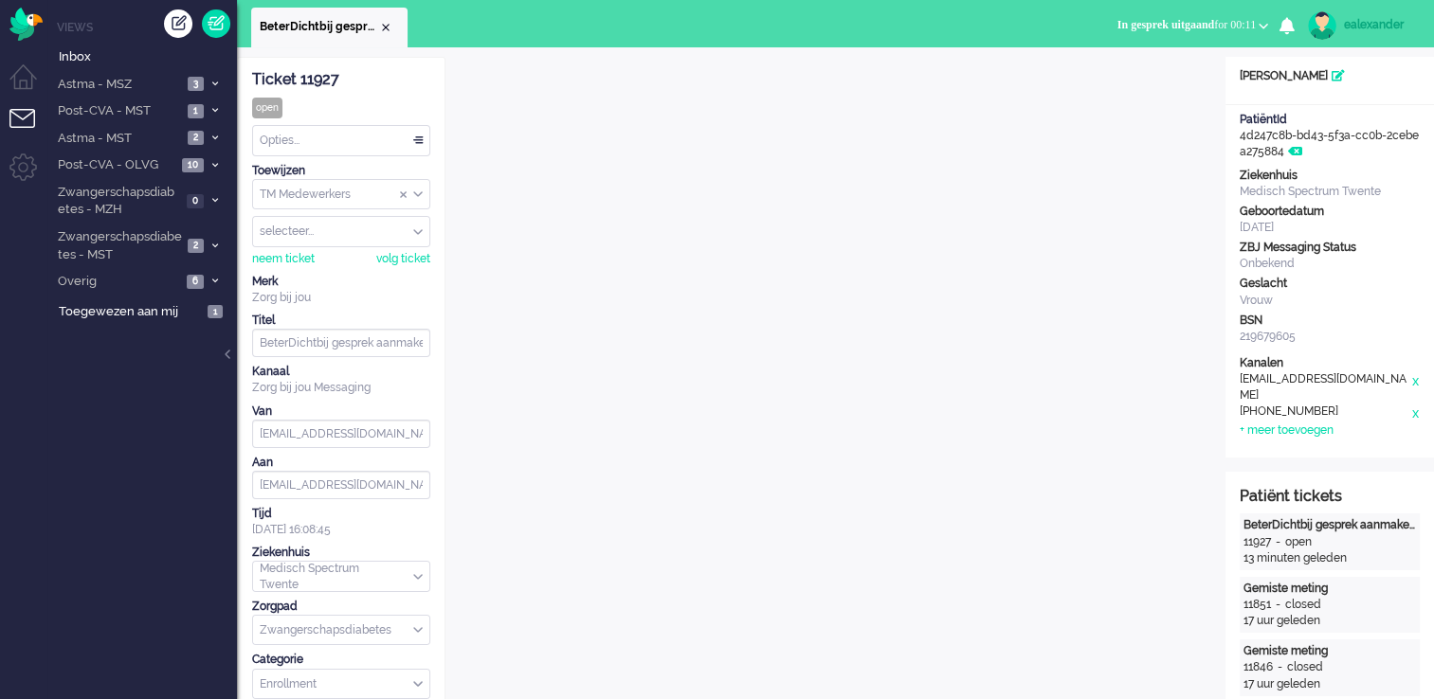
drag, startPoint x: 387, startPoint y: 25, endPoint x: 444, endPoint y: 63, distance: 69.6
click at [387, 25] on div "Close tab" at bounding box center [385, 27] width 15 height 15
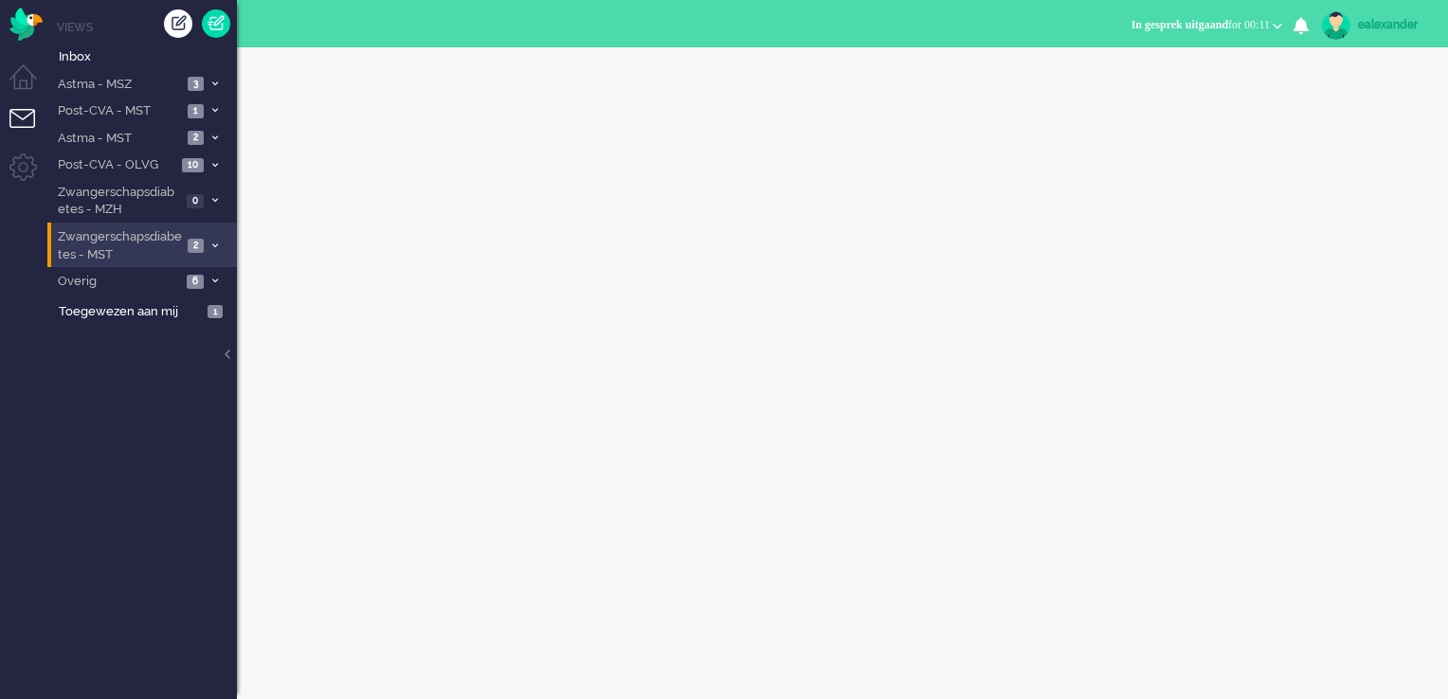
click at [233, 252] on li "Zwangerschapsdiabetes - MST 2" at bounding box center [142, 245] width 190 height 45
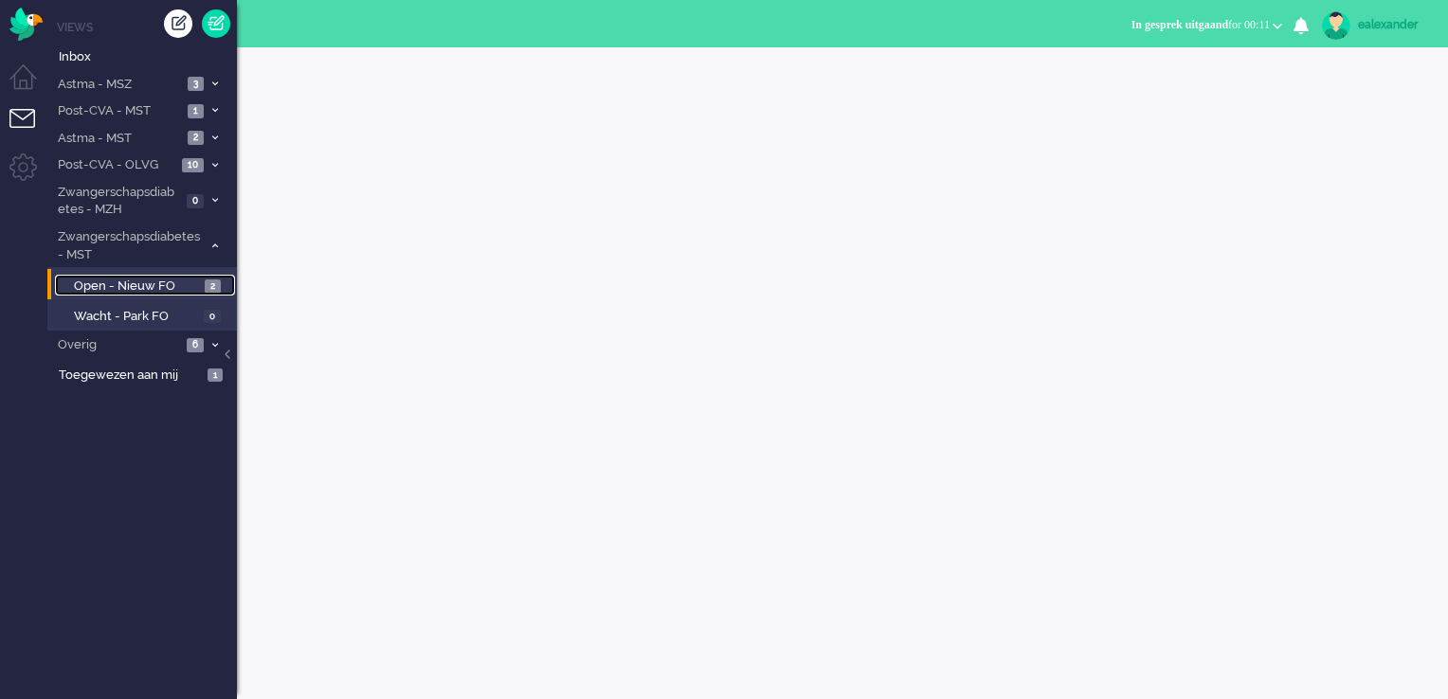
click at [208, 284] on span "2" at bounding box center [213, 287] width 16 height 14
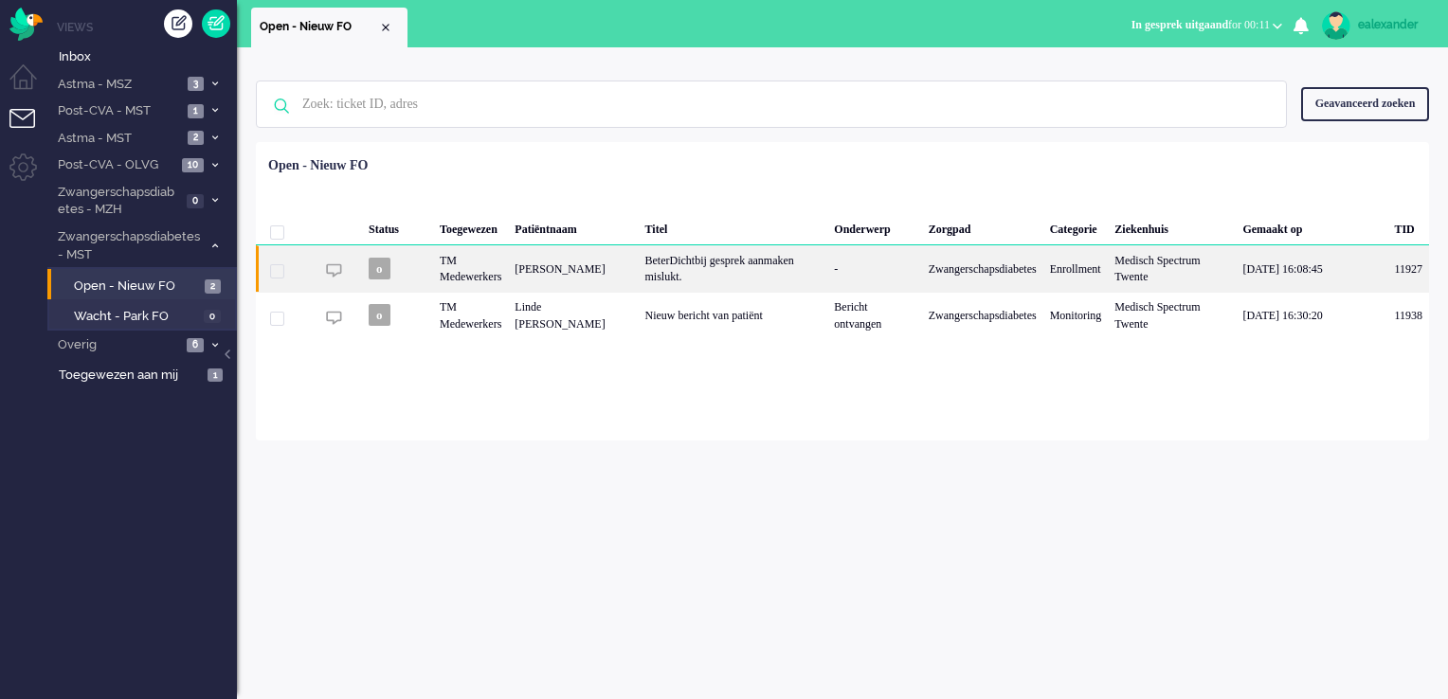
click at [762, 267] on div "BeterDichtbij gesprek aanmaken mislukt." at bounding box center [734, 268] width 190 height 46
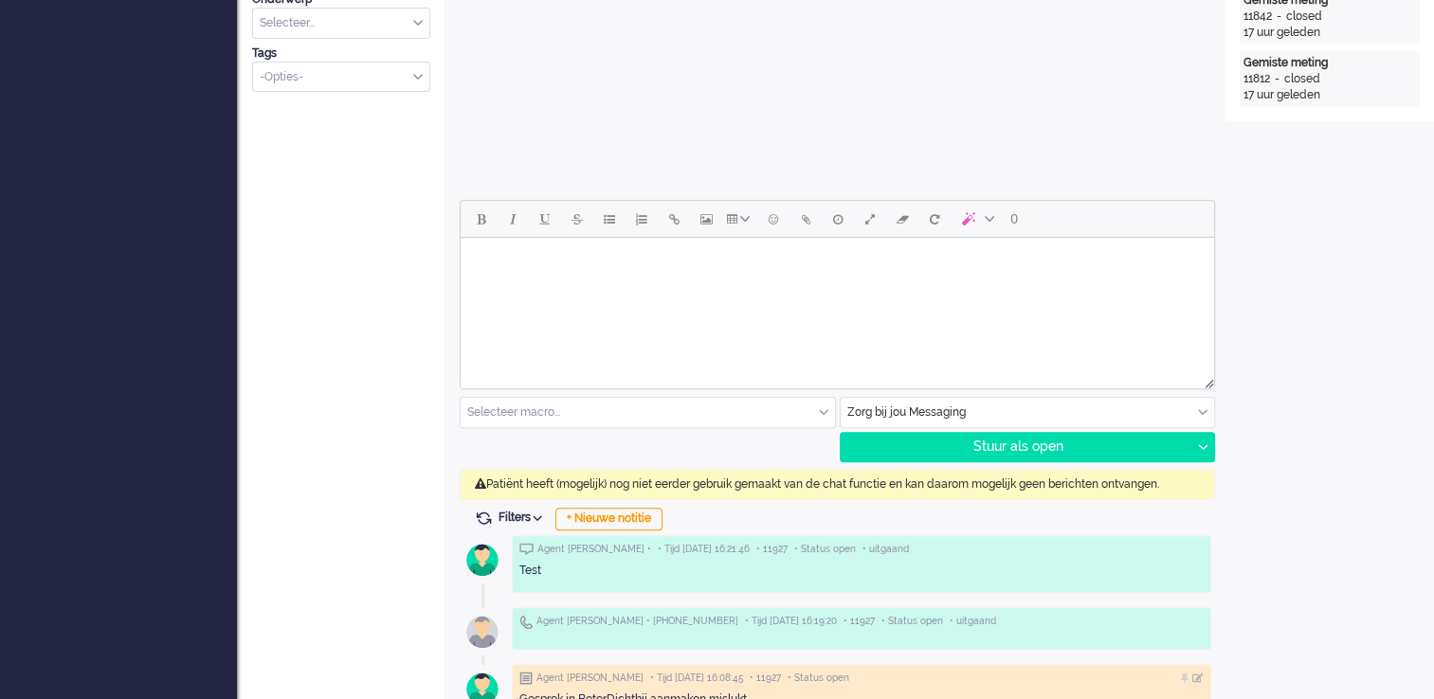
scroll to position [853, 0]
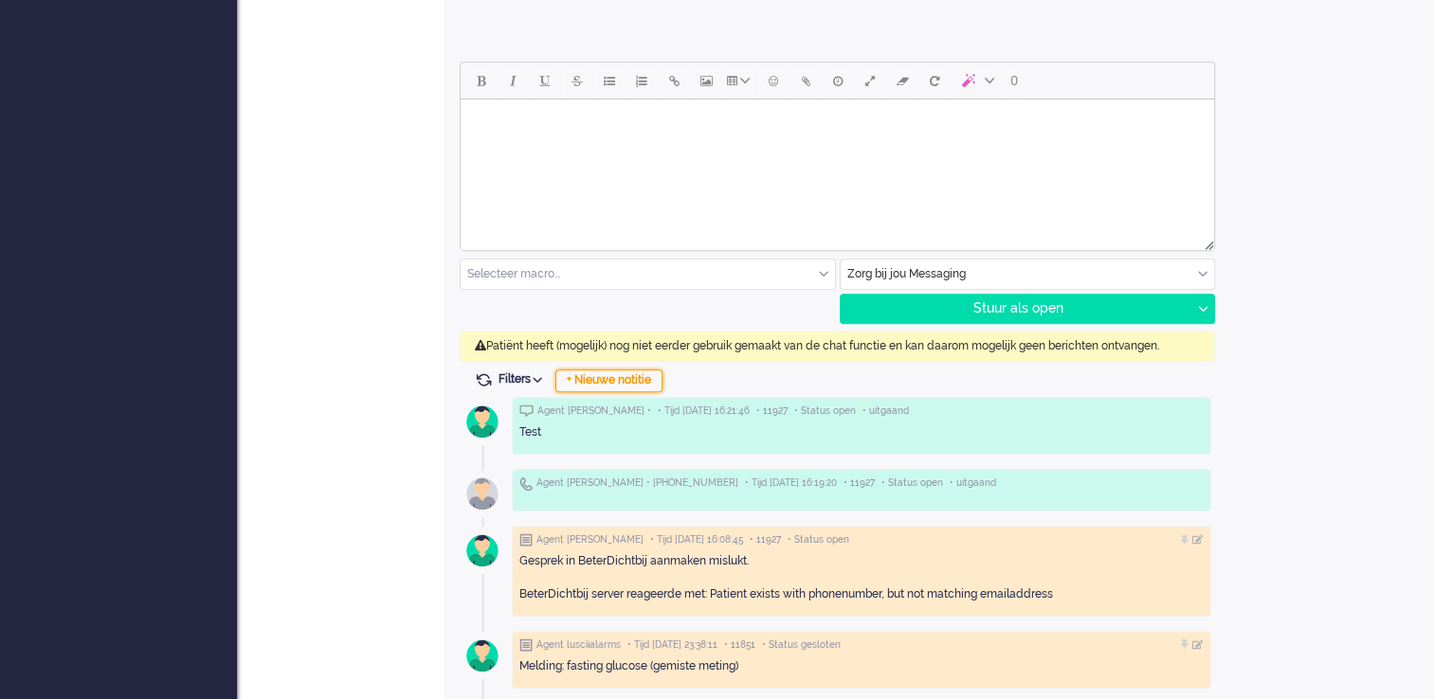
click at [594, 378] on div "+ Nieuwe notitie" at bounding box center [608, 381] width 107 height 23
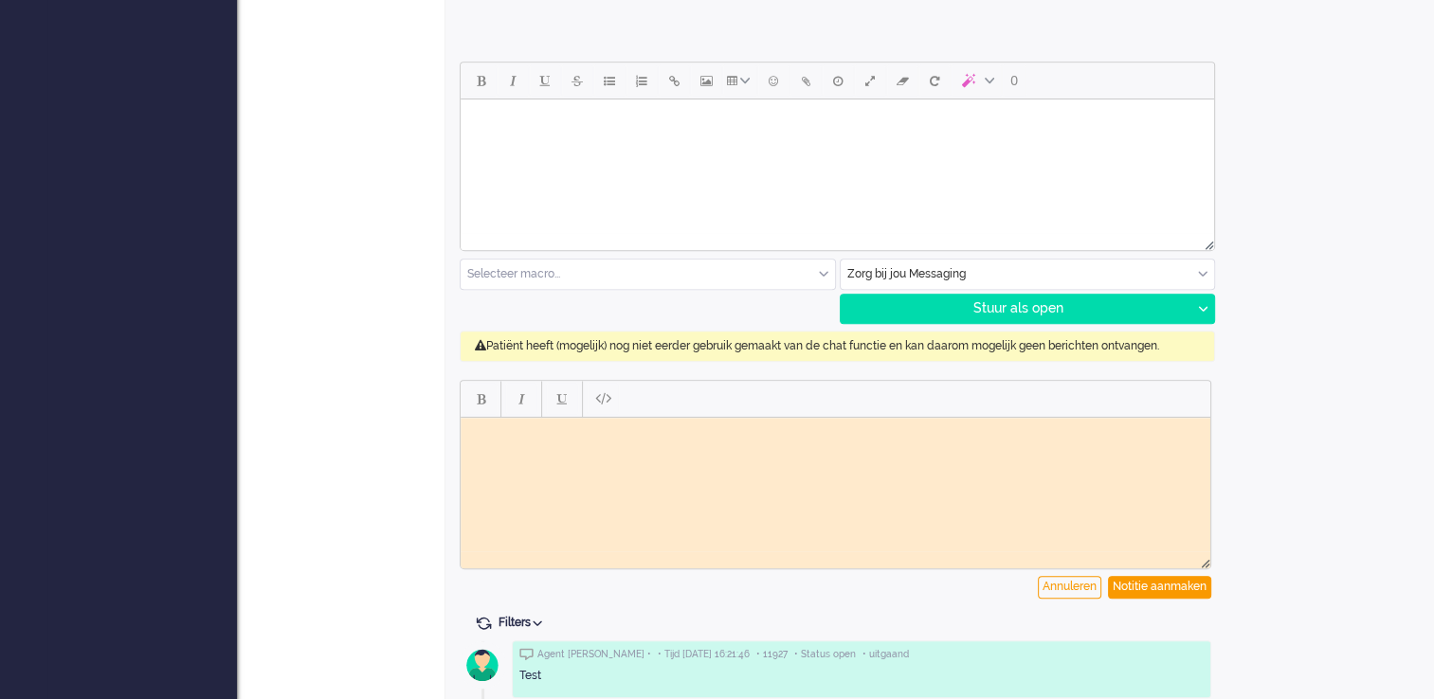
scroll to position [0, 0]
click at [604, 436] on body "Rich Text Area. Press ALT-0 for help." at bounding box center [835, 432] width 734 height 14
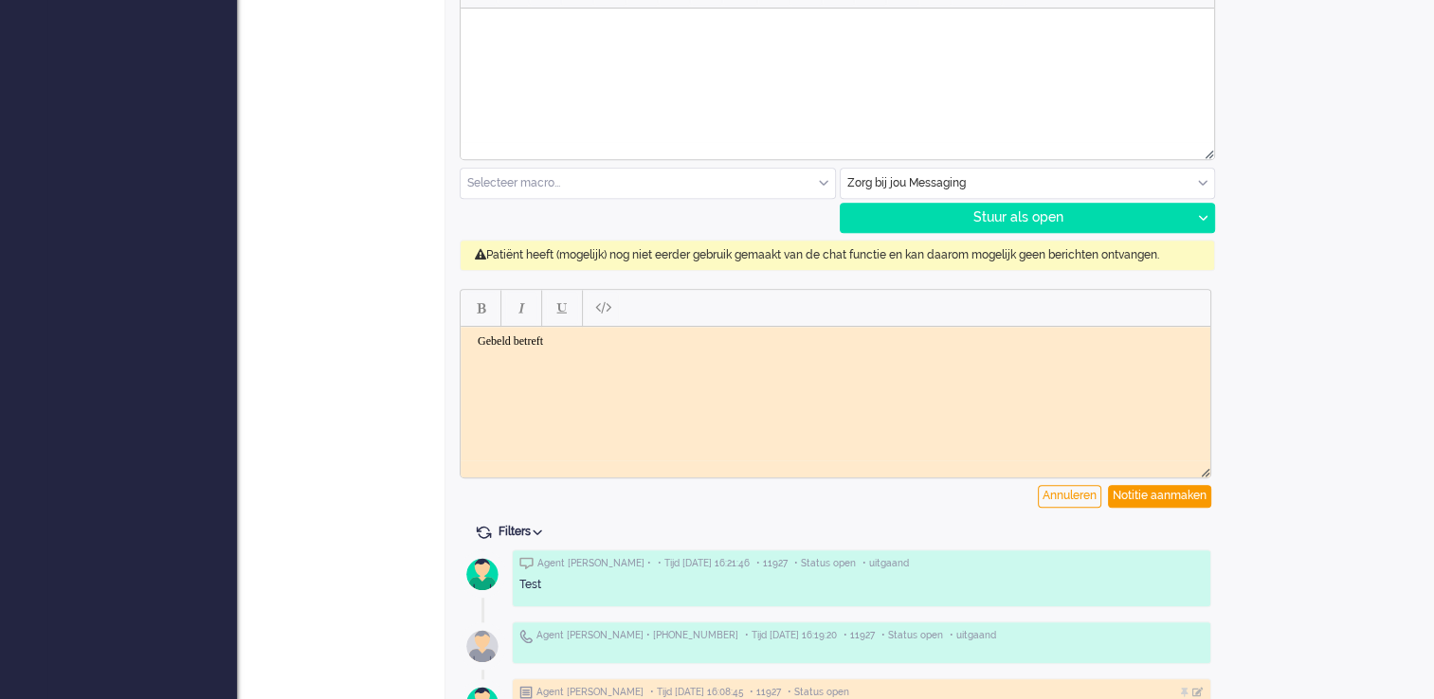
scroll to position [1042, 0]
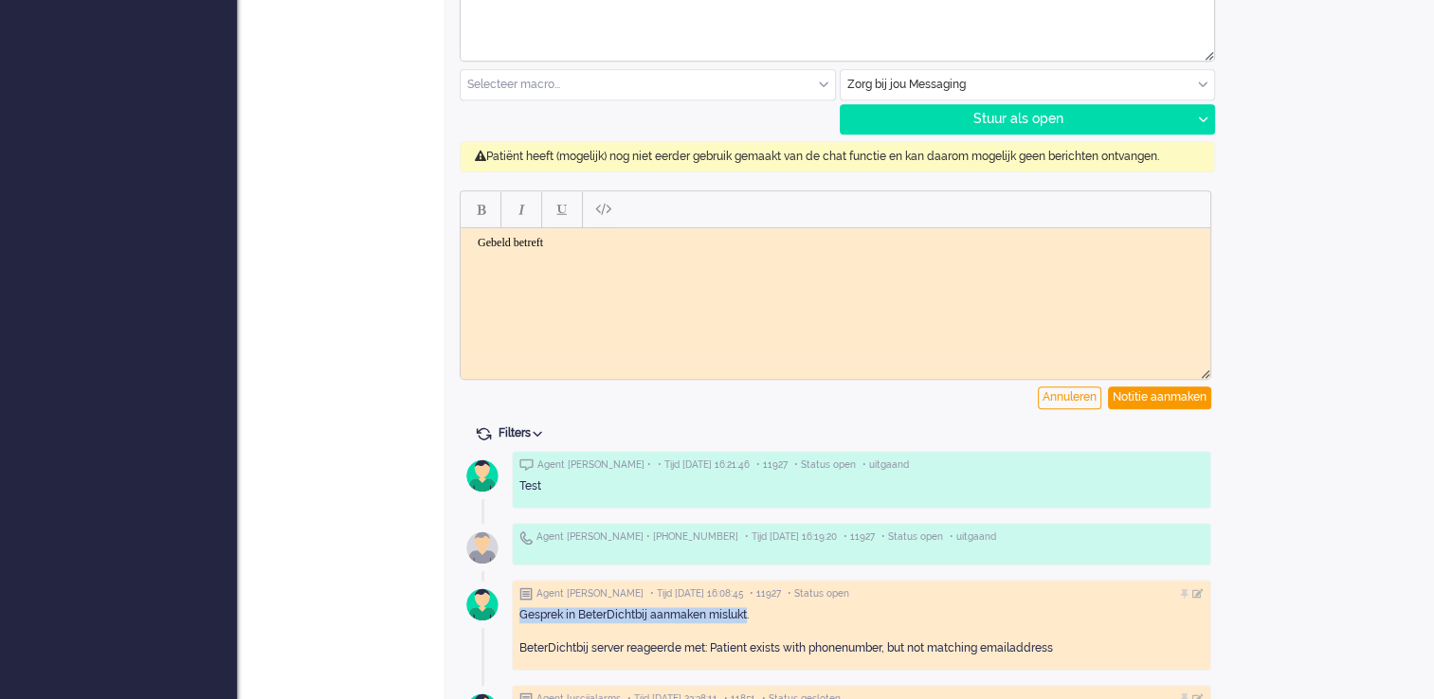
drag, startPoint x: 519, startPoint y: 615, endPoint x: 746, endPoint y: 611, distance: 226.5
click at [746, 611] on div "Gesprek in BeterDichtbij aanmaken mislukt. BeterDichtbij server reageerde met: …" at bounding box center [861, 631] width 684 height 48
copy div "Gesprek in BeterDichtbij aanmaken mislukt"
click at [582, 245] on body "Gebeld betreft" at bounding box center [835, 242] width 734 height 14
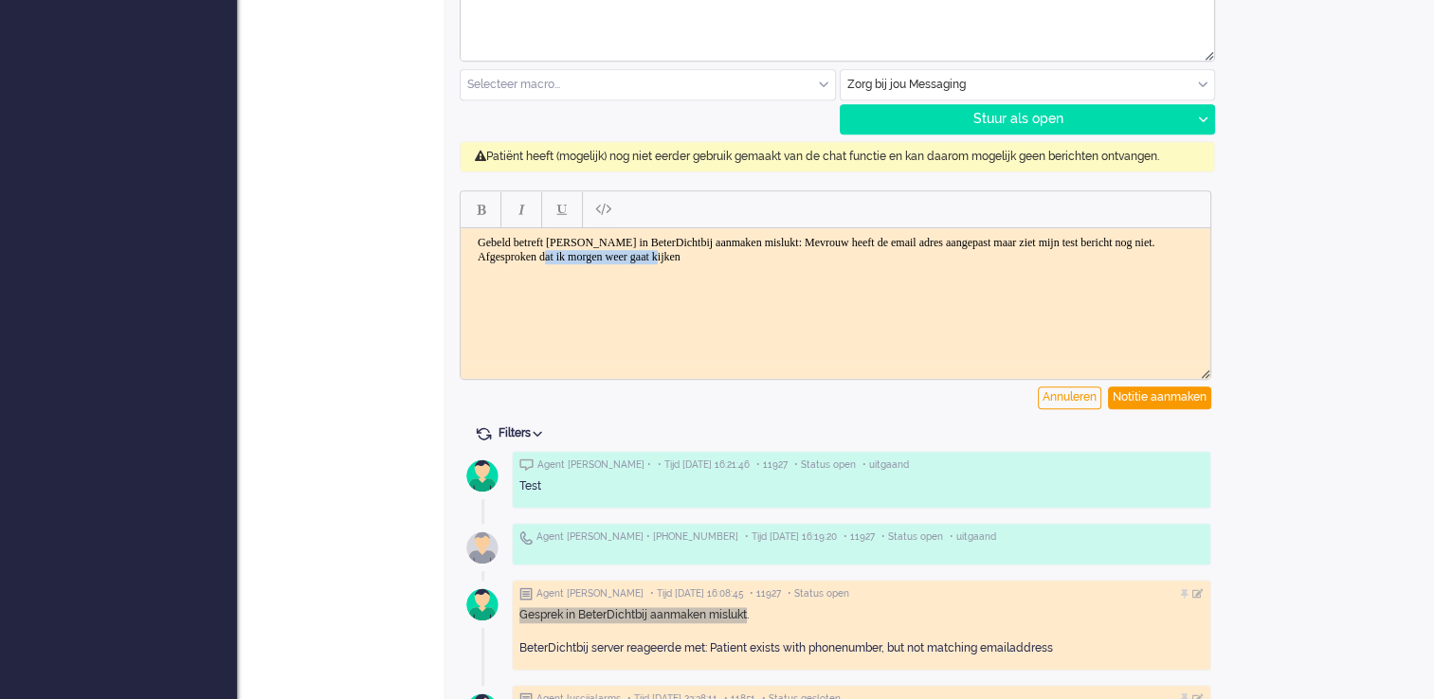
drag, startPoint x: 839, startPoint y: 257, endPoint x: 688, endPoint y: 262, distance: 150.7
click at [688, 262] on body "Gebeld betreft [PERSON_NAME] in BeterDichtbij aanmaken mislukt: Mevrouw heeft d…" at bounding box center [835, 249] width 734 height 28
click at [951, 257] on body "Gebeld betreft [PERSON_NAME] in BeterDichtbij aanmaken mislukt: Mevrouw heeft d…" at bounding box center [835, 256] width 734 height 43
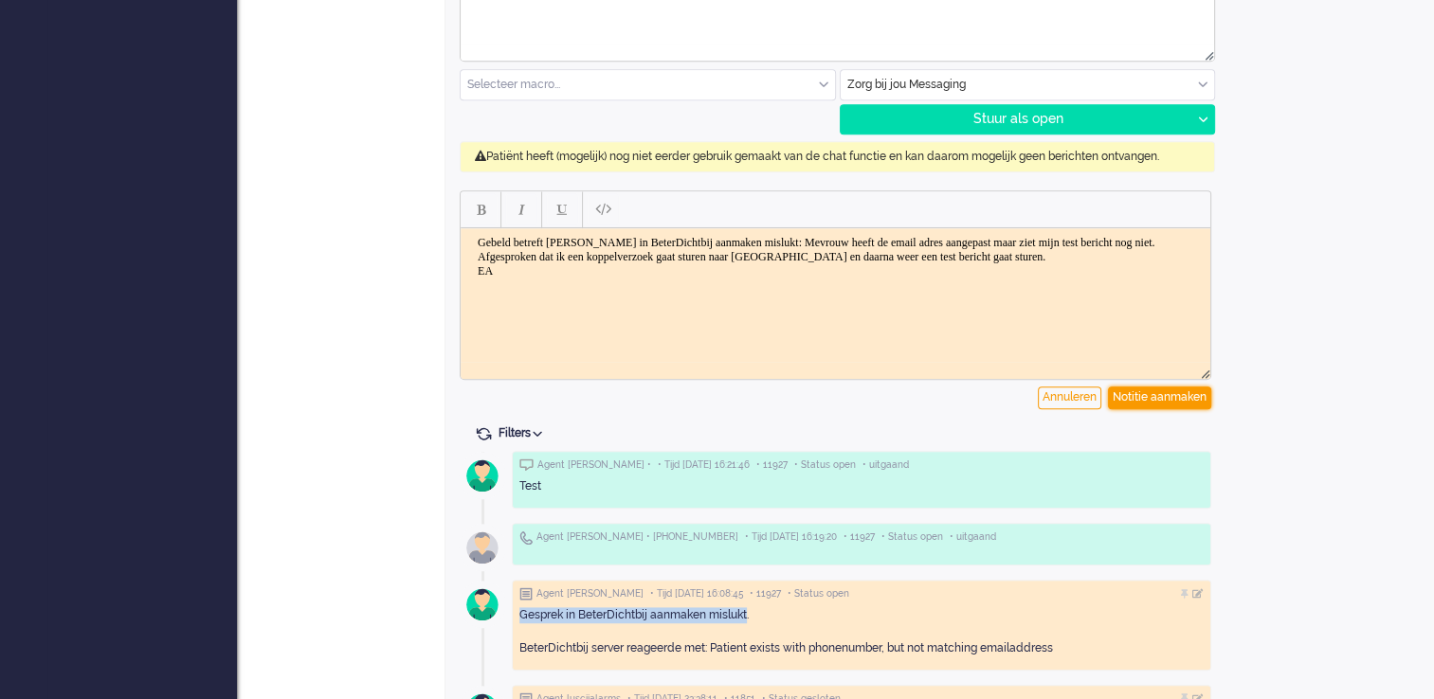
click at [1176, 404] on div "Notitie aanmaken" at bounding box center [1159, 398] width 103 height 23
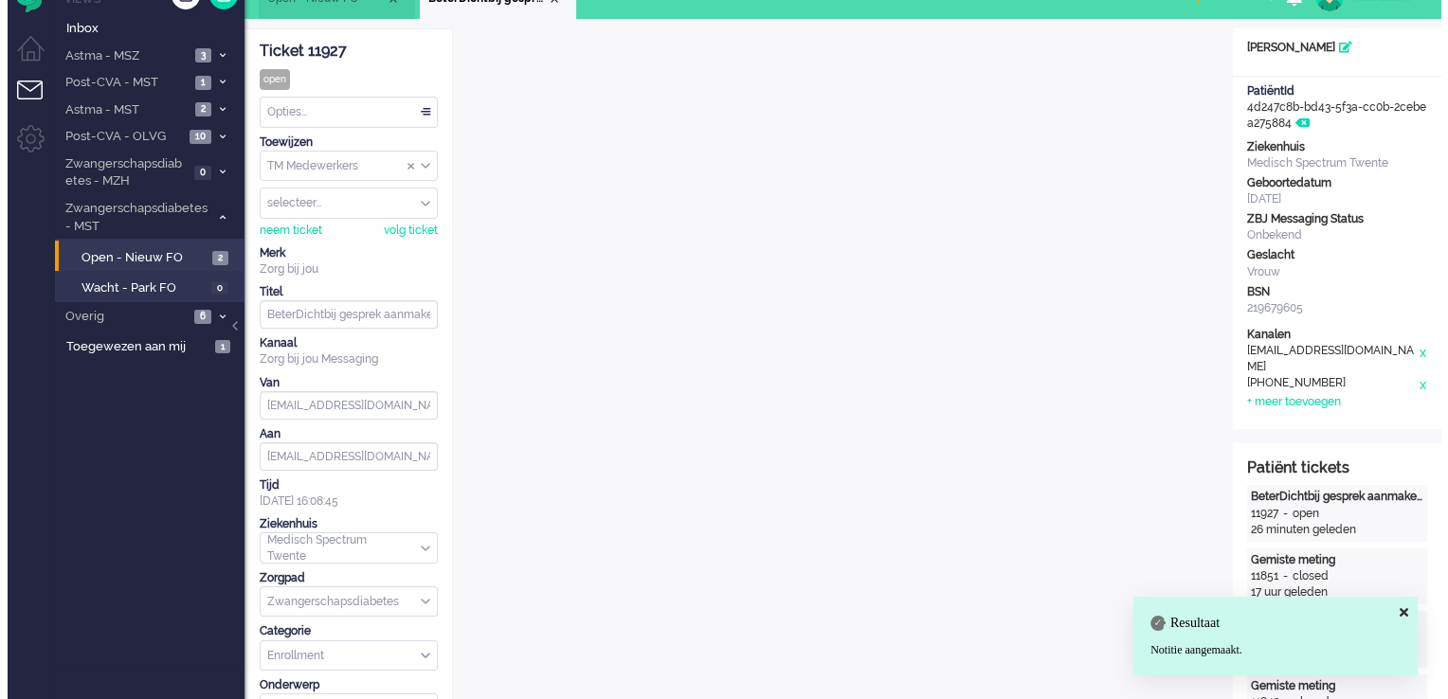
scroll to position [0, 0]
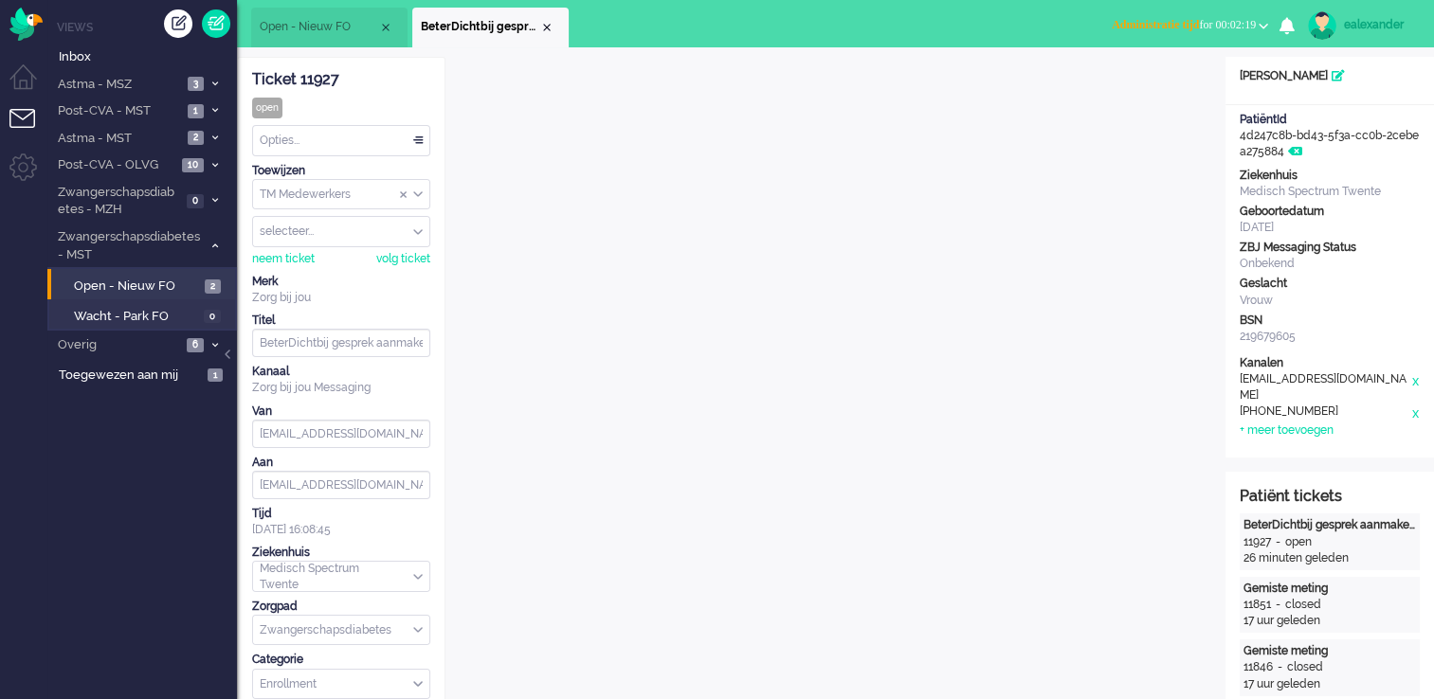
drag, startPoint x: 299, startPoint y: 87, endPoint x: 239, endPoint y: 86, distance: 60.7
copy div "Ticket 11927"
click at [1234, 28] on span "Administratie tijd for 00:03:06" at bounding box center [1184, 24] width 144 height 13
click at [1188, 78] on label "Online" at bounding box center [1189, 85] width 150 height 16
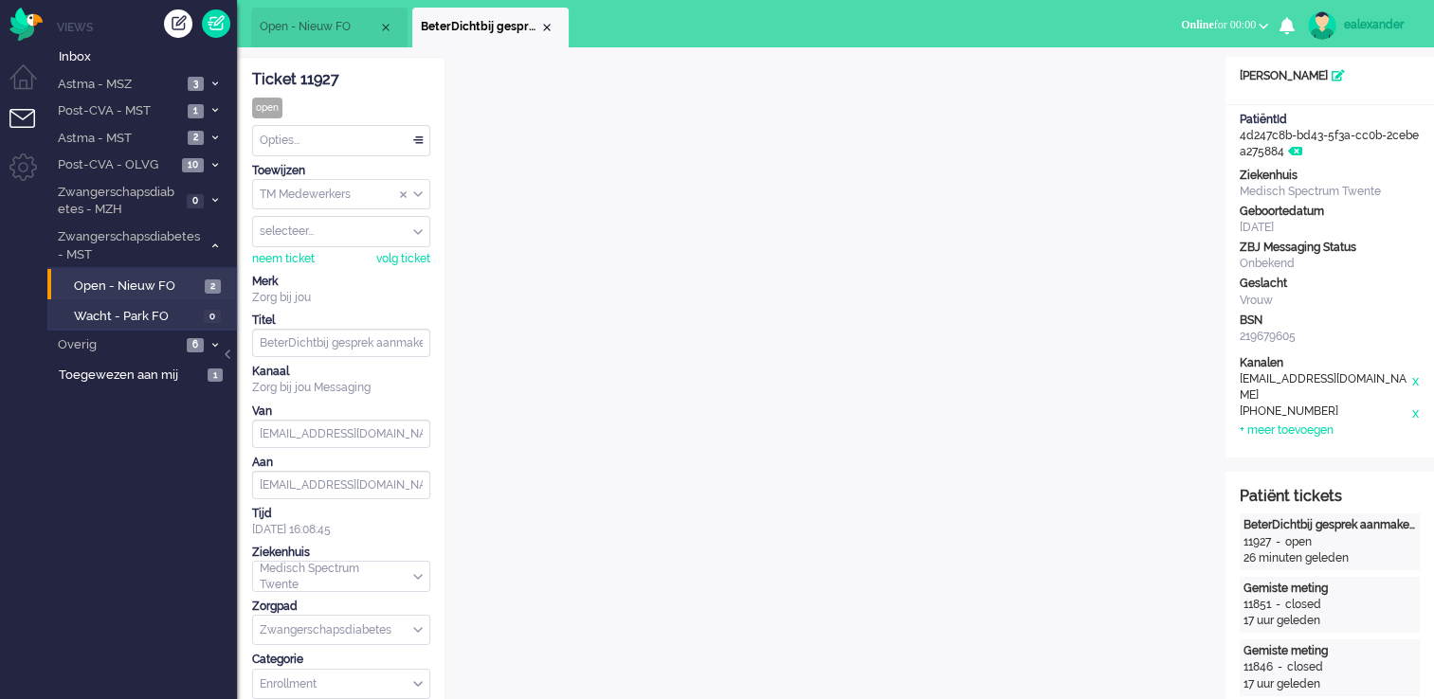
click at [345, 137] on div "Opties..." at bounding box center [341, 140] width 176 height 29
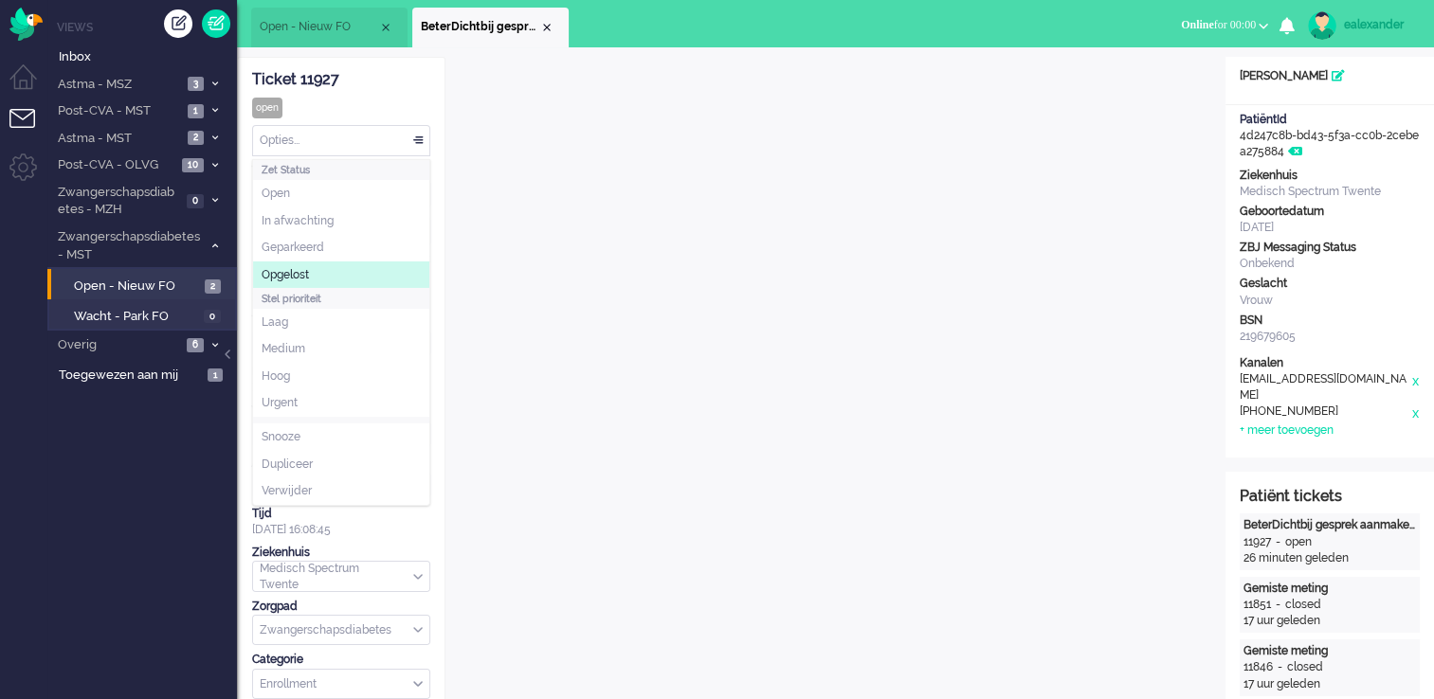
click at [318, 279] on li "Opgelost" at bounding box center [341, 275] width 176 height 27
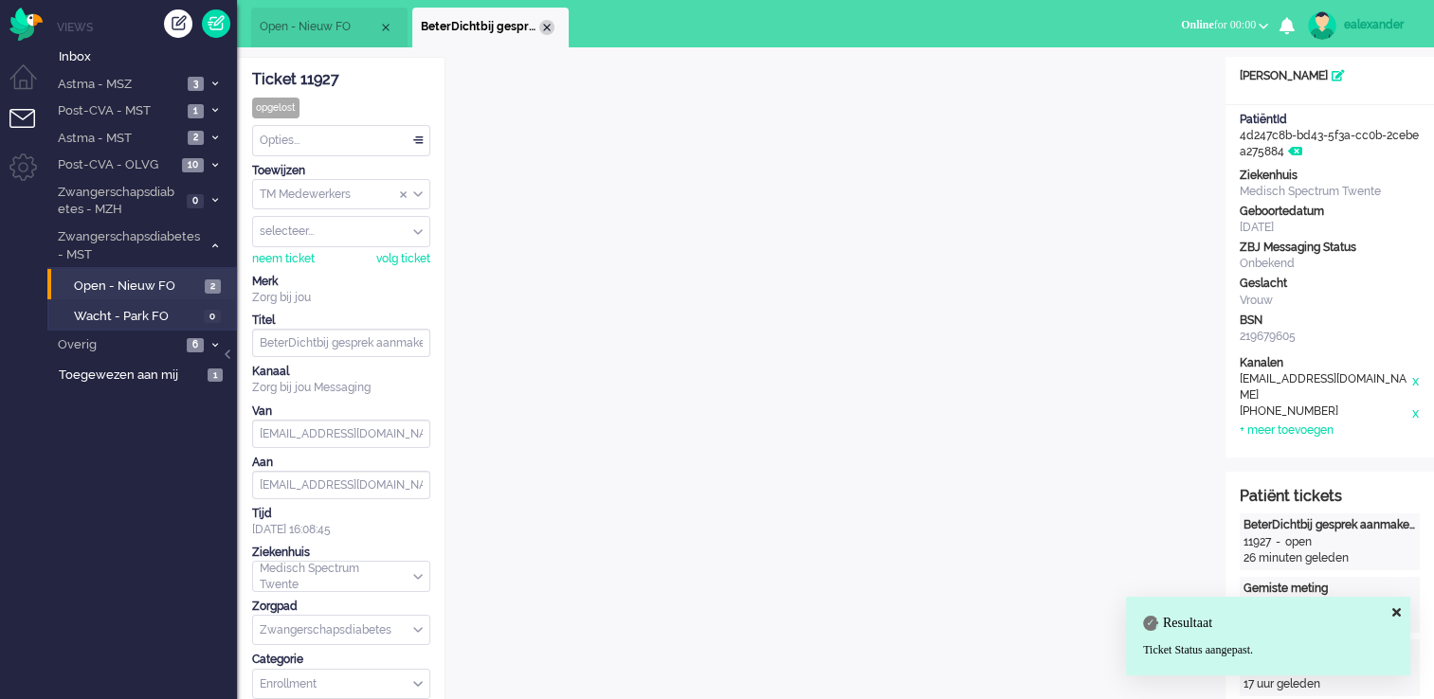
click at [541, 25] on div "Close tab" at bounding box center [546, 27] width 15 height 15
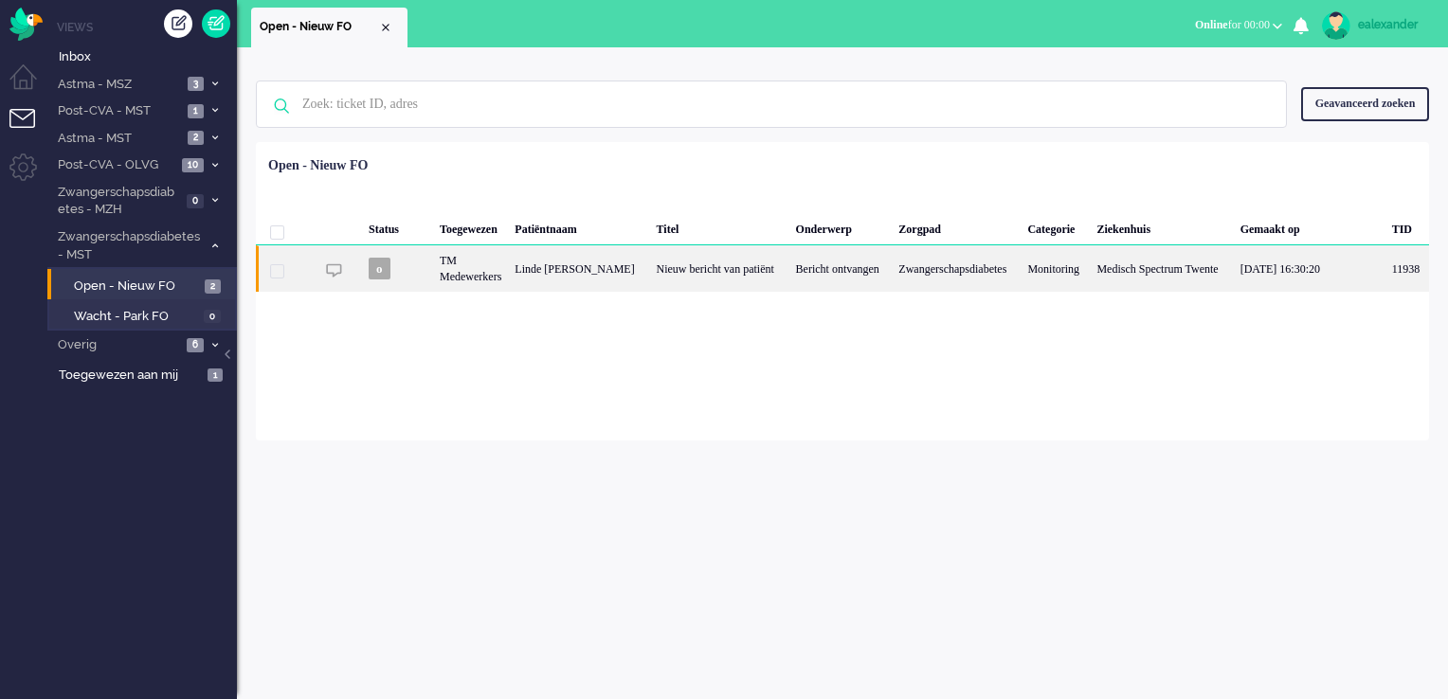
click at [922, 270] on div "Zwangerschapsdiabetes" at bounding box center [956, 268] width 129 height 46
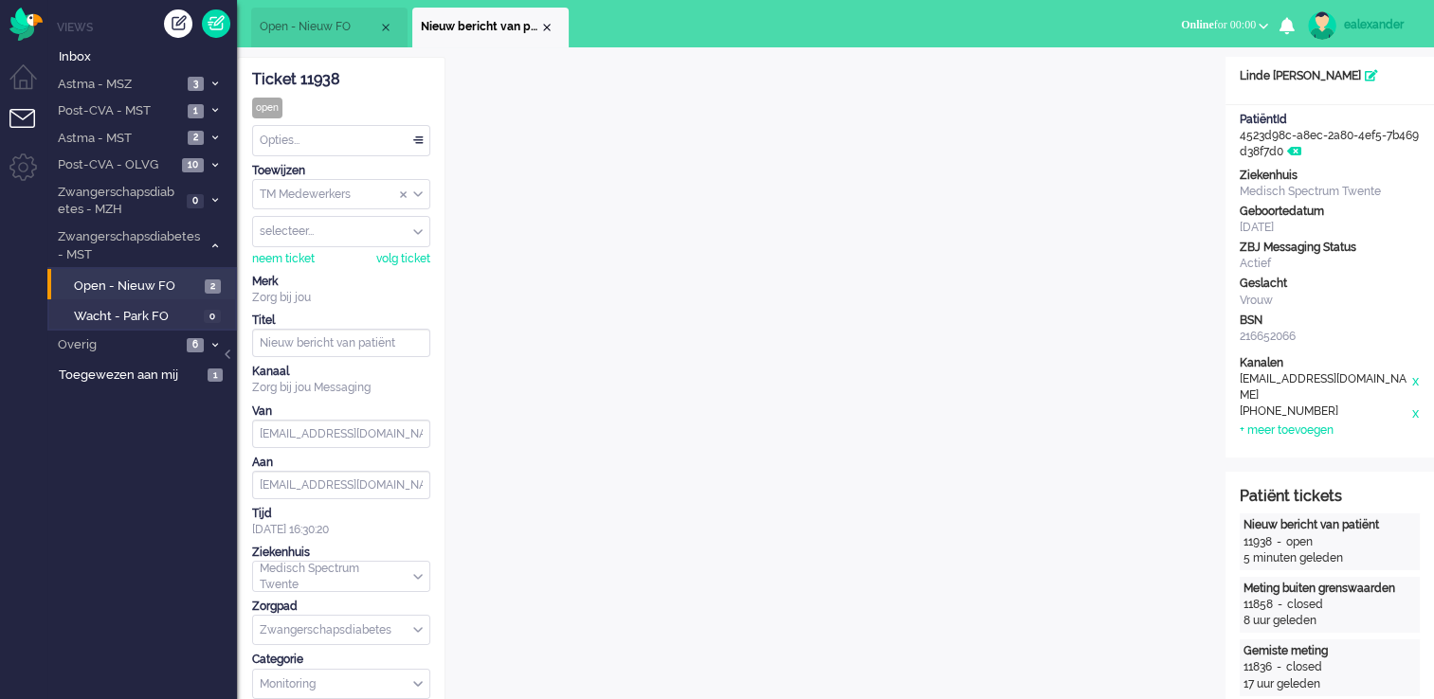
click at [422, 195] on div "TM Medewerkers" at bounding box center [341, 194] width 176 height 29
click at [396, 257] on li "TM Verpleegkundigen" at bounding box center [341, 250] width 176 height 27
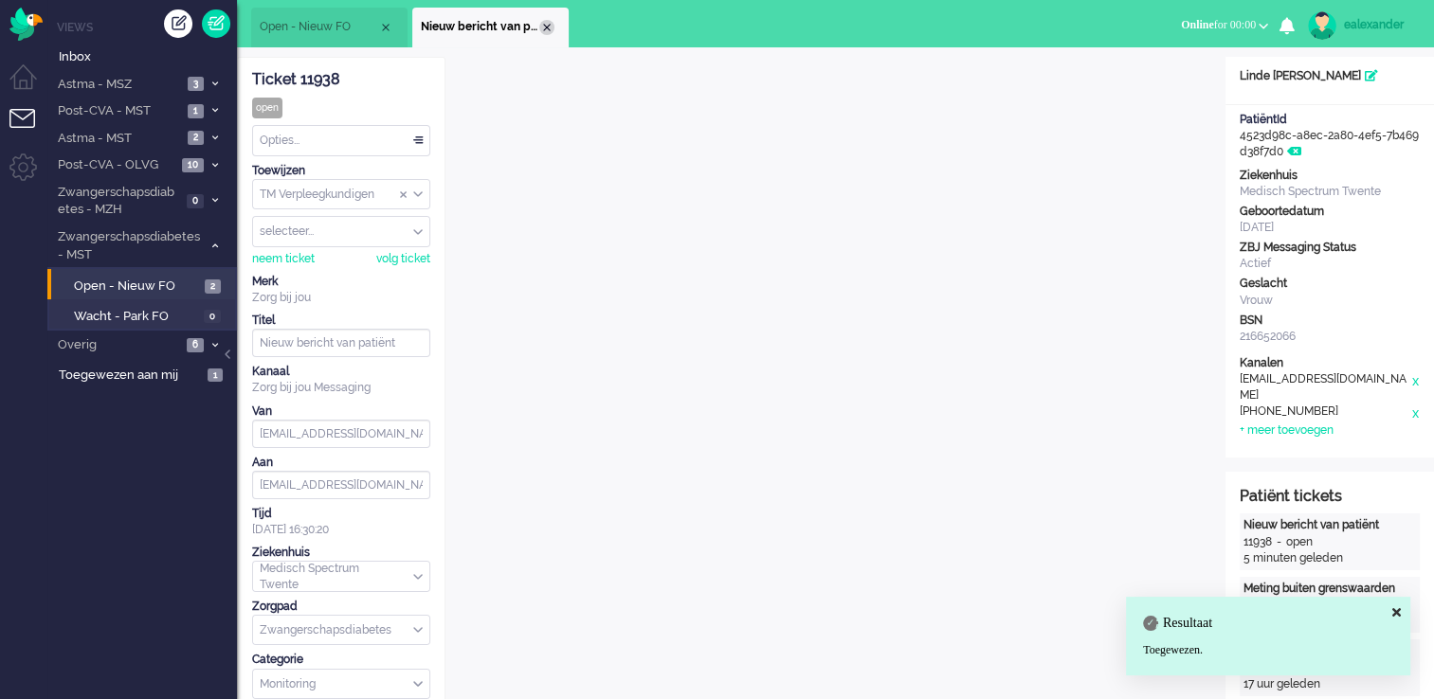
click at [546, 27] on div "Close tab" at bounding box center [546, 27] width 15 height 15
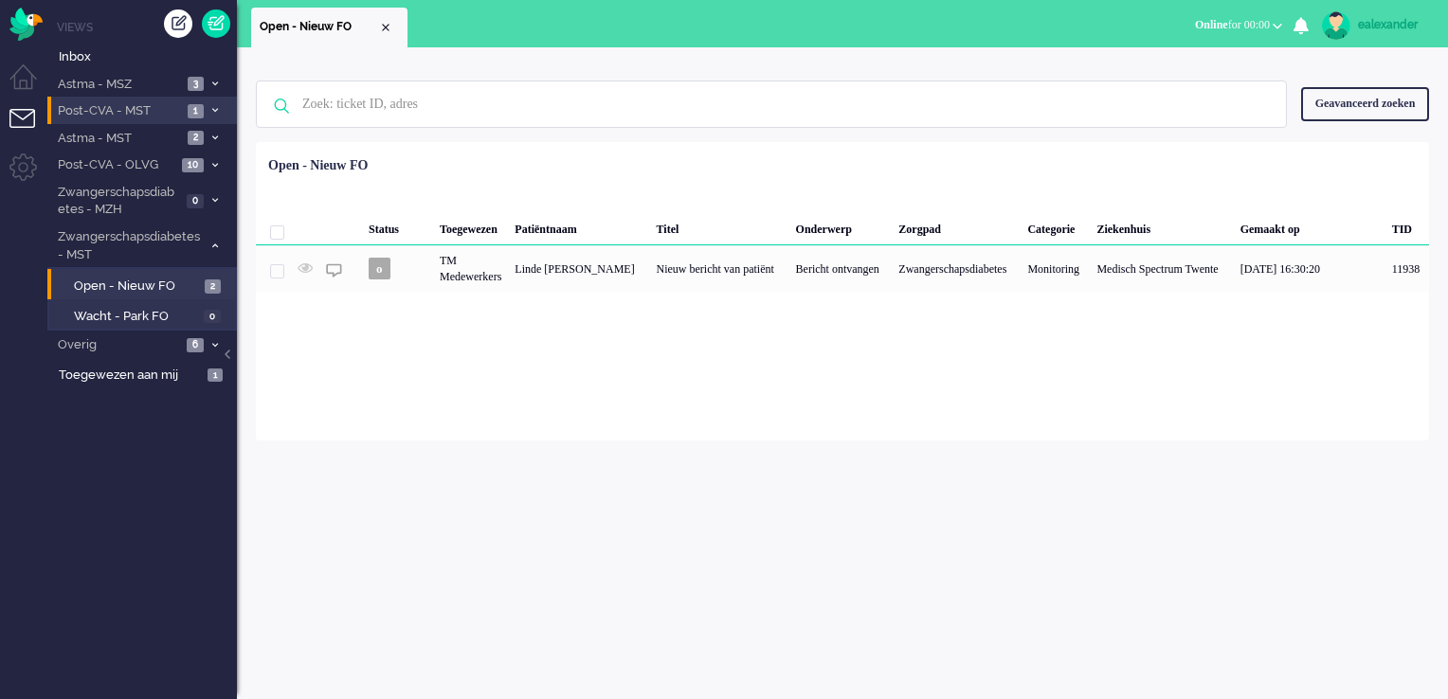
click at [208, 113] on span at bounding box center [215, 111] width 14 height 10
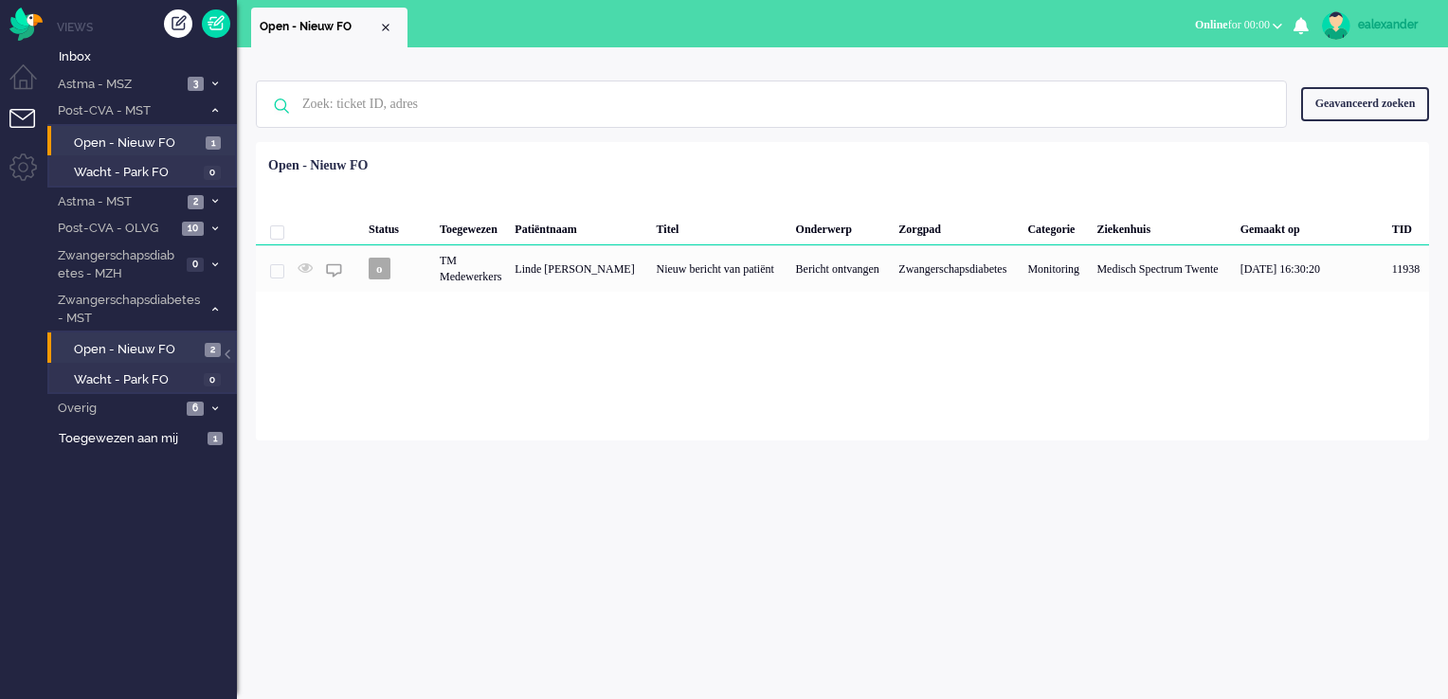
click at [209, 152] on li "Open - Nieuw FO 1" at bounding box center [141, 141] width 188 height 30
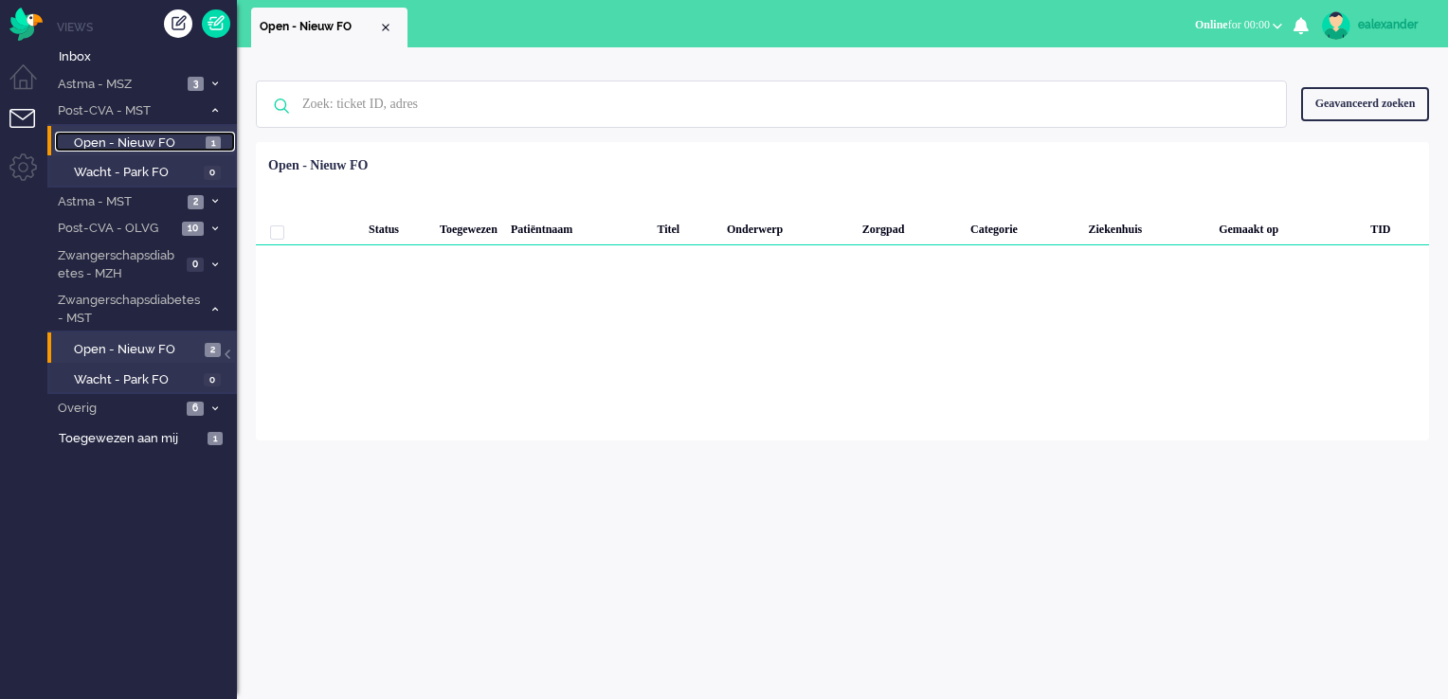
click at [189, 147] on span "Open - Nieuw FO" at bounding box center [137, 144] width 127 height 18
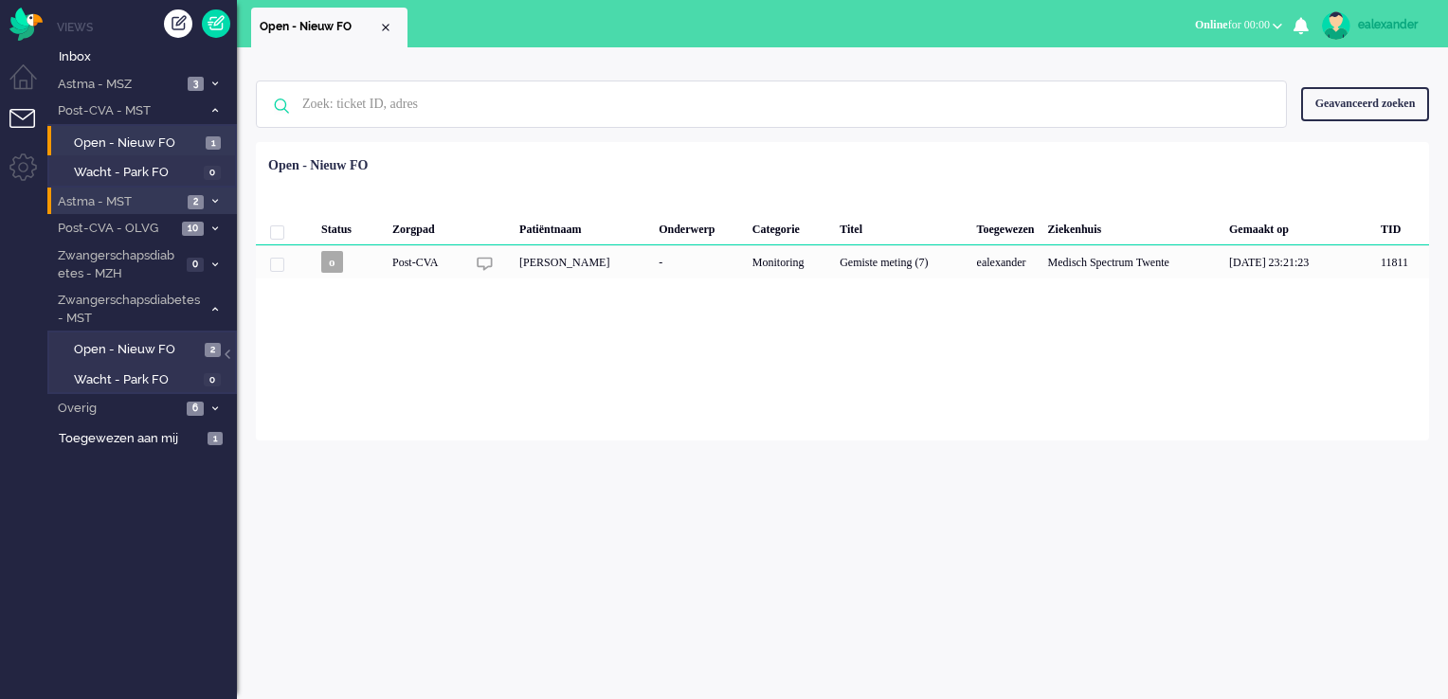
click at [186, 199] on li "Astma - MST 2" at bounding box center [142, 201] width 190 height 27
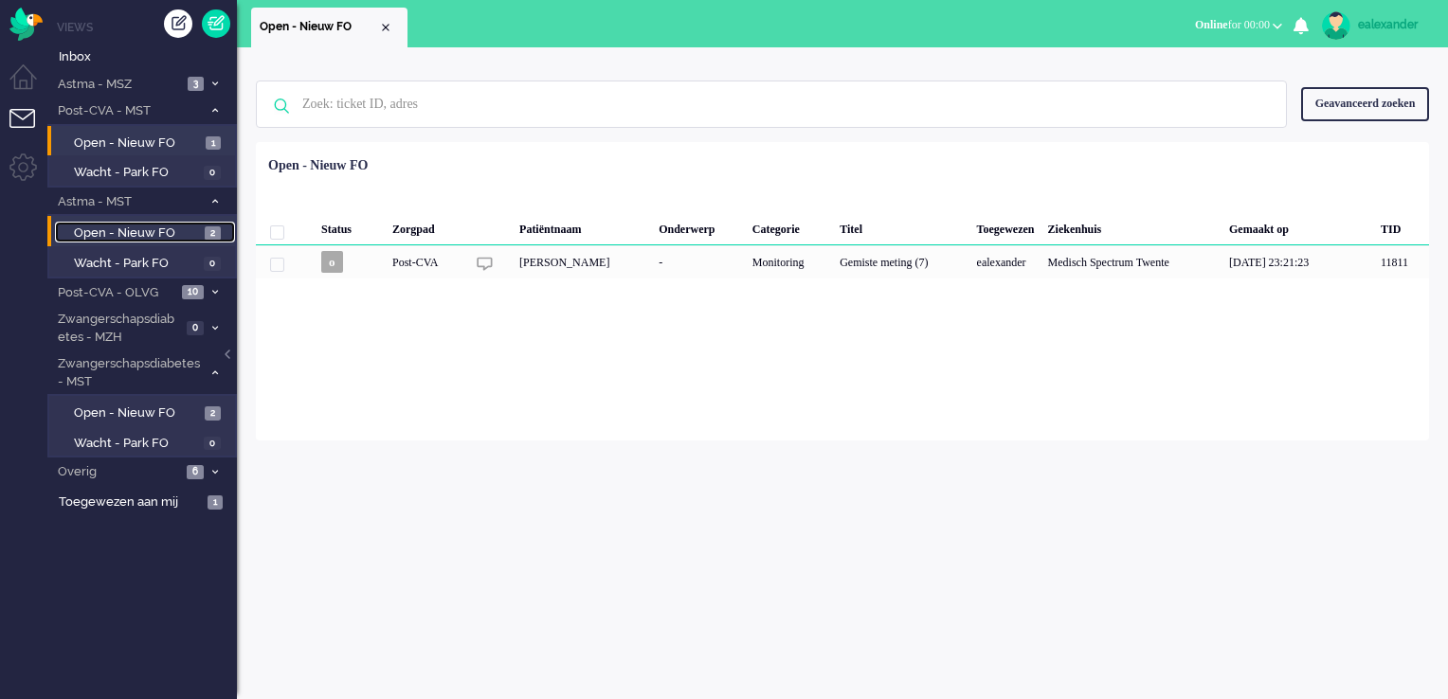
click at [203, 229] on link "Open - Nieuw FO 2" at bounding box center [145, 232] width 180 height 21
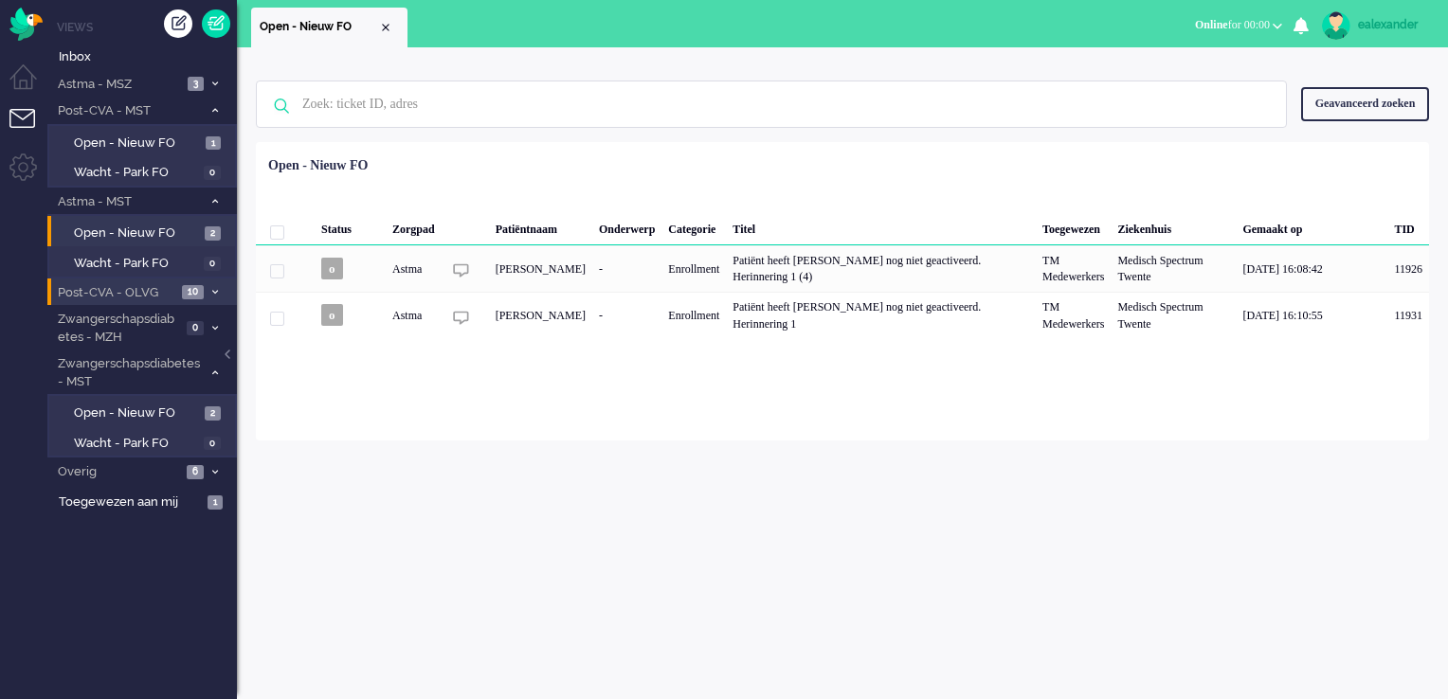
click at [200, 289] on span "10" at bounding box center [193, 292] width 22 height 14
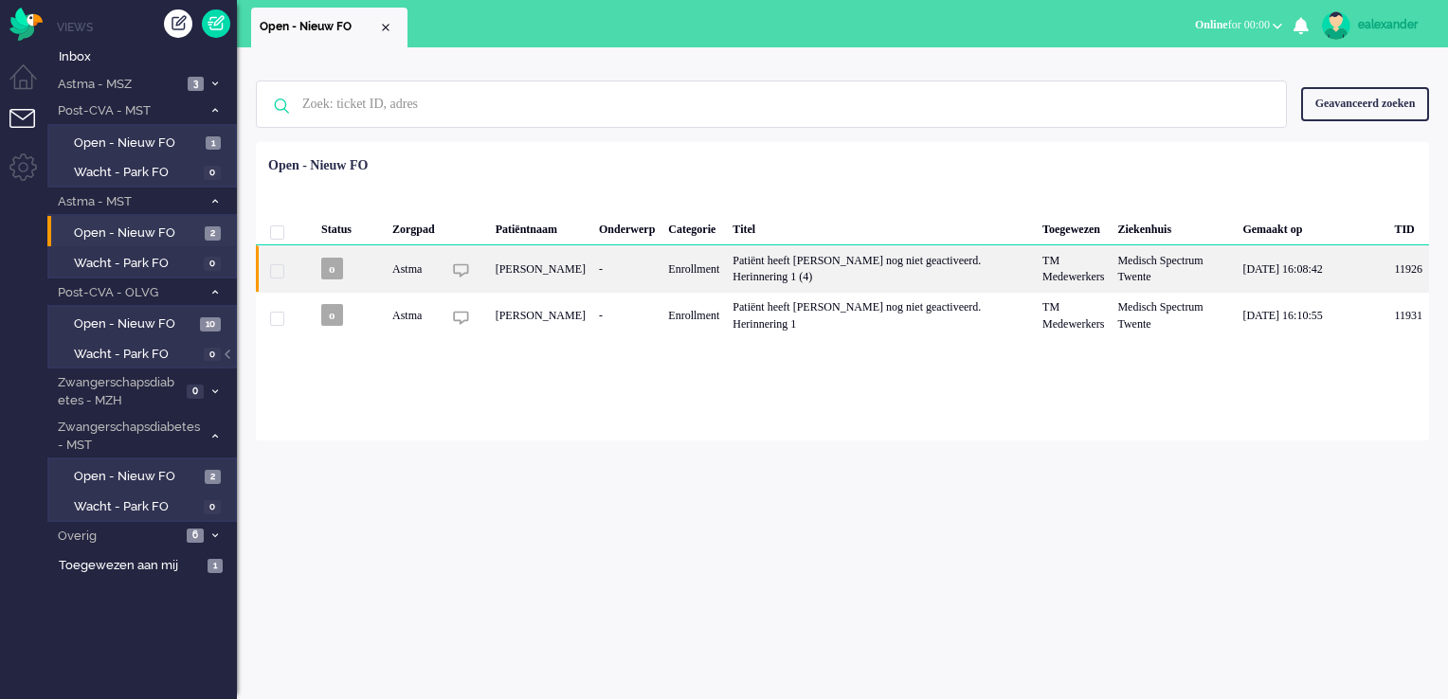
click at [898, 269] on div "Patiënt heeft [PERSON_NAME] nog niet geactiveerd. Herinnering 1 (4)" at bounding box center [881, 268] width 310 height 46
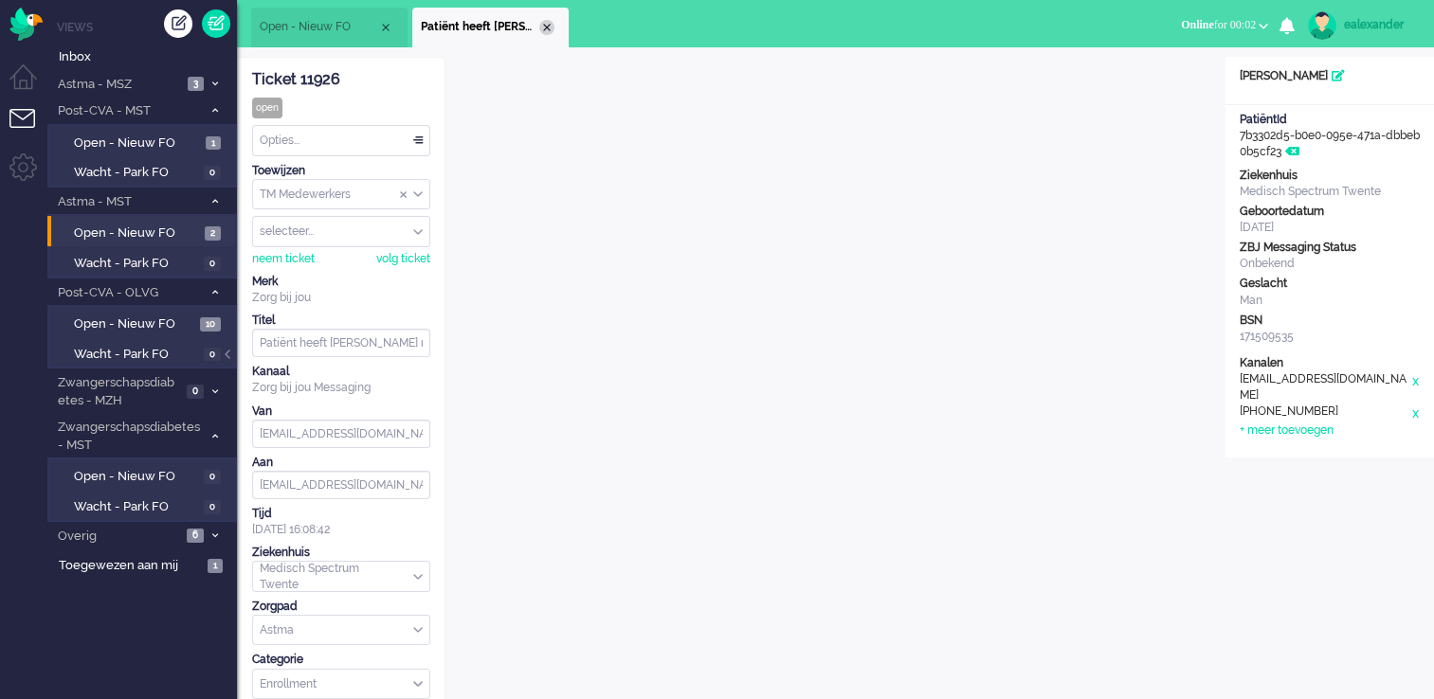
click at [550, 23] on div "Close tab" at bounding box center [546, 27] width 15 height 15
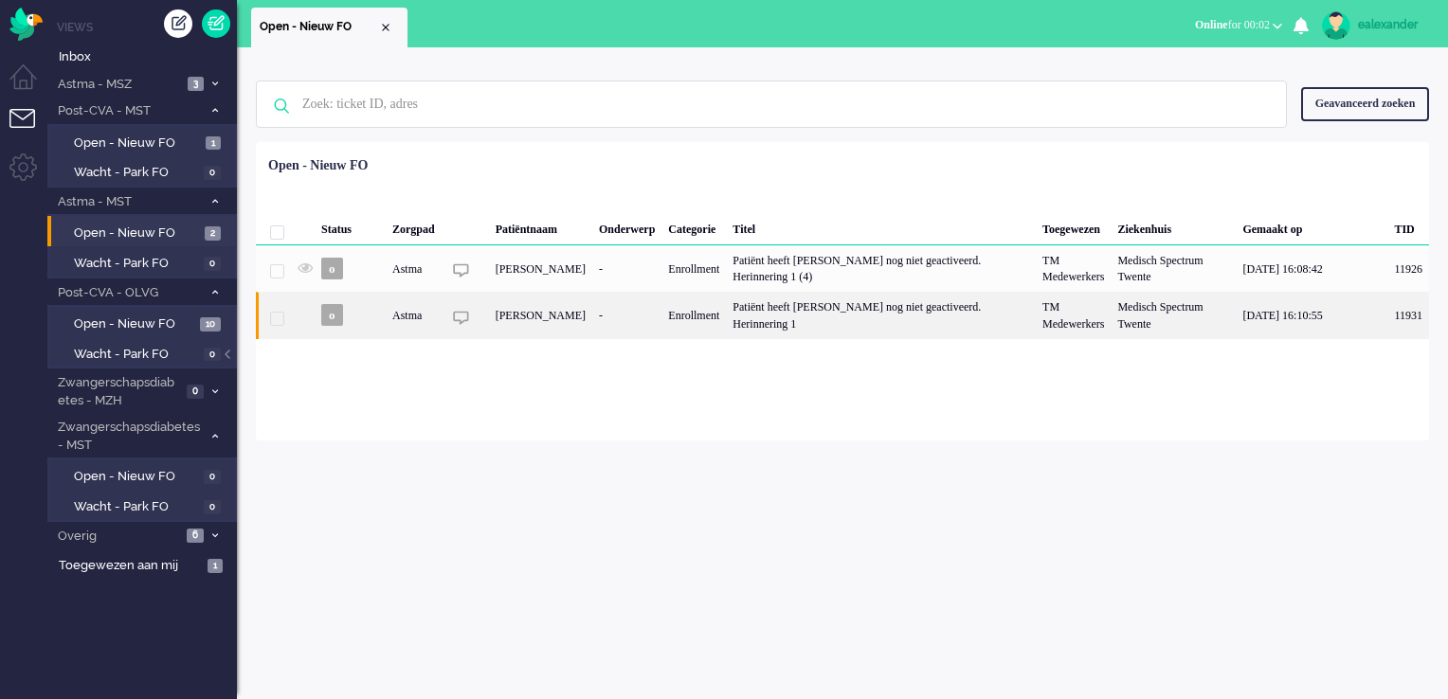
click at [684, 313] on div "Enrollment" at bounding box center [693, 315] width 64 height 46
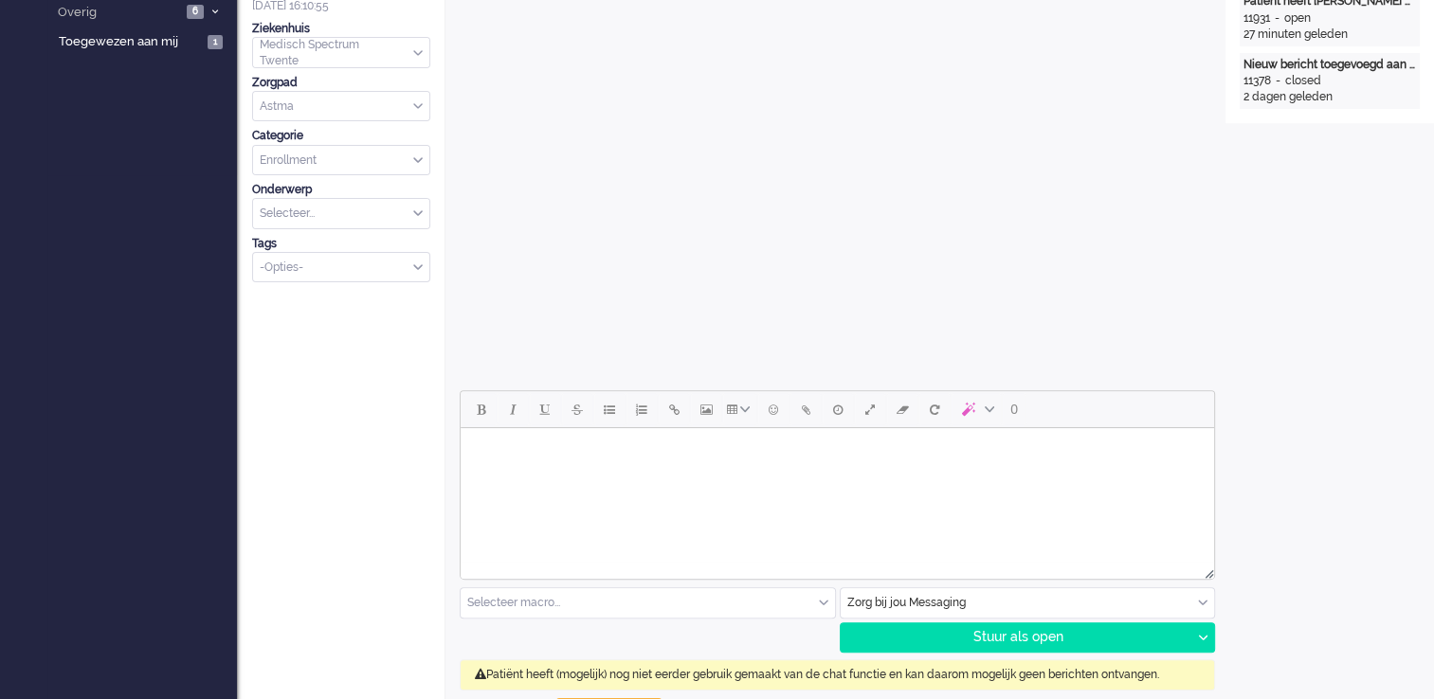
scroll to position [531, 0]
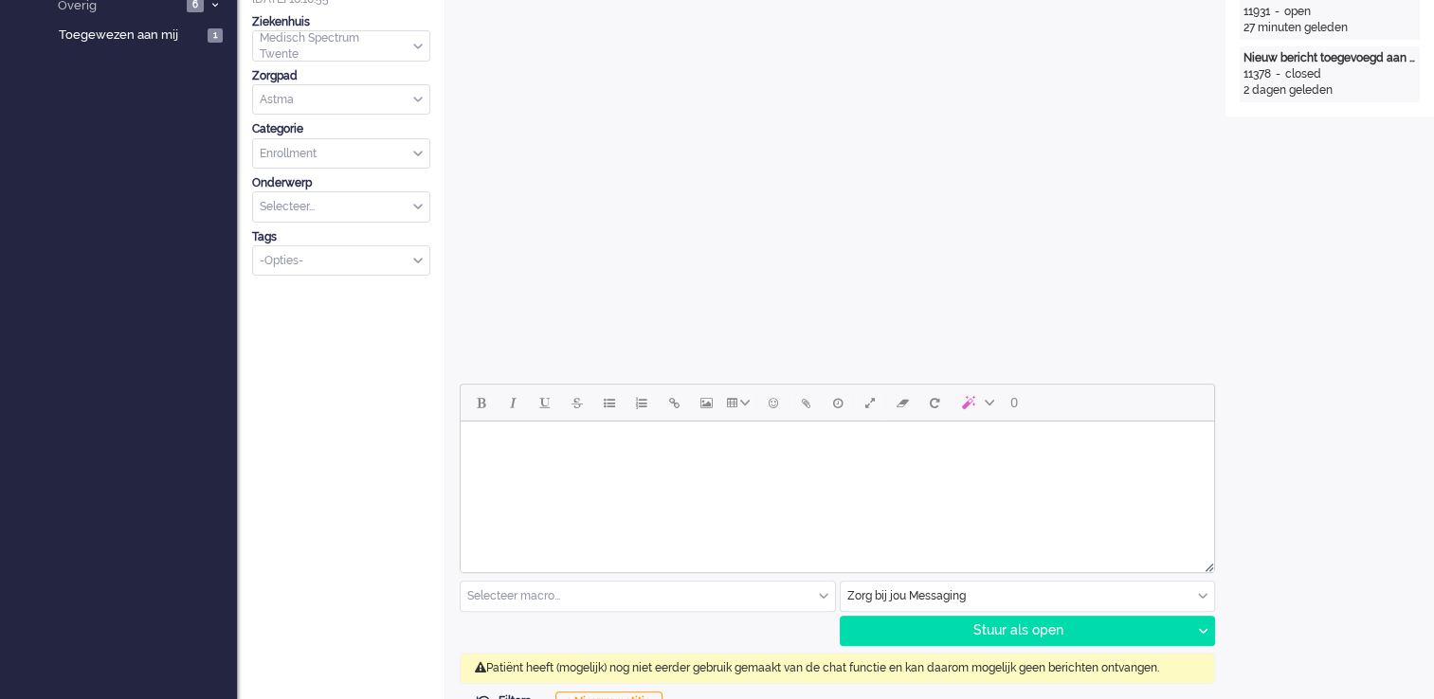
click at [1202, 594] on div "Zorg bij jou Messaging" at bounding box center [1028, 596] width 374 height 29
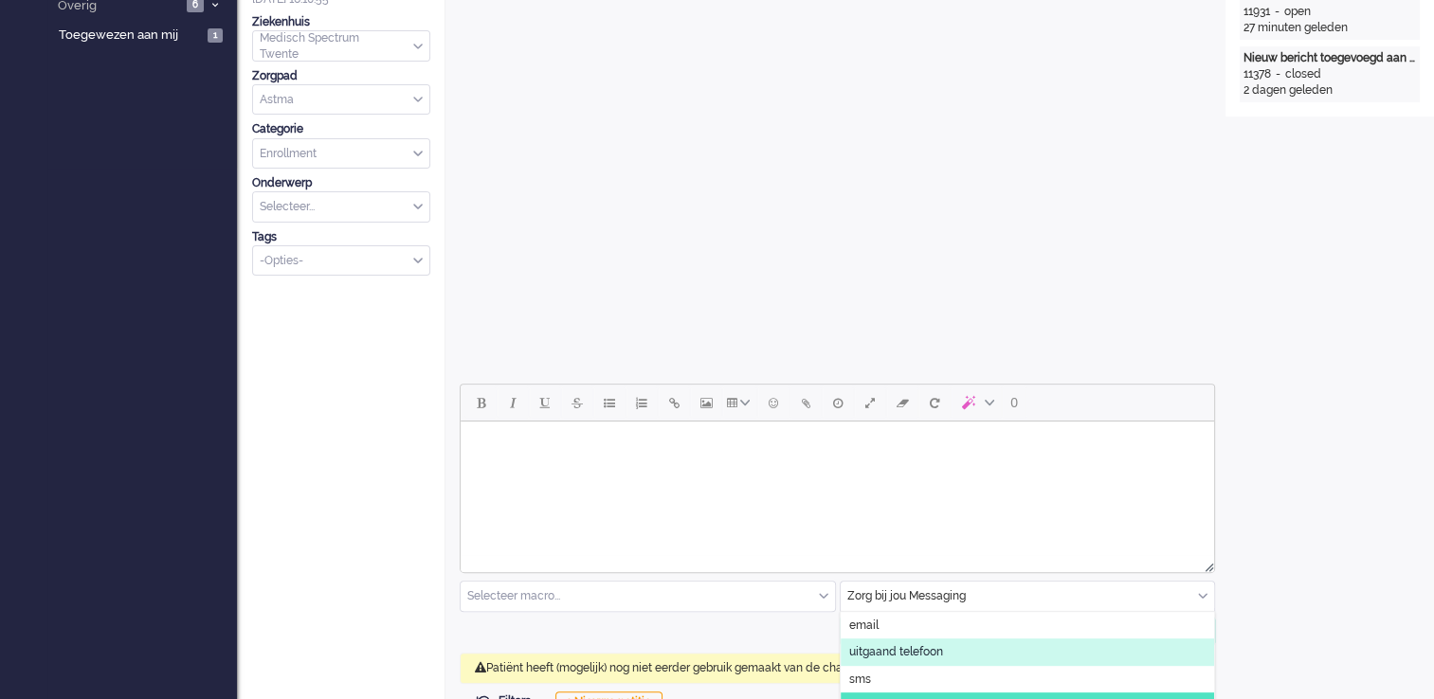
click at [1127, 661] on li "uitgaand telefoon" at bounding box center [1028, 652] width 374 height 27
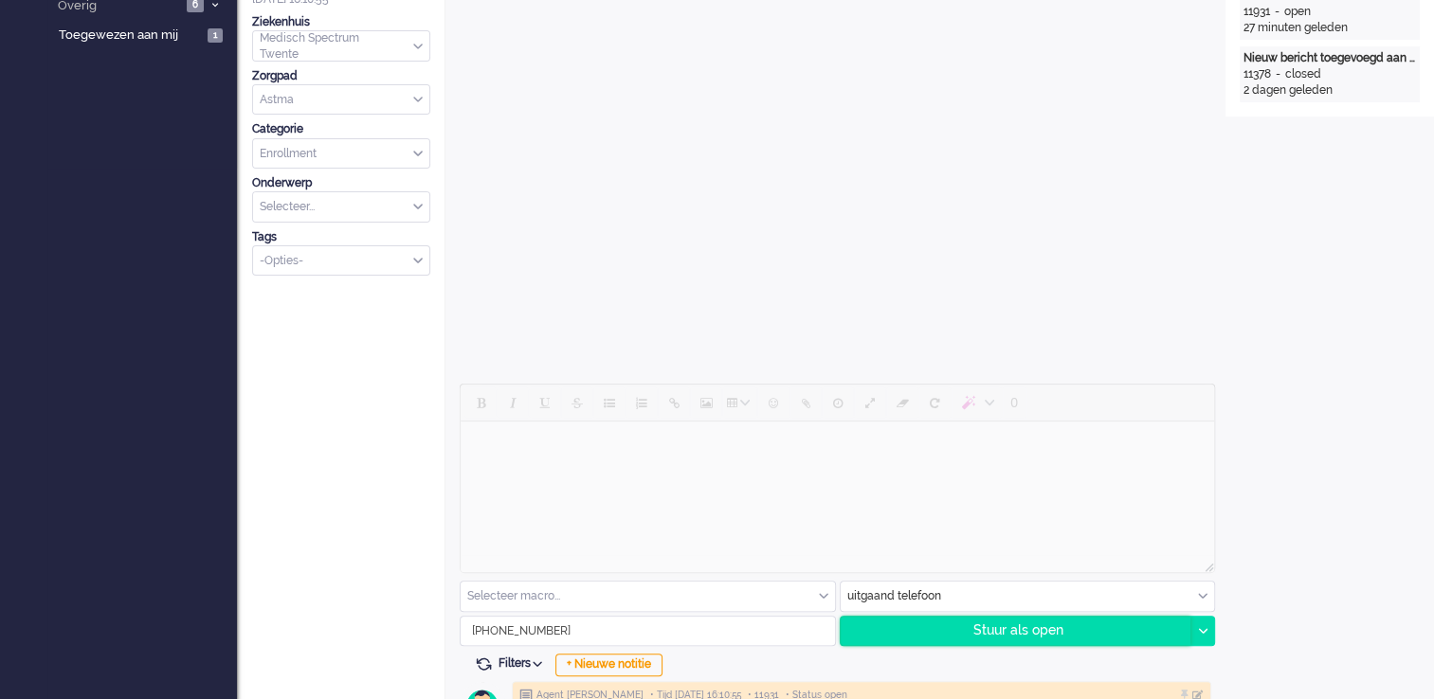
click at [1118, 635] on div "Stuur als open" at bounding box center [1016, 631] width 351 height 28
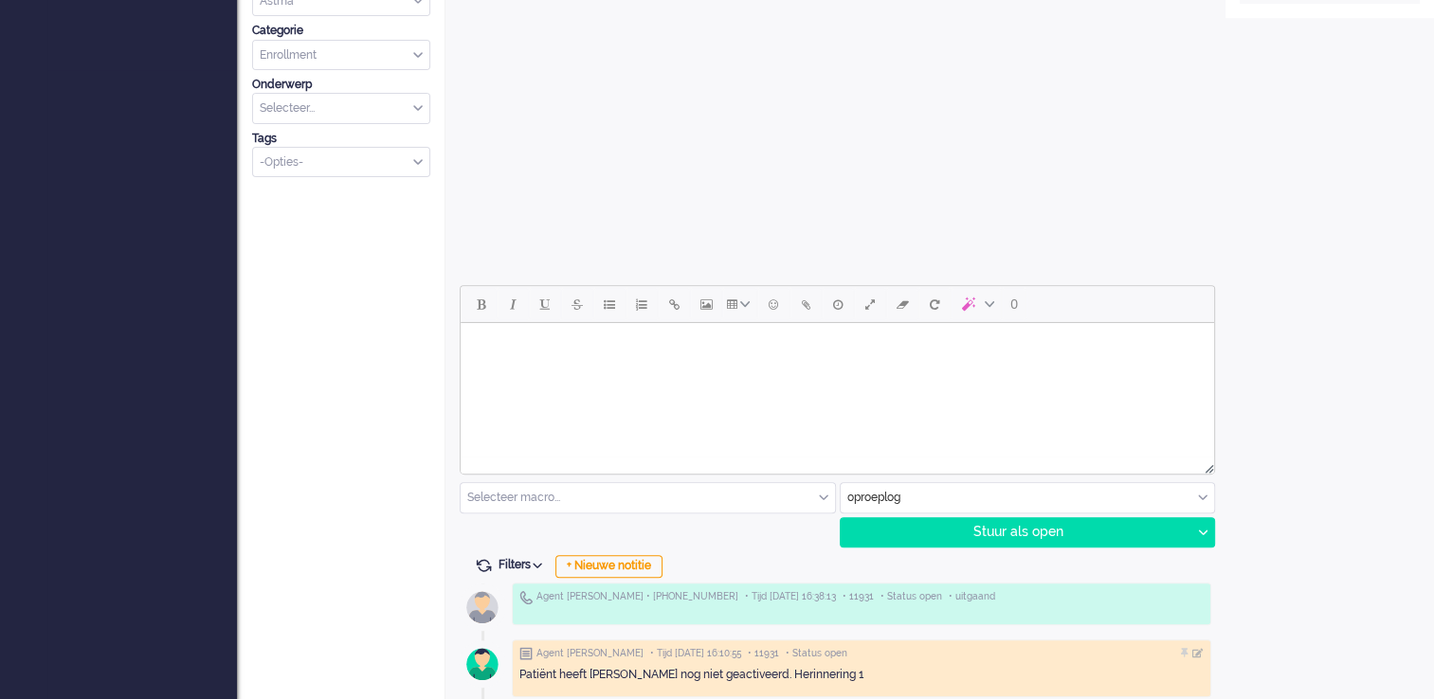
scroll to position [663, 0]
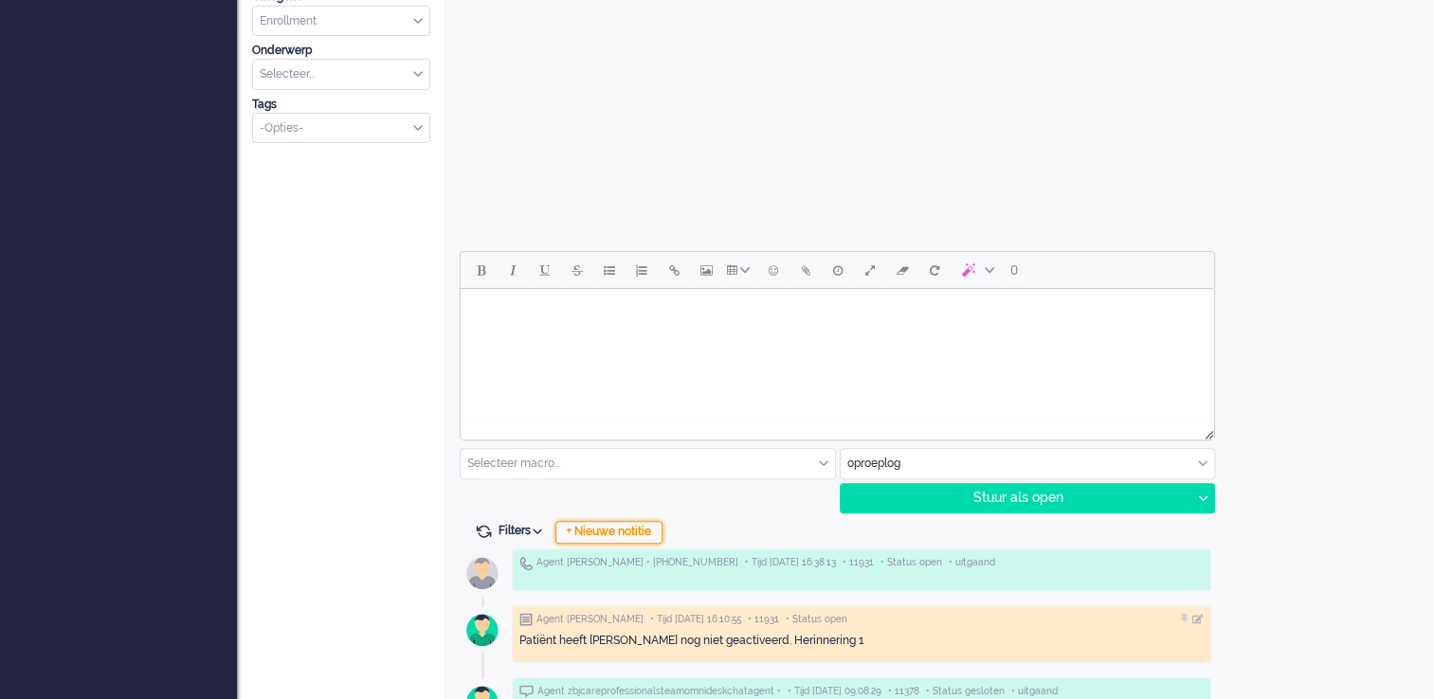
click at [631, 540] on div "+ Nieuwe notitie" at bounding box center [608, 532] width 107 height 23
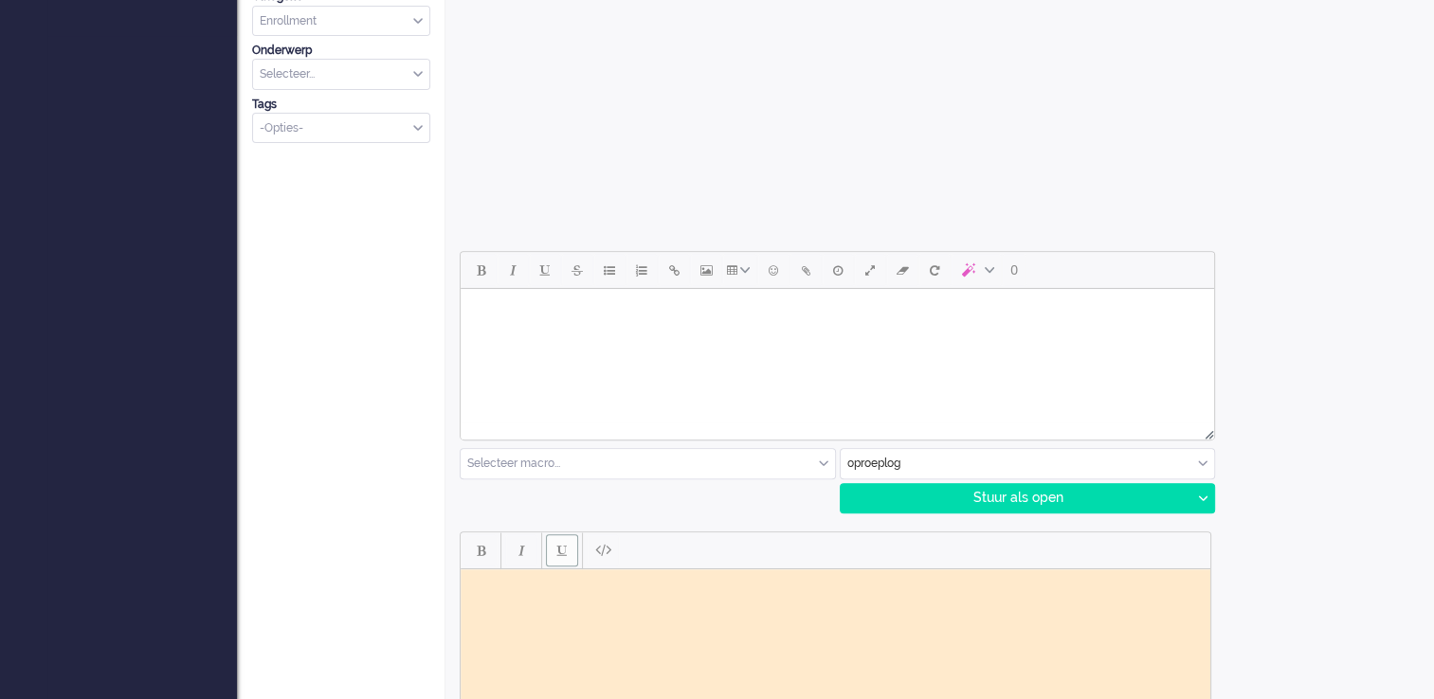
scroll to position [0, 0]
click at [633, 598] on html at bounding box center [836, 583] width 750 height 29
click at [506, 583] on body "Patient gebeld ivm activeren app maar deze blijkt al actief te zijn. Doorgegeve…" at bounding box center [835, 597] width 734 height 43
click at [554, 598] on body "Patiënt gebeld ivm activeren app maar deze blijkt al actief te zijn. Doorgegeve…" at bounding box center [835, 597] width 734 height 43
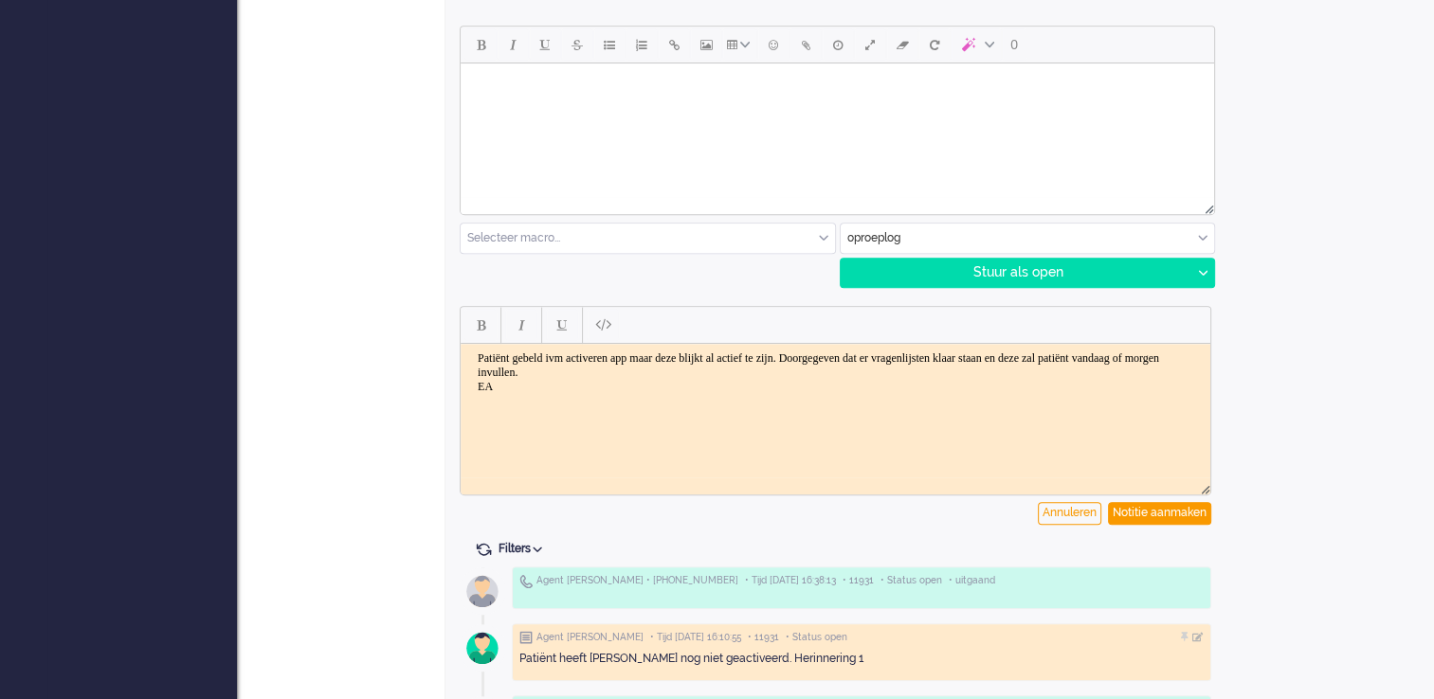
scroll to position [948, 0]
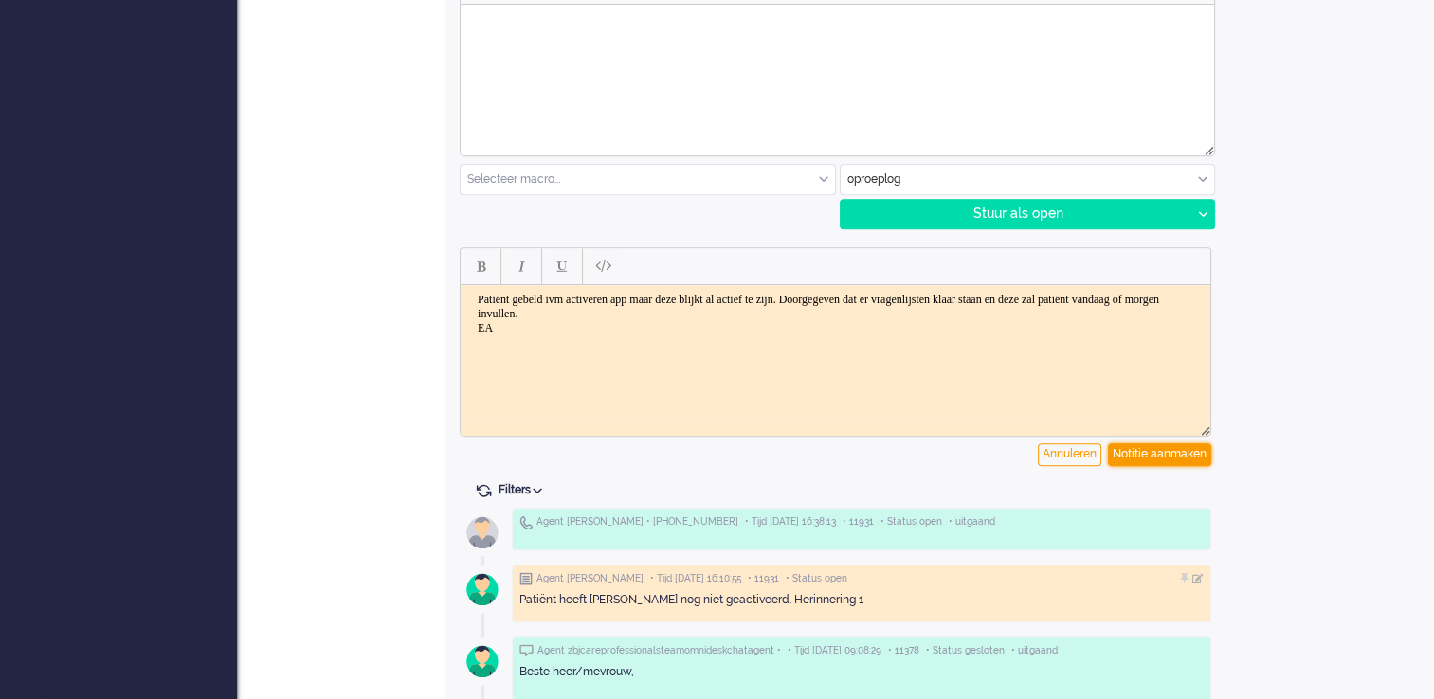
click at [1152, 455] on div "Notitie aanmaken" at bounding box center [1159, 454] width 103 height 23
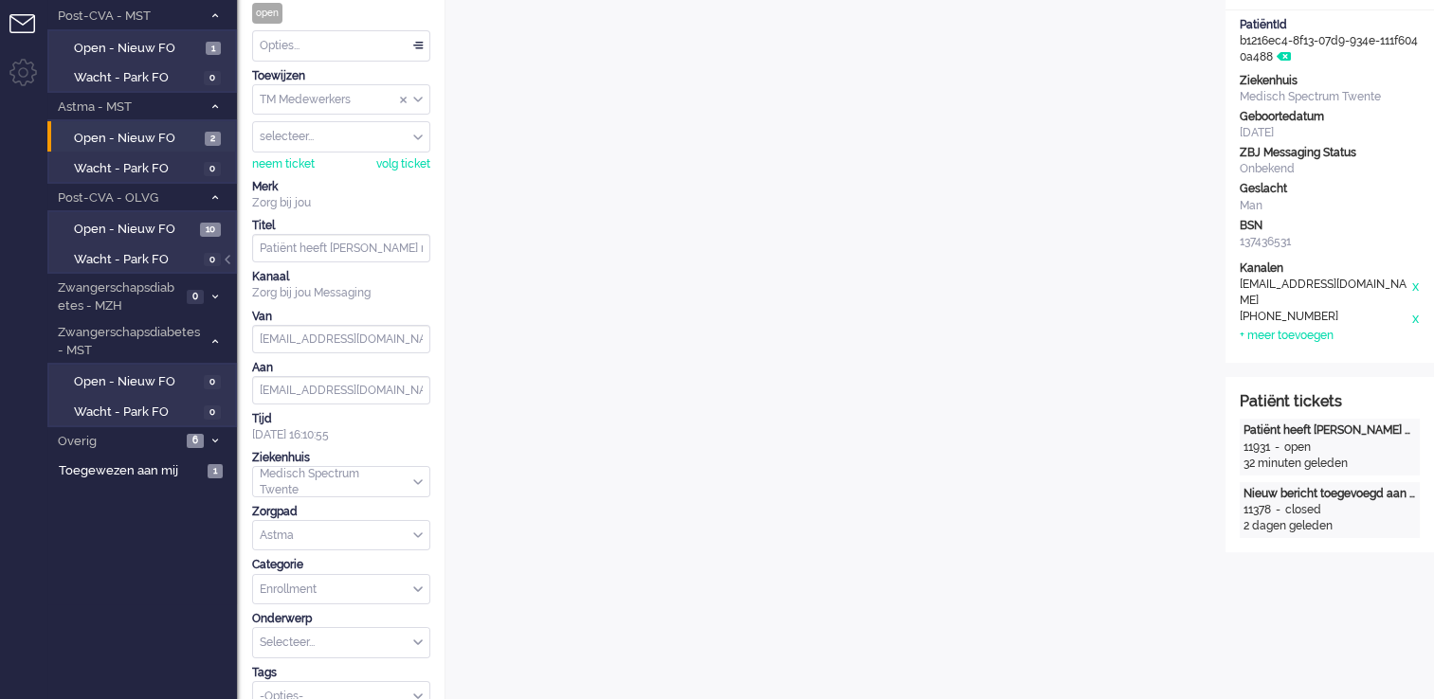
scroll to position [0, 0]
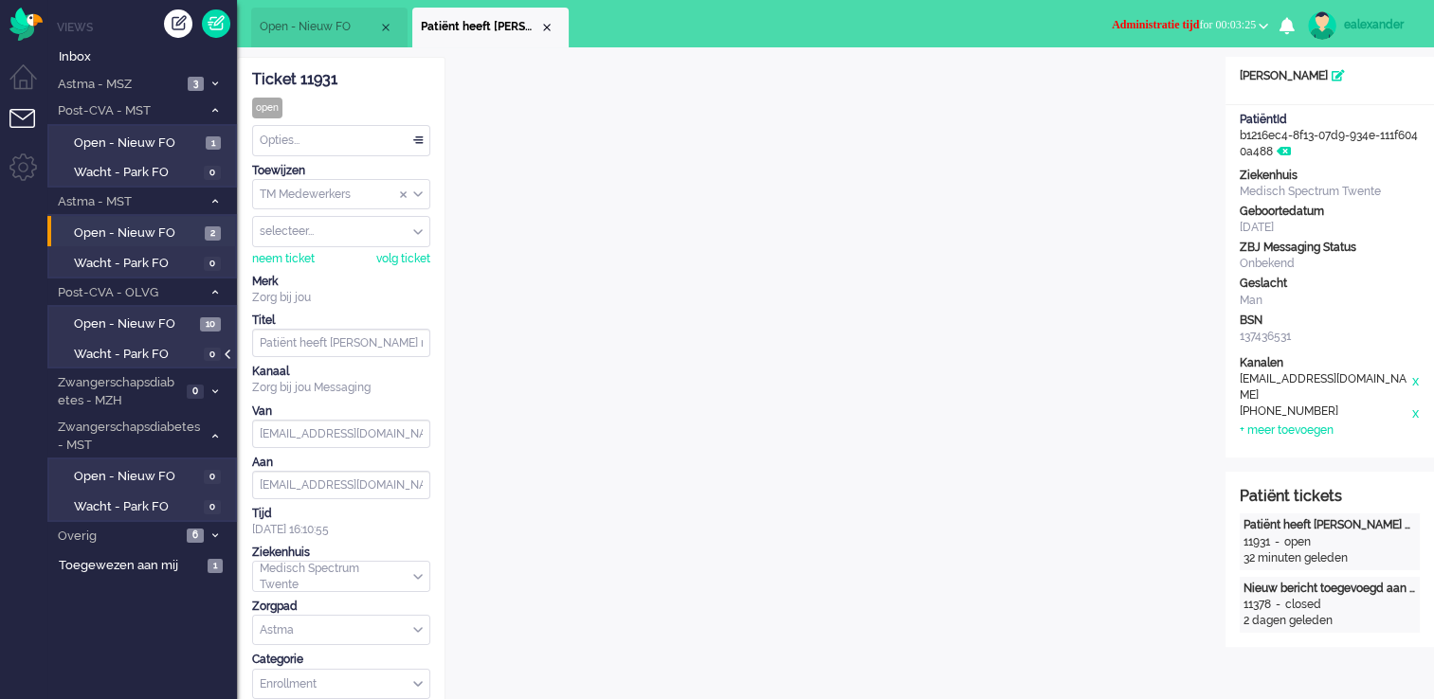
click at [230, 352] on div at bounding box center [229, 364] width 9 height 28
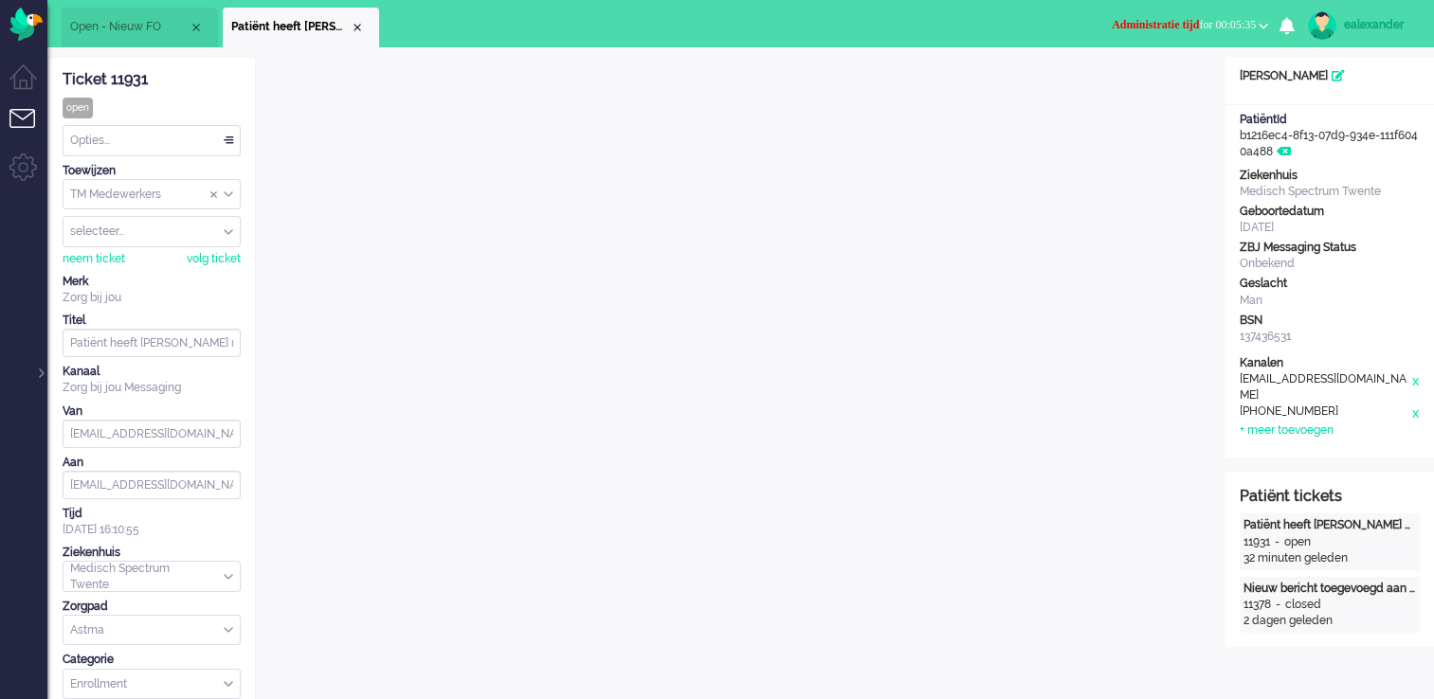
drag, startPoint x: 37, startPoint y: 371, endPoint x: 128, endPoint y: 332, distance: 98.9
click at [37, 371] on div at bounding box center [39, 364] width 9 height 28
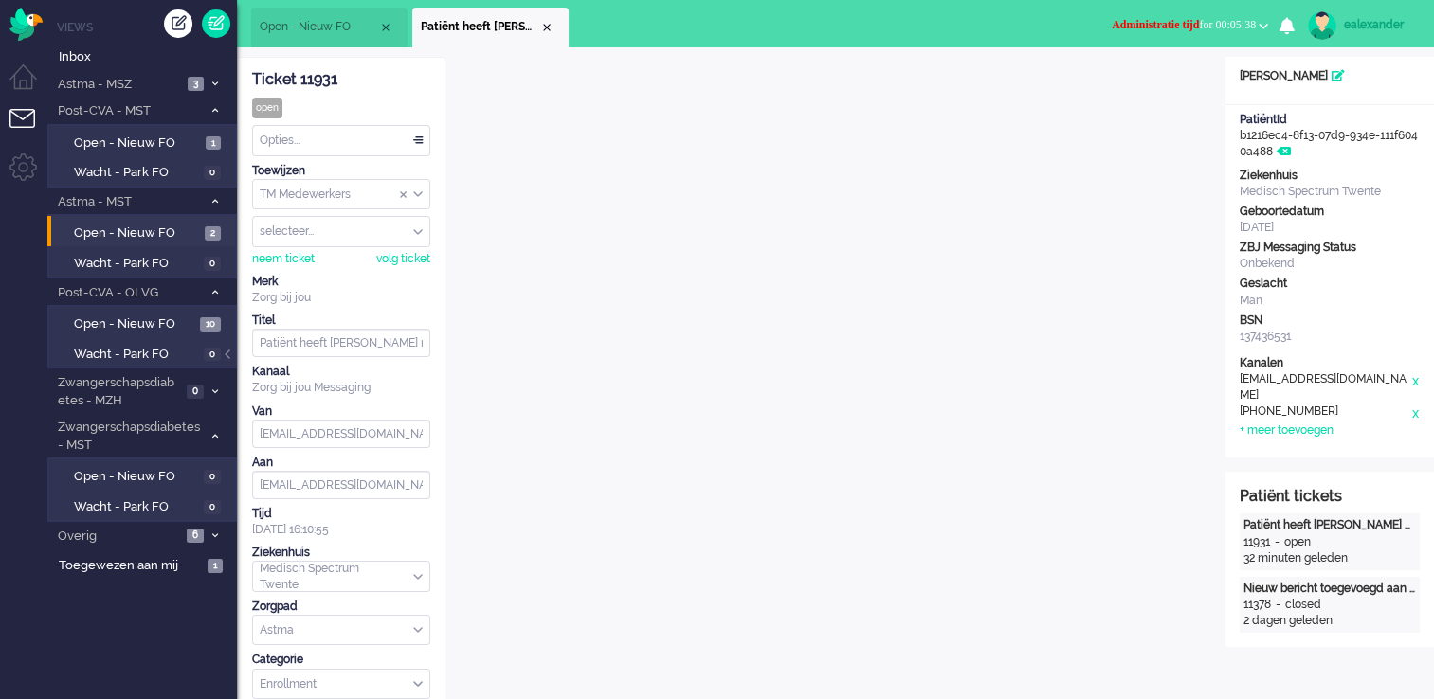
click at [1385, 21] on div "ealexander" at bounding box center [1379, 24] width 71 height 19
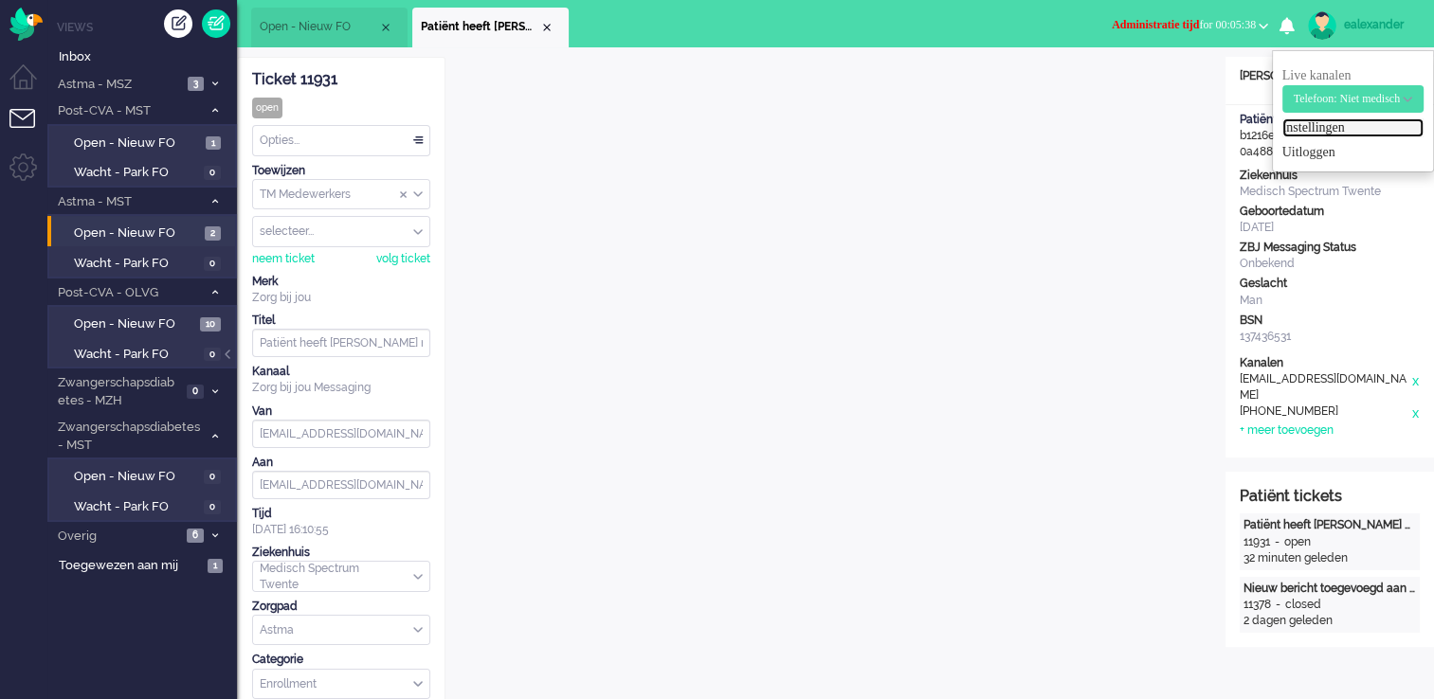
click at [1338, 123] on link "Instellingen" at bounding box center [1352, 127] width 141 height 19
select select
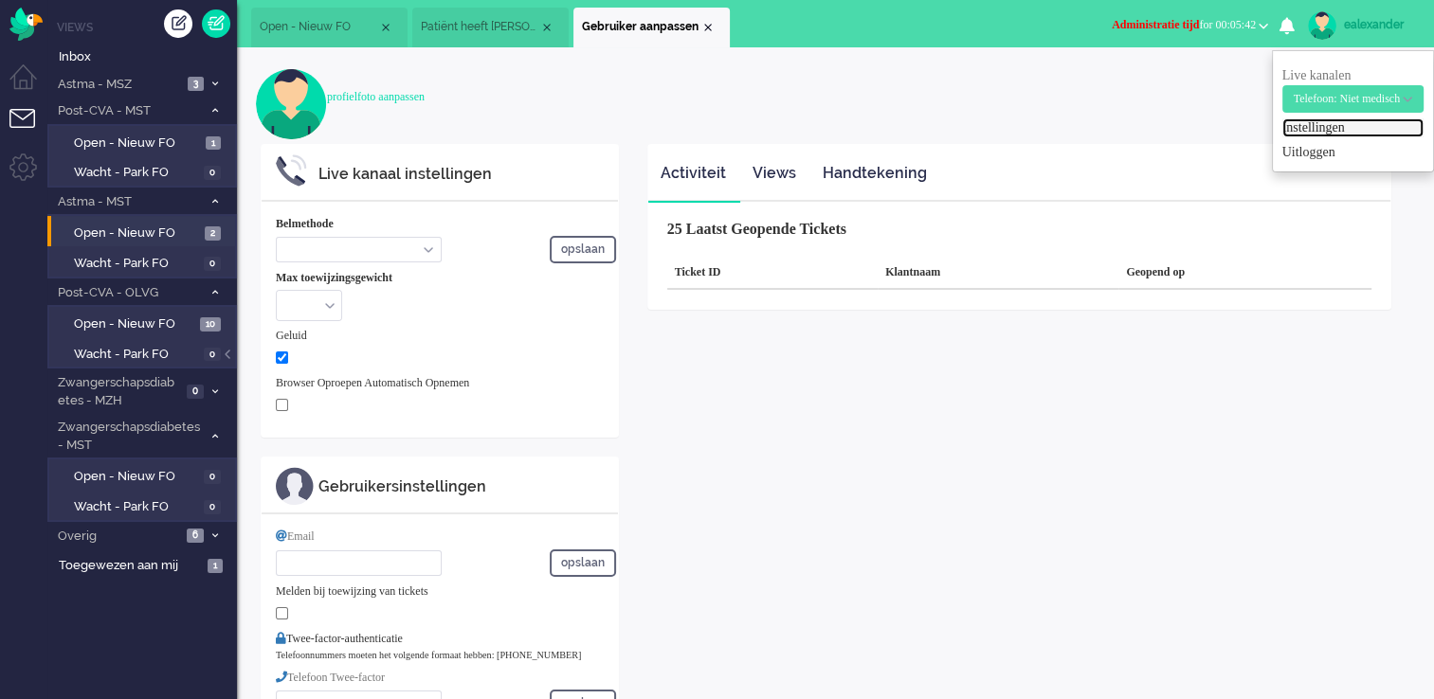
select select "inbound-new"
type input "[PHONE_NUMBER]"
checkbox input "true"
type input "[PERSON_NAME][EMAIL_ADDRESS][DOMAIN_NAME]"
type input "[PHONE_NUMBER]"
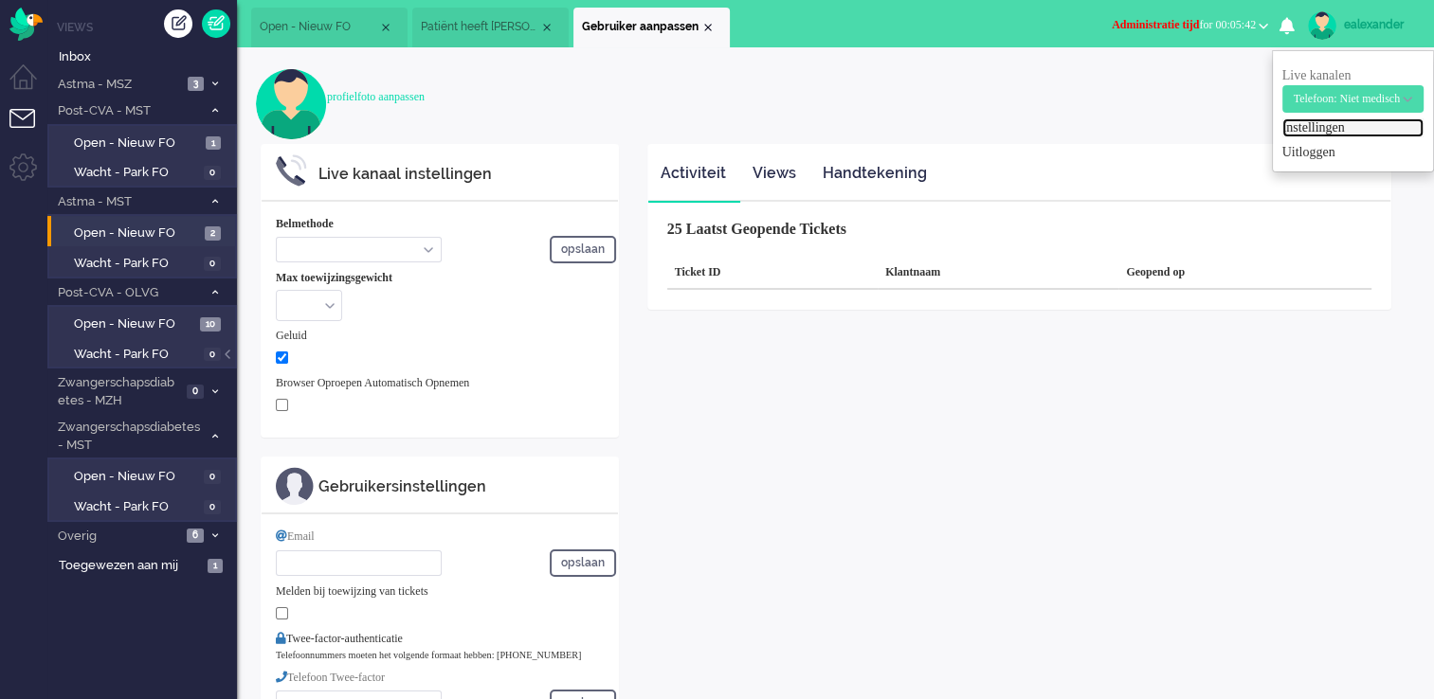
select select "nl"
select select "en_GB"
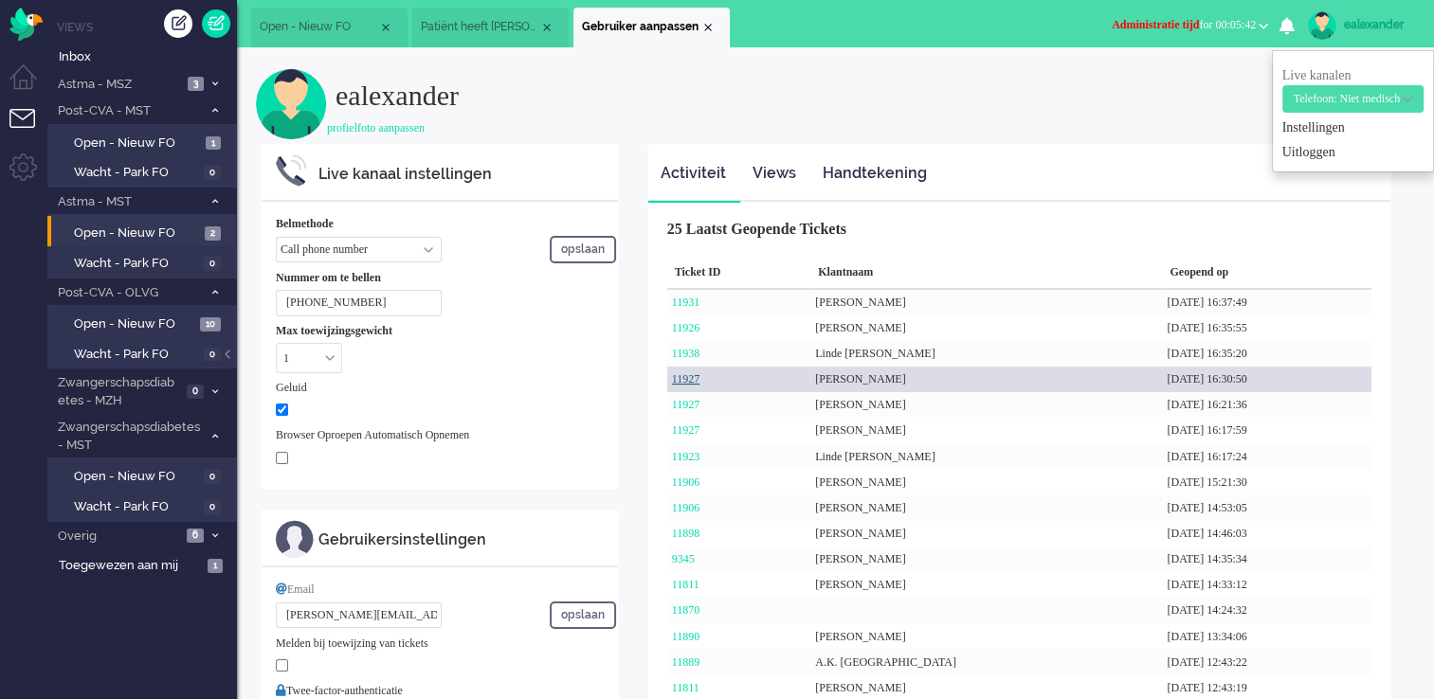
click at [678, 380] on link "11927" at bounding box center [686, 378] width 28 height 13
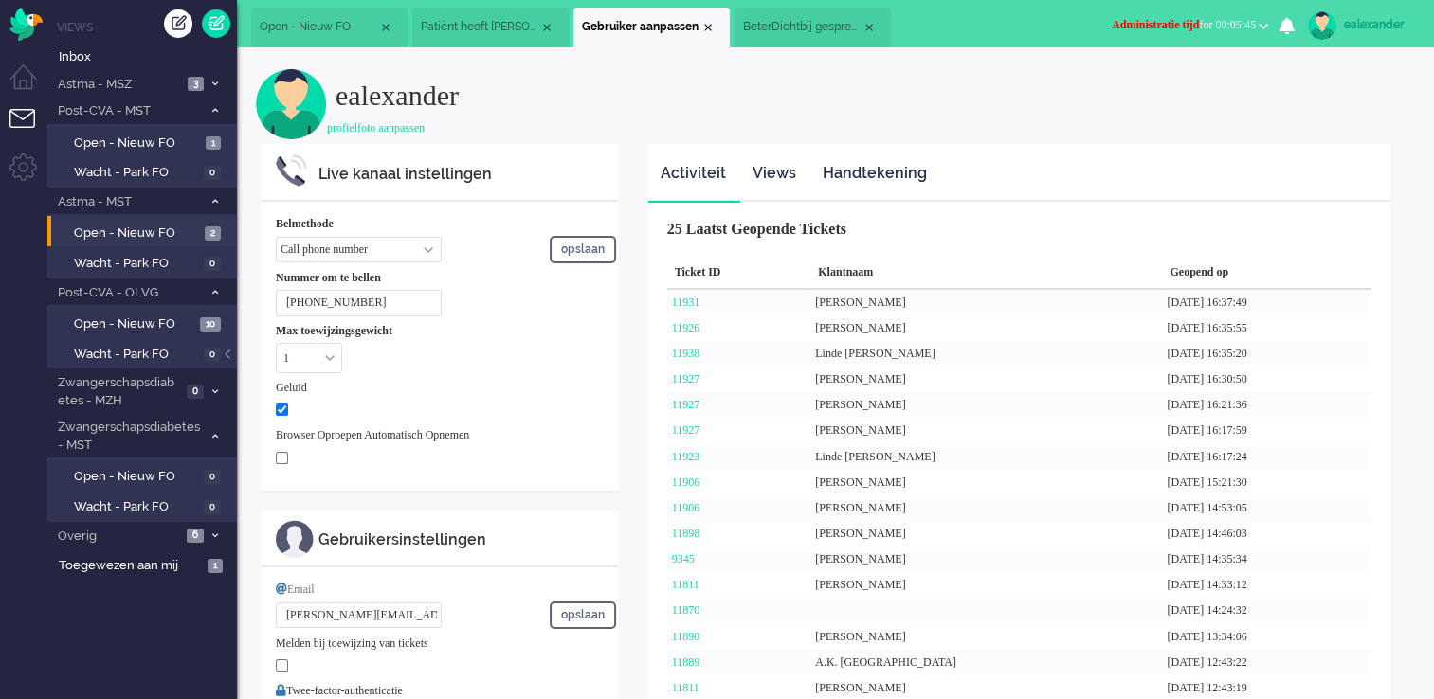
click at [777, 21] on span "BeterDichtbij gesprek aanmaken mislukt." at bounding box center [802, 27] width 118 height 16
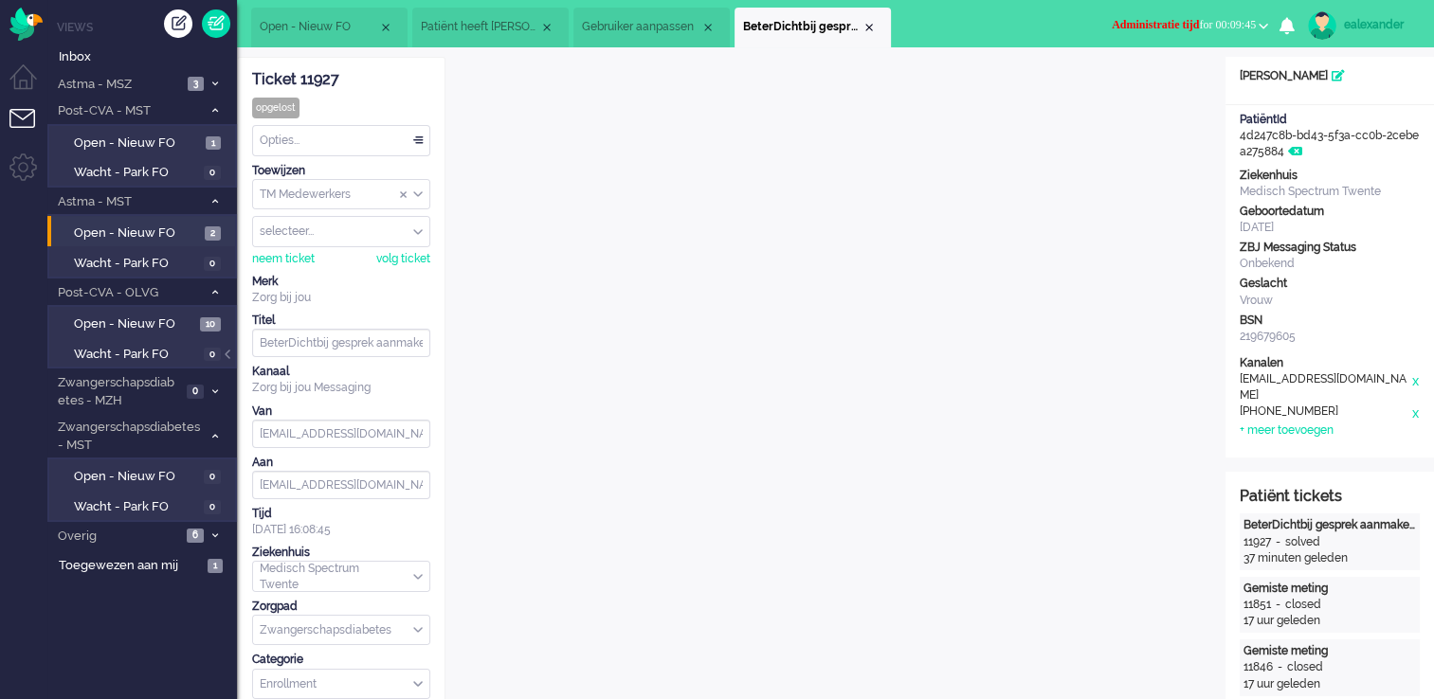
click at [622, 29] on span "Gebruiker aanpassen" at bounding box center [641, 27] width 118 height 16
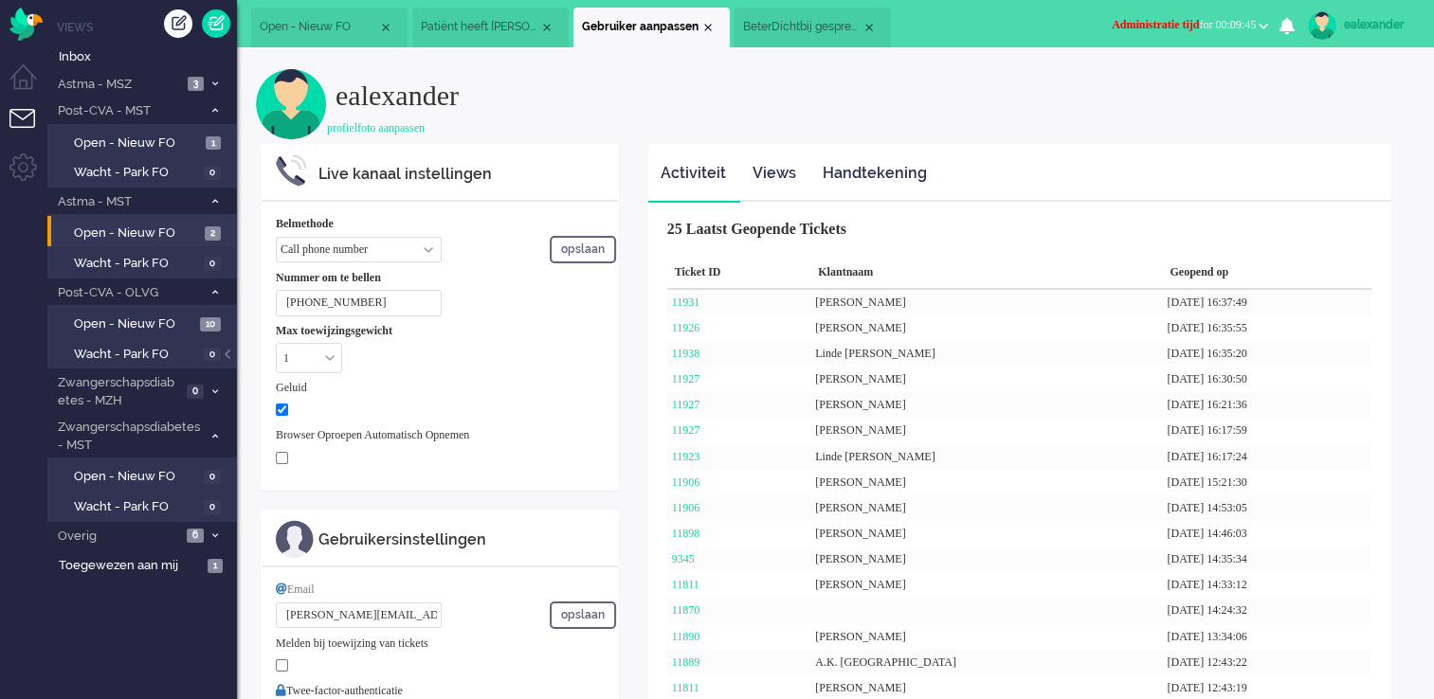
click at [467, 19] on span "Patiënt heeft [PERSON_NAME] nog niet geactiveerd. Herinnering 1" at bounding box center [480, 27] width 118 height 16
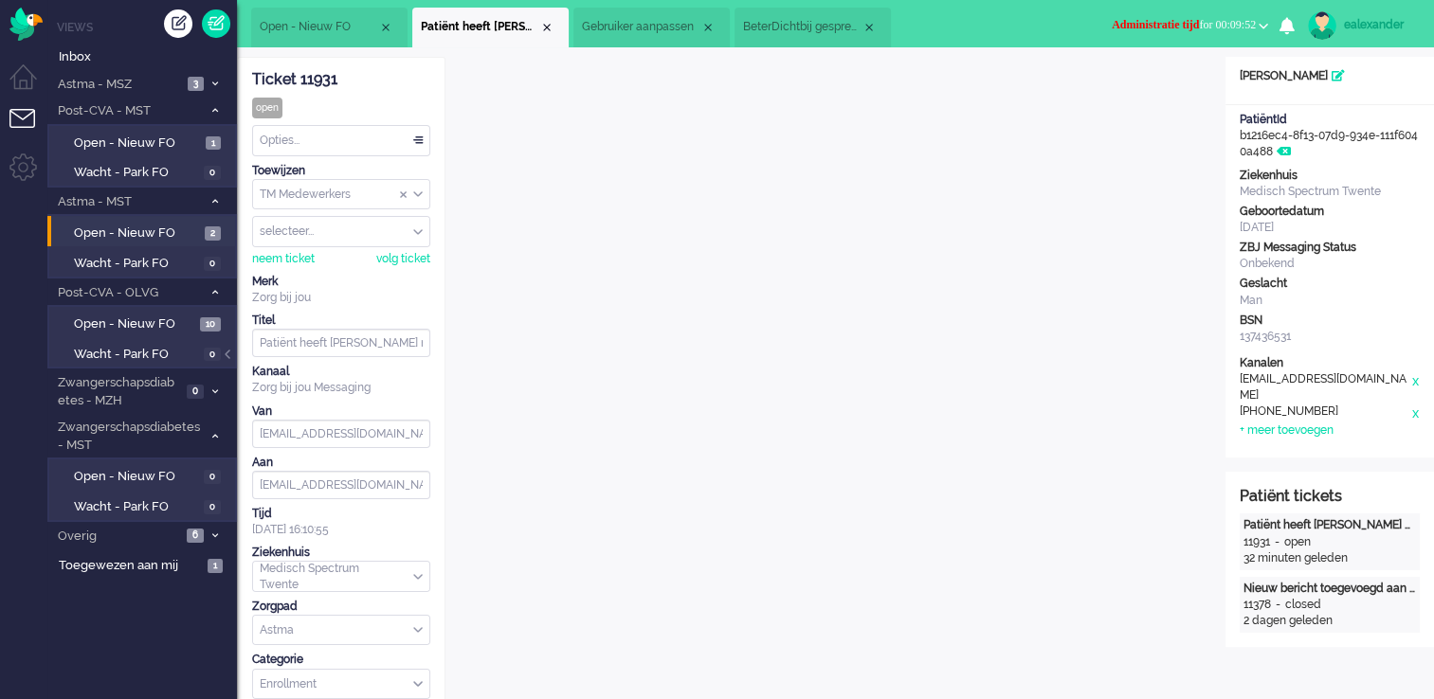
click at [330, 28] on span "Open - Nieuw FO" at bounding box center [319, 27] width 118 height 16
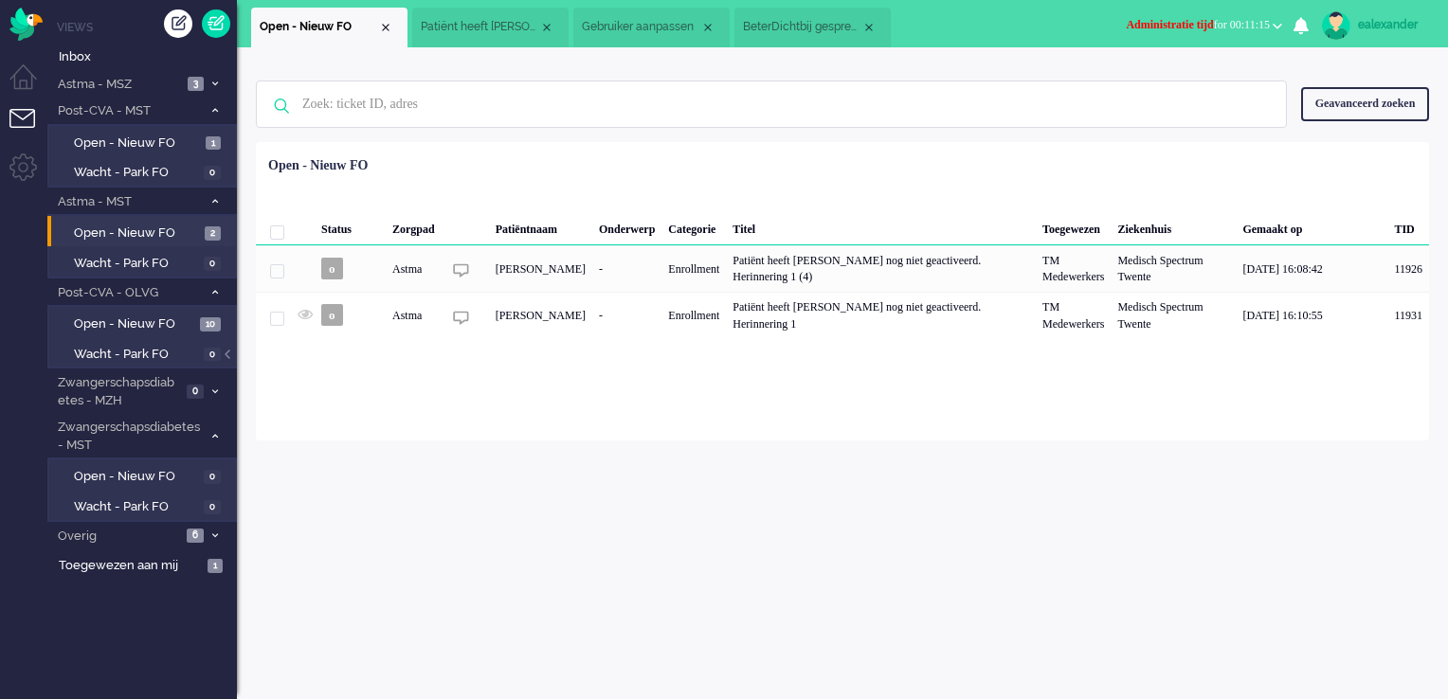
click at [469, 13] on li "Patiënt heeft [PERSON_NAME] nog niet geactiveerd. Herinnering 1" at bounding box center [490, 28] width 156 height 40
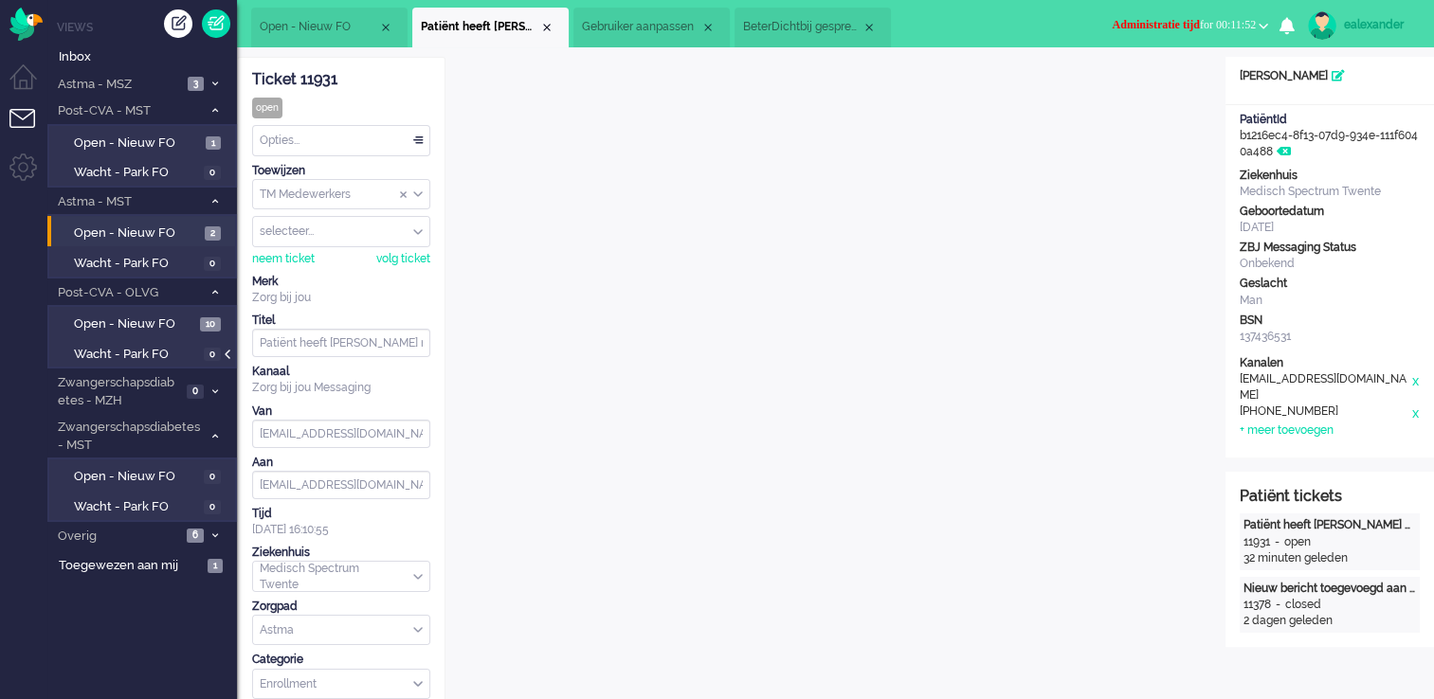
click at [230, 363] on div at bounding box center [229, 364] width 9 height 28
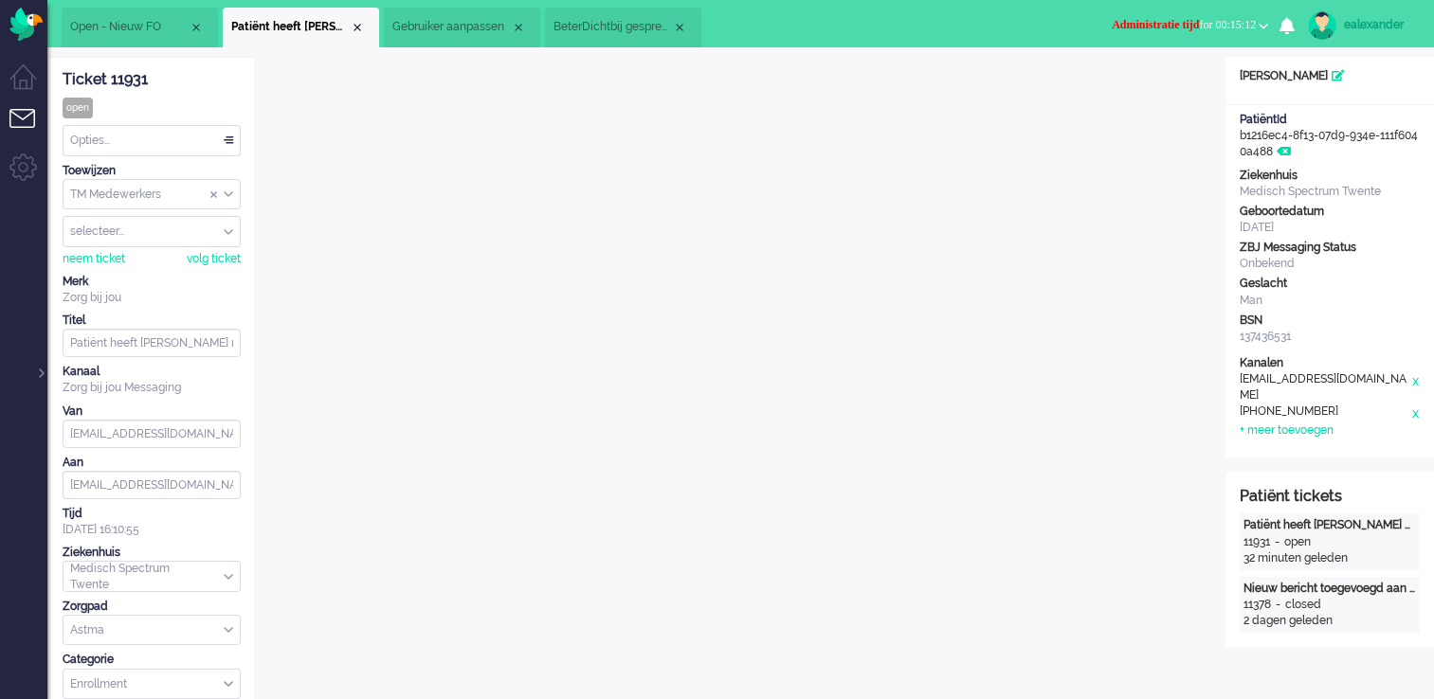
click at [230, 145] on div "Opties..." at bounding box center [151, 140] width 176 height 29
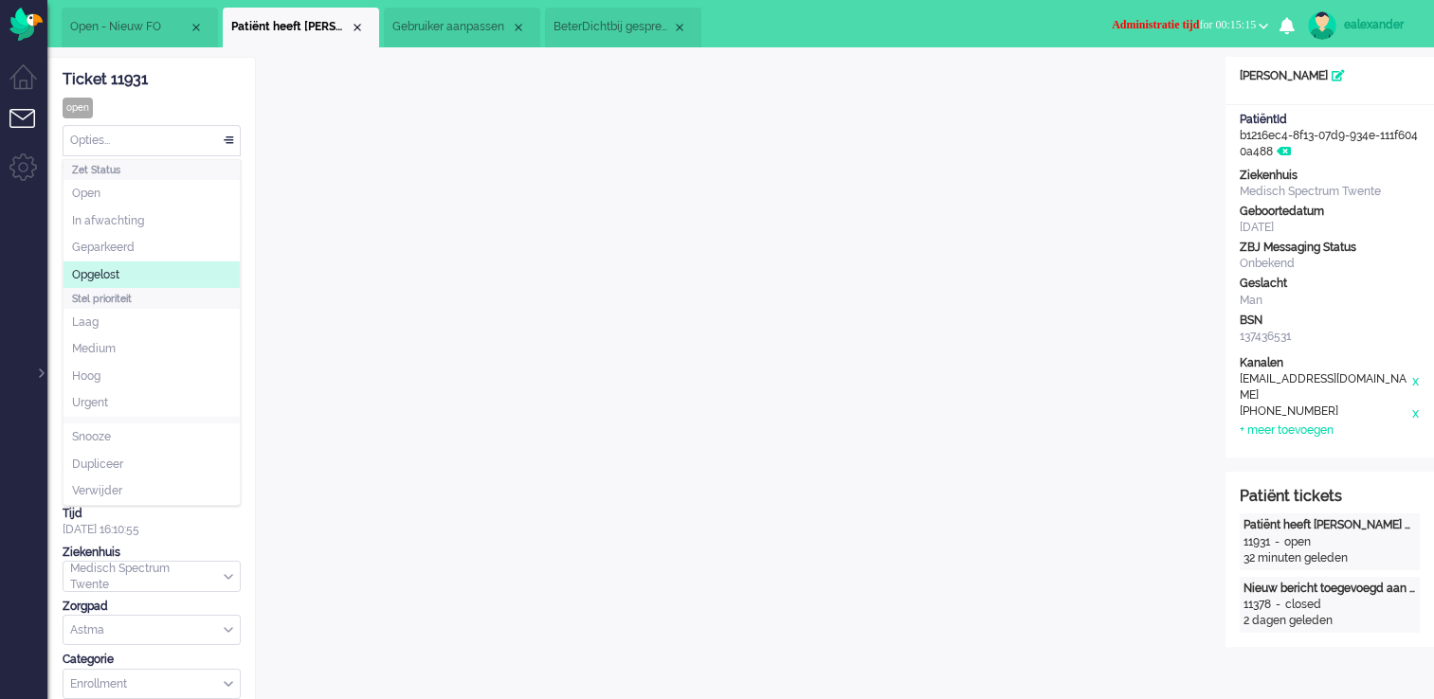
click at [178, 272] on li "Opgelost" at bounding box center [151, 275] width 176 height 27
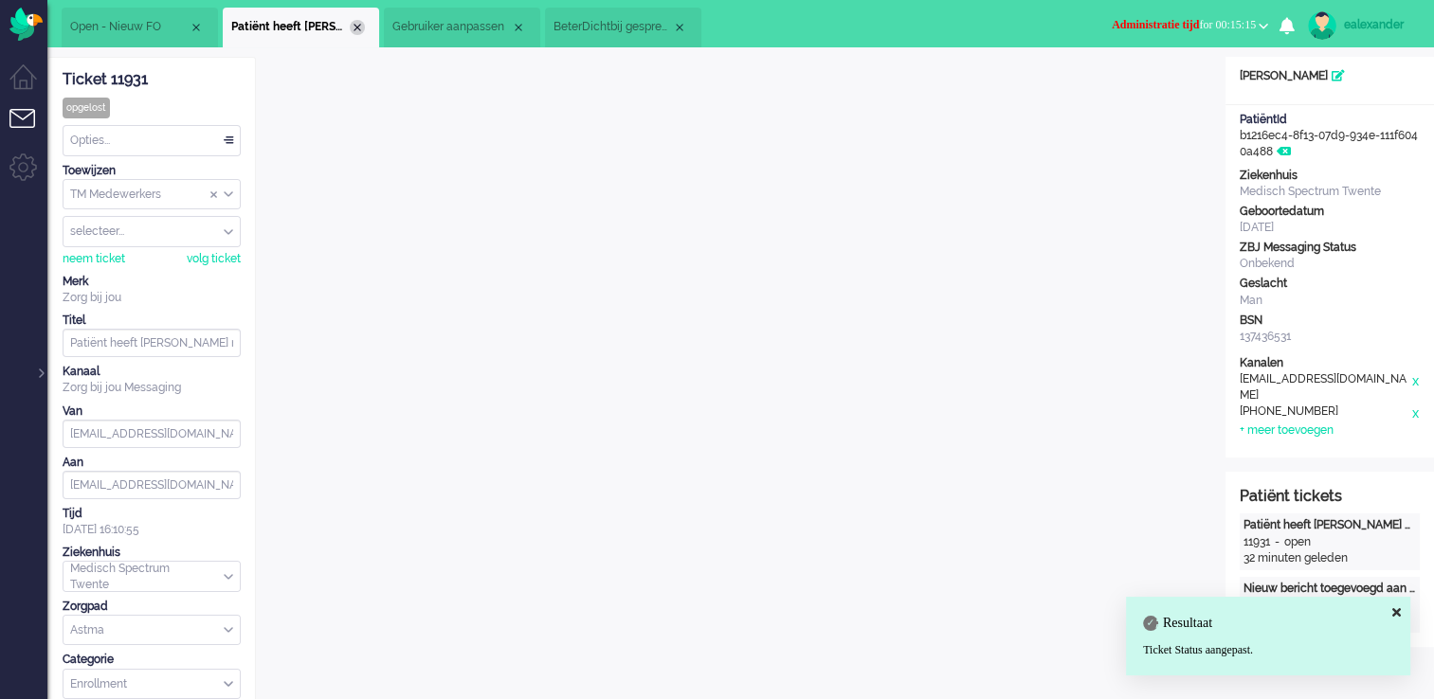
click at [362, 29] on div "Close tab" at bounding box center [357, 27] width 15 height 15
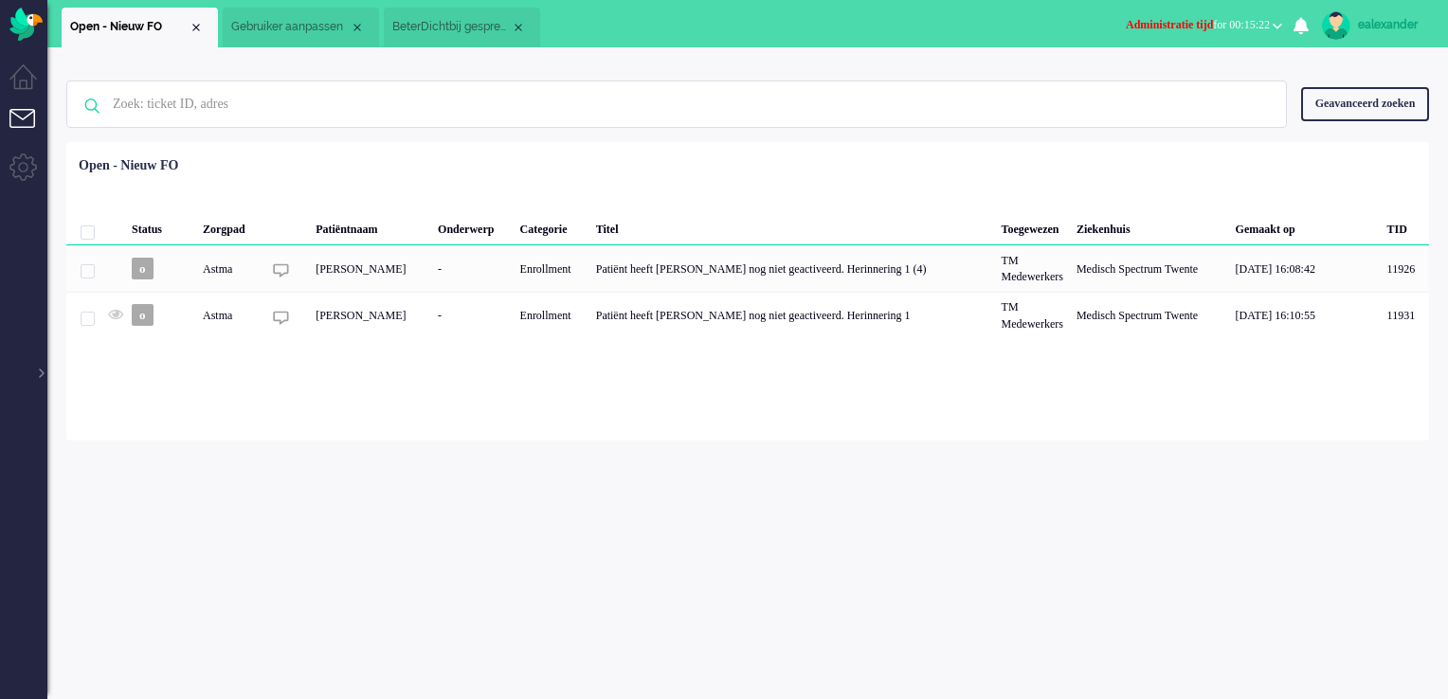
click at [451, 25] on span "BeterDichtbij gesprek aanmaken mislukt." at bounding box center [451, 27] width 118 height 16
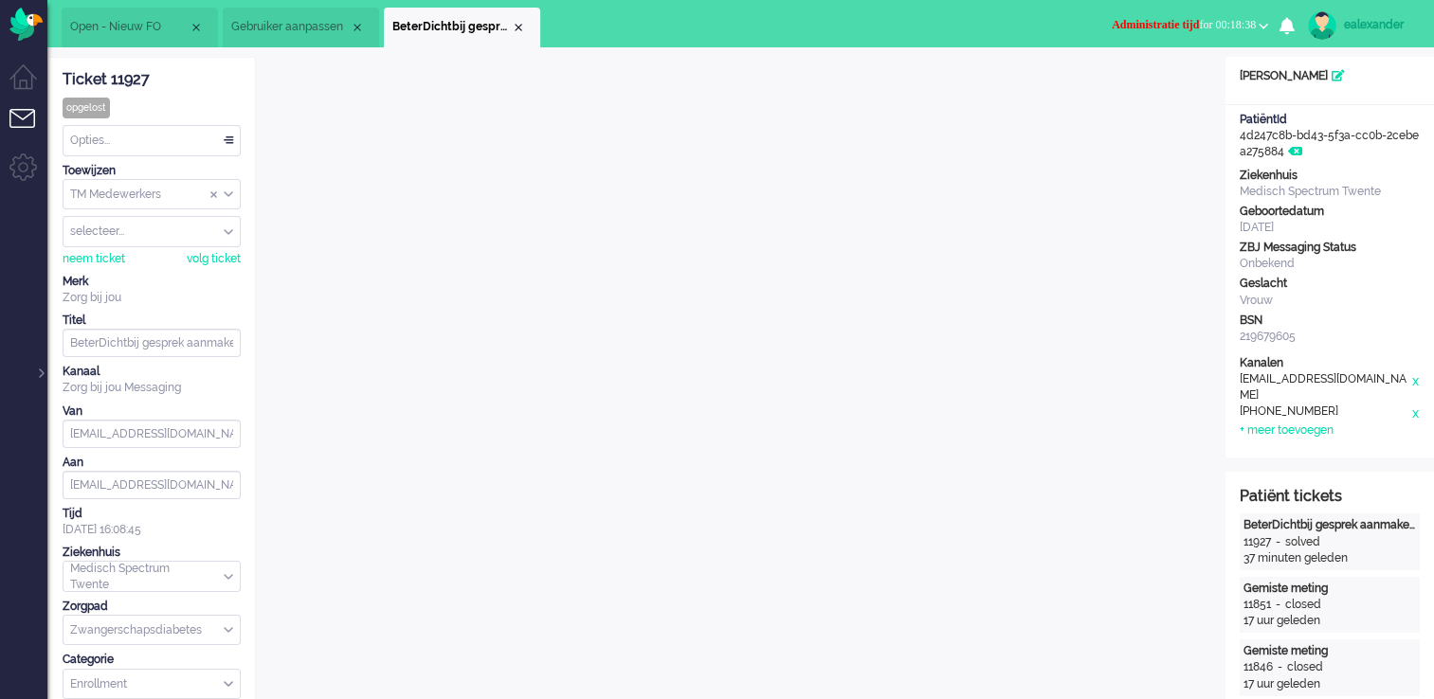
drag, startPoint x: 158, startPoint y: 74, endPoint x: 109, endPoint y: 81, distance: 49.9
click at [109, 81] on div "Ticket 11927" at bounding box center [152, 80] width 178 height 22
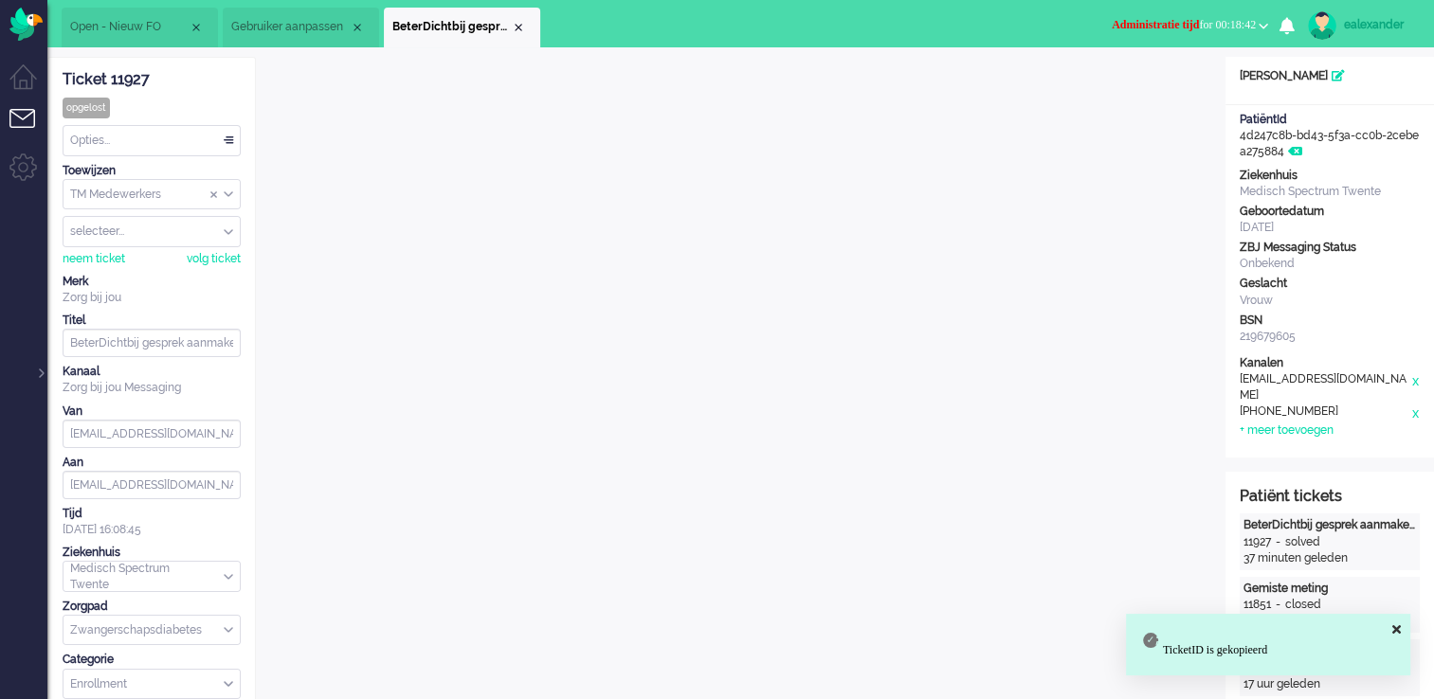
copy div "11927"
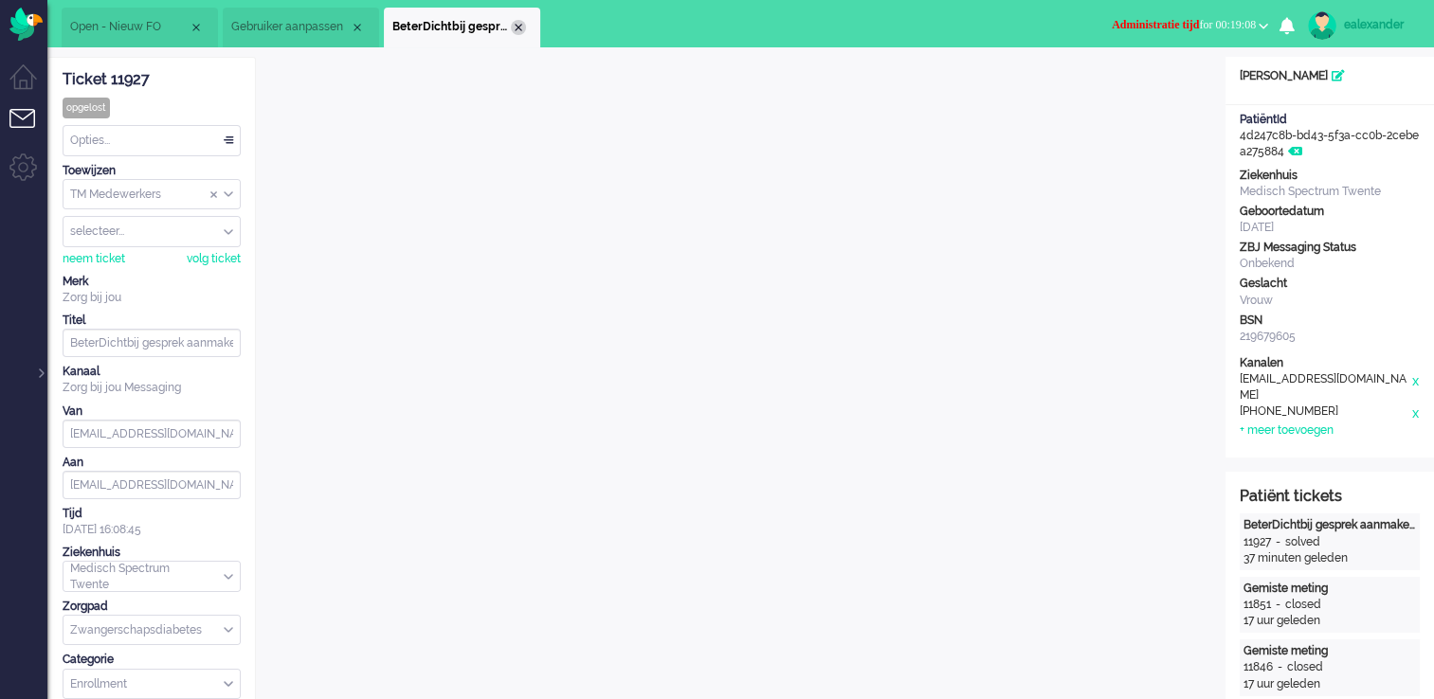
click at [515, 28] on div "Close tab" at bounding box center [518, 27] width 15 height 15
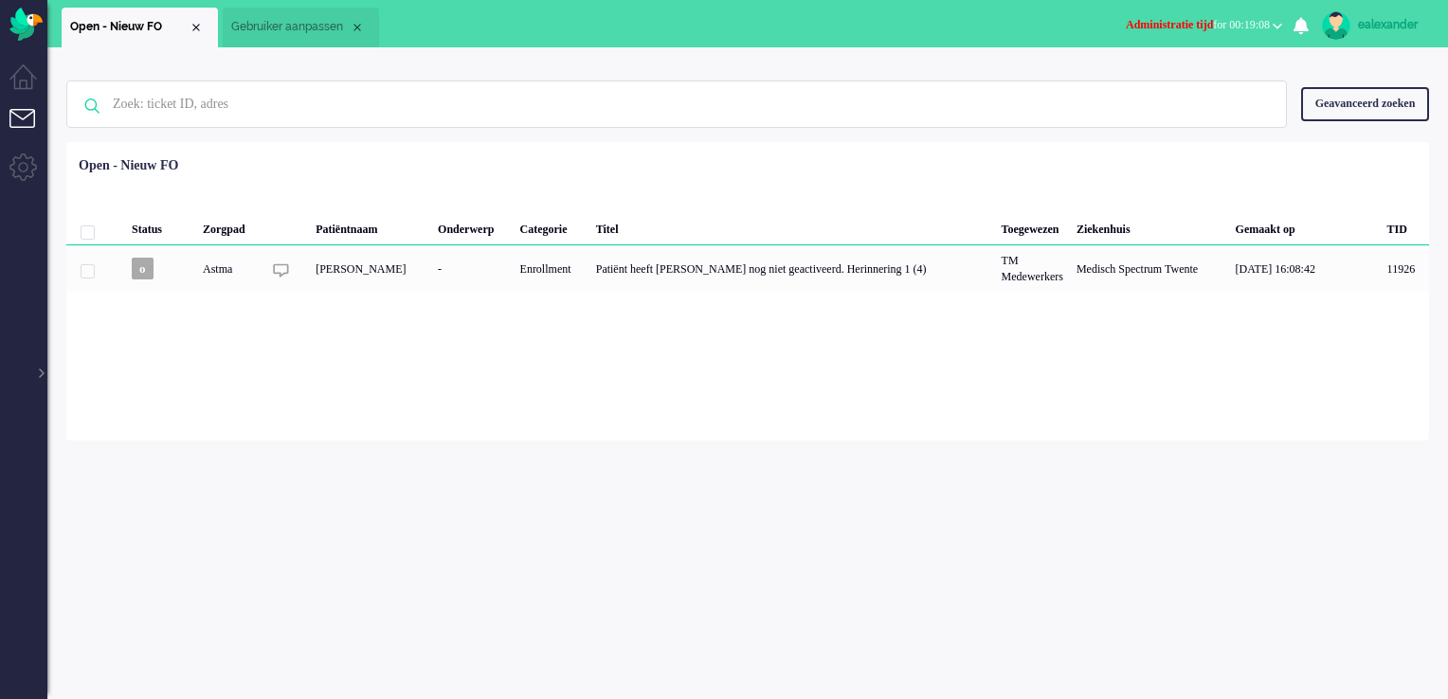
click at [44, 379] on ul "Menu" at bounding box center [23, 349] width 47 height 699
click at [44, 372] on div at bounding box center [39, 364] width 9 height 28
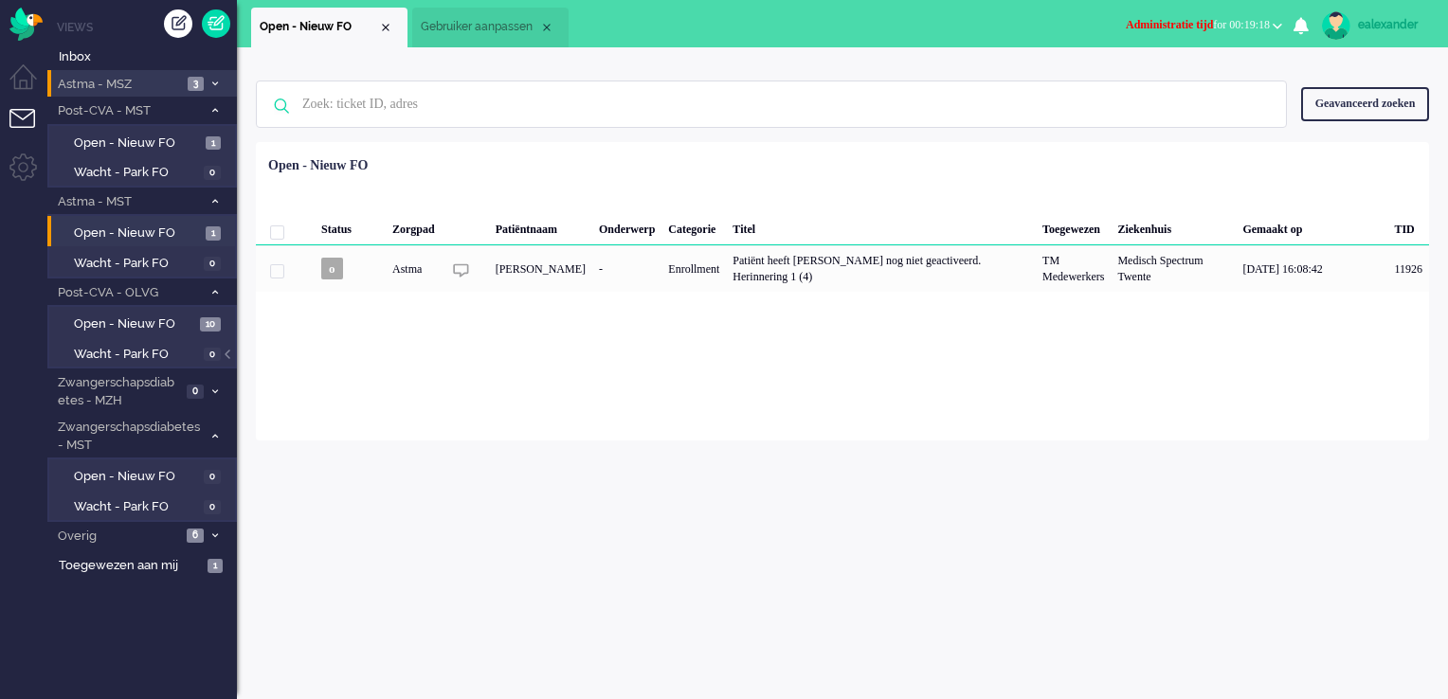
click at [190, 81] on span "3" at bounding box center [196, 84] width 16 height 14
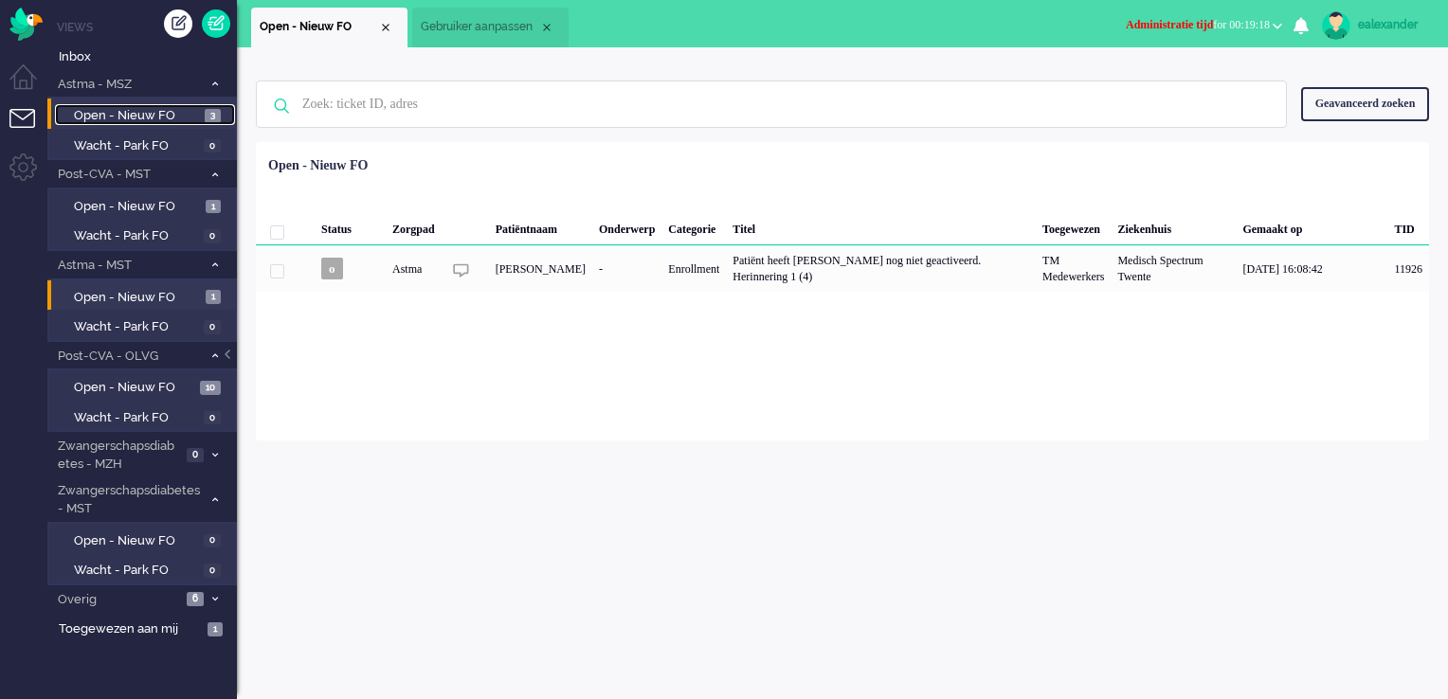
click at [199, 117] on span "Open - Nieuw FO" at bounding box center [137, 116] width 126 height 18
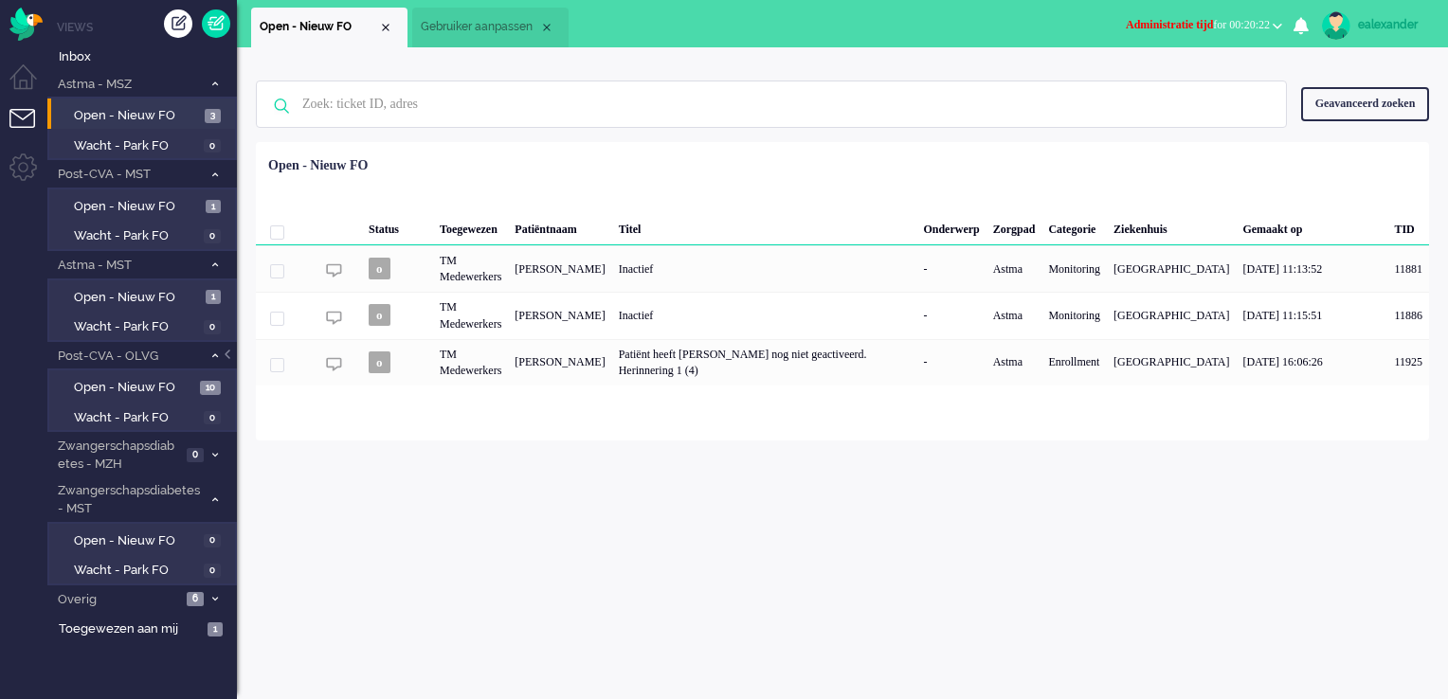
click at [1286, 26] on button "Administratie tijd for 00:20:22" at bounding box center [1203, 24] width 179 height 27
click at [1205, 61] on label "Niet beschikbaar" at bounding box center [1204, 64] width 150 height 16
click at [1381, 18] on div "ealexander" at bounding box center [1393, 24] width 71 height 19
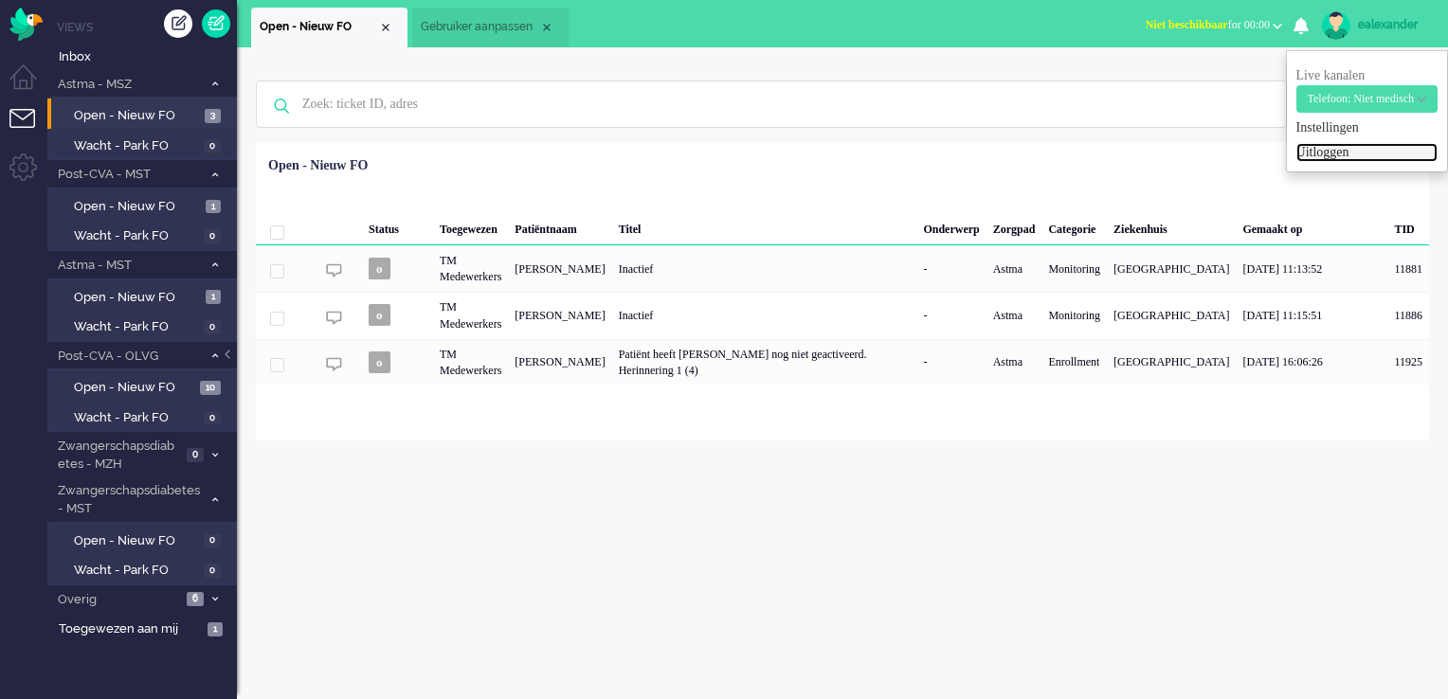
click at [1316, 157] on link "Uitloggen" at bounding box center [1366, 152] width 141 height 19
